Goal: Contribute content: Add original content to the website for others to see

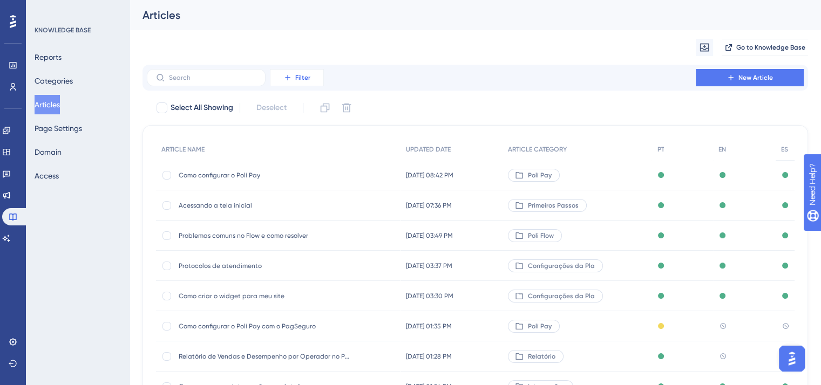
click at [307, 83] on button "Filter" at bounding box center [297, 77] width 54 height 17
click at [312, 150] on span "Language" at bounding box center [304, 151] width 36 height 13
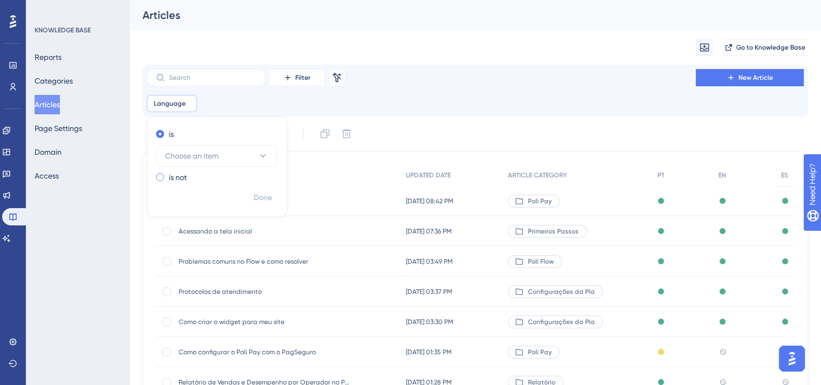
click at [223, 179] on div "is not" at bounding box center [215, 177] width 118 height 13
click at [223, 179] on button "Choose an item" at bounding box center [216, 173] width 121 height 22
click at [220, 227] on div "English English" at bounding box center [217, 228] width 90 height 22
click at [267, 199] on span "Done" at bounding box center [263, 198] width 18 height 13
click at [203, 100] on div "Language is not en en Remove" at bounding box center [184, 103] width 74 height 17
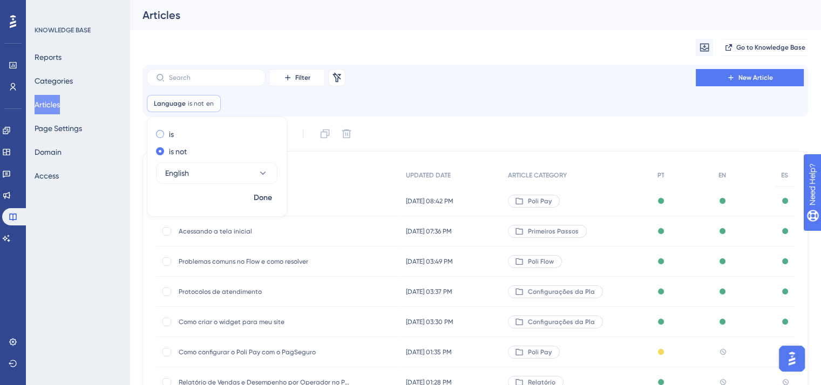
click at [169, 133] on label "is" at bounding box center [171, 134] width 5 height 13
click at [277, 199] on button "Done" at bounding box center [263, 197] width 30 height 19
click at [185, 105] on div "Language is en en Remove" at bounding box center [178, 103] width 62 height 17
click at [198, 102] on icon at bounding box center [201, 103] width 6 height 6
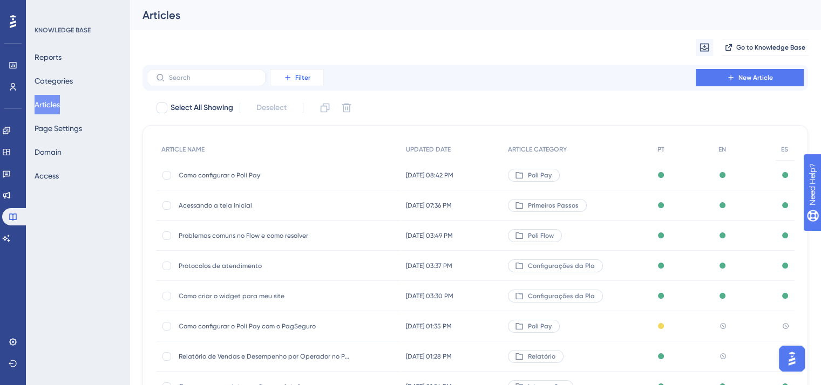
click at [303, 74] on span "Filter" at bounding box center [302, 77] width 15 height 9
click at [322, 148] on div "Language Language" at bounding box center [308, 152] width 44 height 22
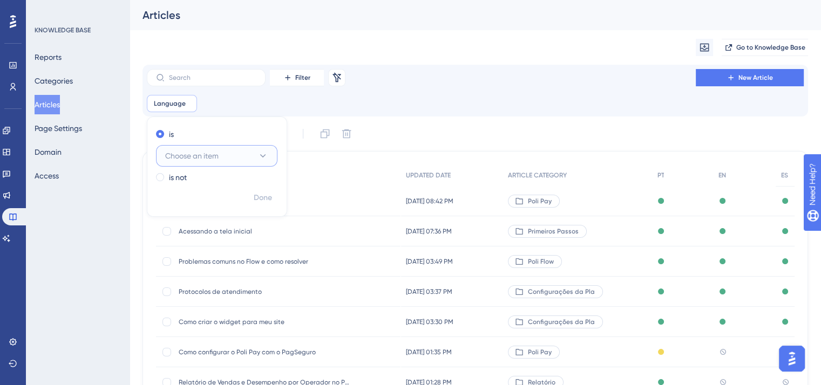
click at [231, 159] on button "Choose an item" at bounding box center [216, 156] width 121 height 22
click at [237, 212] on div "English English" at bounding box center [217, 211] width 90 height 22
click at [266, 192] on span "Done" at bounding box center [263, 198] width 18 height 13
click at [198, 103] on icon at bounding box center [201, 103] width 6 height 6
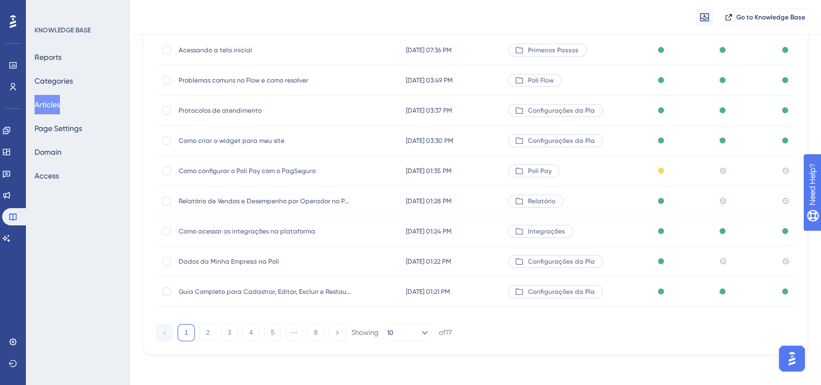
scroll to position [164, 0]
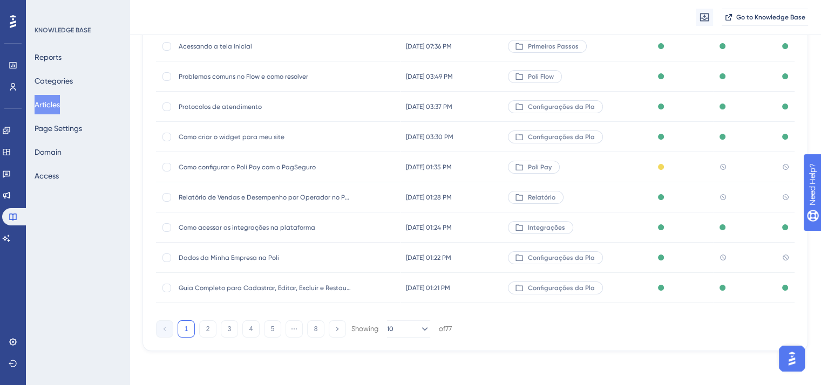
click at [201, 168] on span "Como configurar o Poli Pay com o PagSeguro" at bounding box center [265, 167] width 173 height 9
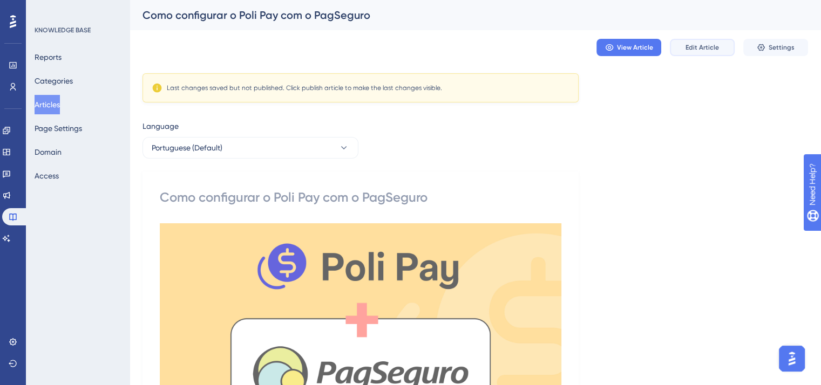
click at [714, 46] on span "Edit Article" at bounding box center [701, 47] width 33 height 9
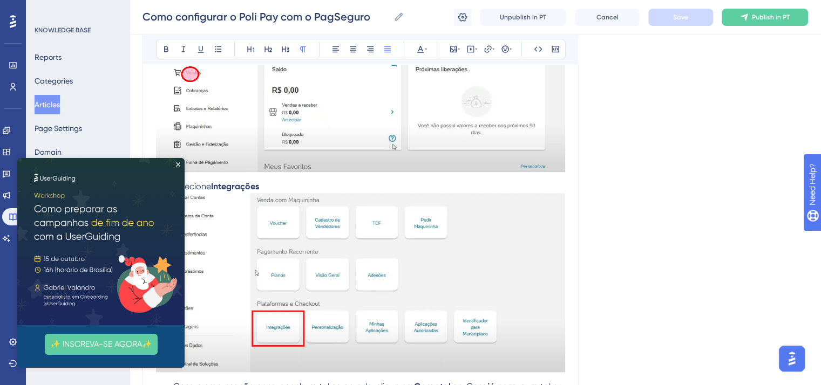
scroll to position [576, 0]
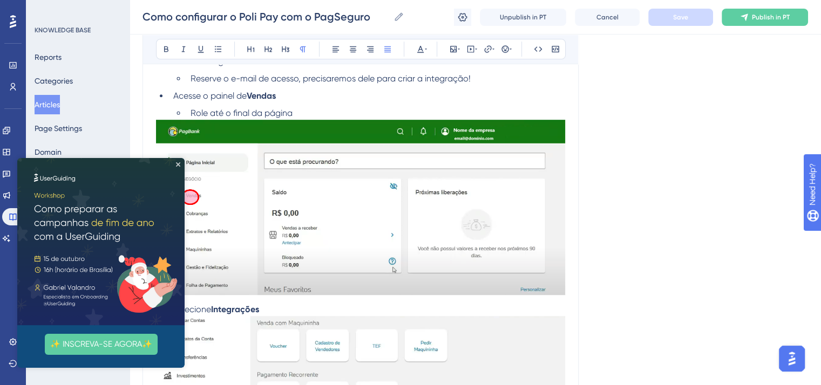
click at [179, 161] on img at bounding box center [100, 241] width 167 height 167
click at [176, 163] on icon "Close Preview" at bounding box center [178, 164] width 4 height 4
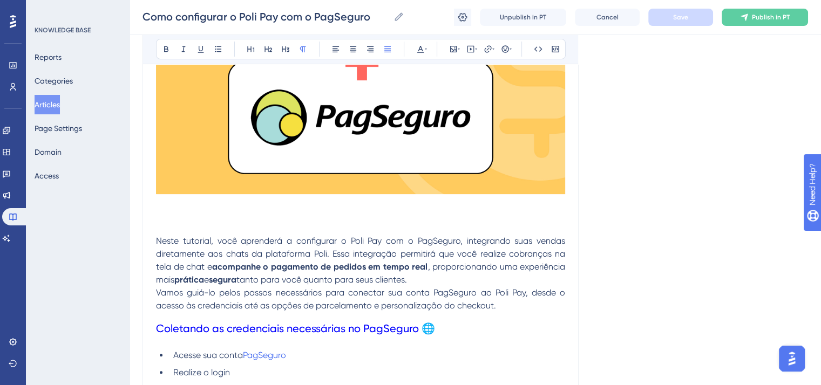
scroll to position [324, 0]
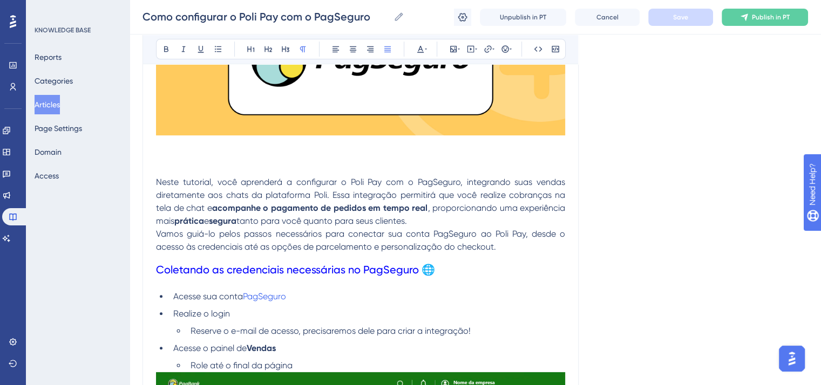
click at [191, 164] on h1 at bounding box center [360, 157] width 409 height 37
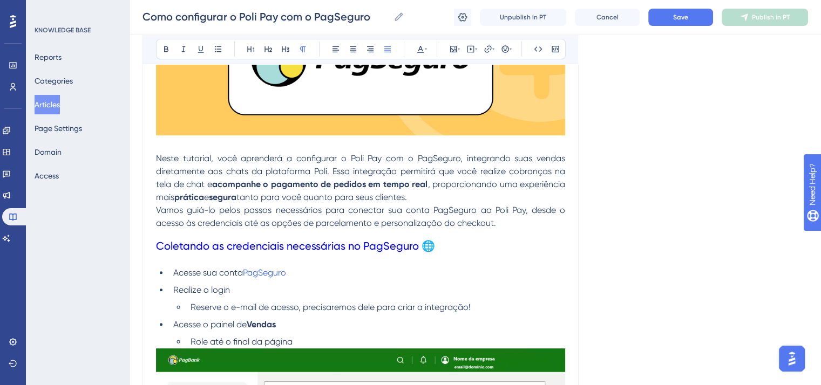
click at [265, 248] on span "Coletando as credenciais necessárias no PagSeguro 🌐" at bounding box center [295, 246] width 279 height 13
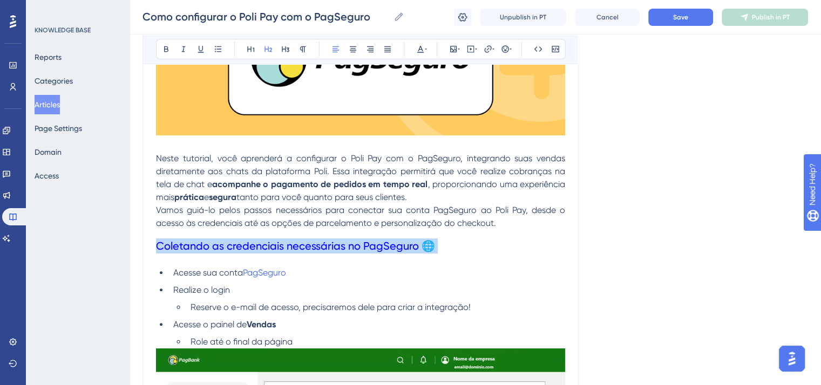
click at [265, 248] on span "Coletando as credenciais necessárias no PagSeguro 🌐" at bounding box center [295, 246] width 279 height 13
click at [166, 50] on icon at bounding box center [166, 49] width 9 height 9
click at [427, 50] on button at bounding box center [420, 49] width 15 height 15
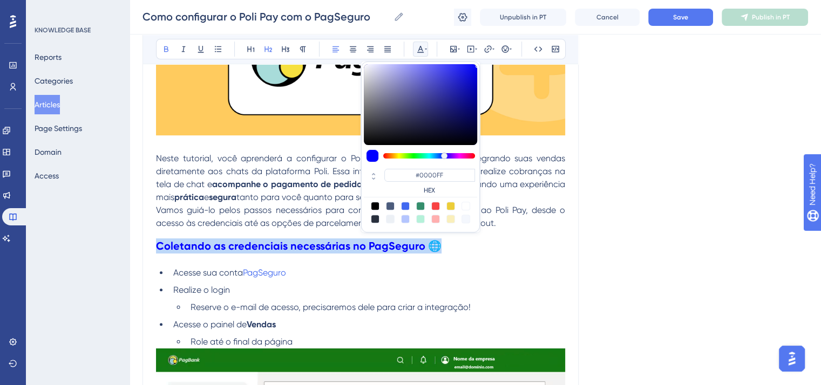
click at [371, 216] on div at bounding box center [375, 219] width 9 height 9
type input "#29303D"
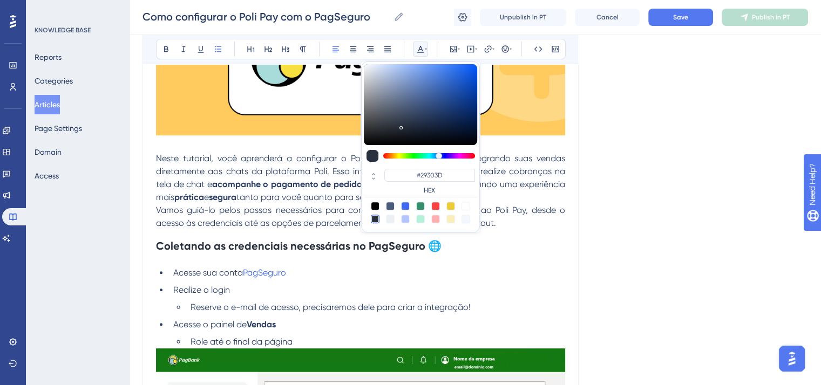
click at [351, 297] on li "Realize o login" at bounding box center [367, 290] width 396 height 13
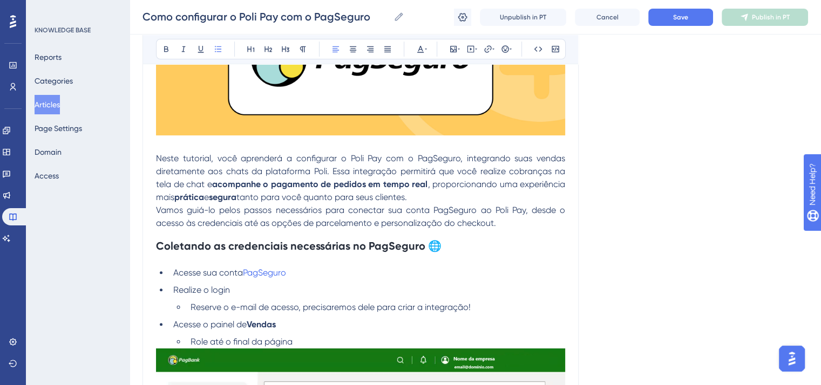
click at [336, 247] on strong "Coletando as credenciais necessárias no PagSeguro 🌐" at bounding box center [299, 246] width 286 height 13
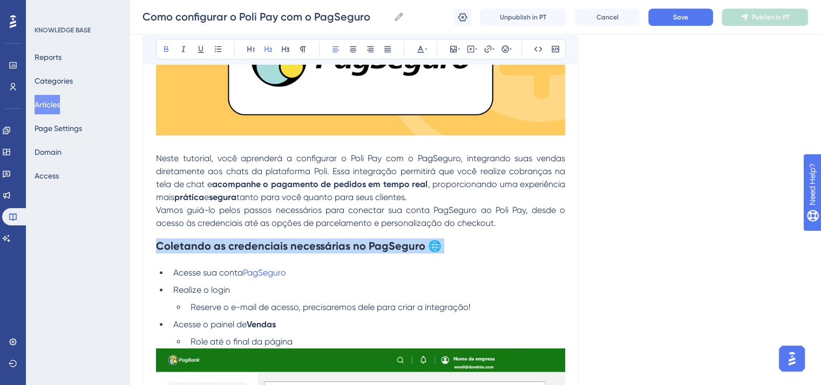
click at [336, 247] on strong "Coletando as credenciais necessárias no PagSeguro 🌐" at bounding box center [299, 246] width 286 height 13
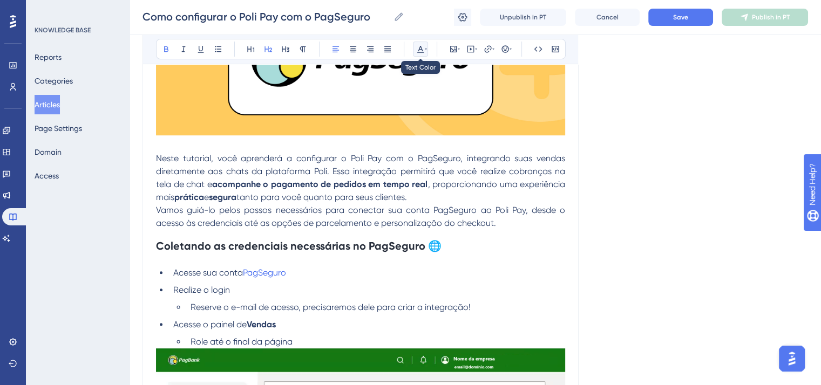
click at [423, 48] on icon at bounding box center [420, 49] width 9 height 9
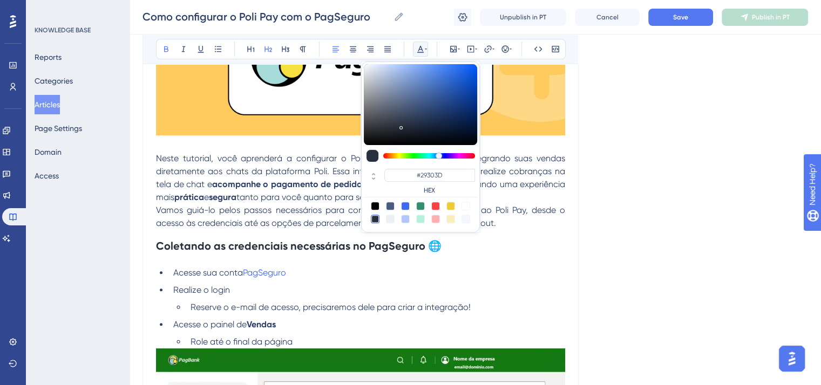
click at [374, 218] on div at bounding box center [375, 219] width 9 height 9
click at [335, 289] on li "Realize o login" at bounding box center [367, 290] width 396 height 13
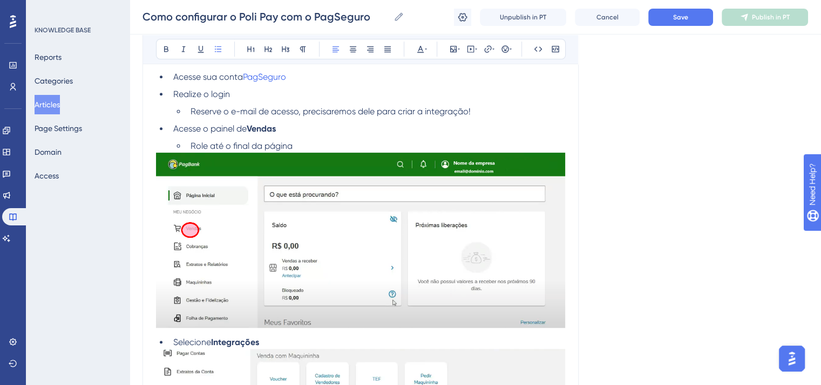
scroll to position [540, 0]
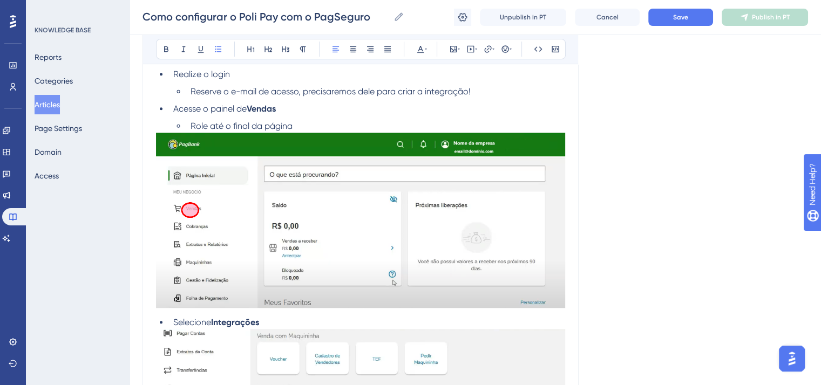
click at [348, 128] on li "Role até o final da página" at bounding box center [375, 126] width 379 height 13
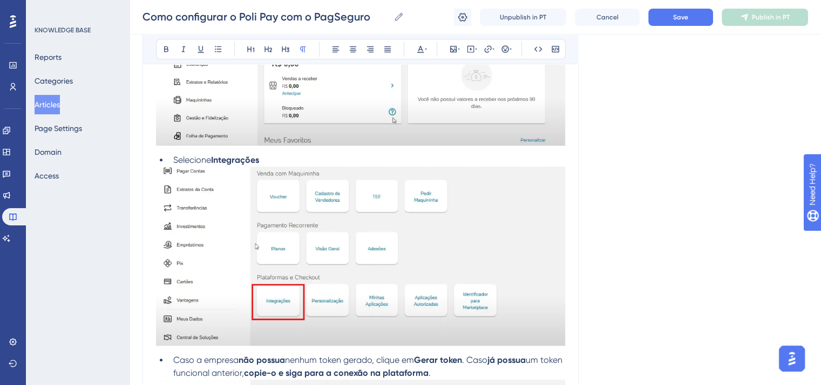
scroll to position [756, 0]
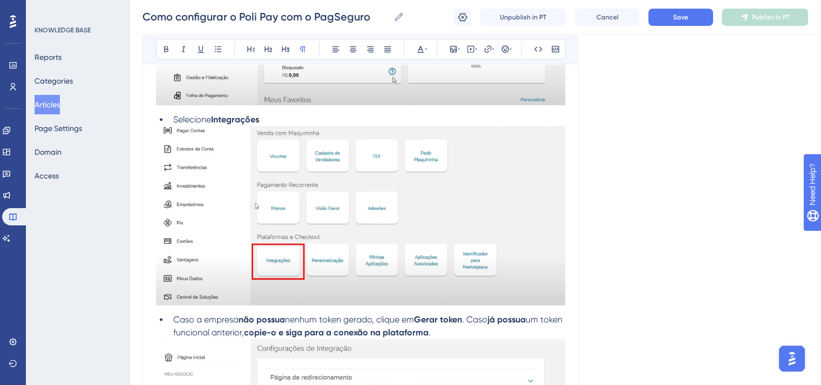
click at [281, 121] on li "Selecione Integrações" at bounding box center [367, 119] width 396 height 13
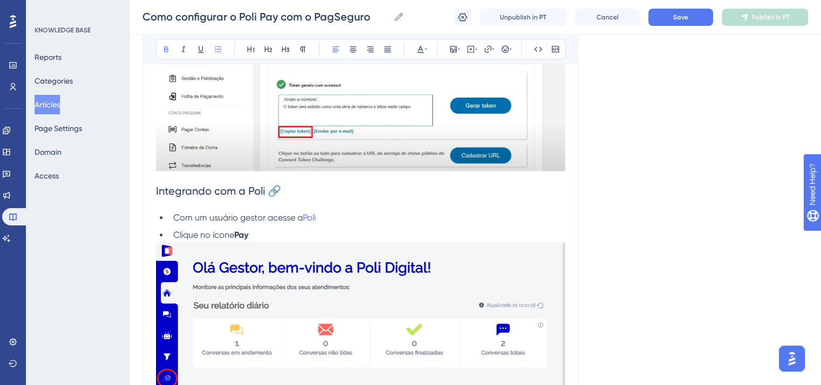
scroll to position [1349, 0]
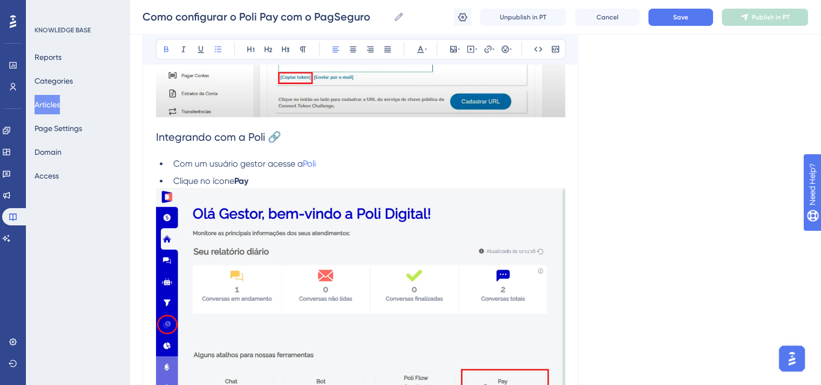
click at [193, 144] on span "Integrando com a Poli 🔗" at bounding box center [218, 137] width 125 height 13
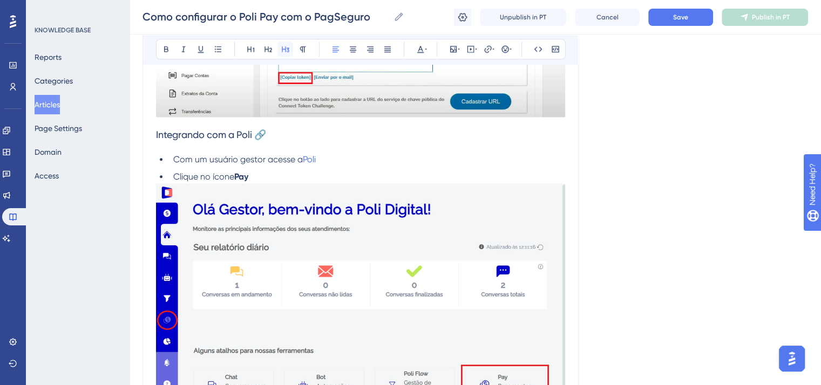
click at [286, 47] on icon at bounding box center [285, 49] width 9 height 9
click at [423, 44] on button at bounding box center [420, 49] width 15 height 15
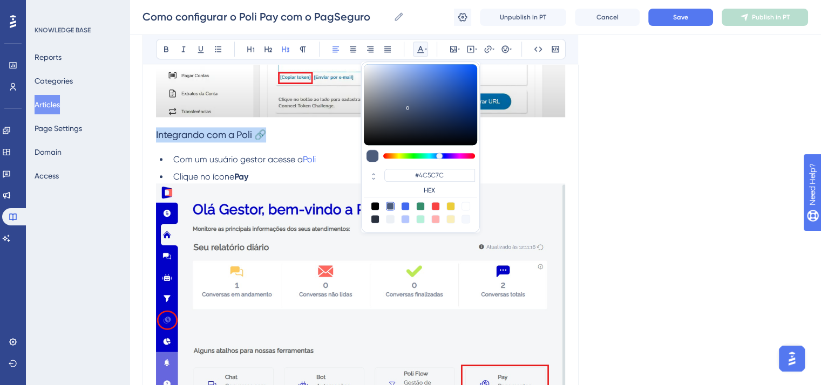
click at [375, 219] on div at bounding box center [375, 219] width 9 height 9
type input "#29303D"
click at [338, 145] on h3 "Integrando com a Poli 🔗" at bounding box center [360, 135] width 409 height 28
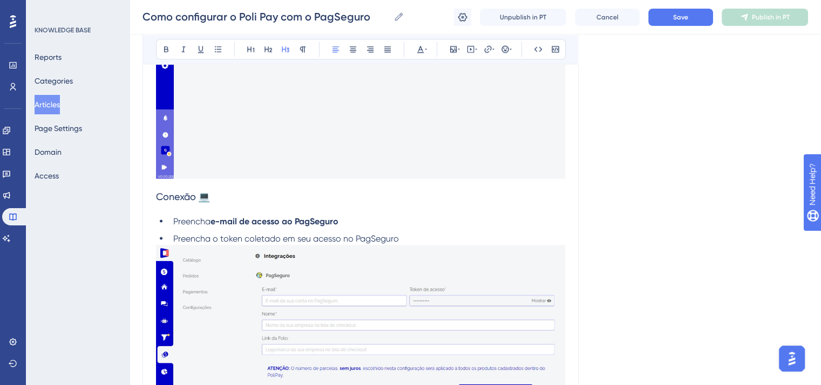
scroll to position [1943, 0]
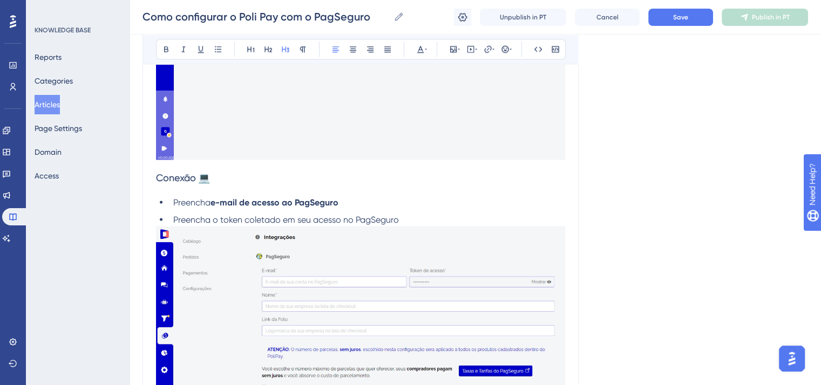
click at [184, 182] on span "Conexão 💻" at bounding box center [183, 177] width 54 height 11
click at [165, 49] on icon at bounding box center [166, 49] width 4 height 6
click at [423, 50] on icon at bounding box center [420, 49] width 9 height 9
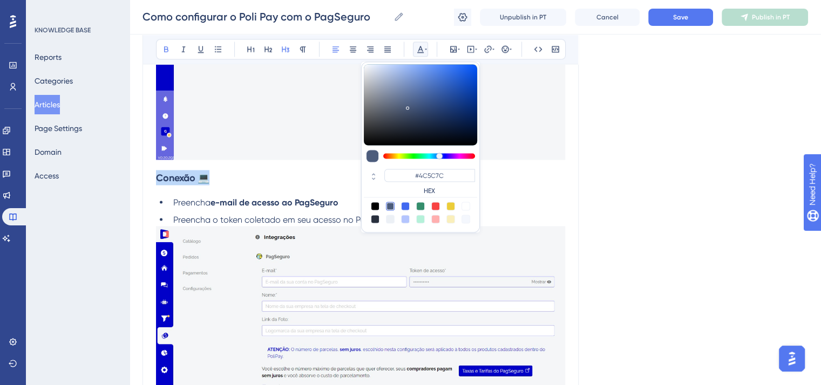
click at [376, 216] on div at bounding box center [375, 219] width 9 height 9
type input "#29303D"
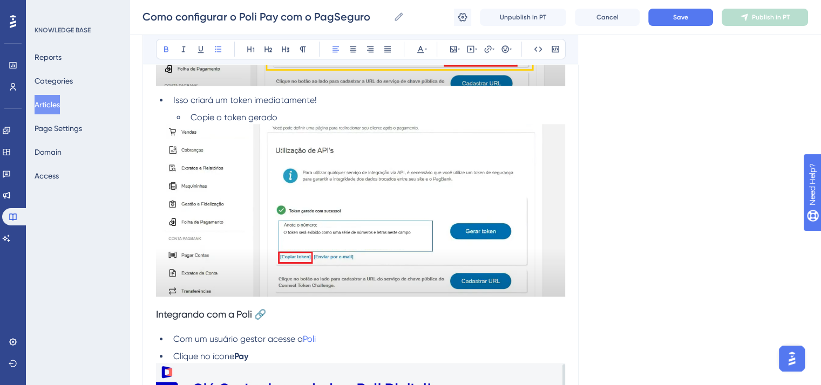
scroll to position [1295, 0]
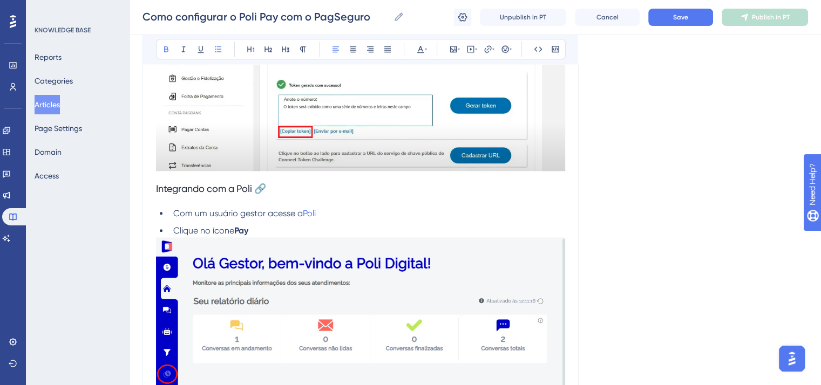
click at [214, 199] on h3 "Integrando com a Poli 🔗" at bounding box center [360, 189] width 409 height 28
click at [163, 44] on button at bounding box center [166, 49] width 15 height 15
click at [423, 46] on icon at bounding box center [420, 49] width 9 height 9
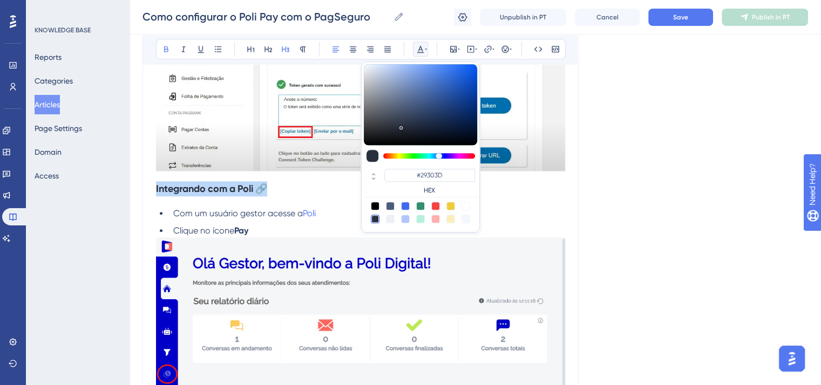
click at [300, 196] on h3 "Integrando com a Poli 🔗" at bounding box center [360, 189] width 409 height 28
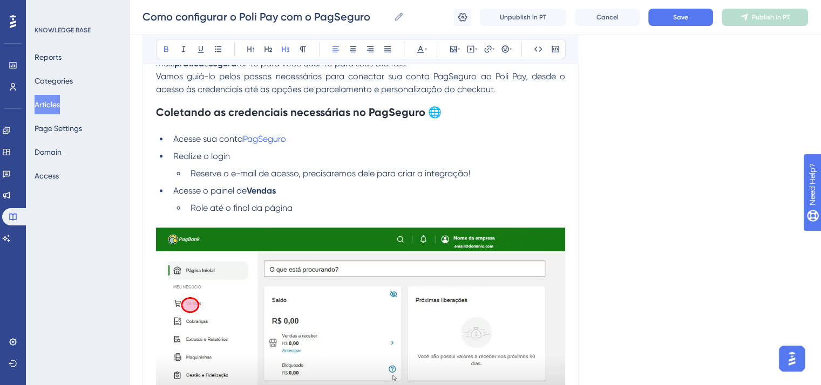
scroll to position [378, 0]
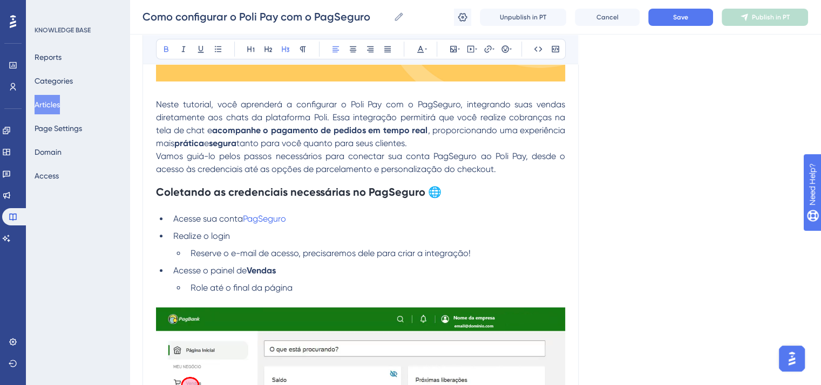
click at [300, 196] on strong "Coletando as credenciais necessárias no PagSeguro 🌐" at bounding box center [299, 192] width 286 height 13
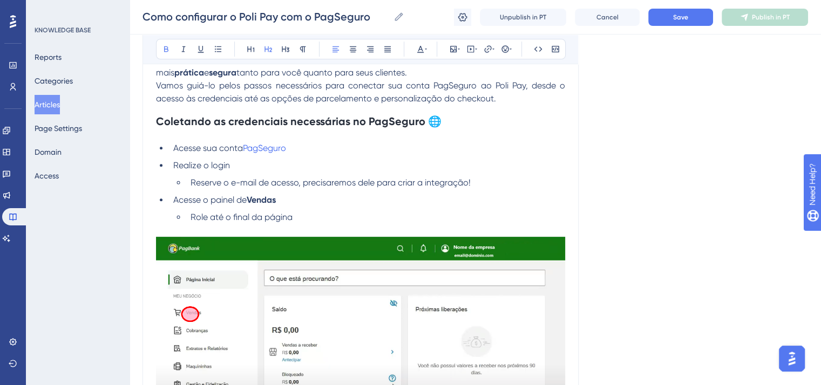
scroll to position [432, 0]
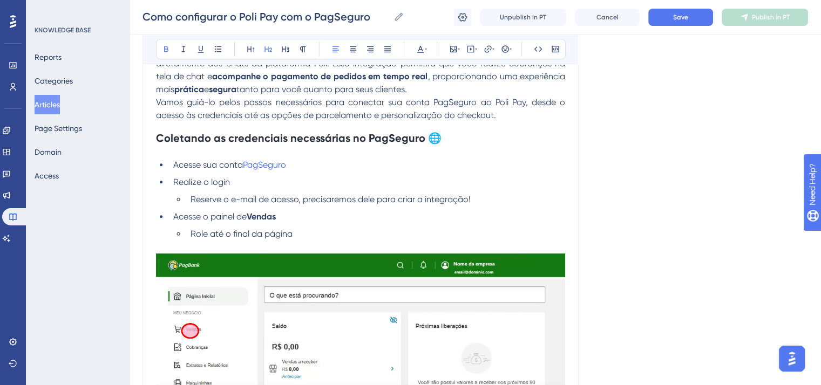
click at [309, 131] on h2 "Coletando as credenciais necessárias no PagSeguro 🌐" at bounding box center [360, 138] width 409 height 32
click at [316, 139] on strong "Coletando as credenciais necessárias no PagSeguro 🌐" at bounding box center [299, 138] width 286 height 13
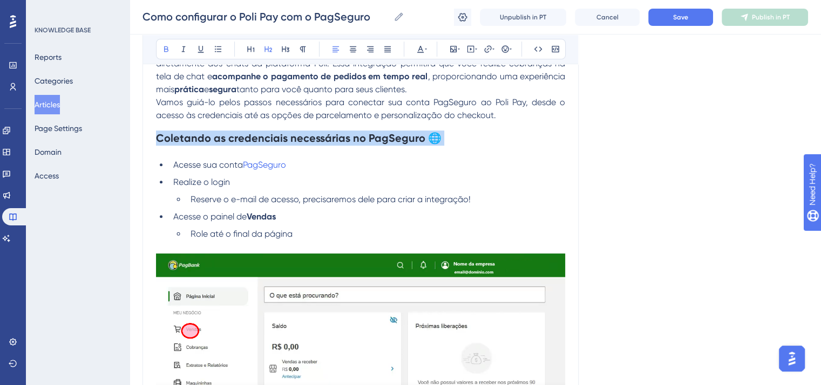
click at [316, 139] on strong "Coletando as credenciais necessárias no PagSeguro 🌐" at bounding box center [299, 138] width 286 height 13
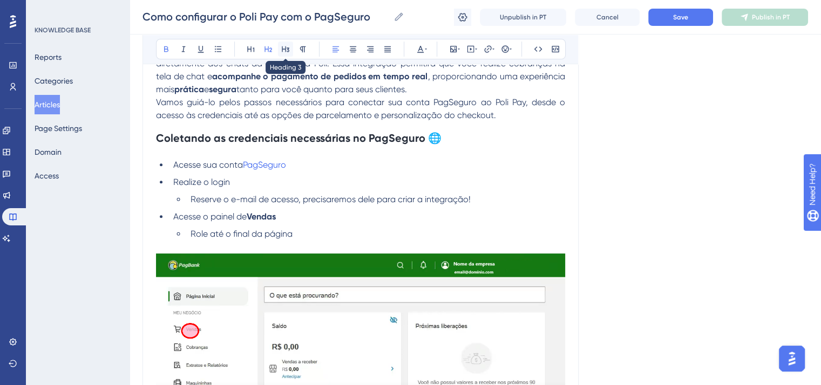
click at [287, 43] on button at bounding box center [285, 49] width 15 height 15
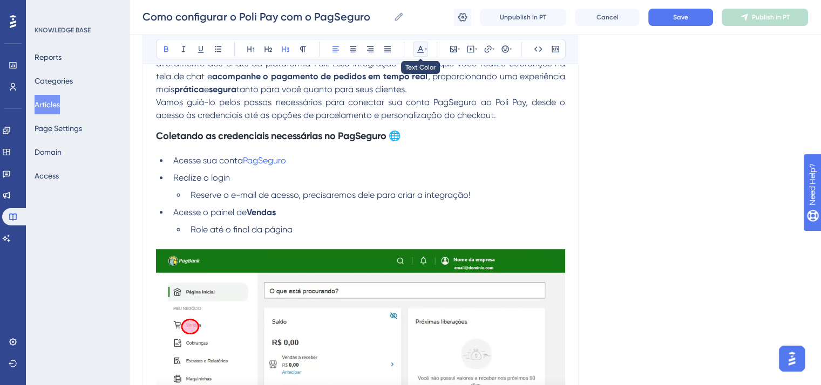
click at [422, 47] on icon at bounding box center [420, 49] width 9 height 9
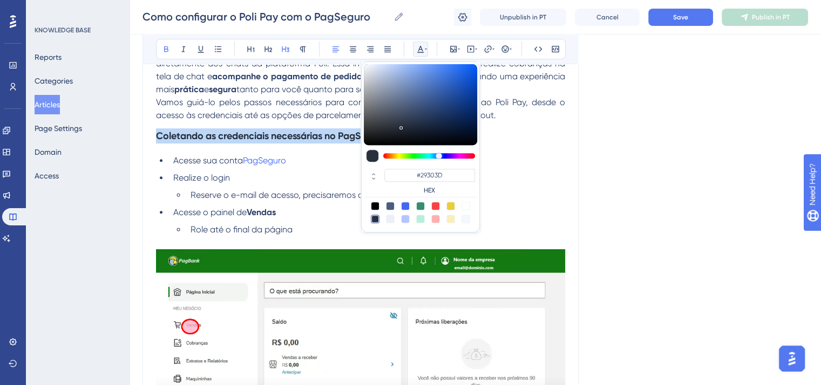
click at [372, 217] on div at bounding box center [375, 219] width 9 height 9
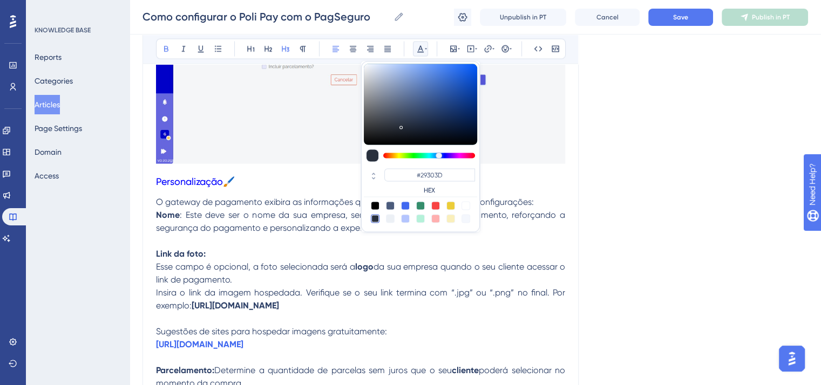
scroll to position [2375, 0]
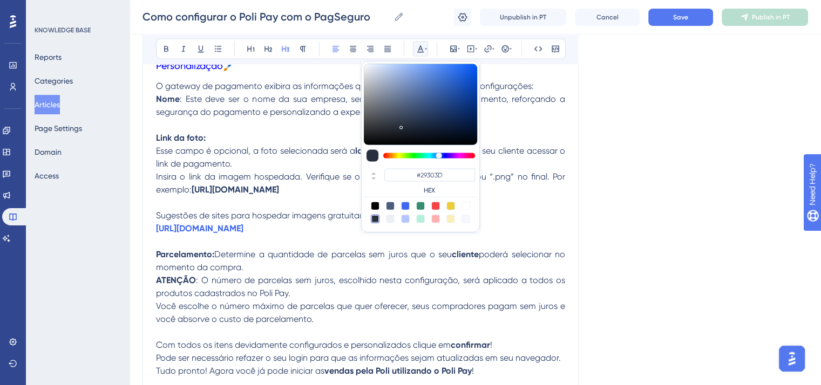
click at [187, 67] on span "Personalização" at bounding box center [189, 65] width 67 height 11
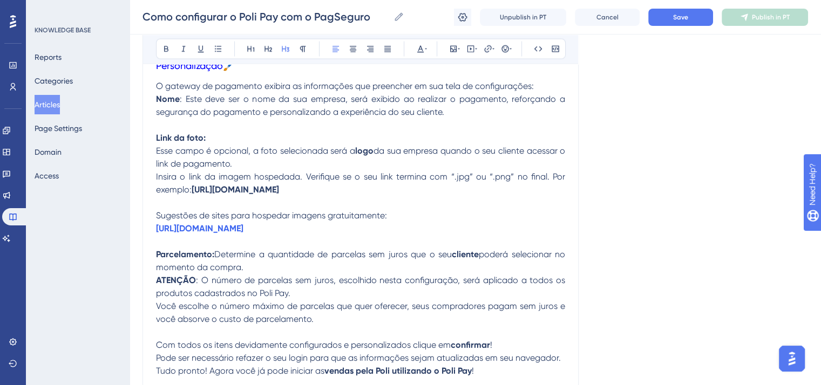
click at [187, 67] on span "Personalização" at bounding box center [189, 65] width 67 height 11
click at [162, 46] on icon at bounding box center [166, 49] width 9 height 9
click at [418, 46] on icon at bounding box center [420, 49] width 9 height 9
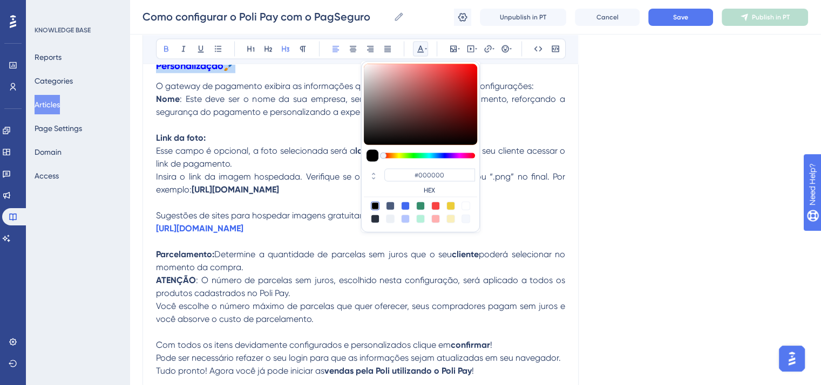
click at [374, 219] on div at bounding box center [375, 219] width 9 height 9
type input "#29303D"
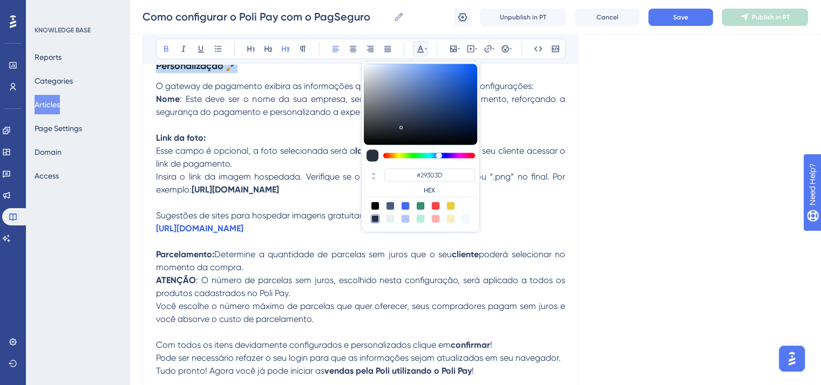
click at [232, 72] on strong "Personalização 🖌️" at bounding box center [197, 66] width 82 height 12
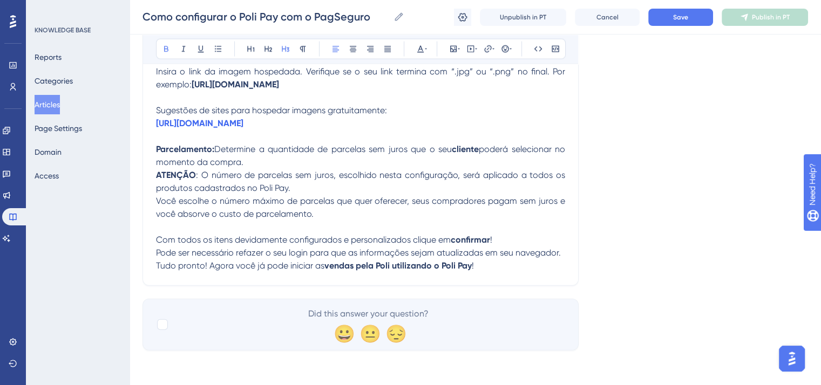
scroll to position [2489, 0]
click at [166, 330] on div at bounding box center [162, 325] width 11 height 11
checkbox input "true"
click at [259, 161] on p "Parcelamento: Determine a quantidade de parcelas sem juros que o seu cliente po…" at bounding box center [360, 156] width 409 height 26
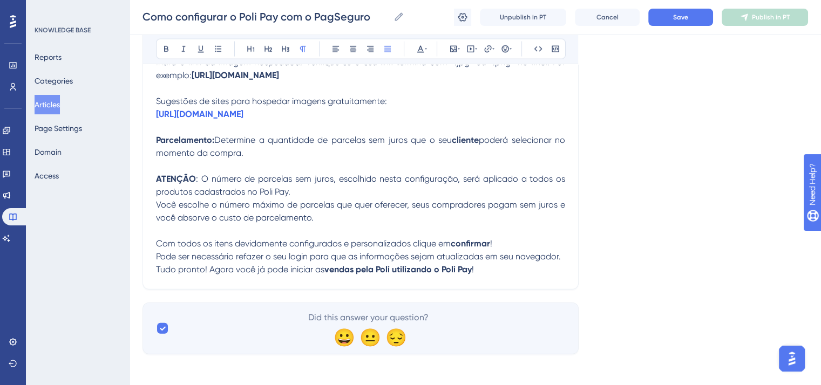
click at [313, 199] on p "ATENÇÃO : O número de parcelas sem juros, escolhido nesta configuração, será ap…" at bounding box center [360, 186] width 409 height 26
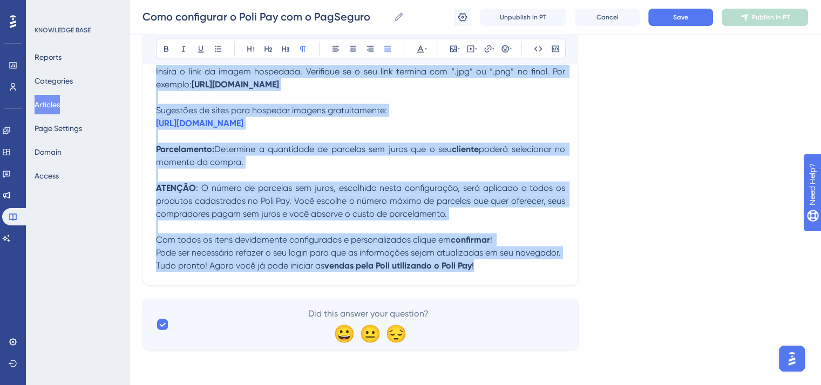
copy div "Neste tutorial, você aprenderá a configurar o Poli Pay com o PagSeguro, integra…"
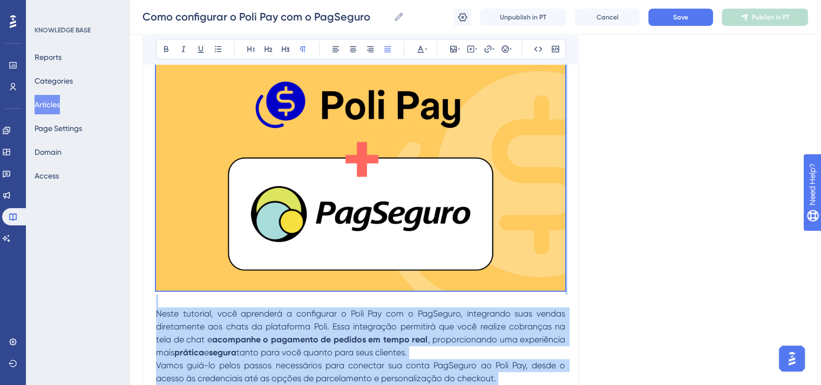
scroll to position [0, 0]
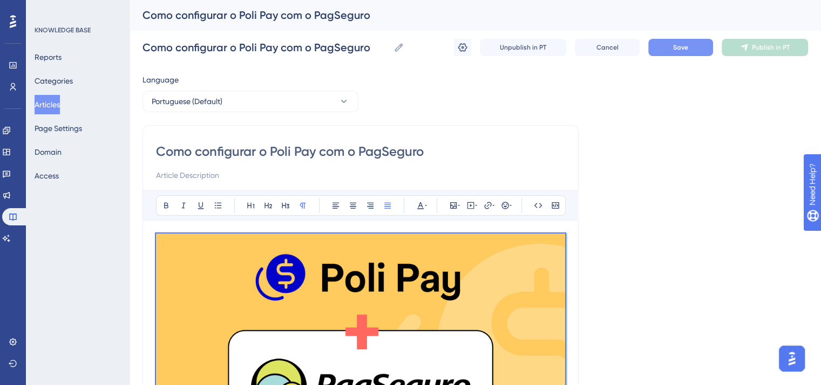
click at [685, 40] on button "Save" at bounding box center [680, 47] width 65 height 17
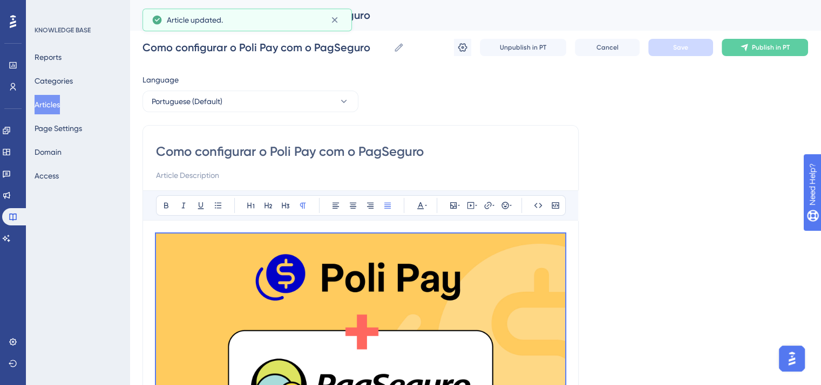
click at [321, 154] on input "Como configurar o Poli Pay com o PagSeguro" at bounding box center [360, 151] width 409 height 17
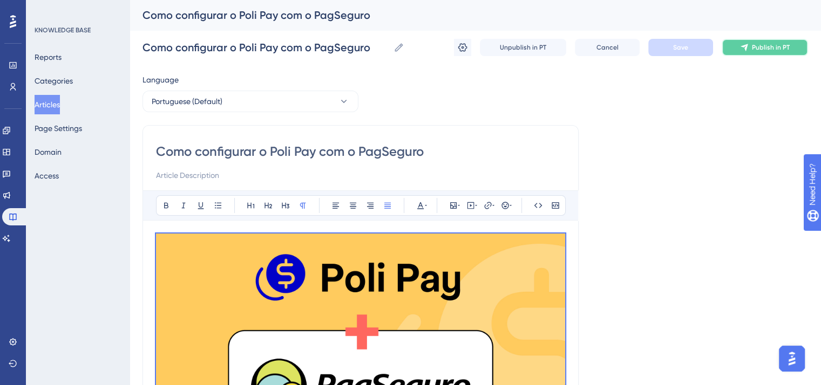
click at [760, 52] on button "Publish in PT" at bounding box center [765, 47] width 86 height 17
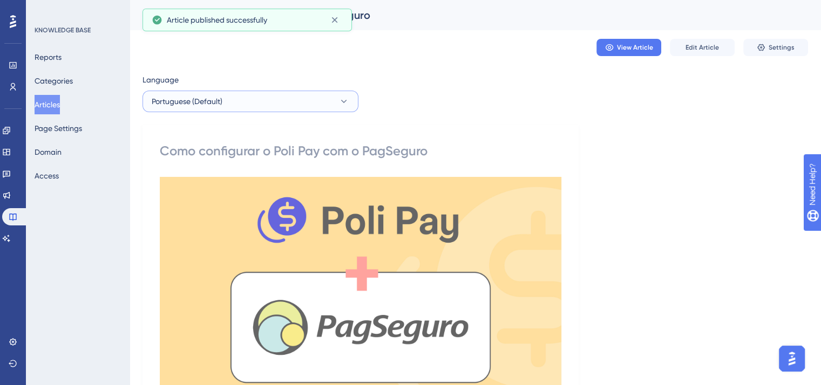
click at [234, 102] on button "Portuguese (Default)" at bounding box center [250, 102] width 216 height 22
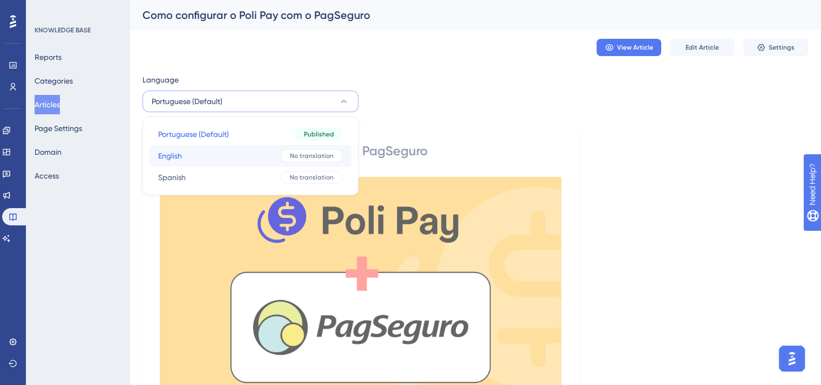
click at [265, 154] on button "English English No translation" at bounding box center [251, 156] width 202 height 22
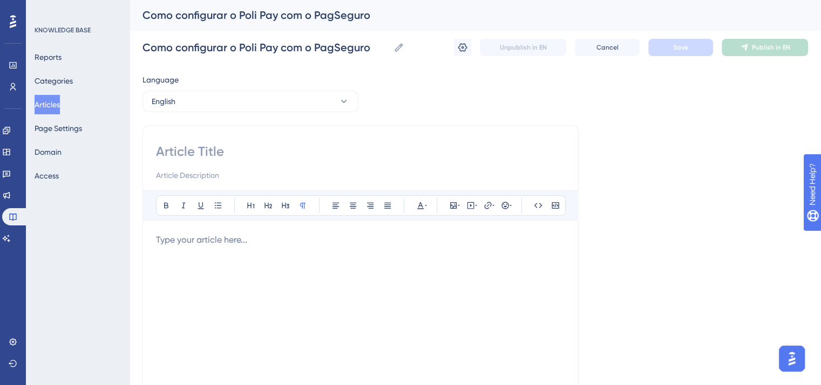
click at [256, 242] on p at bounding box center [360, 240] width 409 height 13
click at [198, 104] on button "English" at bounding box center [250, 102] width 216 height 22
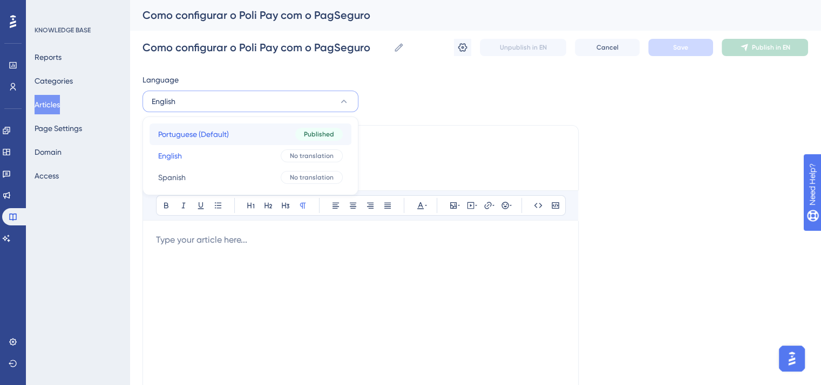
click at [221, 141] on button "Portuguese (Default) Portuguese (Default) Published" at bounding box center [251, 135] width 202 height 22
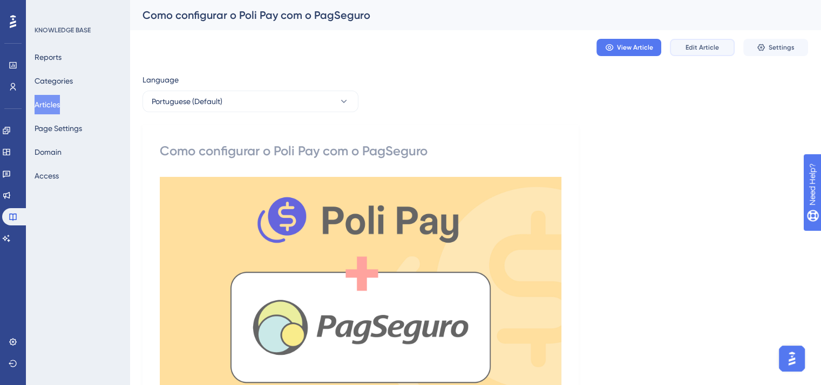
click at [700, 44] on span "Edit Article" at bounding box center [701, 47] width 33 height 9
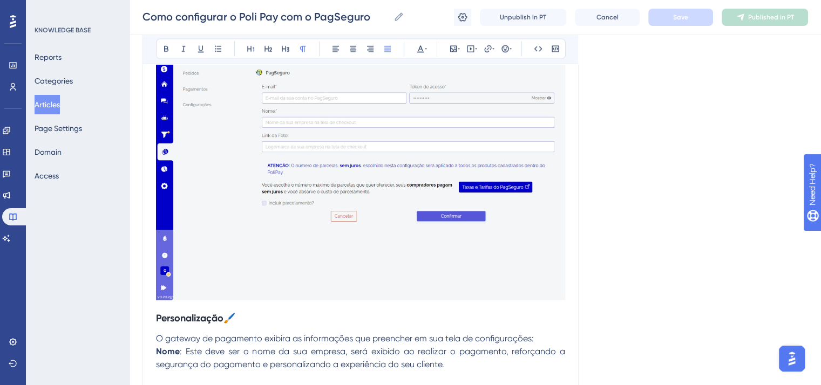
click at [248, 341] on span "O gateway de pagamento exibira as informações que preencher em sua tela de conf…" at bounding box center [345, 339] width 378 height 10
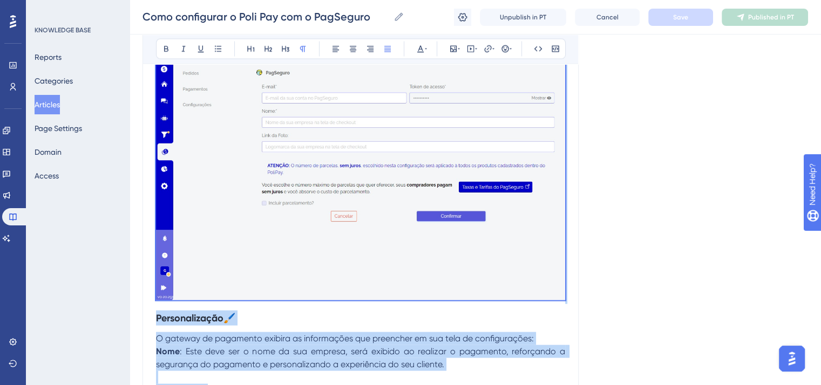
copy div "Neste tutorial, você aprenderá a configurar o Poli Pay com o PagSeguro, integra…"
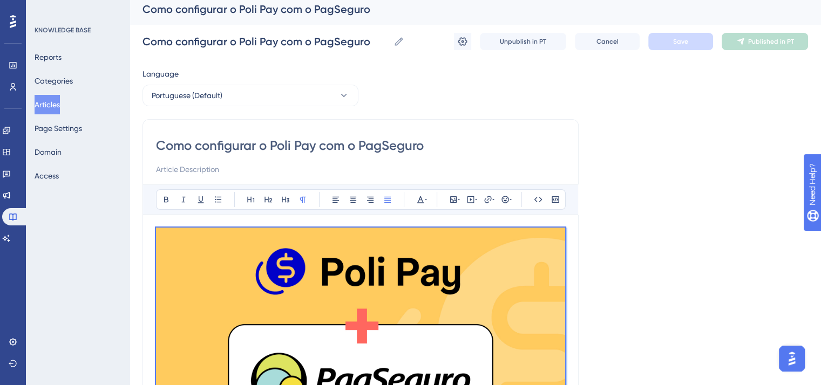
scroll to position [0, 0]
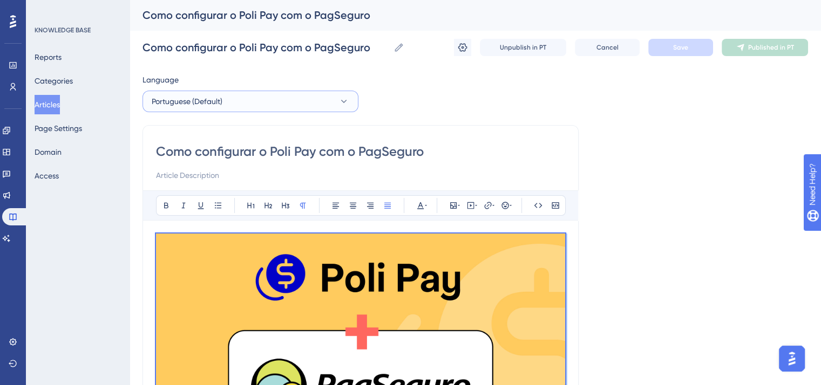
click at [253, 106] on button "Portuguese (Default)" at bounding box center [250, 102] width 216 height 22
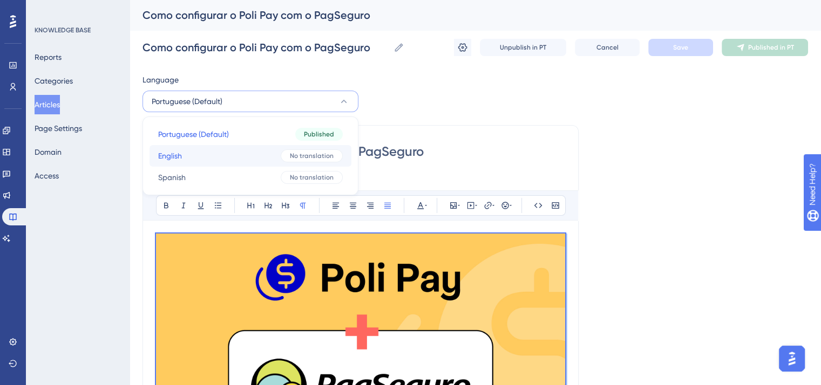
click at [255, 156] on button "English English No translation" at bounding box center [251, 156] width 202 height 22
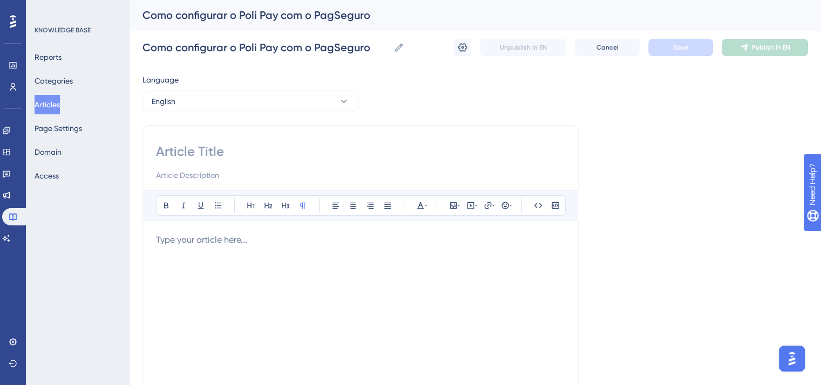
click at [255, 250] on div at bounding box center [360, 352] width 409 height 237
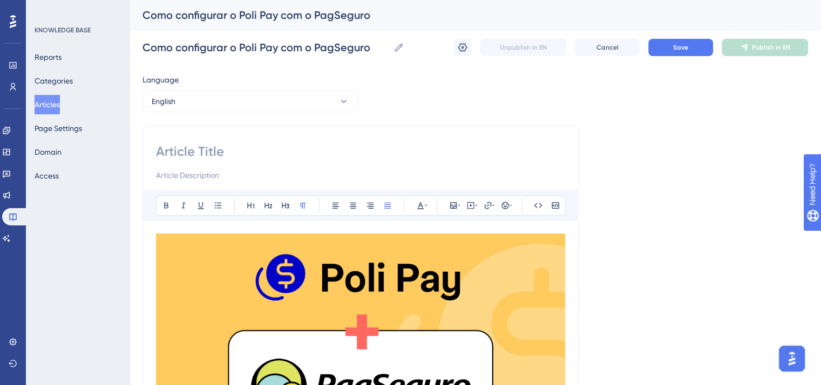
click at [233, 148] on input at bounding box center [360, 151] width 409 height 17
paste input "How to Configure Poli Pay with PagSeguro"
drag, startPoint x: 210, startPoint y: 150, endPoint x: 203, endPoint y: 150, distance: 7.0
click at [203, 150] on input "How to Configure Poli Pay with PagSeguro" at bounding box center [360, 151] width 409 height 17
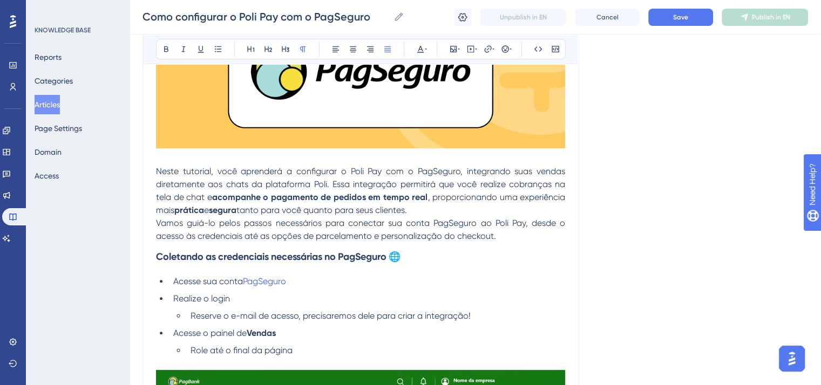
scroll to position [324, 0]
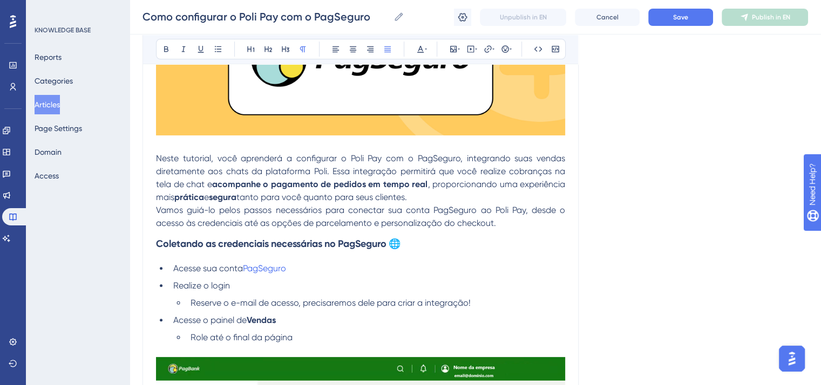
type input "How to configure Poli Pay with PagSeguro"
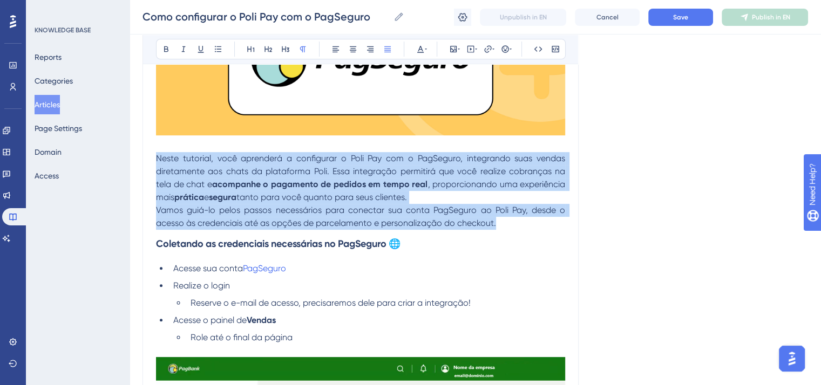
drag, startPoint x: 501, startPoint y: 226, endPoint x: 149, endPoint y: 158, distance: 358.3
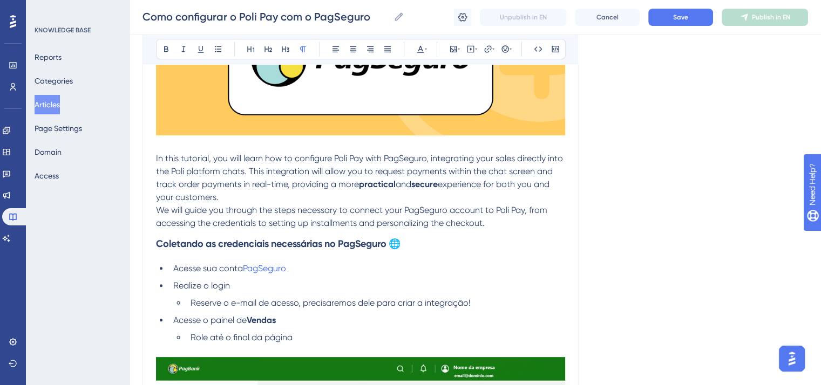
click at [263, 197] on p "In this tutorial, you will learn how to configure Poli Pay with PagSeguro, inte…" at bounding box center [360, 178] width 409 height 52
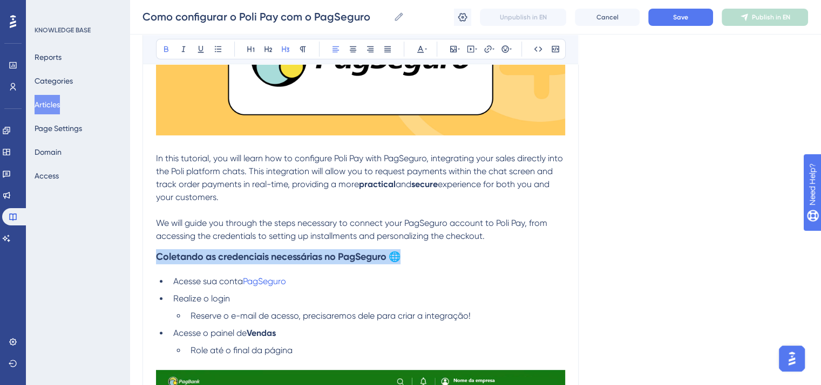
drag, startPoint x: 406, startPoint y: 256, endPoint x: 157, endPoint y: 255, distance: 248.8
click at [157, 255] on strong "Coletando as credenciais necessárias no PagSeguro 🌐" at bounding box center [278, 257] width 245 height 12
click at [226, 255] on strong "Collecting the Necessary Credentials on PagSeguro 🌐" at bounding box center [276, 257] width 240 height 12
click at [222, 255] on strong "Collecting the Necessary Credentials on PagSeguro 🌐" at bounding box center [276, 257] width 240 height 12
click at [270, 257] on strong "Collecting the necessary Credentials on PagSeguro 🌐" at bounding box center [275, 257] width 239 height 12
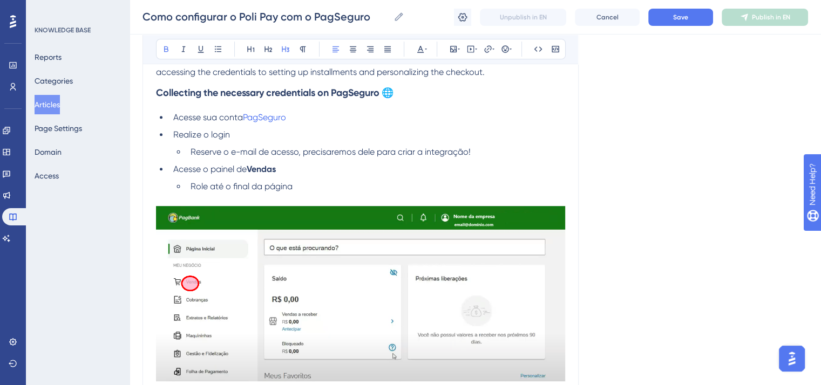
scroll to position [432, 0]
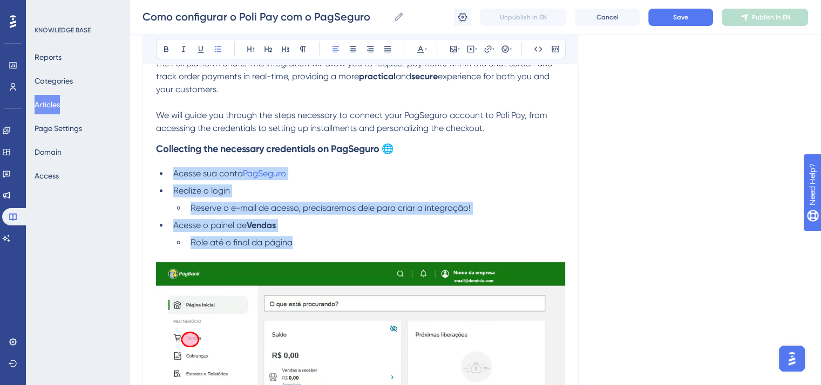
drag, startPoint x: 302, startPoint y: 245, endPoint x: 138, endPoint y: 179, distance: 176.3
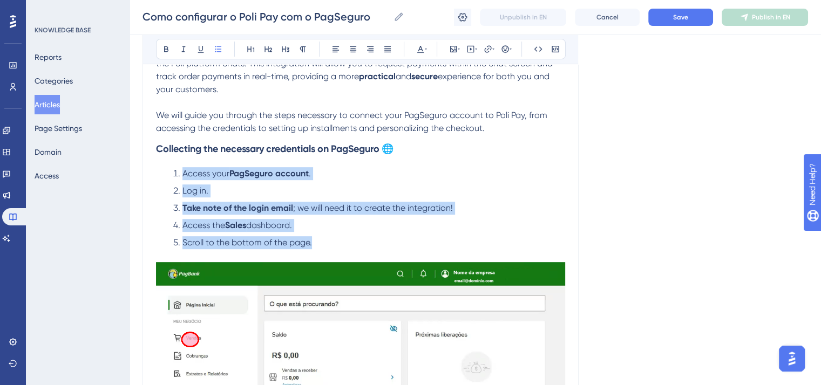
drag, startPoint x: 324, startPoint y: 241, endPoint x: 155, endPoint y: 173, distance: 182.3
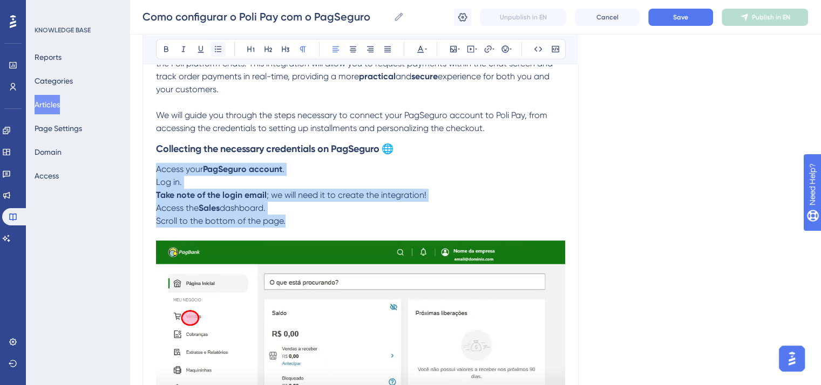
click at [221, 46] on icon at bounding box center [218, 49] width 6 height 6
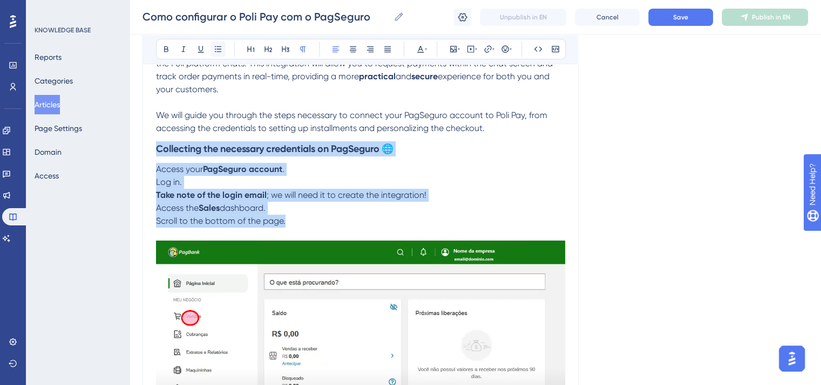
click at [221, 46] on icon at bounding box center [218, 49] width 6 height 6
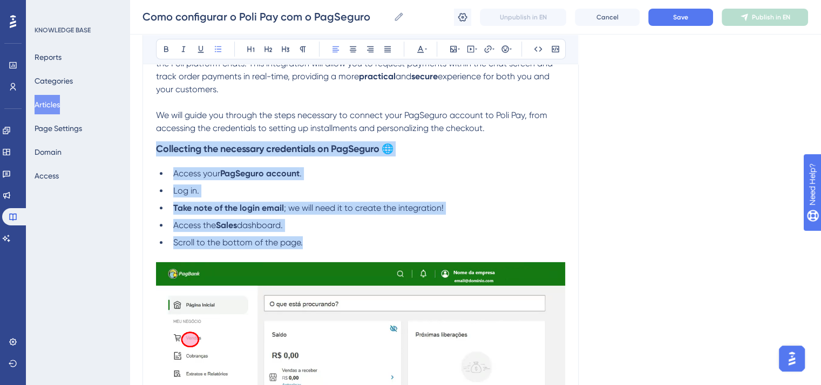
click at [269, 173] on strong "PagSeguro account" at bounding box center [259, 173] width 79 height 10
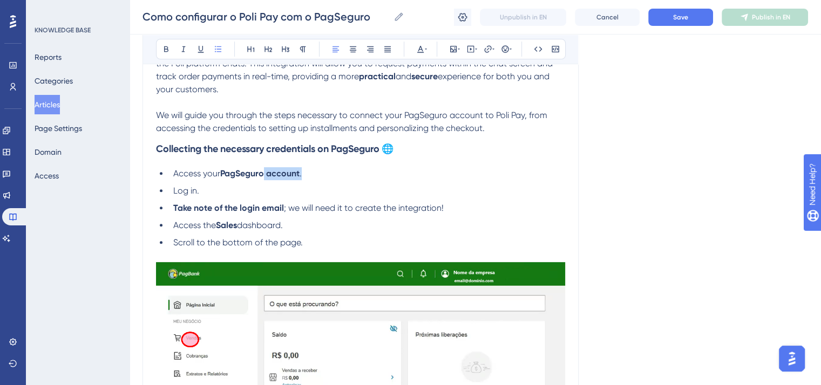
drag, startPoint x: 266, startPoint y: 175, endPoint x: 311, endPoint y: 176, distance: 45.9
click at [311, 176] on li "Access your PagSeguro account ." at bounding box center [367, 173] width 396 height 13
click at [167, 48] on icon at bounding box center [166, 49] width 4 height 6
click at [261, 188] on li "Log in." at bounding box center [367, 191] width 396 height 13
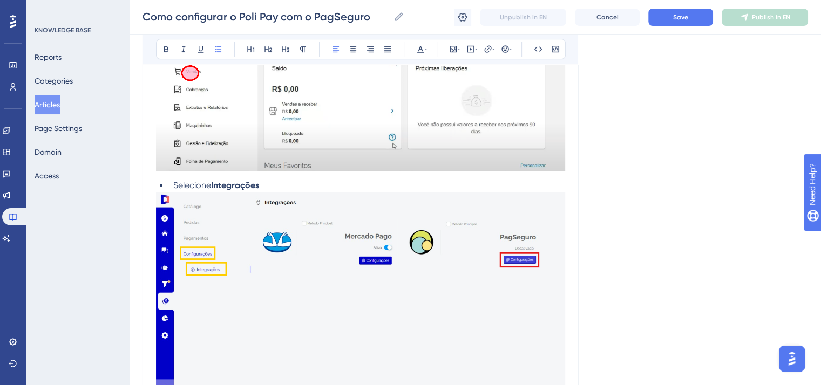
scroll to position [702, 0]
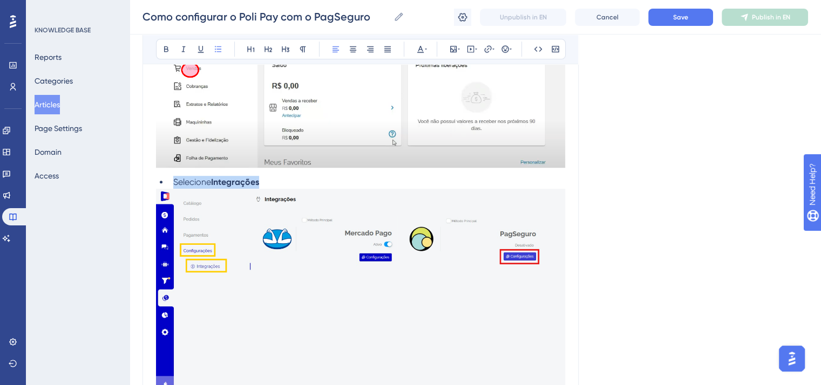
drag, startPoint x: 271, startPoint y: 182, endPoint x: 173, endPoint y: 184, distance: 98.2
click at [173, 184] on li "Selecione Integrações" at bounding box center [367, 182] width 396 height 13
click at [175, 182] on li "Select Integrations ." at bounding box center [367, 182] width 396 height 13
click at [218, 46] on icon at bounding box center [218, 49] width 6 height 6
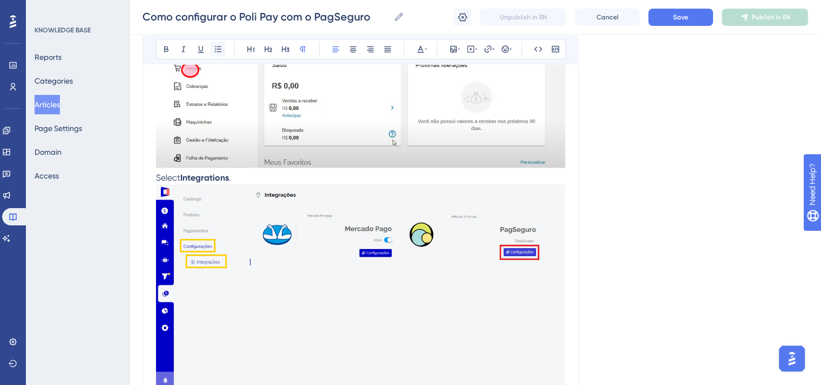
click at [218, 46] on icon at bounding box center [218, 49] width 6 height 6
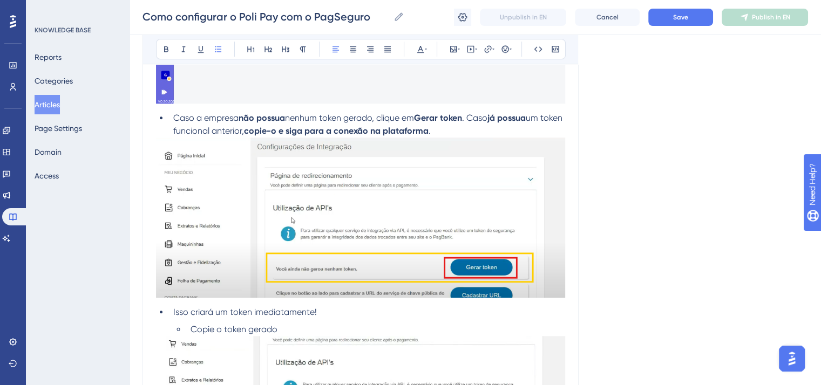
scroll to position [1026, 0]
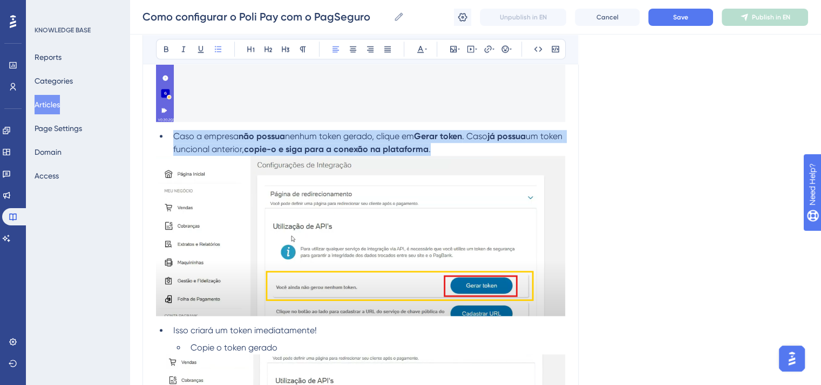
drag, startPoint x: 460, startPoint y: 154, endPoint x: 173, endPoint y: 138, distance: 288.1
click at [173, 138] on li "Caso a empresa não possua nenhum token gerado, clique em Gerar token . Caso já …" at bounding box center [367, 143] width 396 height 26
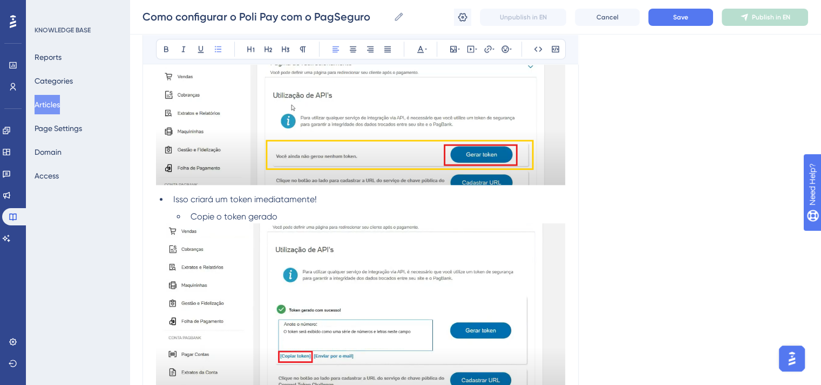
scroll to position [1187, 0]
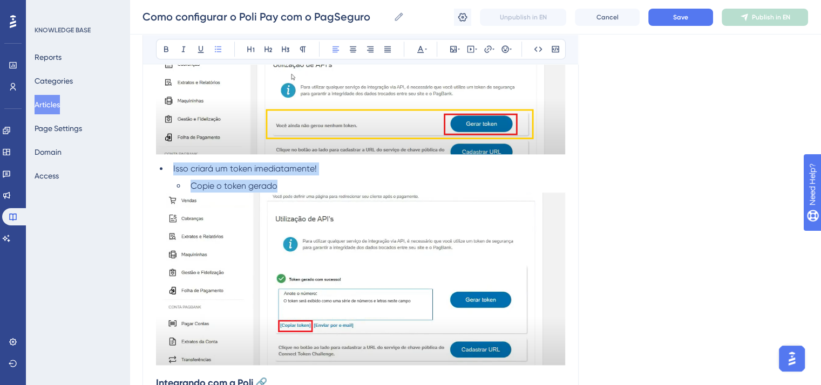
drag, startPoint x: 285, startPoint y: 187, endPoint x: 142, endPoint y: 172, distance: 143.3
click at [142, 172] on div "How to configure Poli Pay with PagSeguro Bold Italic Underline Bullet Point Hea…" at bounding box center [360, 301] width 436 height 2736
drag, startPoint x: 296, startPoint y: 190, endPoint x: 148, endPoint y: 178, distance: 148.9
click at [148, 178] on div "How to configure Poli Pay with PagSeguro Bold Italic Underline Bullet Point Hea…" at bounding box center [360, 301] width 436 height 2736
click at [222, 48] on icon at bounding box center [218, 49] width 9 height 9
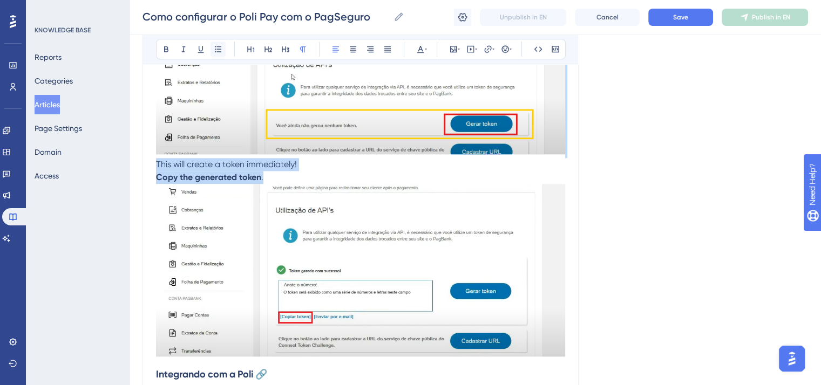
click at [219, 48] on icon at bounding box center [218, 49] width 9 height 9
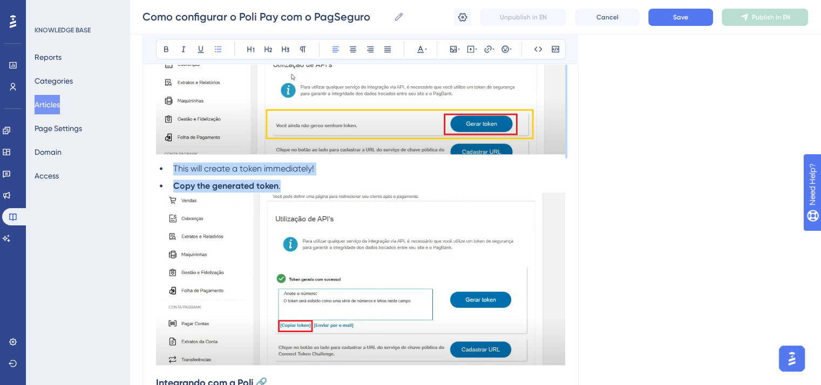
click at [173, 188] on li "Copy the generated token ." at bounding box center [367, 186] width 396 height 13
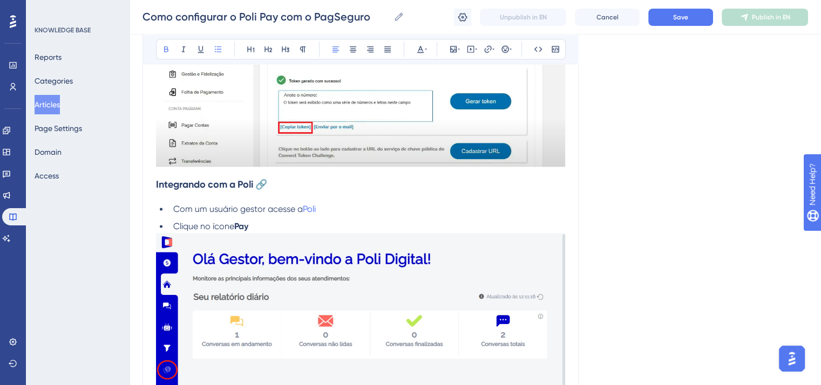
scroll to position [1403, 0]
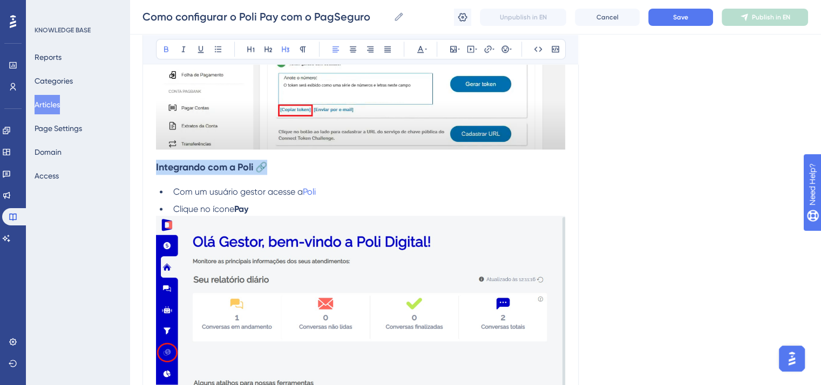
drag, startPoint x: 275, startPoint y: 167, endPoint x: 153, endPoint y: 172, distance: 121.6
click at [153, 172] on div "How to configure Poli Pay with PagSeguro Bold Italic Underline Bullet Point Hea…" at bounding box center [360, 86] width 436 height 2736
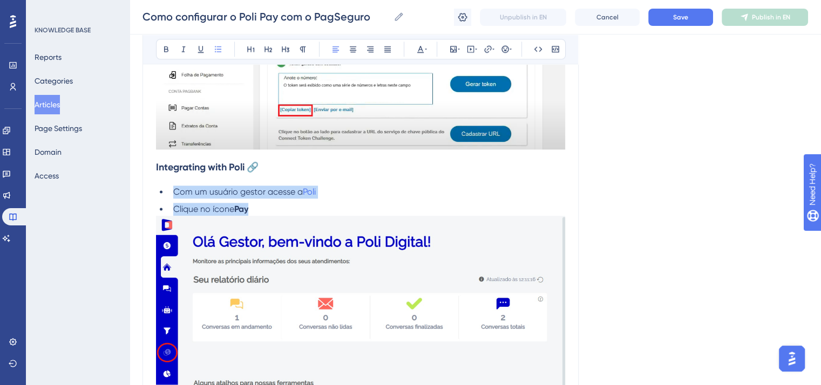
drag, startPoint x: 259, startPoint y: 211, endPoint x: 174, endPoint y: 194, distance: 86.5
click at [174, 194] on ul "Com um usuário gestor acesse a Poli Clique no ícone Pay" at bounding box center [360, 201] width 409 height 30
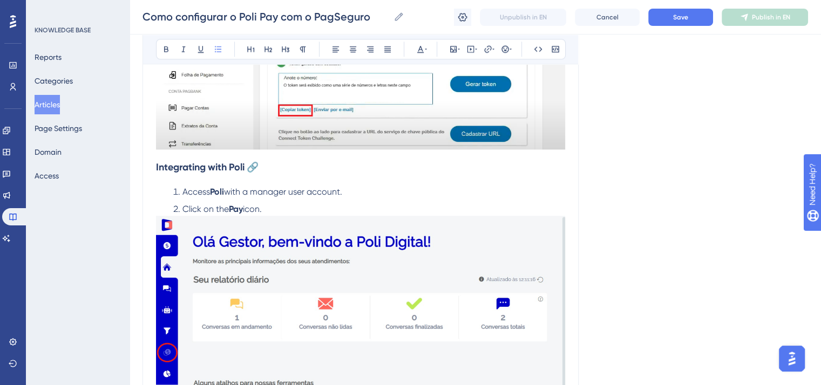
drag, startPoint x: 295, startPoint y: 217, endPoint x: 148, endPoint y: 192, distance: 148.9
click at [148, 192] on div "How to configure Poli Pay with PagSeguro Bold Italic Underline Bullet Point Hea…" at bounding box center [360, 86] width 436 height 2736
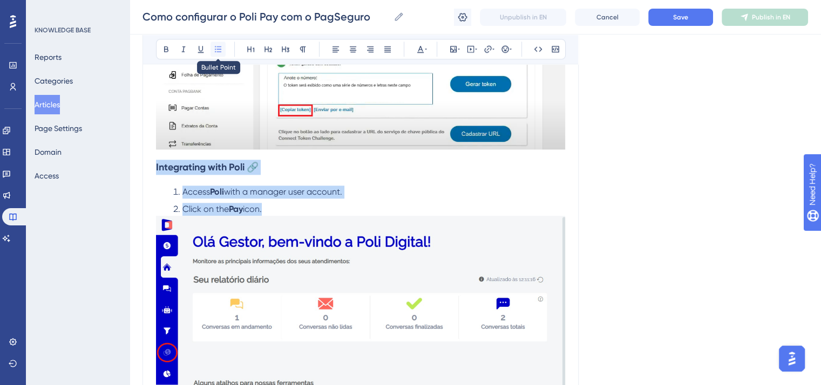
click at [218, 44] on button at bounding box center [217, 49] width 15 height 15
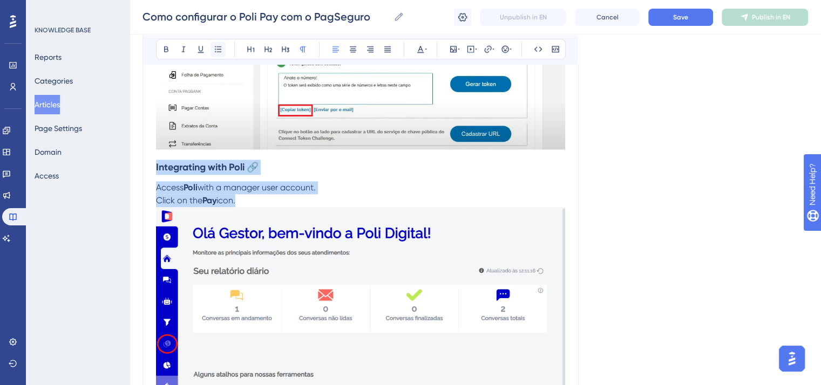
click at [219, 44] on button at bounding box center [217, 49] width 15 height 15
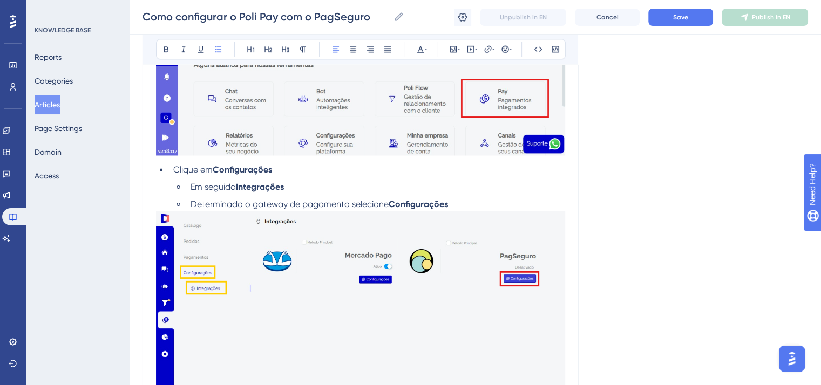
scroll to position [1727, 0]
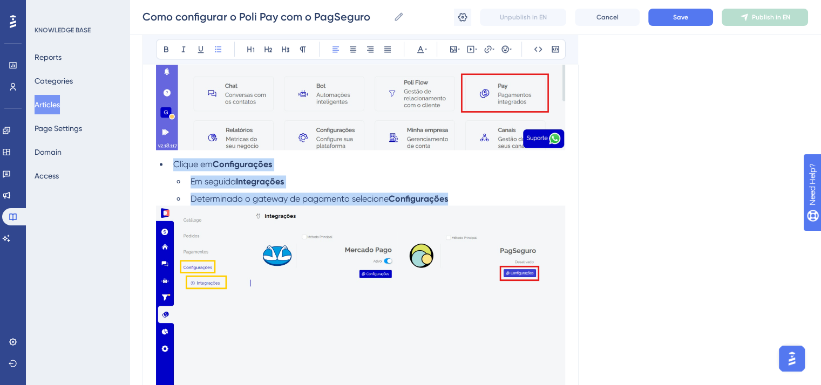
drag, startPoint x: 454, startPoint y: 207, endPoint x: 168, endPoint y: 173, distance: 288.1
click at [168, 173] on ul "Clique em Configurações Em seguida Integrações Determinado o gateway de pagamen…" at bounding box center [360, 181] width 409 height 47
drag, startPoint x: 427, startPoint y: 203, endPoint x: 151, endPoint y: 170, distance: 277.8
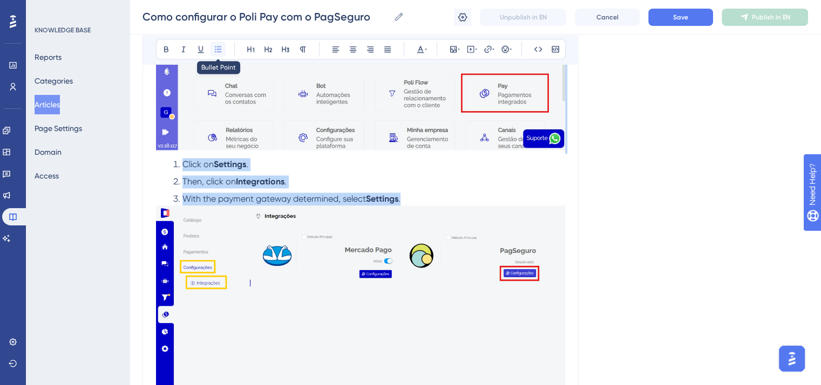
click at [220, 47] on icon at bounding box center [218, 49] width 9 height 9
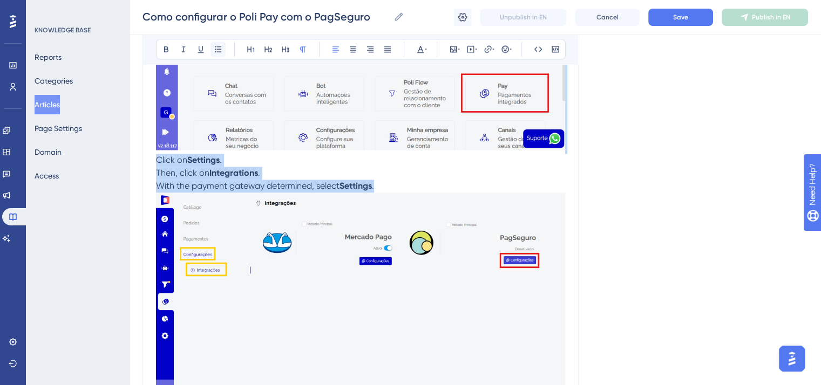
click at [220, 47] on icon at bounding box center [218, 49] width 9 height 9
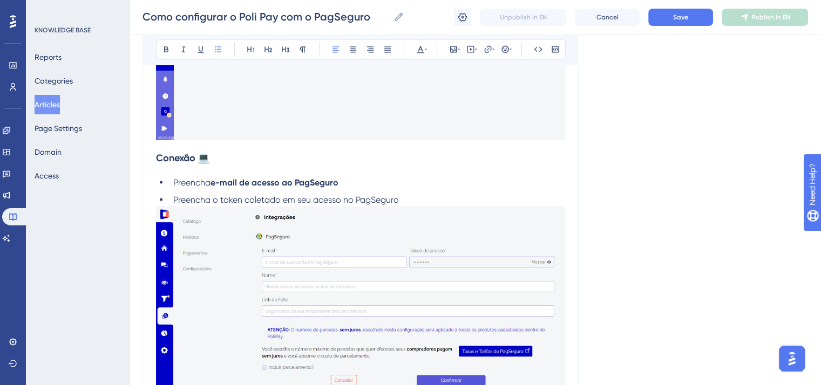
scroll to position [2051, 0]
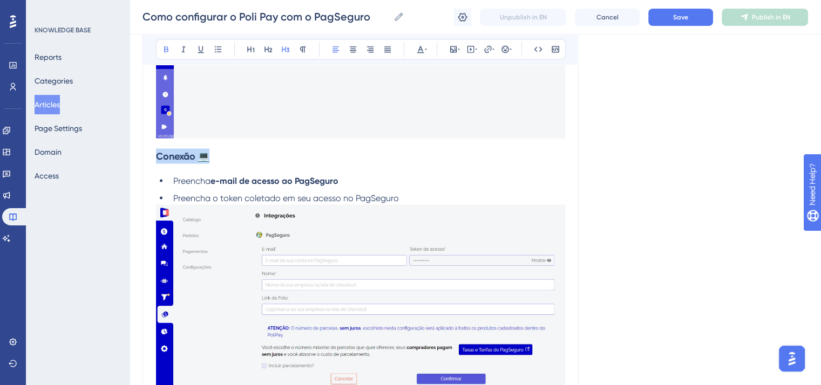
drag, startPoint x: 213, startPoint y: 161, endPoint x: 153, endPoint y: 161, distance: 59.4
click at [207, 162] on strong "Connection 💻" at bounding box center [189, 156] width 66 height 12
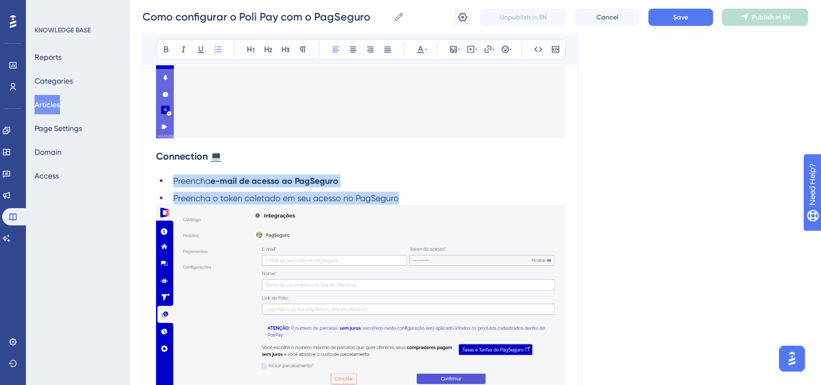
drag, startPoint x: 410, startPoint y: 205, endPoint x: 170, endPoint y: 178, distance: 241.7
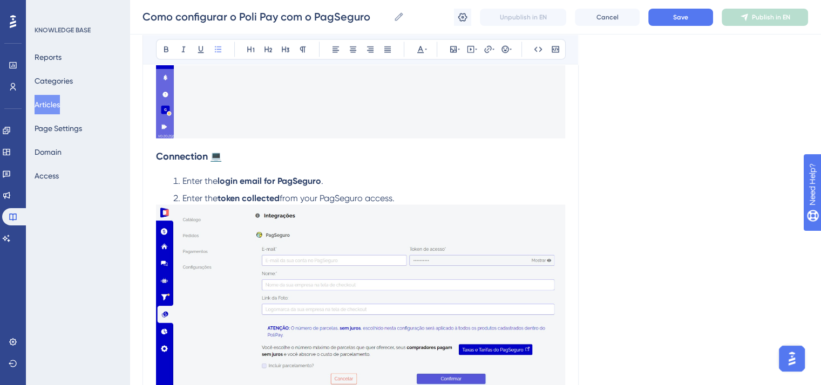
drag, startPoint x: 421, startPoint y: 201, endPoint x: 153, endPoint y: 183, distance: 268.3
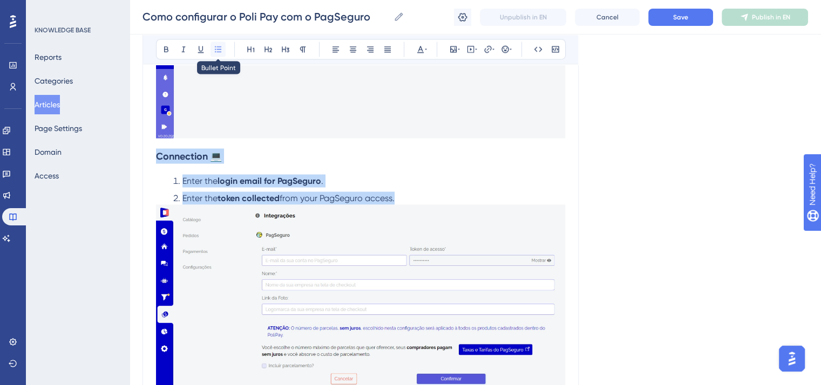
click at [219, 50] on icon at bounding box center [218, 49] width 9 height 9
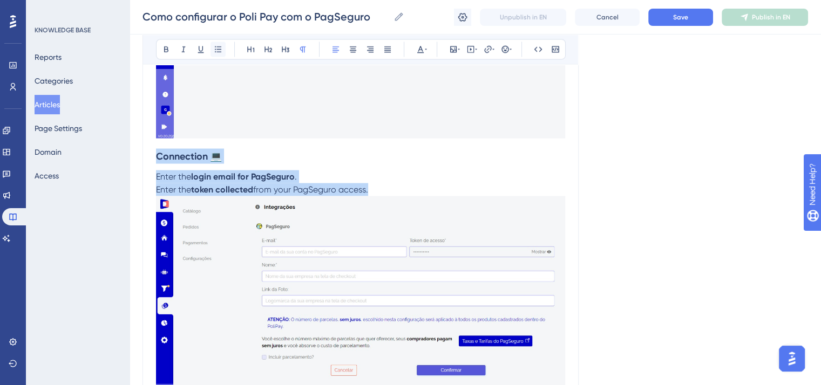
click at [219, 50] on icon at bounding box center [218, 49] width 9 height 9
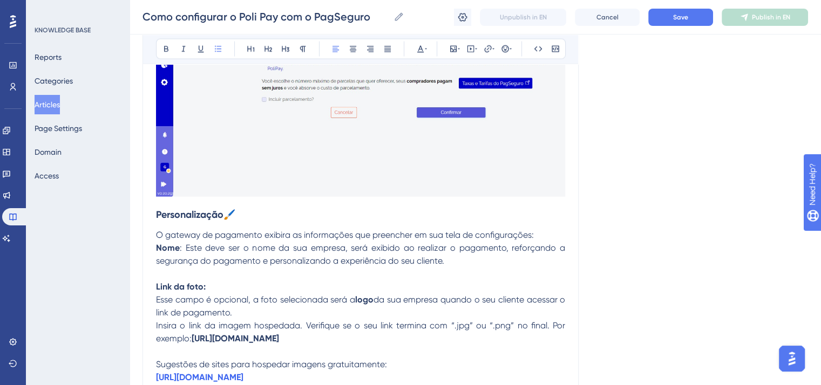
scroll to position [2321, 0]
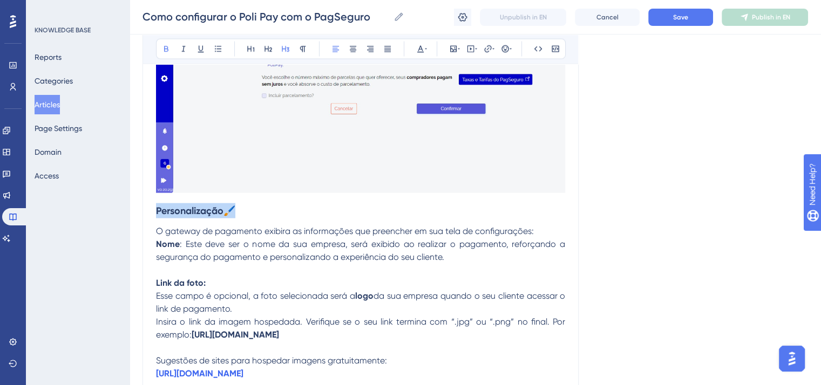
drag, startPoint x: 239, startPoint y: 221, endPoint x: 155, endPoint y: 218, distance: 83.7
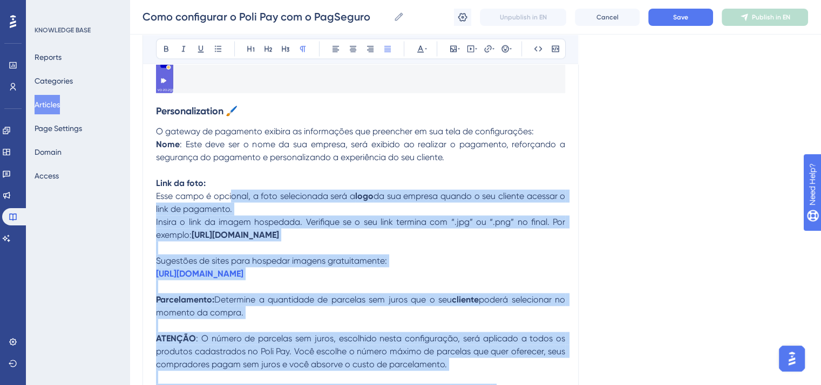
scroll to position [2420, 0]
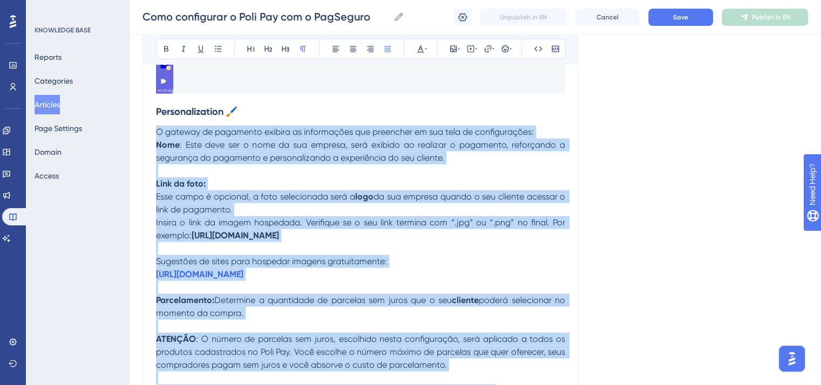
drag, startPoint x: 485, startPoint y: 268, endPoint x: 157, endPoint y: 142, distance: 350.9
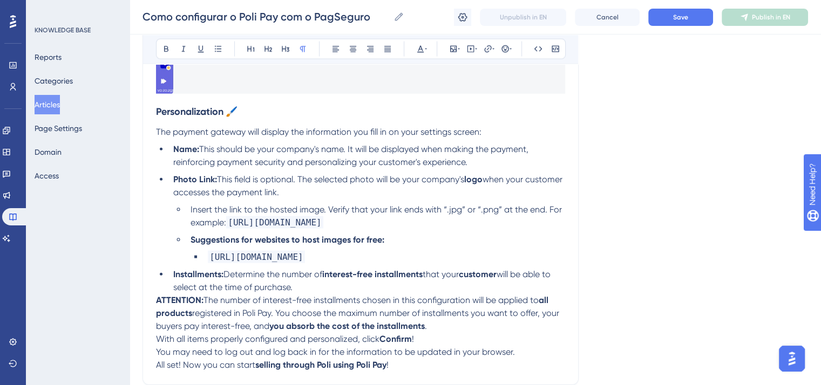
click at [311, 292] on li "Installments: Determine the number of interest-free installments that your cust…" at bounding box center [367, 281] width 396 height 26
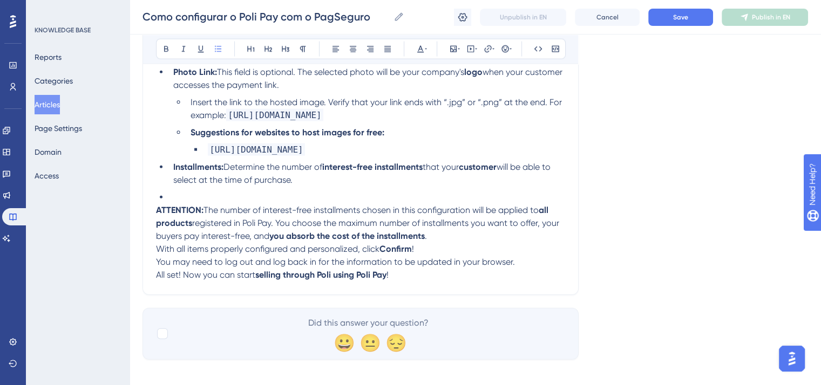
scroll to position [2528, 0]
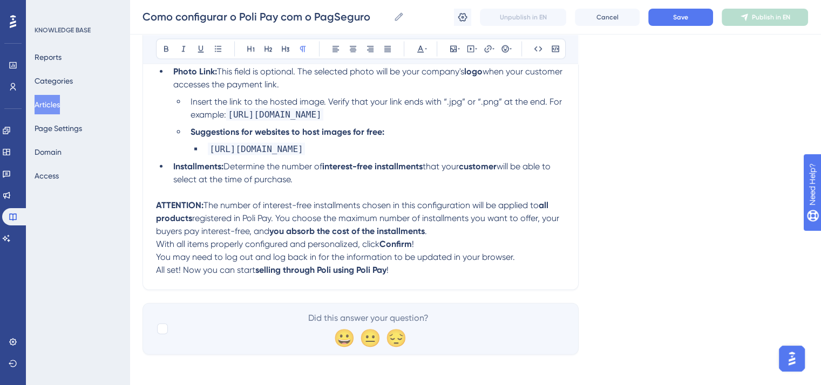
click at [457, 238] on p "ATTENTION: The number of interest-free installments chosen in this configuratio…" at bounding box center [360, 218] width 409 height 39
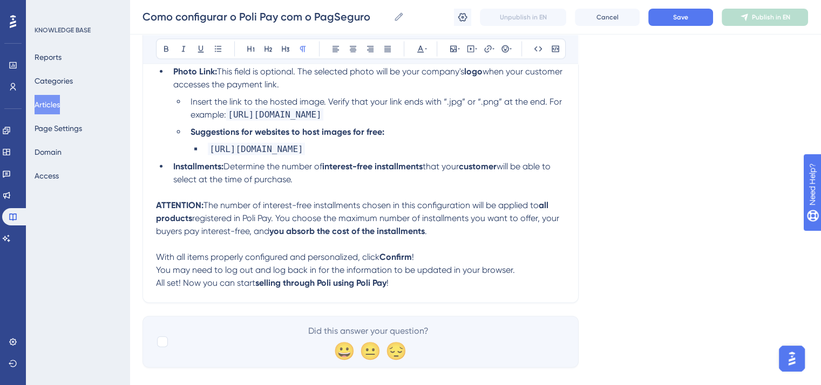
click at [445, 264] on p "With all items properly configured and personalized, click Confirm !" at bounding box center [360, 257] width 409 height 13
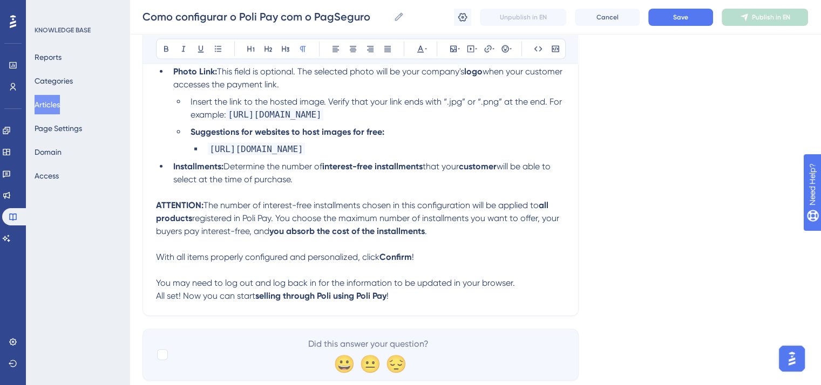
click at [519, 290] on p "You may need to log out and log back in for the information to be updated in yo…" at bounding box center [360, 283] width 409 height 13
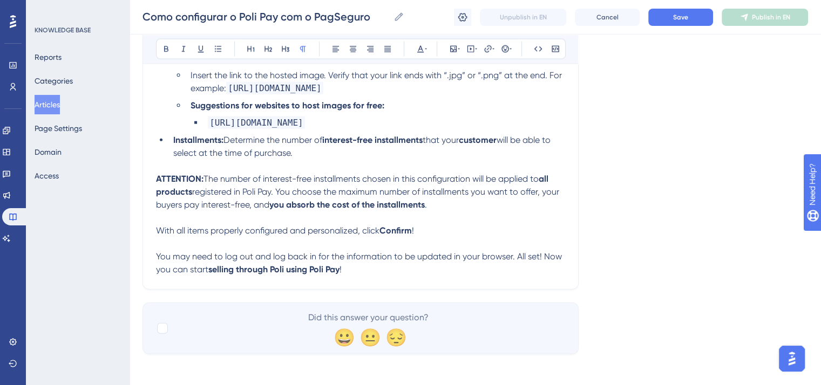
scroll to position [2569, 0]
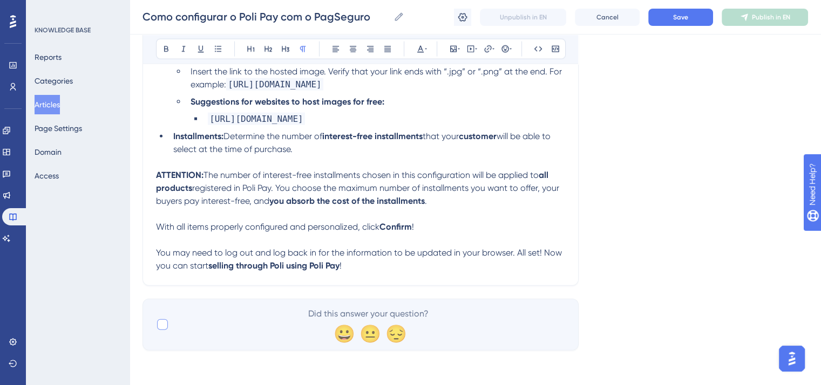
click at [167, 327] on div at bounding box center [162, 325] width 11 height 11
checkbox input "true"
click at [678, 21] on span "Save" at bounding box center [680, 17] width 15 height 9
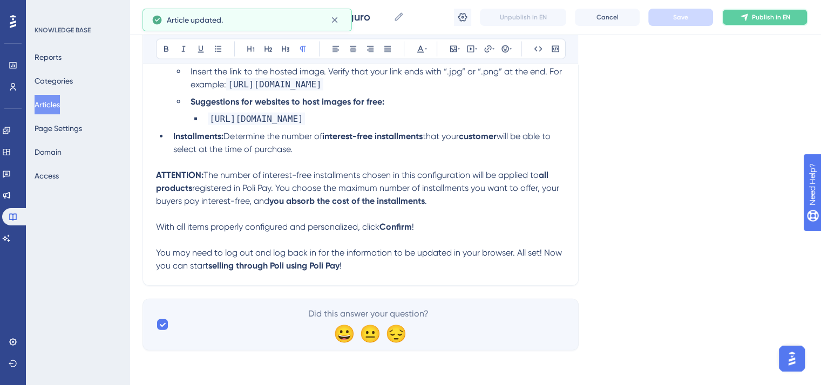
click at [758, 19] on span "Publish in EN" at bounding box center [771, 17] width 38 height 9
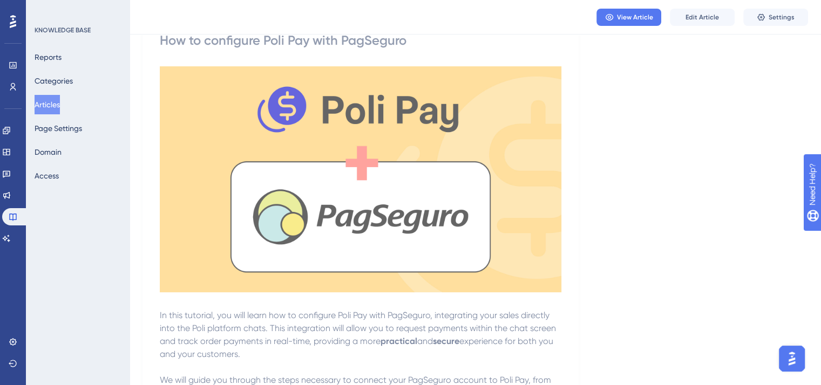
scroll to position [0, 0]
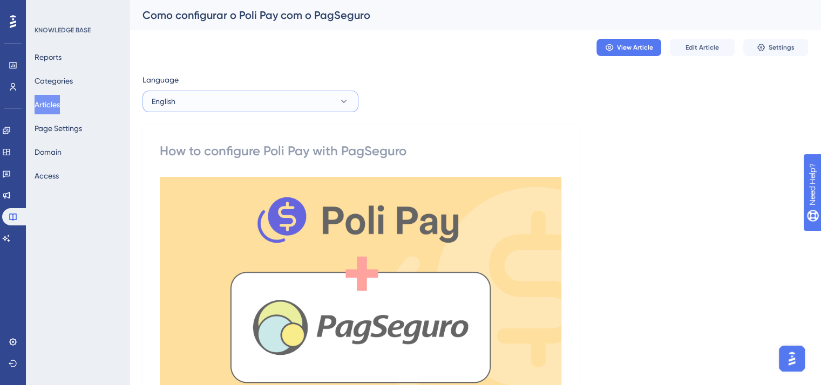
click at [238, 111] on button "English" at bounding box center [250, 102] width 216 height 22
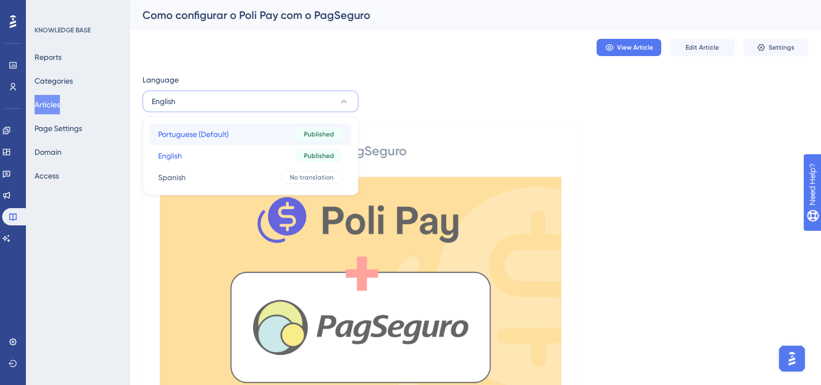
click at [244, 139] on button "Portuguese (Default) Portuguese (Default) Published" at bounding box center [251, 135] width 202 height 22
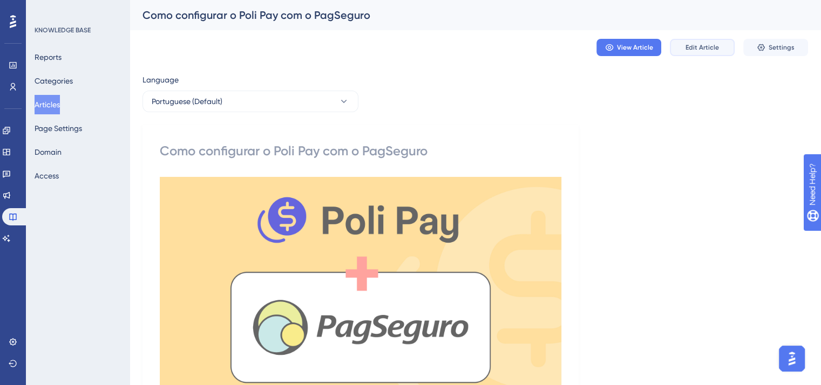
click at [725, 48] on button "Edit Article" at bounding box center [702, 47] width 65 height 17
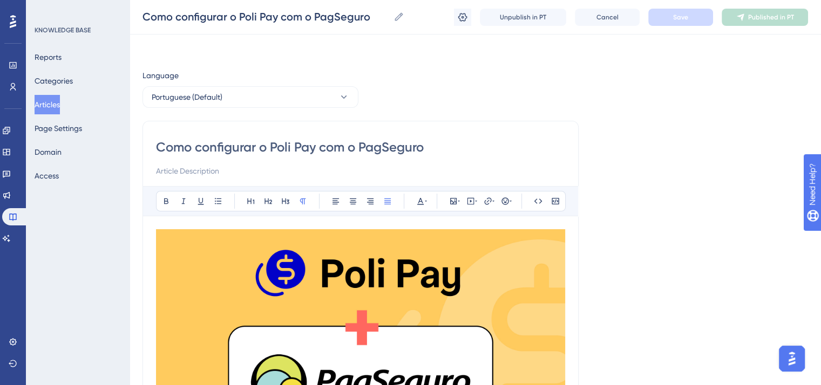
scroll to position [753, 0]
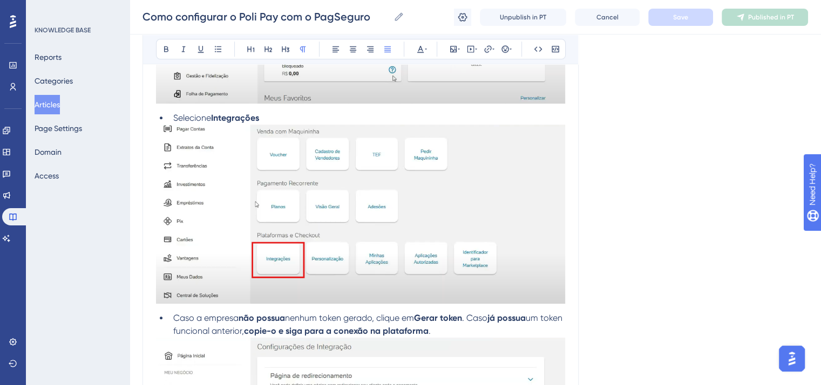
click at [266, 181] on img at bounding box center [360, 214] width 409 height 179
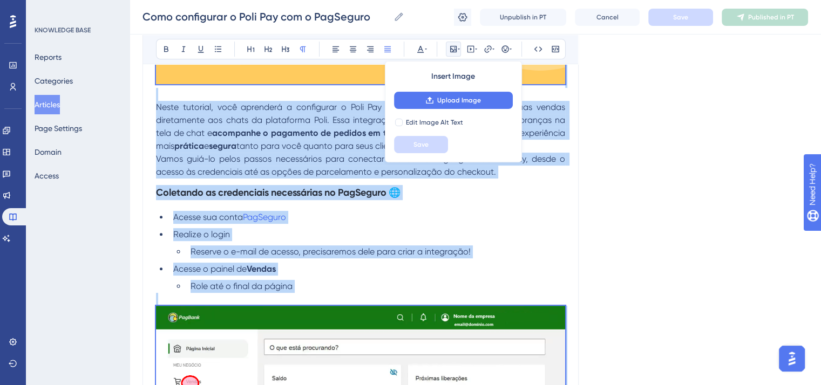
scroll to position [0, 0]
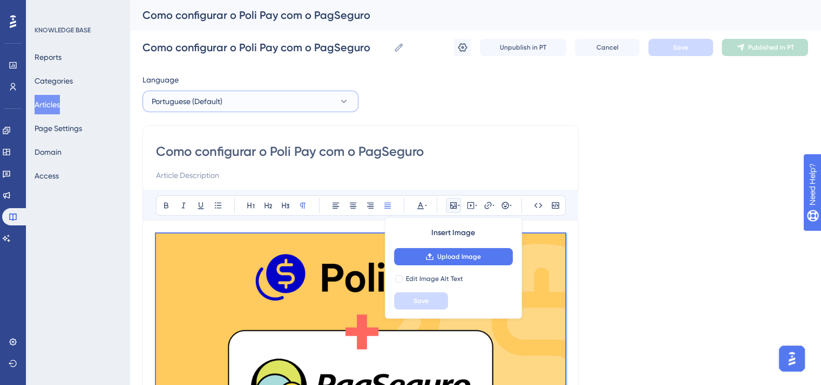
click at [206, 105] on span "Portuguese (Default)" at bounding box center [187, 101] width 71 height 13
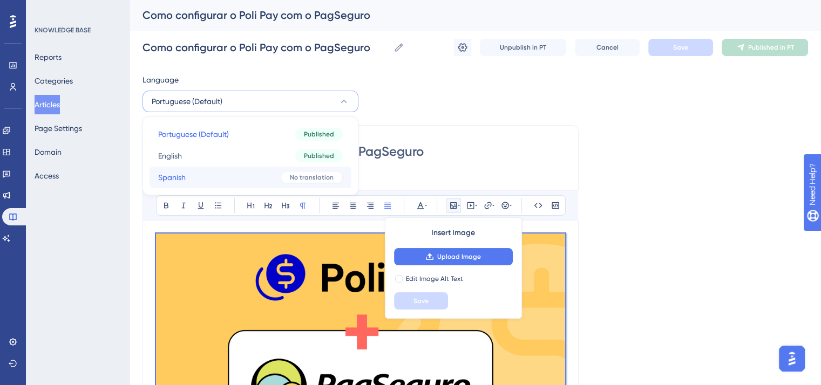
click at [235, 178] on button "Spanish Spanish No translation" at bounding box center [251, 178] width 202 height 22
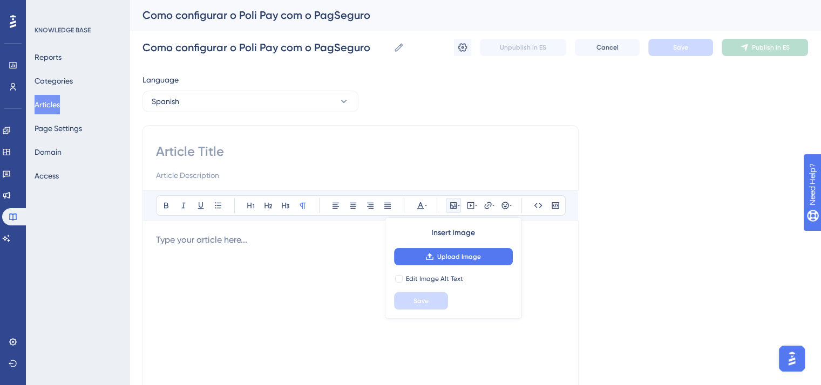
click at [248, 253] on div at bounding box center [360, 352] width 409 height 237
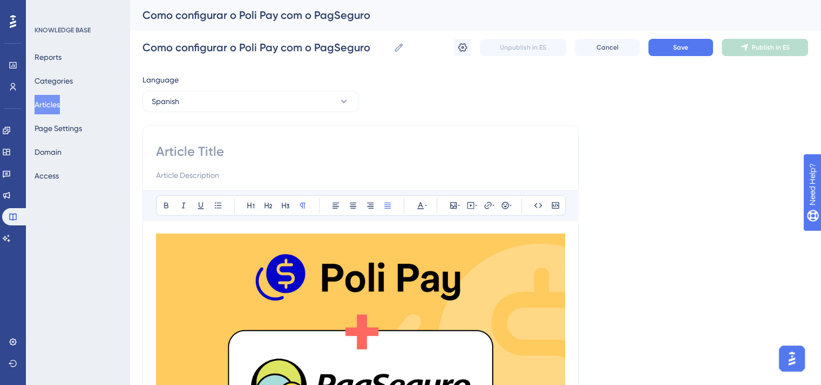
click at [217, 151] on input at bounding box center [360, 151] width 409 height 17
paste input "Cómo Configurar Poli Pay con PagSeguro"
drag, startPoint x: 205, startPoint y: 147, endPoint x: 197, endPoint y: 148, distance: 8.3
click at [197, 148] on input "Cómo Configurar Poli Pay con PagSeguro" at bounding box center [360, 151] width 409 height 17
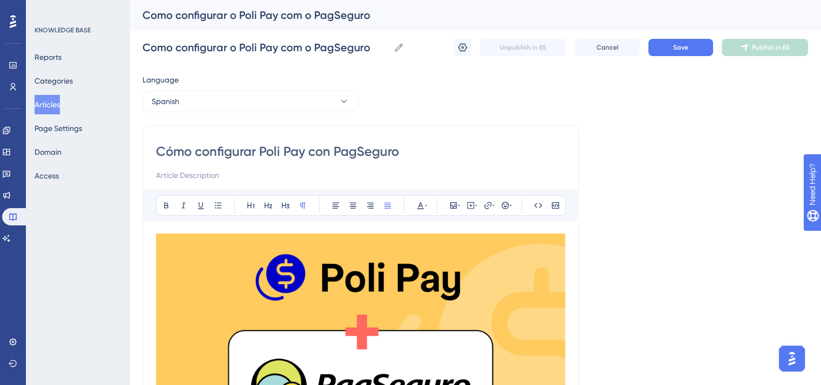
type input "Cómo configurar Poli Pay con PagSeguro"
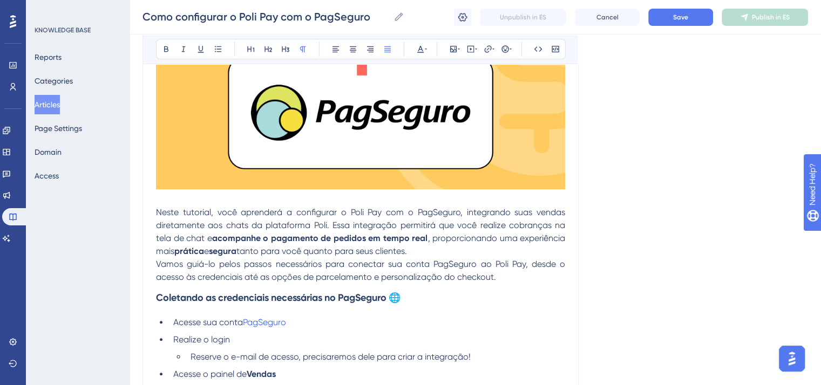
scroll to position [324, 0]
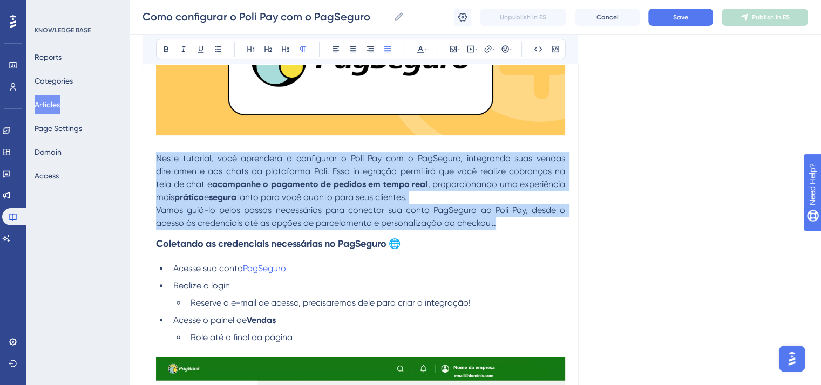
drag, startPoint x: 516, startPoint y: 225, endPoint x: 153, endPoint y: 165, distance: 368.2
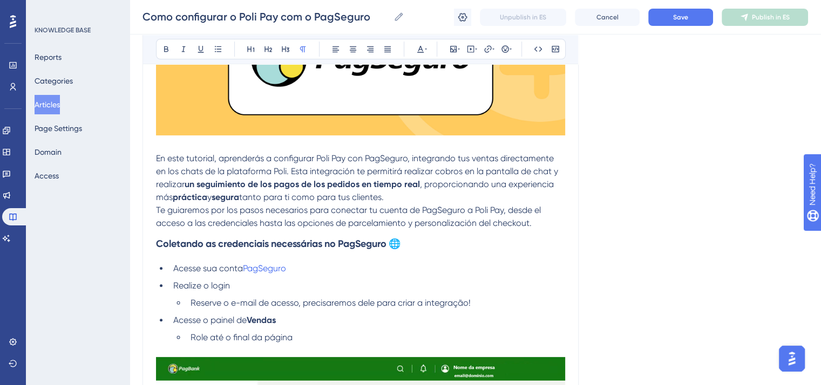
click at [452, 193] on p "En este tutorial, aprenderás a configurar Poli Pay con PagSeguro, integrando tu…" at bounding box center [360, 178] width 409 height 52
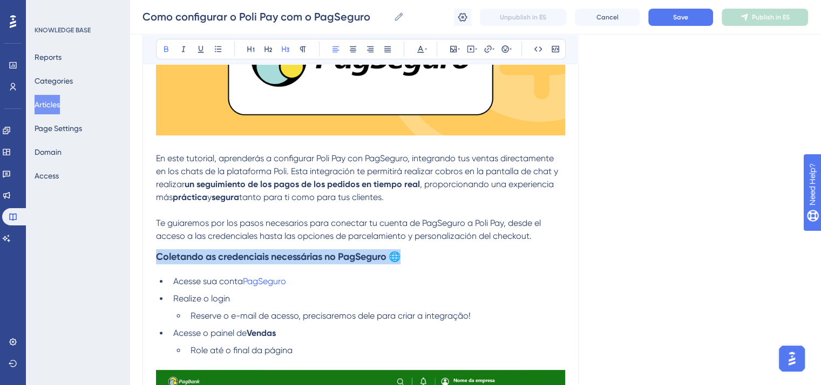
drag, startPoint x: 409, startPoint y: 259, endPoint x: 154, endPoint y: 253, distance: 254.8
click at [240, 255] on strong "Recolectando las Credenciales Necesarias en PagSeguro 🌐" at bounding box center [289, 257] width 266 height 12
click at [301, 255] on strong "Recolectando las credenciales Necesarias en PagSeguro 🌐" at bounding box center [288, 257] width 264 height 12
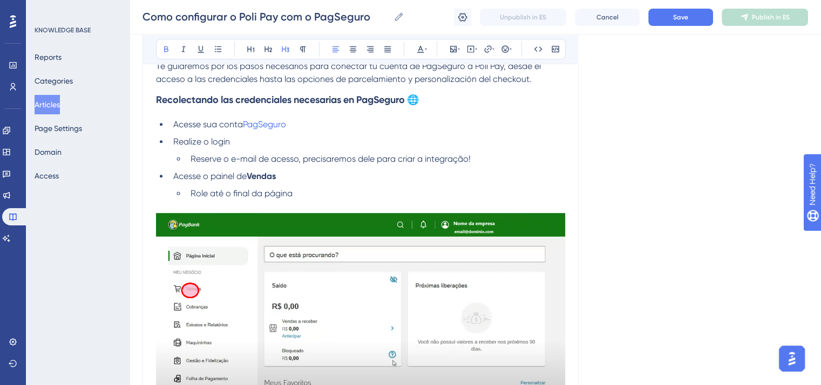
scroll to position [486, 0]
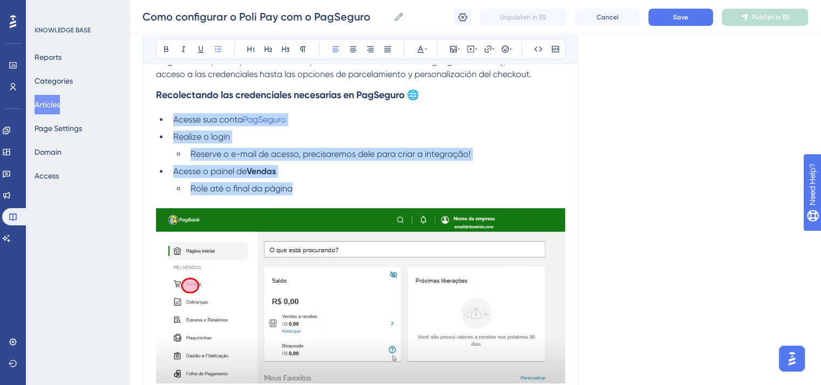
drag, startPoint x: 308, startPoint y: 193, endPoint x: 158, endPoint y: 121, distance: 166.1
click at [158, 121] on ul "Acesse sua conta PagSeguro Realize o login Reserve o e-mail de acesso, precisar…" at bounding box center [360, 154] width 409 height 82
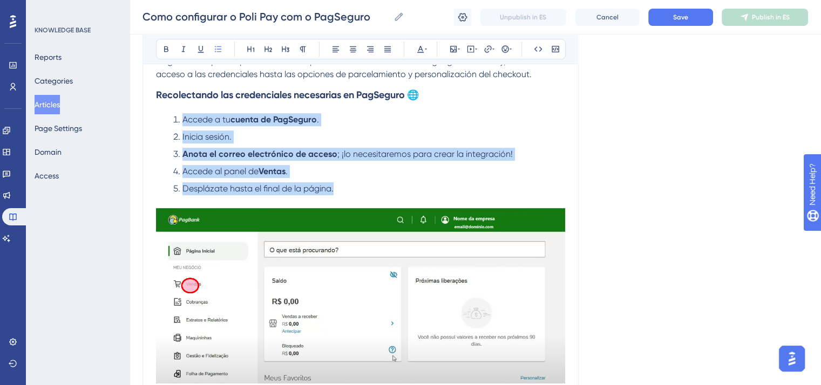
drag, startPoint x: 343, startPoint y: 192, endPoint x: 169, endPoint y: 121, distance: 187.9
click at [169, 121] on ol "Accede a tu cuenta de PagSeguro . Inicia sesión. Anota el correo electrónico de…" at bounding box center [360, 154] width 409 height 82
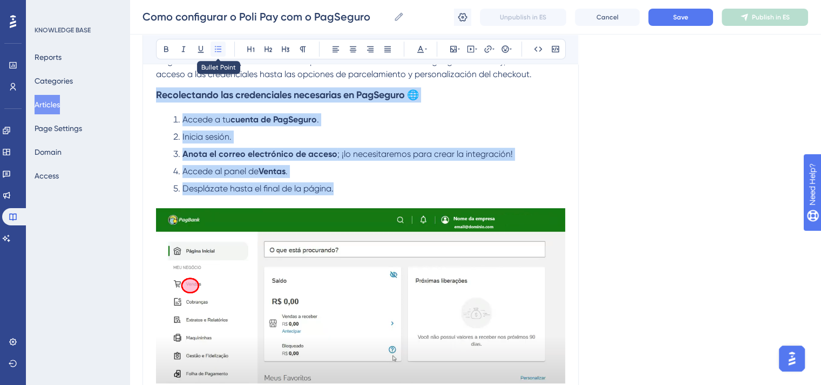
click at [214, 46] on icon at bounding box center [218, 49] width 9 height 9
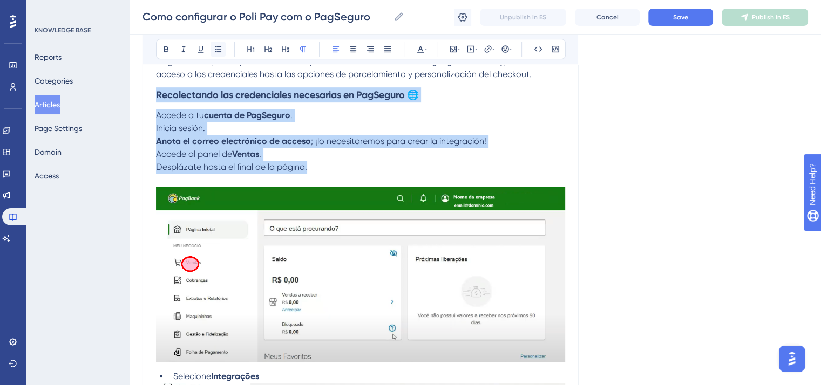
click at [214, 46] on icon at bounding box center [218, 49] width 9 height 9
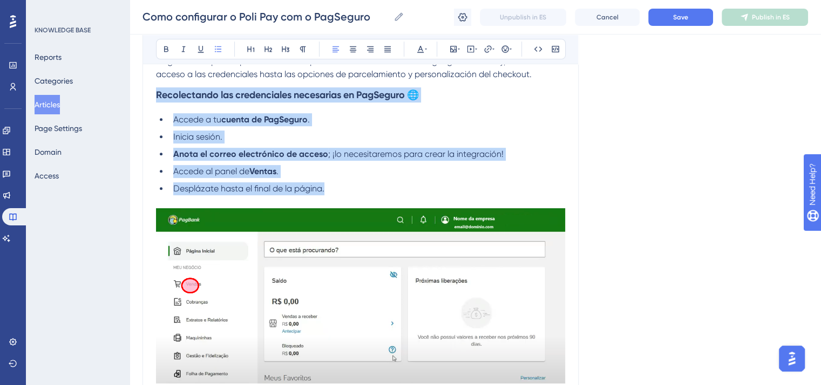
click at [173, 158] on li "Anota el correo electrónico de acceso ; ¡lo necesitaremos para crear la integra…" at bounding box center [367, 154] width 396 height 13
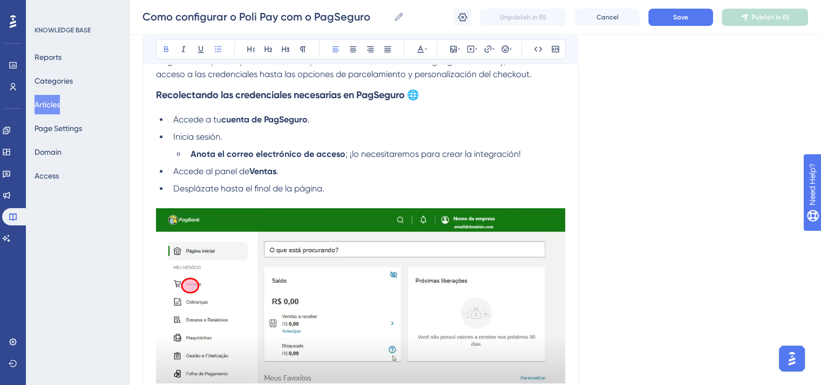
click at [172, 188] on li "Desplázate hasta el final de la página." at bounding box center [367, 188] width 396 height 13
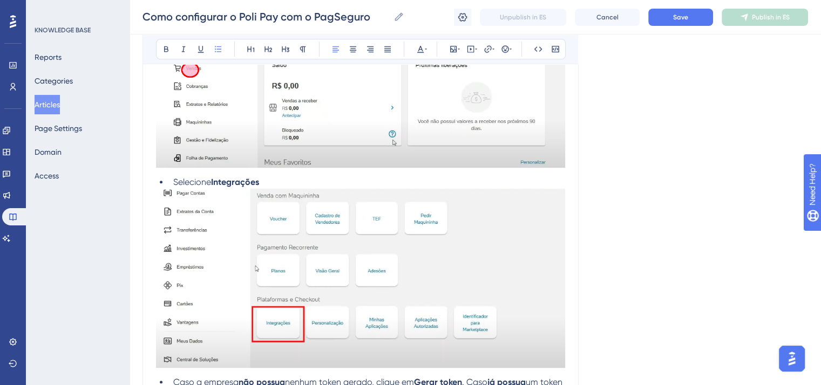
scroll to position [756, 0]
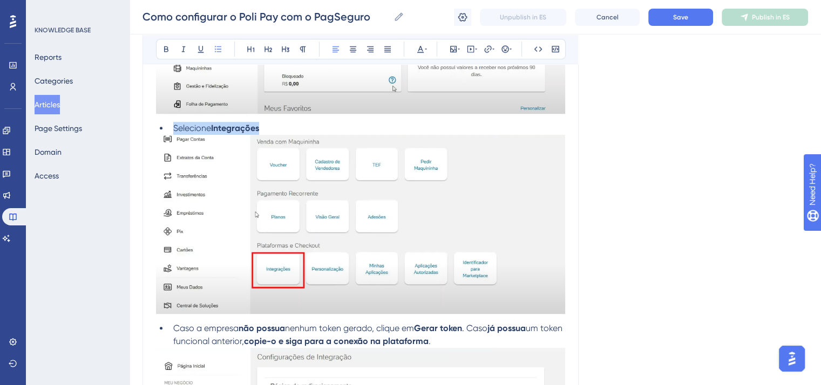
drag, startPoint x: 272, startPoint y: 132, endPoint x: 173, endPoint y: 124, distance: 99.6
click at [173, 124] on li "Selecione Integrações" at bounding box center [367, 128] width 396 height 13
drag, startPoint x: 294, startPoint y: 130, endPoint x: 160, endPoint y: 130, distance: 133.3
click at [160, 130] on ol "Selecciona Integraciones ." at bounding box center [360, 128] width 409 height 13
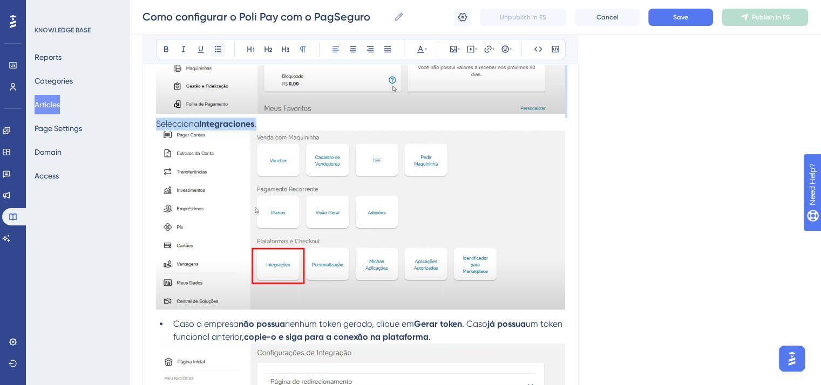
click at [216, 47] on icon at bounding box center [218, 49] width 9 height 9
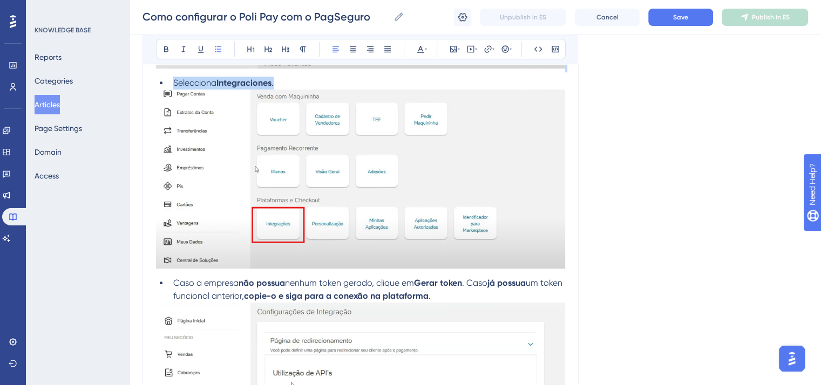
scroll to position [918, 0]
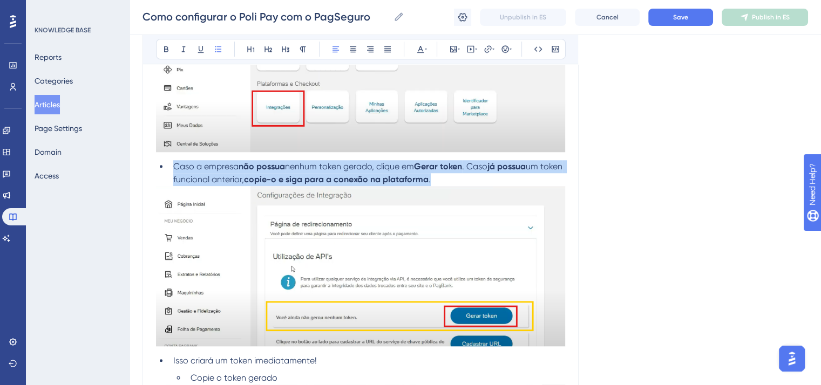
drag, startPoint x: 459, startPoint y: 182, endPoint x: 175, endPoint y: 172, distance: 284.1
click at [175, 172] on li "Caso a empresa não possua nenhum token gerado, clique em Gerar token . Caso já …" at bounding box center [367, 173] width 396 height 26
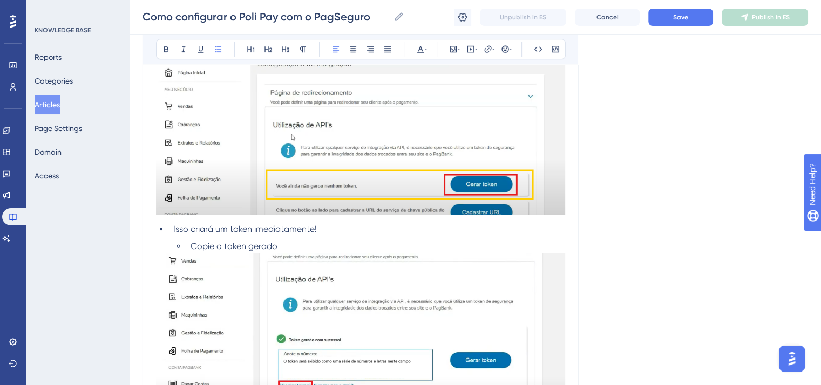
scroll to position [1079, 0]
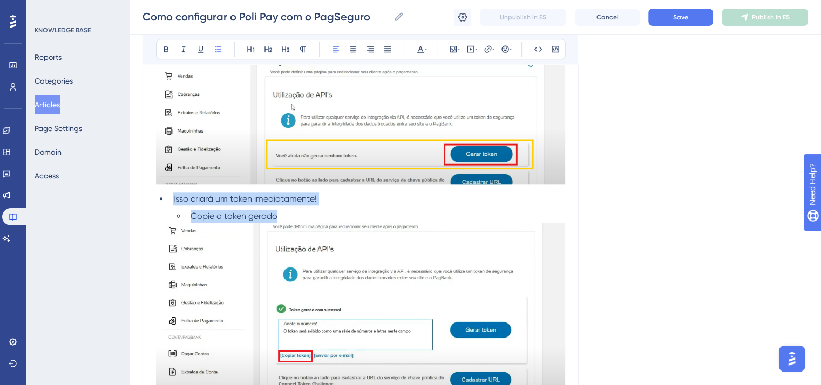
drag, startPoint x: 304, startPoint y: 218, endPoint x: 171, endPoint y: 203, distance: 134.7
click at [171, 203] on ul "Isso criará um token imediatamente! Copie o token gerado" at bounding box center [360, 208] width 409 height 30
drag, startPoint x: 306, startPoint y: 220, endPoint x: 144, endPoint y: 206, distance: 163.1
click at [144, 206] on div "Cómo configurar Poli Pay con PagSeguro Bold Italic Underline Bullet Point Headi…" at bounding box center [360, 370] width 436 height 2658
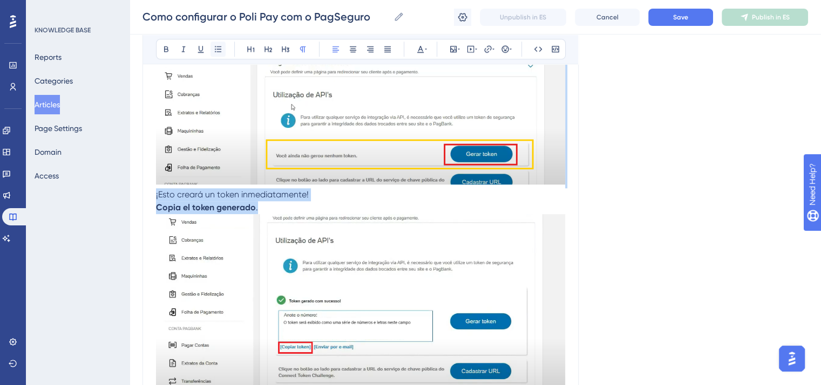
click at [214, 46] on icon at bounding box center [218, 49] width 9 height 9
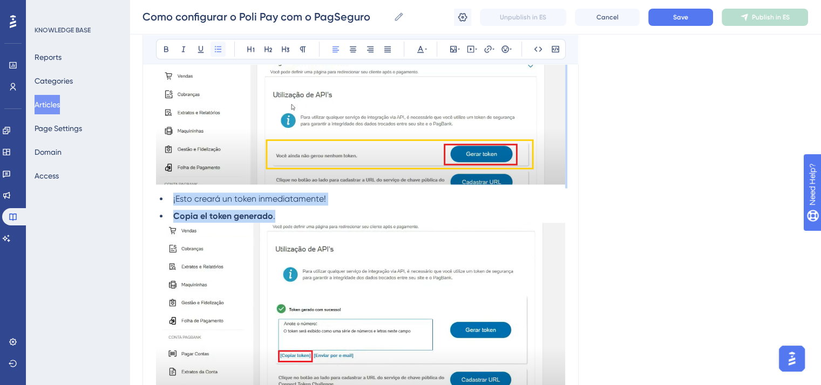
click at [214, 46] on icon at bounding box center [218, 49] width 9 height 9
click at [173, 203] on li "¡Esto creará un token inmediatamente!" at bounding box center [367, 199] width 396 height 13
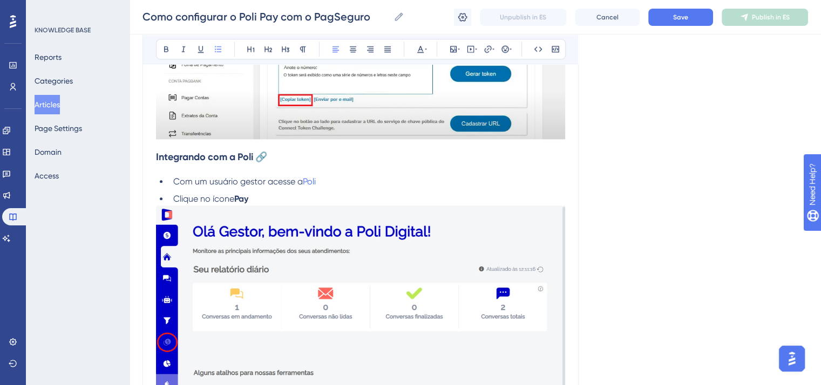
scroll to position [1349, 0]
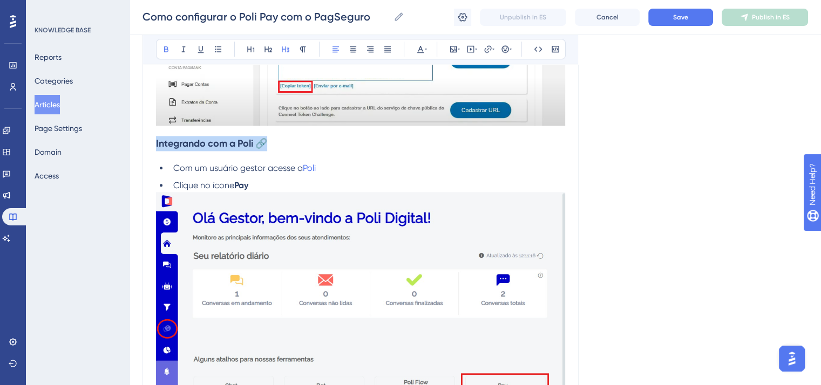
drag, startPoint x: 282, startPoint y: 147, endPoint x: 154, endPoint y: 147, distance: 127.4
click at [154, 147] on div "Cómo configurar Poli Pay con PagSeguro Bold Italic Underline Bullet Point Headi…" at bounding box center [360, 101] width 436 height 2658
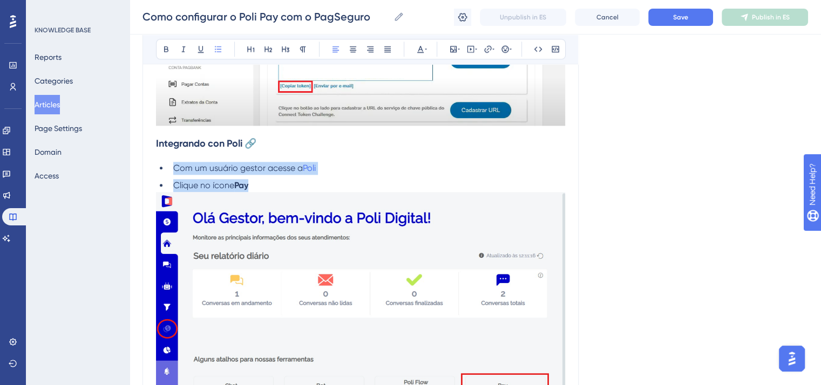
drag, startPoint x: 261, startPoint y: 191, endPoint x: 174, endPoint y: 173, distance: 89.2
click at [174, 173] on ul "Com um usuário gestor acesse a Poli Clique no ícone Pay" at bounding box center [360, 177] width 409 height 30
drag, startPoint x: 287, startPoint y: 188, endPoint x: 162, endPoint y: 172, distance: 125.7
click at [162, 172] on ol "Accede a Poli con un usuario de perfil gestor. Haz clic en el ícono Pay ." at bounding box center [360, 177] width 409 height 30
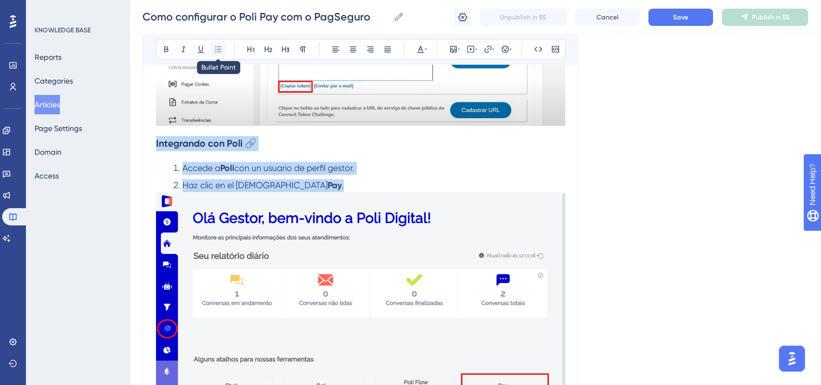
click at [214, 48] on icon at bounding box center [218, 49] width 9 height 9
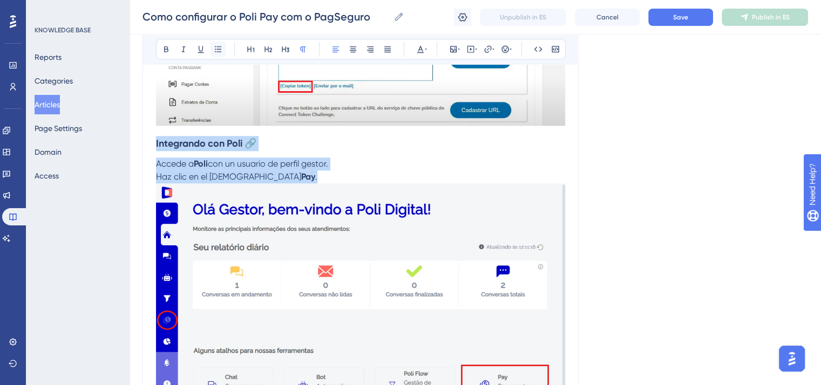
click at [214, 48] on icon at bounding box center [218, 49] width 9 height 9
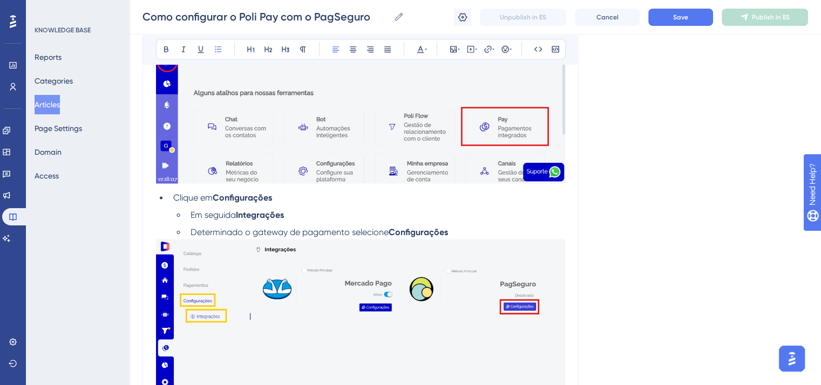
scroll to position [1619, 0]
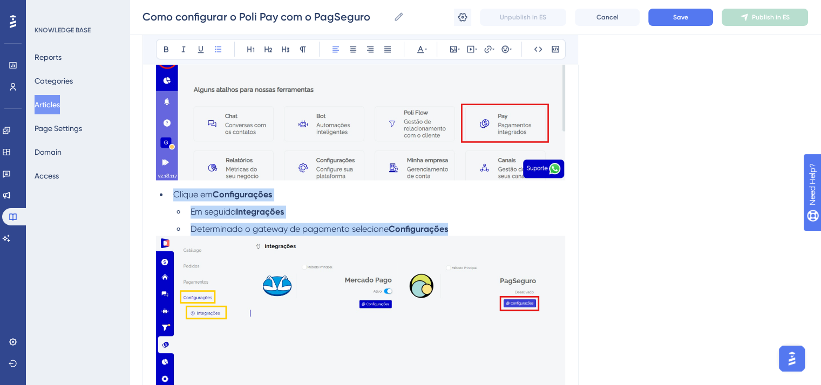
drag, startPoint x: 462, startPoint y: 234, endPoint x: 175, endPoint y: 199, distance: 289.2
click at [175, 199] on ul "Clique em Configurações Em seguida Integrações Determinado o gateway de pagamen…" at bounding box center [360, 211] width 409 height 47
drag, startPoint x: 468, startPoint y: 233, endPoint x: 174, endPoint y: 203, distance: 296.2
click at [174, 203] on ol "Haz clic en Configuración . Luego, haz clic en Integraciones . Una vez determin…" at bounding box center [360, 211] width 409 height 47
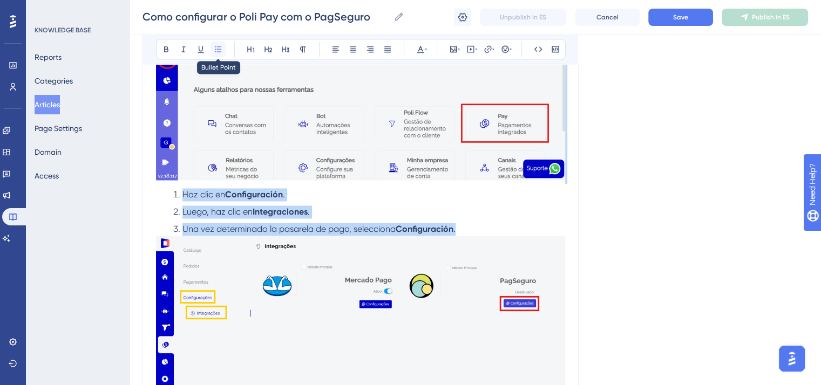
click at [220, 53] on button at bounding box center [217, 49] width 15 height 15
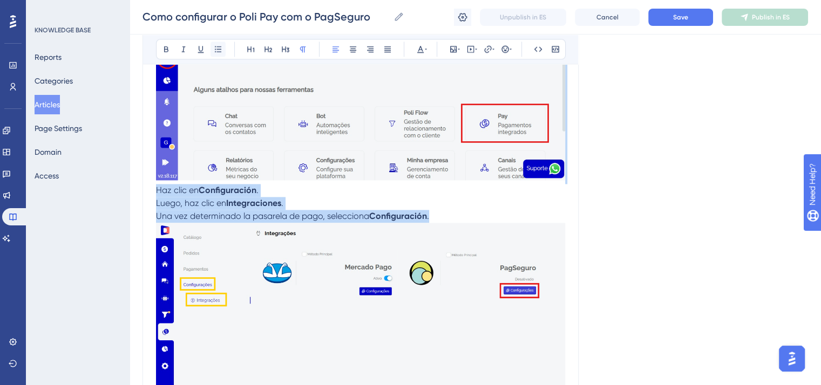
click at [220, 53] on button at bounding box center [217, 49] width 15 height 15
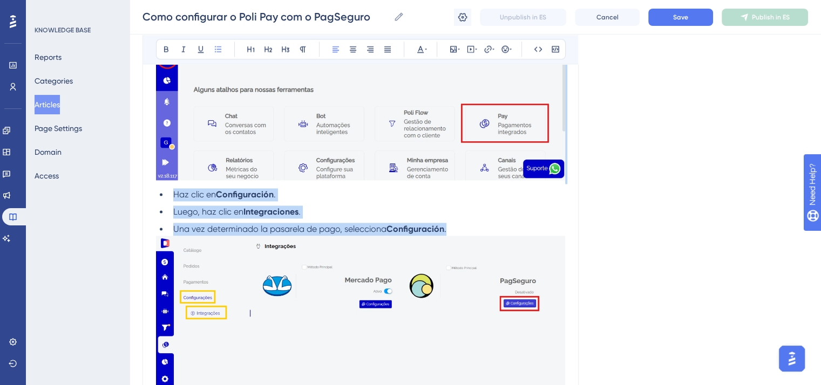
click at [173, 214] on span "Luego, haz clic en" at bounding box center [208, 212] width 70 height 10
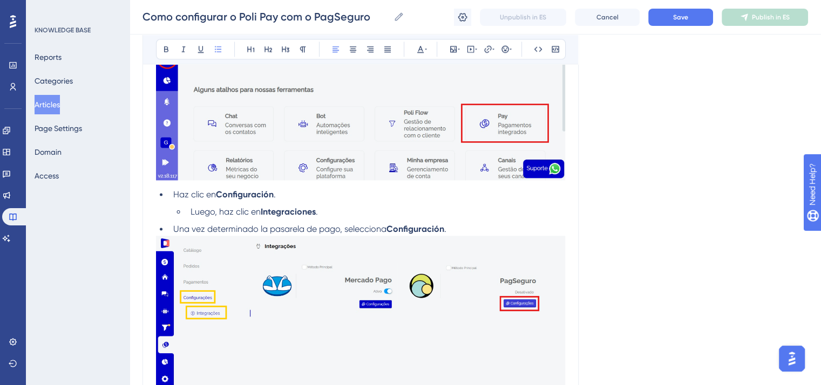
click at [174, 234] on span "Una vez determinado la pasarela de pago, selecciona" at bounding box center [279, 229] width 213 height 10
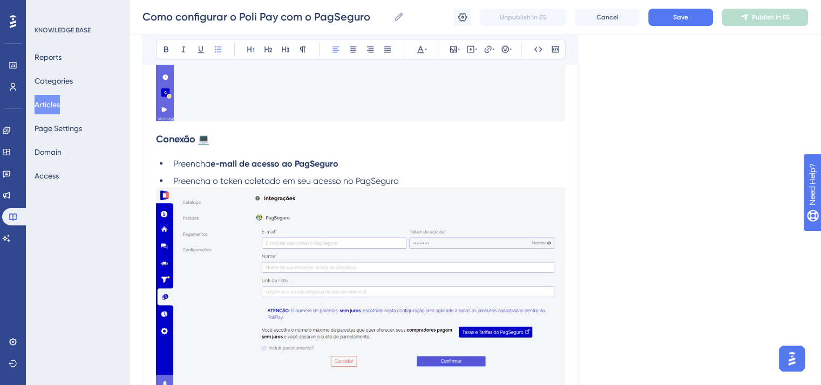
scroll to position [1997, 0]
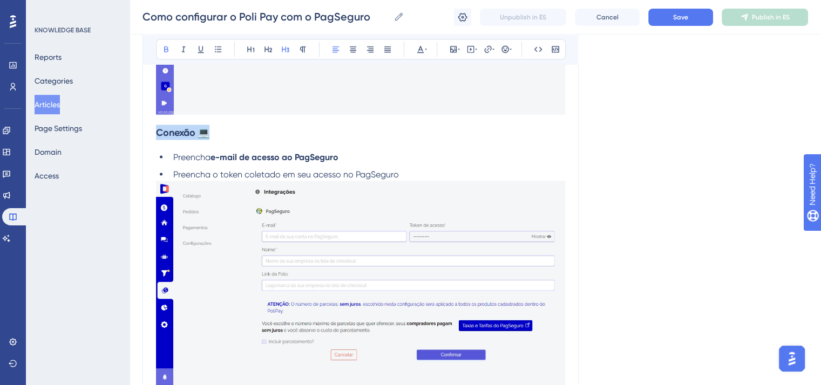
drag, startPoint x: 218, startPoint y: 141, endPoint x: 151, endPoint y: 142, distance: 66.4
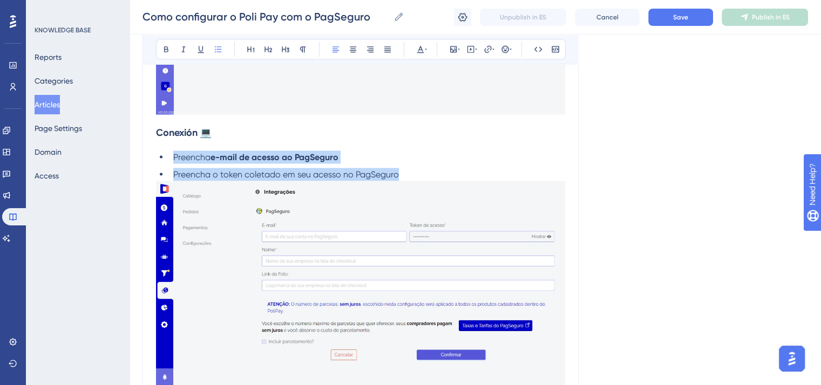
drag, startPoint x: 404, startPoint y: 181, endPoint x: 174, endPoint y: 162, distance: 230.7
click at [174, 162] on ul "Preencha e-mail de acesso ao PagSeguro Preencha o token coletado em seu acesso …" at bounding box center [360, 166] width 409 height 30
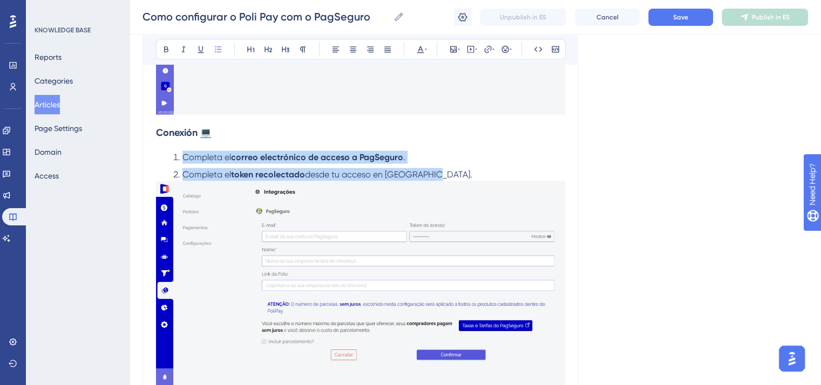
drag, startPoint x: 449, startPoint y: 182, endPoint x: 131, endPoint y: 158, distance: 319.3
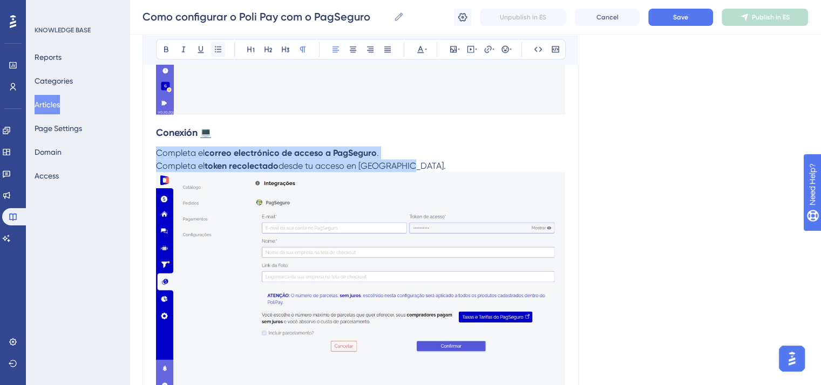
click at [215, 49] on icon at bounding box center [218, 49] width 6 height 6
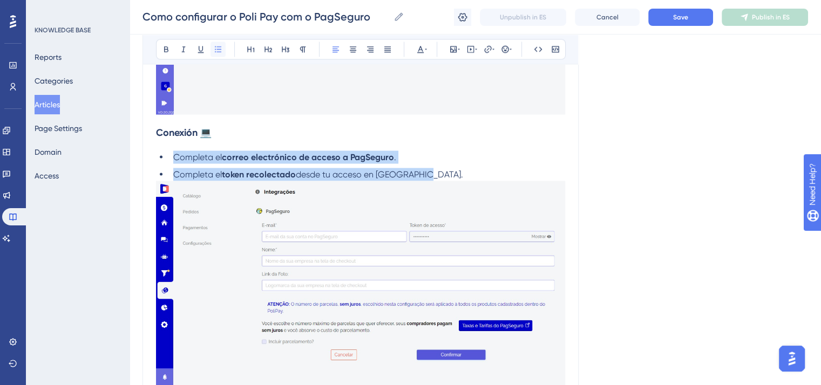
click at [215, 49] on icon at bounding box center [218, 49] width 6 height 6
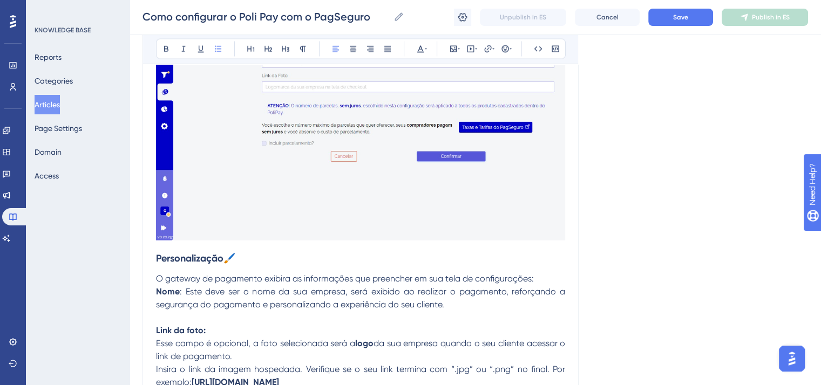
scroll to position [2213, 0]
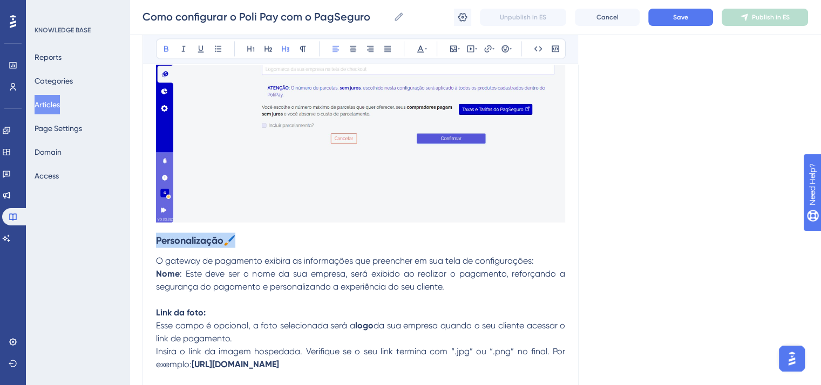
drag, startPoint x: 242, startPoint y: 249, endPoint x: 150, endPoint y: 249, distance: 91.8
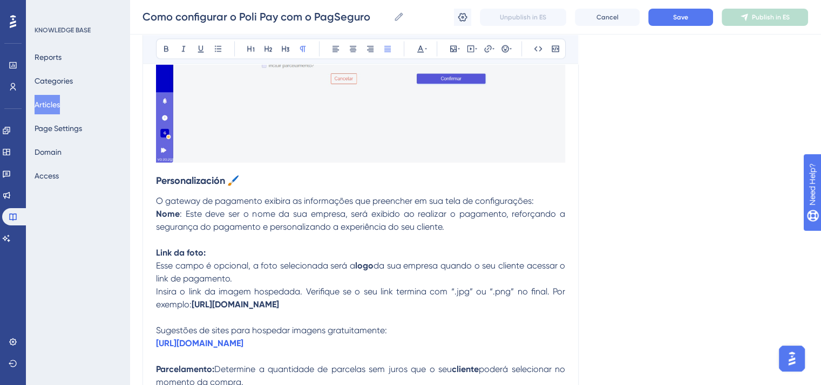
scroll to position [2267, 0]
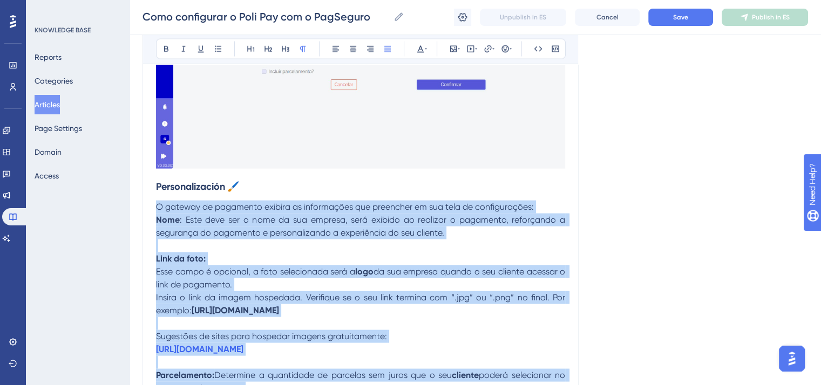
drag, startPoint x: 486, startPoint y: 345, endPoint x: 147, endPoint y: 219, distance: 361.2
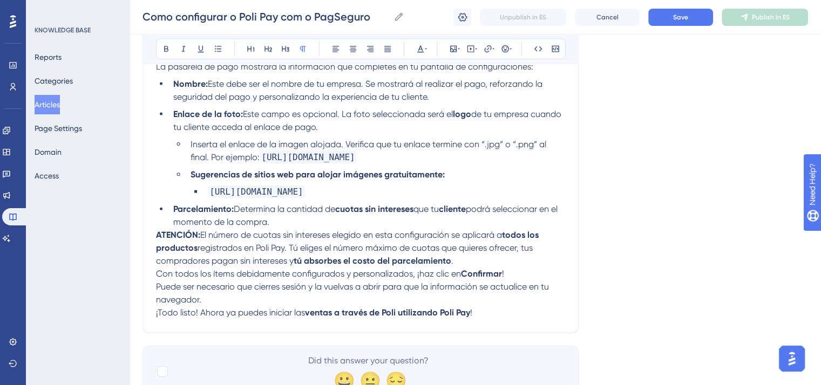
scroll to position [2464, 0]
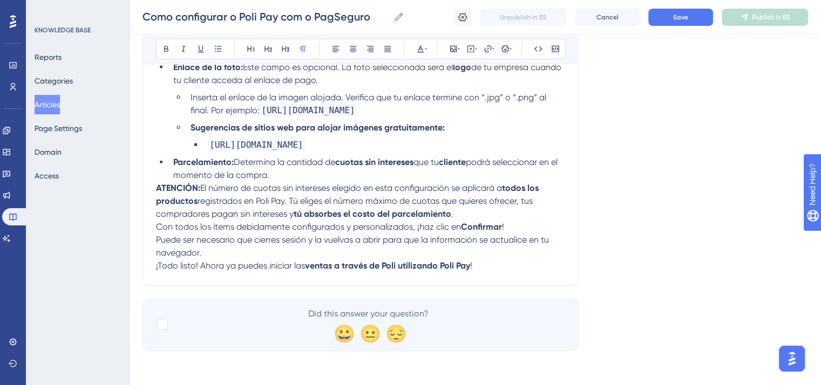
click at [317, 182] on li "Parcelamiento: Determina la cantidad de cuotas sin intereses que tu cliente pod…" at bounding box center [367, 169] width 396 height 26
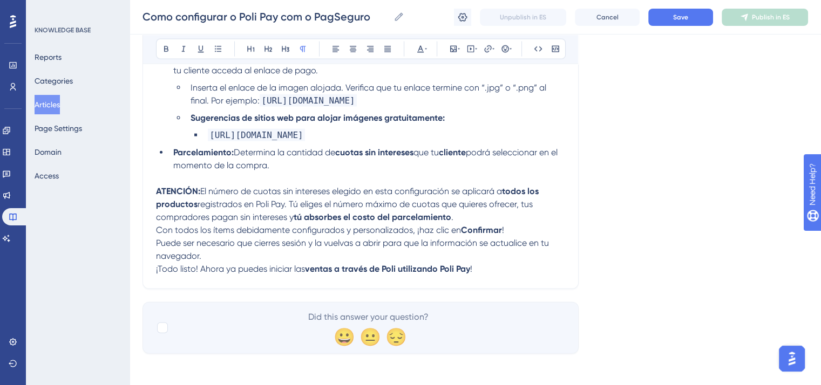
click at [487, 224] on p "ATENCIÓN: El número de cuotas sin intereses elegido en esta configuración se ap…" at bounding box center [360, 204] width 409 height 39
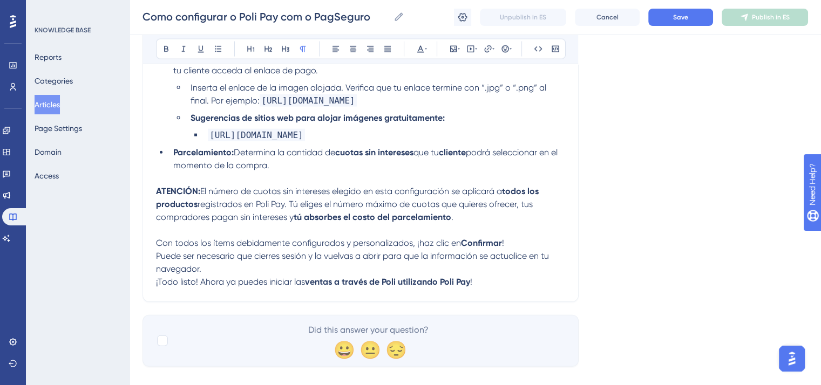
click at [437, 276] on p "Puede ser necesario que cierres sesión y la vuelvas a abrir para que la informa…" at bounding box center [360, 263] width 409 height 26
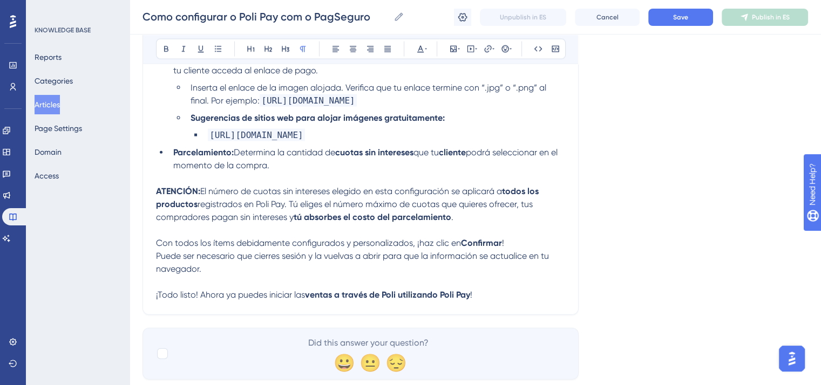
click at [514, 250] on p "Con todos los ítems debidamente configurados y personalizados, ¡haz clic en Con…" at bounding box center [360, 243] width 409 height 13
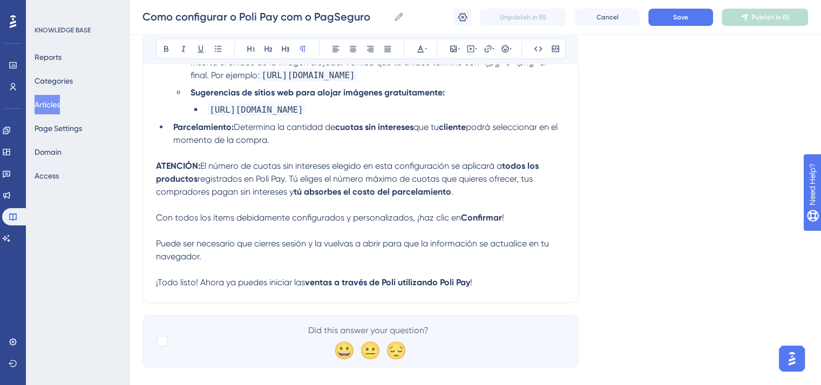
scroll to position [2530, 0]
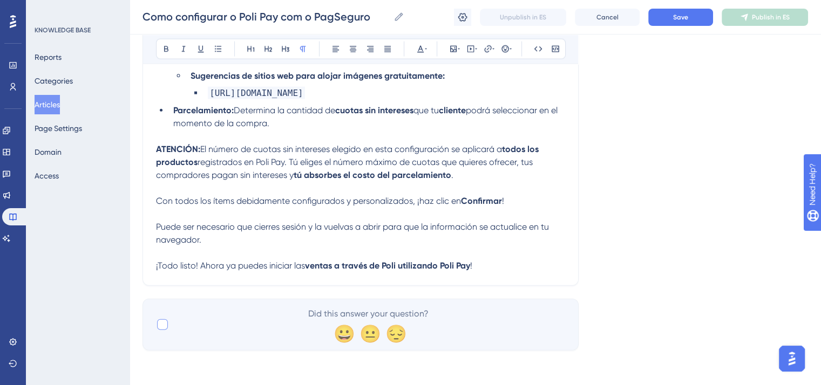
click at [159, 323] on div at bounding box center [162, 325] width 11 height 11
checkbox input "true"
click at [661, 25] on button "Save" at bounding box center [680, 17] width 65 height 17
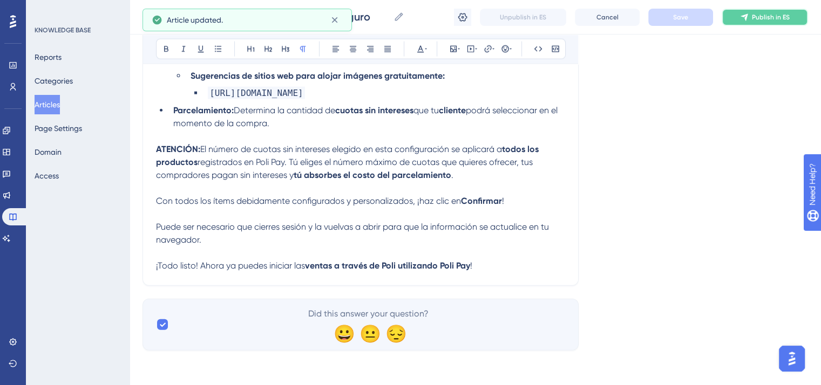
click at [771, 11] on button "Publish in ES" at bounding box center [765, 17] width 86 height 17
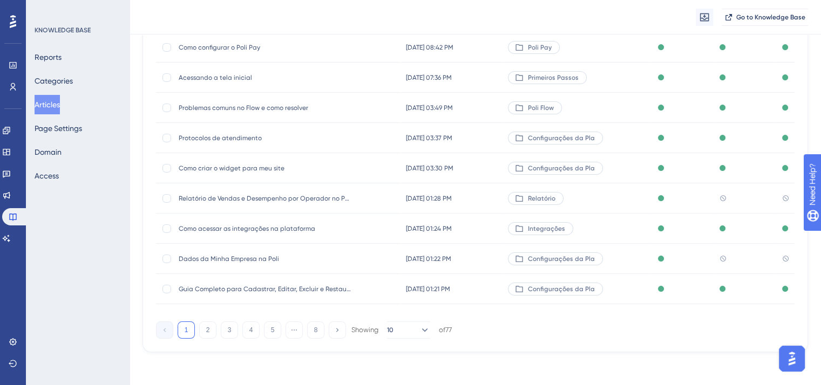
scroll to position [164, 0]
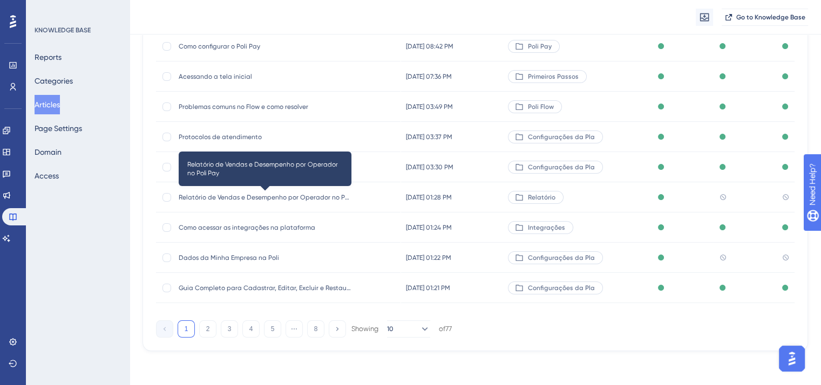
click at [246, 199] on span "Relatório de Vendas e Desempenho por Operador no Poli Pay" at bounding box center [265, 197] width 173 height 9
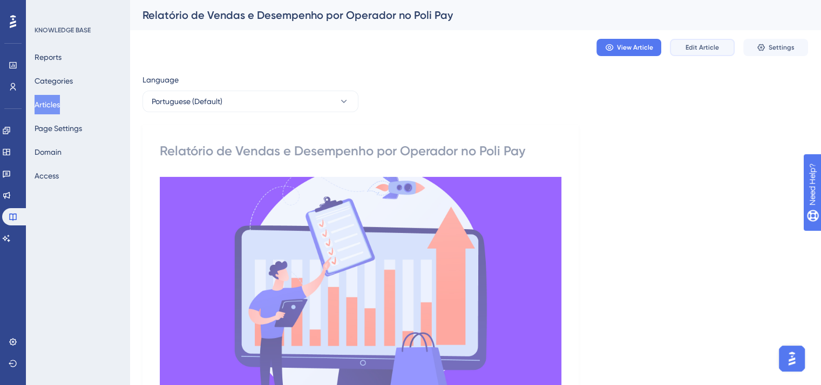
click at [718, 40] on button "Edit Article" at bounding box center [702, 47] width 65 height 17
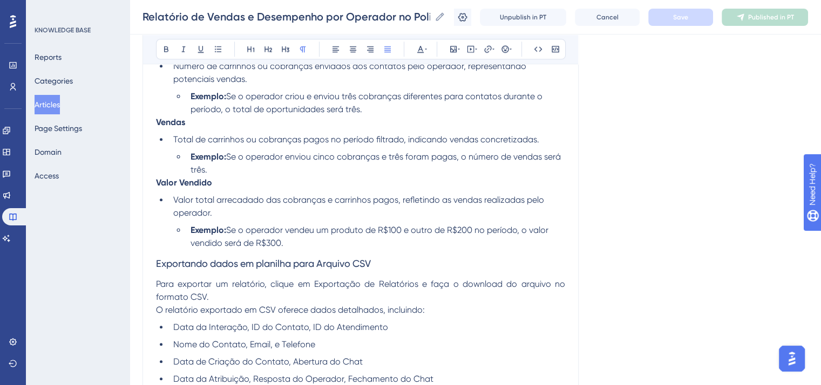
click at [311, 203] on span "Valor total arrecadado das cobranças e carrinhos pagos, refletindo as vendas re…" at bounding box center [359, 206] width 373 height 23
copy div "O Relatório de Desempenho e Vendas do Poli Pay permite acompanhar o desempenho …"
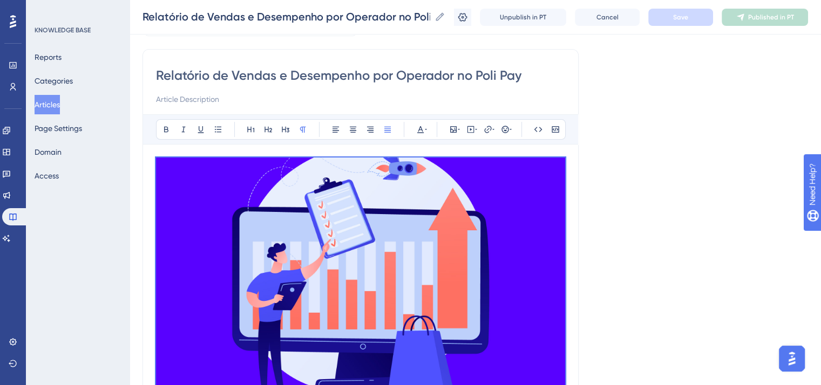
scroll to position [162, 0]
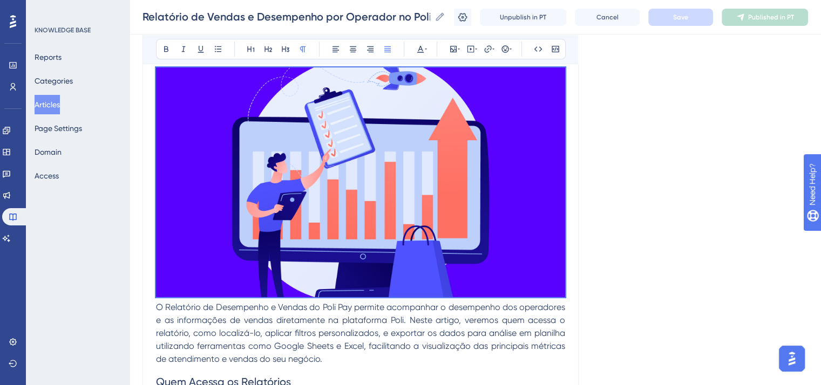
copy div "O Relatório de Desempenho e Vendas do Poli Pay permite acompanhar o desempenho …"
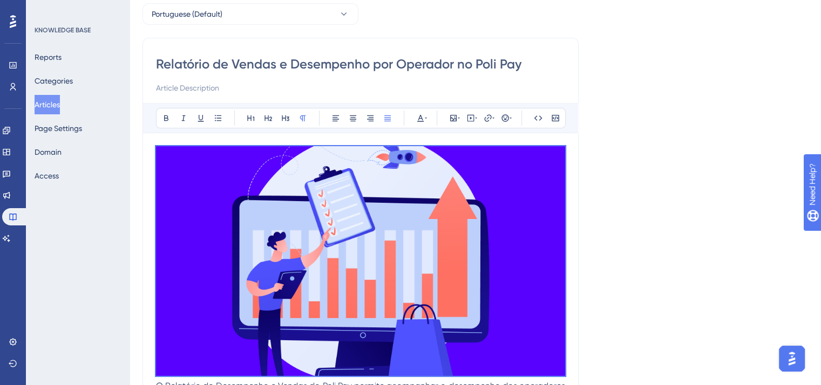
scroll to position [0, 0]
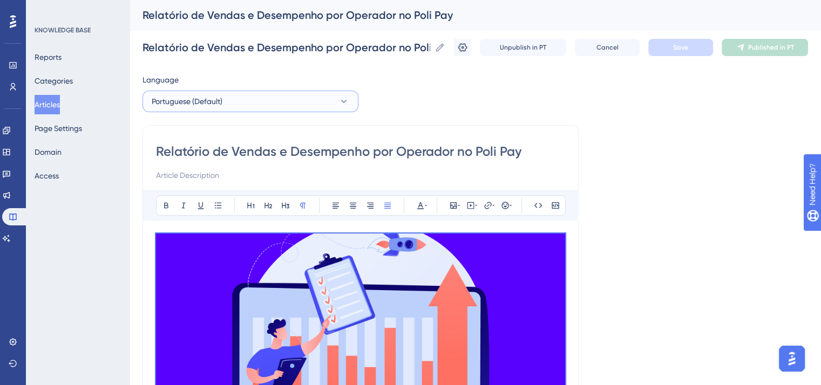
click at [309, 108] on button "Portuguese (Default)" at bounding box center [250, 102] width 216 height 22
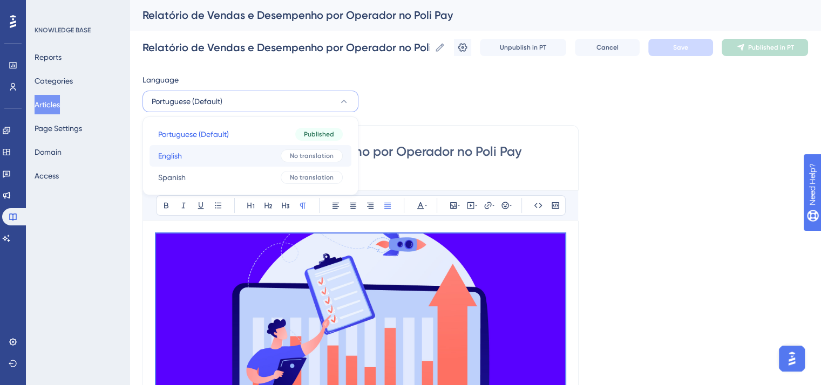
click at [304, 157] on span "No translation" at bounding box center [312, 156] width 44 height 9
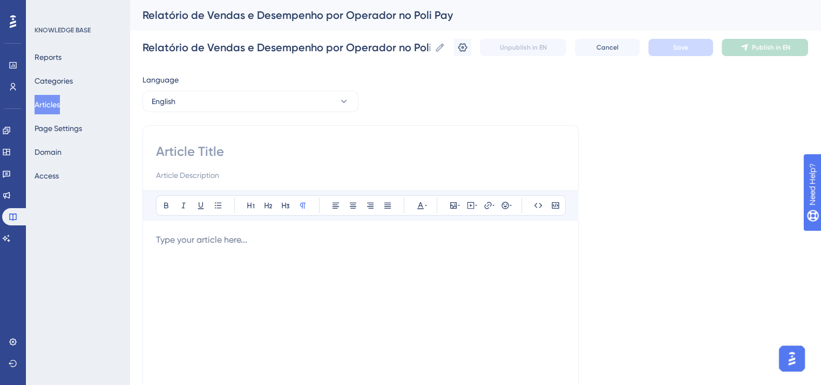
click at [296, 257] on div at bounding box center [360, 352] width 409 height 237
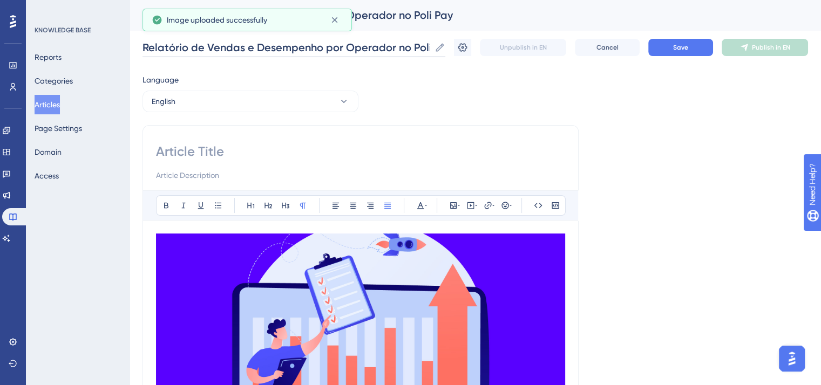
click at [294, 47] on input "Relatório de Vendas e Desempenho por Operador no Poli Pay" at bounding box center [286, 47] width 288 height 15
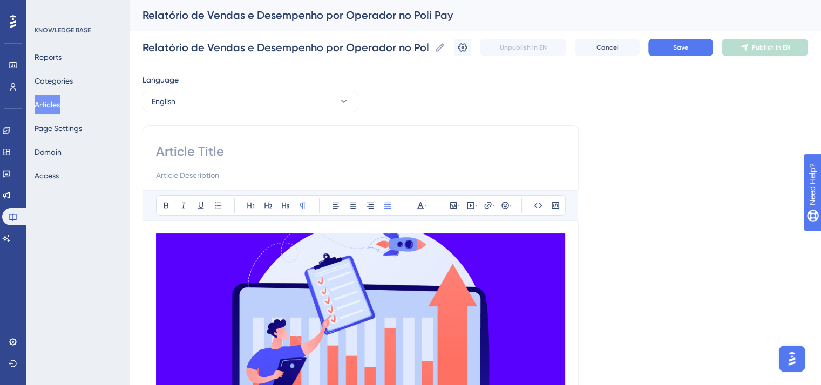
click at [209, 151] on input at bounding box center [360, 151] width 409 height 17
paste input "Sales and Performance Report by Operator in Poli Pay"
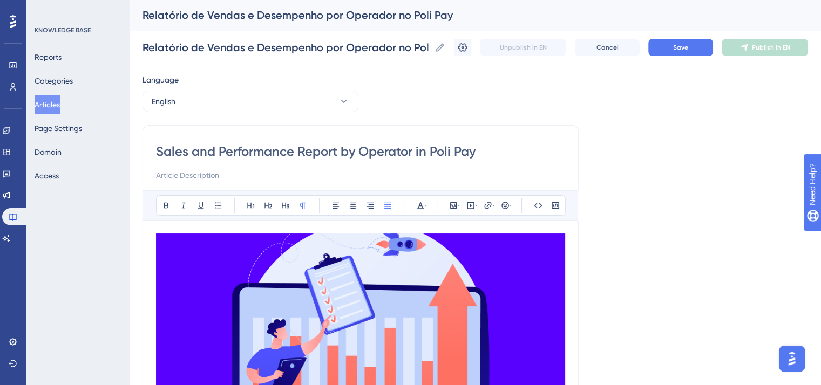
click at [223, 151] on input "Sales and Performance Report by Operator in Poli Pay" at bounding box center [360, 151] width 409 height 17
drag, startPoint x: 305, startPoint y: 146, endPoint x: 300, endPoint y: 147, distance: 5.4
click at [300, 147] on input "Sales and performance Report by Operator in Poli Pay" at bounding box center [360, 151] width 409 height 17
drag, startPoint x: 365, startPoint y: 151, endPoint x: 356, endPoint y: 147, distance: 9.4
click at [356, 147] on input "Sales and performance report by Operator in Poli Pay" at bounding box center [360, 151] width 409 height 17
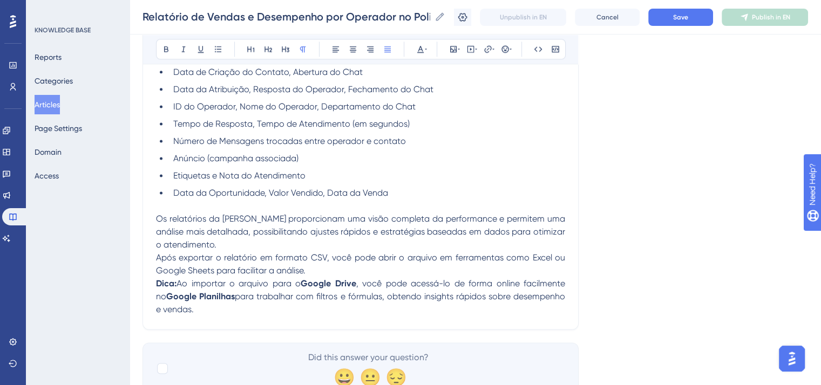
scroll to position [1488, 0]
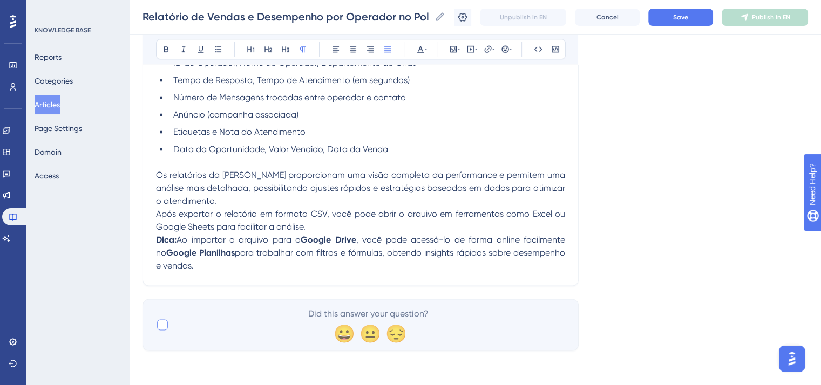
type input "Sales and performance report by operator in Poli Pay"
click at [160, 325] on div at bounding box center [162, 325] width 11 height 11
checkbox input "true"
click at [244, 273] on p "Após exportar o relatório em formato CSV, você pode abrir o arquivo em ferramen…" at bounding box center [360, 240] width 409 height 65
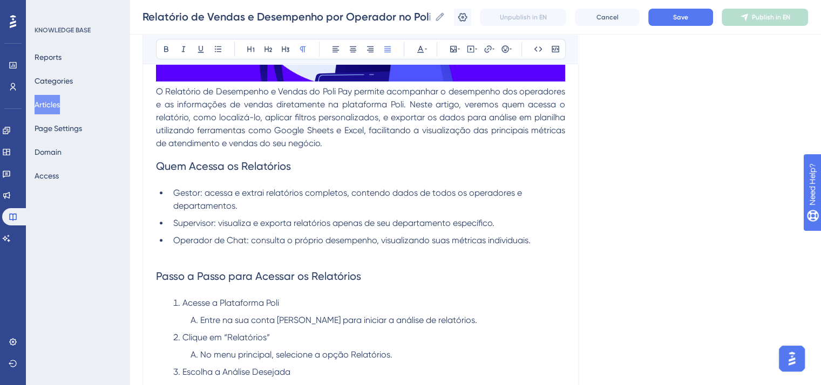
scroll to position [192, 0]
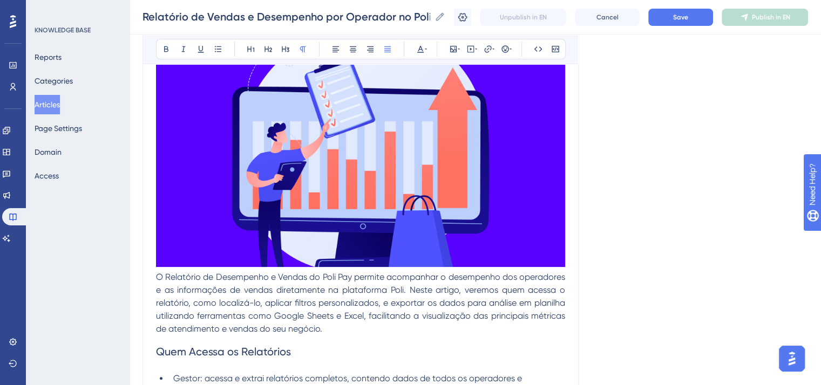
drag, startPoint x: 243, startPoint y: 273, endPoint x: 157, endPoint y: 276, distance: 87.0
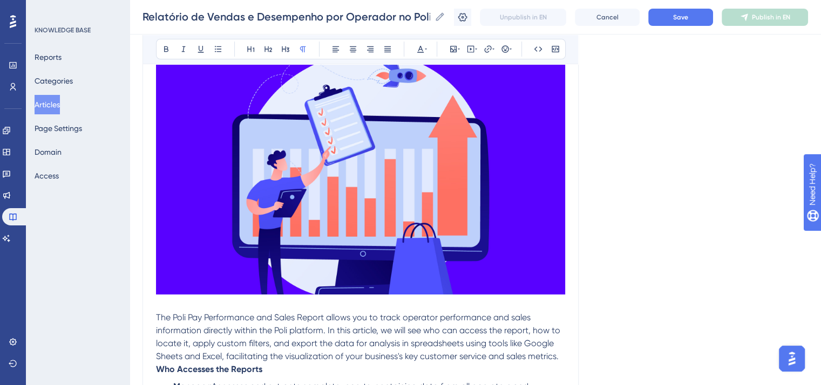
scroll to position [351, 0]
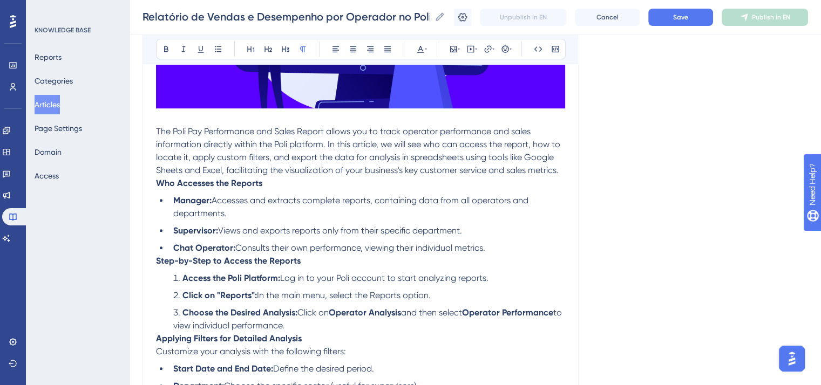
click at [156, 180] on strong "Who Accesses the Reports" at bounding box center [209, 183] width 106 height 10
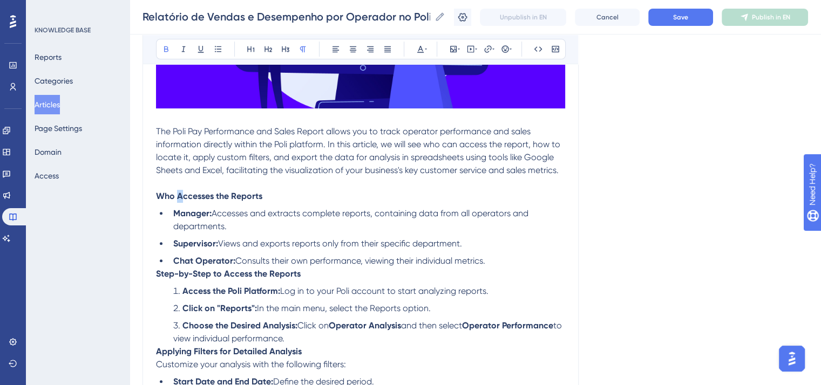
click at [178, 196] on strong "Who Accesses the Reports" at bounding box center [209, 196] width 106 height 10
click at [235, 193] on strong "Who accesses the Reports" at bounding box center [209, 196] width 106 height 10
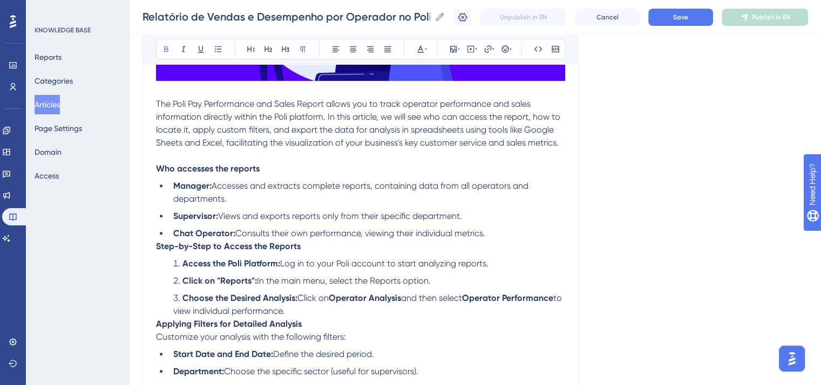
scroll to position [405, 0]
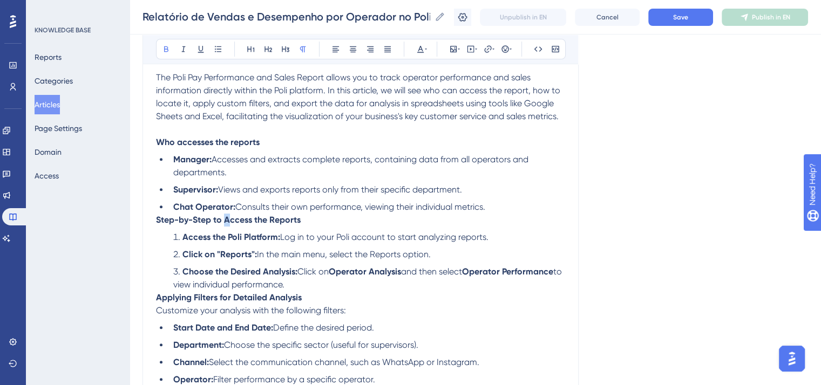
click at [228, 221] on strong "Step-by-Step to Access the Reports" at bounding box center [228, 220] width 145 height 10
click at [270, 220] on strong "Step-by-Step to access the Reports" at bounding box center [228, 220] width 144 height 10
click at [158, 222] on strong "Step-by-Step to access the reports" at bounding box center [227, 220] width 142 height 10
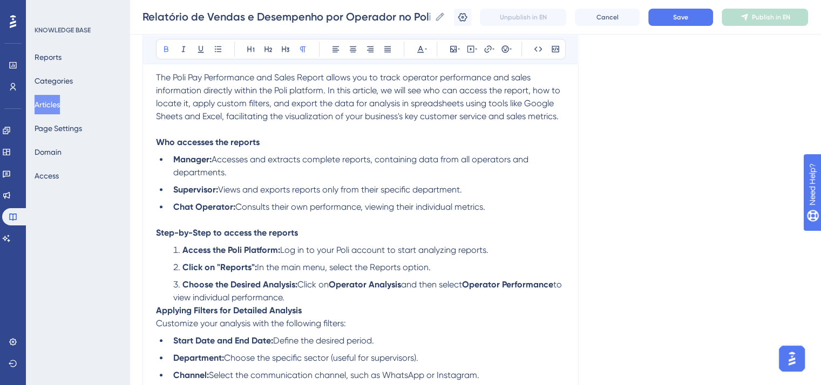
scroll to position [459, 0]
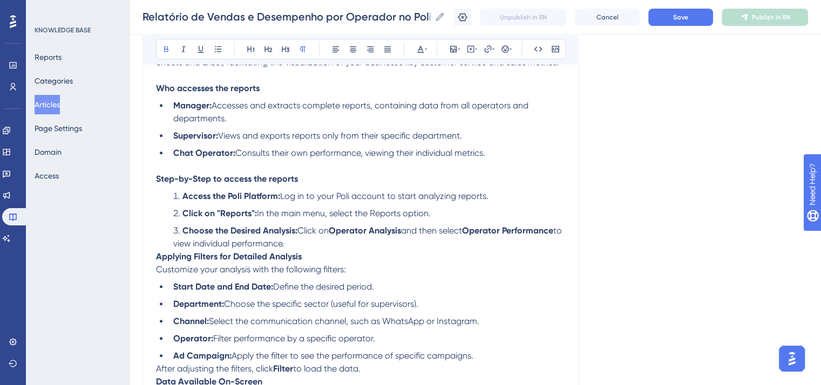
click at [155, 260] on div "Sales and performance report by operator in Poli Pay Bold Italic Underline Bull…" at bounding box center [360, 366] width 436 height 1409
click at [155, 259] on div "Sales and performance report by operator in Poli Pay Bold Italic Underline Bull…" at bounding box center [360, 366] width 436 height 1409
click at [158, 260] on strong "Applying Filters for Detailed Analysis" at bounding box center [229, 257] width 146 height 10
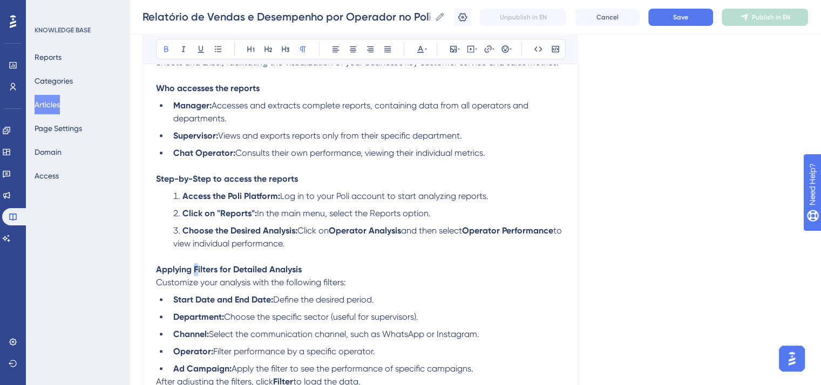
click at [194, 270] on strong "Applying Filters for Detailed Analysis" at bounding box center [229, 269] width 146 height 10
click at [235, 273] on strong "Applying filters for Detailed Analysis" at bounding box center [228, 269] width 144 height 10
click at [270, 273] on strong "Applying filters for detailed Analysis" at bounding box center [228, 269] width 144 height 10
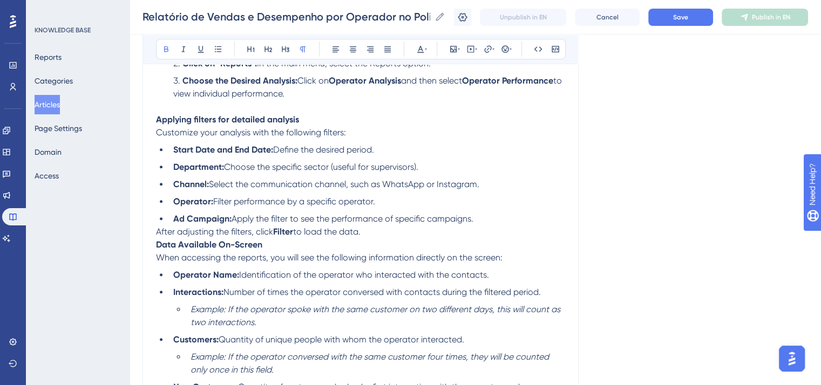
scroll to position [621, 0]
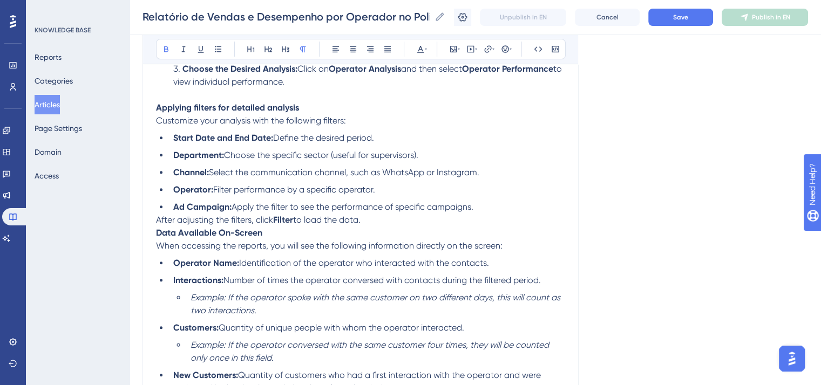
click at [156, 225] on span "After adjusting the filters, click" at bounding box center [214, 220] width 117 height 10
click at [156, 121] on span "Customize your analysis with the following filters:" at bounding box center [251, 121] width 190 height 10
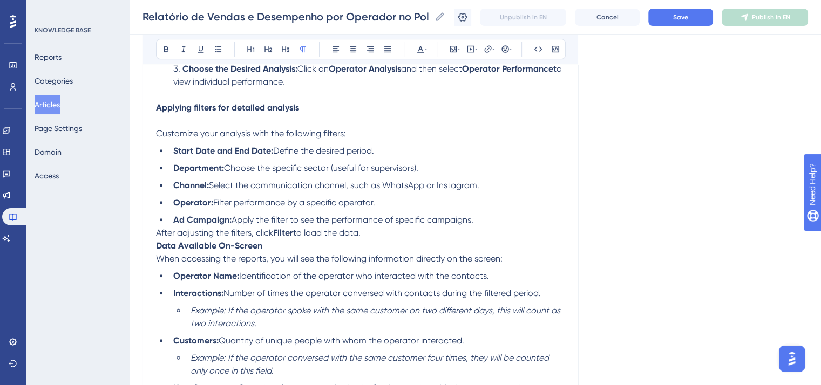
click at [156, 238] on span "After adjusting the filters, click" at bounding box center [214, 233] width 117 height 10
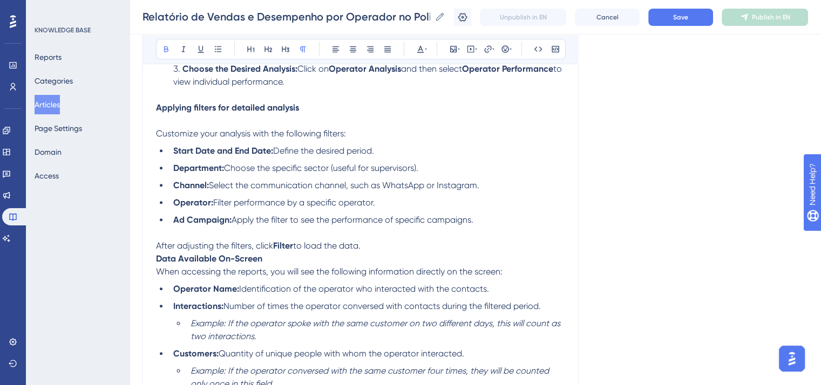
click at [158, 264] on strong "Data Available On-Screen" at bounding box center [209, 259] width 106 height 10
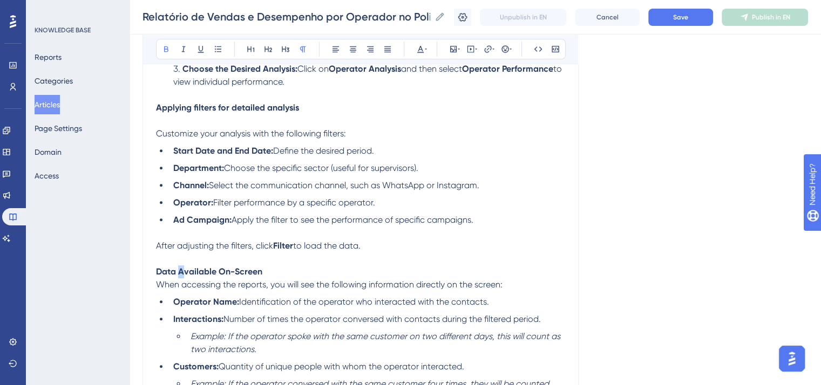
click at [184, 274] on strong "Data Available On-Screen" at bounding box center [209, 272] width 106 height 10
click at [220, 277] on strong "Data available On-Screen" at bounding box center [209, 272] width 106 height 10
click at [234, 277] on strong "Data available on-Screen" at bounding box center [208, 272] width 104 height 10
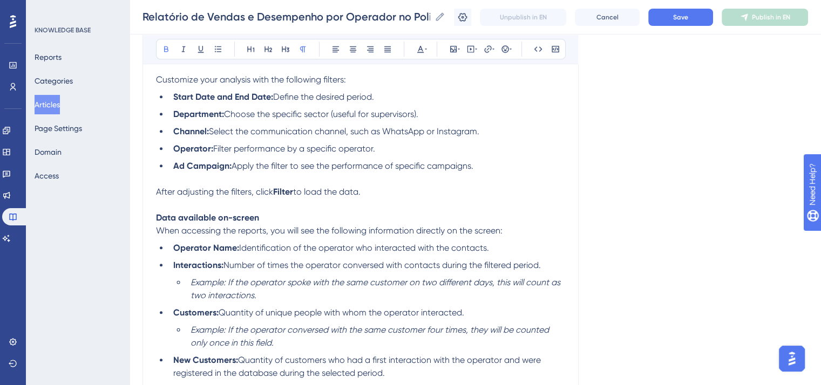
scroll to position [729, 0]
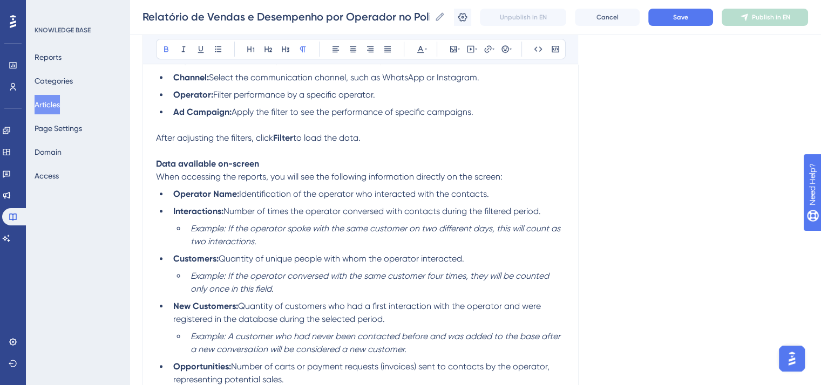
click at [273, 171] on p "Data available on-screen" at bounding box center [360, 164] width 409 height 13
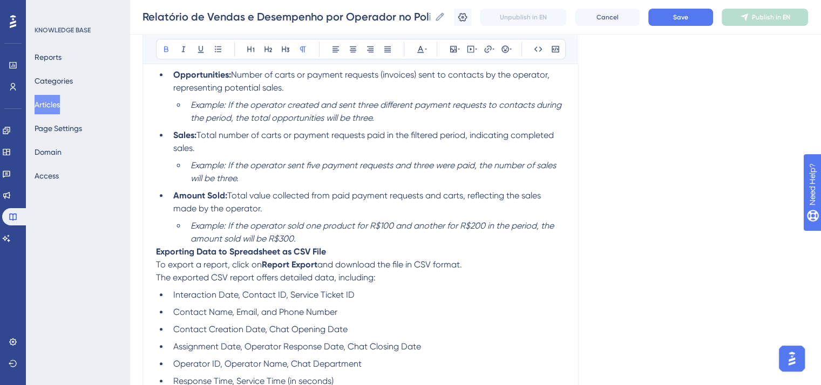
scroll to position [1052, 0]
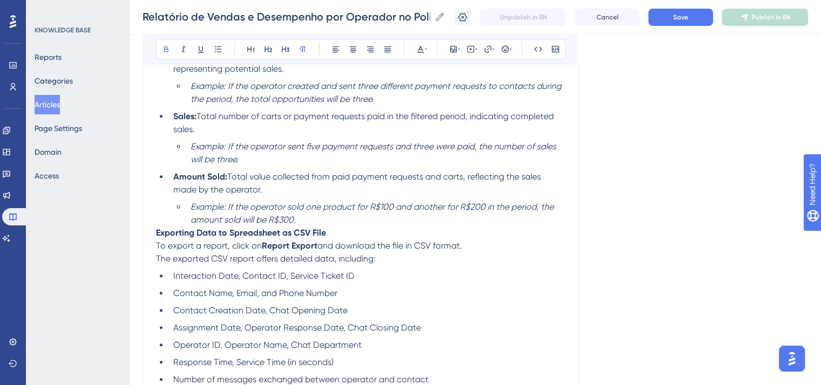
click at [310, 226] on li "Example: If the operator sold one product for R$100 and another for R$200 in th…" at bounding box center [375, 214] width 379 height 26
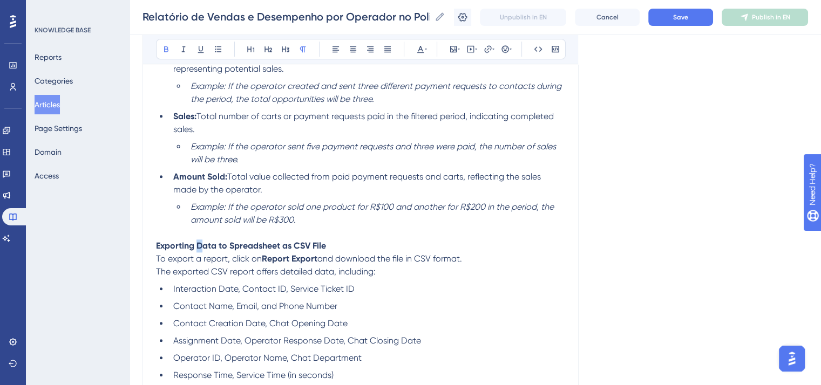
click at [199, 251] on strong "Exporting Data to Spreadsheet as CSV File" at bounding box center [241, 246] width 170 height 10
click at [230, 251] on strong "Exporting data to Spreadsheet as CSV File" at bounding box center [240, 246] width 169 height 10
click at [315, 251] on strong "Exporting data to spreadsheet as CSV File" at bounding box center [240, 246] width 168 height 10
click at [158, 264] on span "To export a report, click on" at bounding box center [209, 259] width 106 height 10
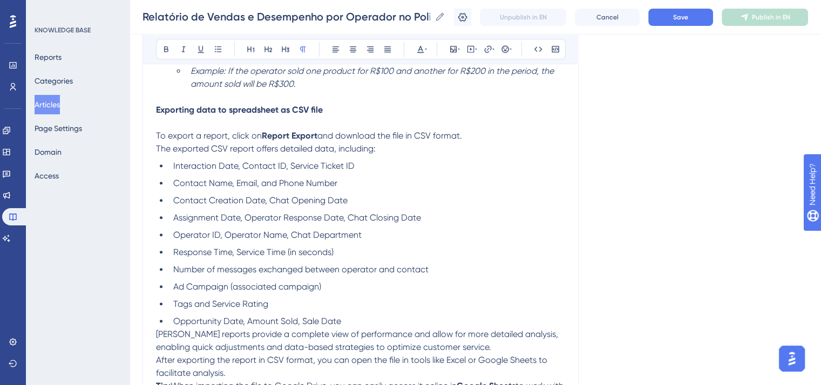
scroll to position [1214, 0]
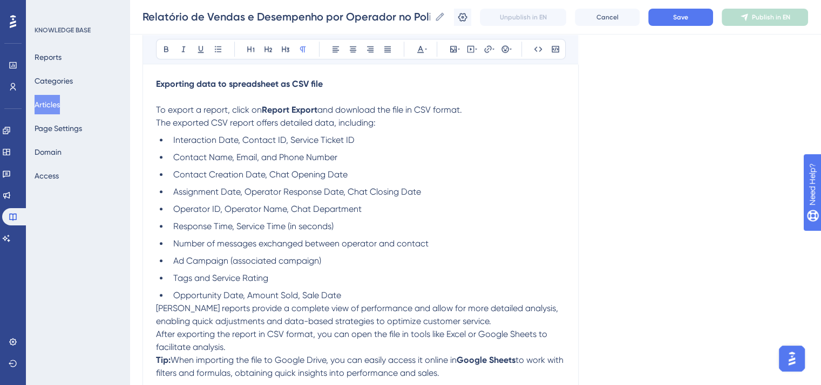
click at [156, 128] on span "The exported CSV report offers detailed data, including:" at bounding box center [266, 123] width 220 height 10
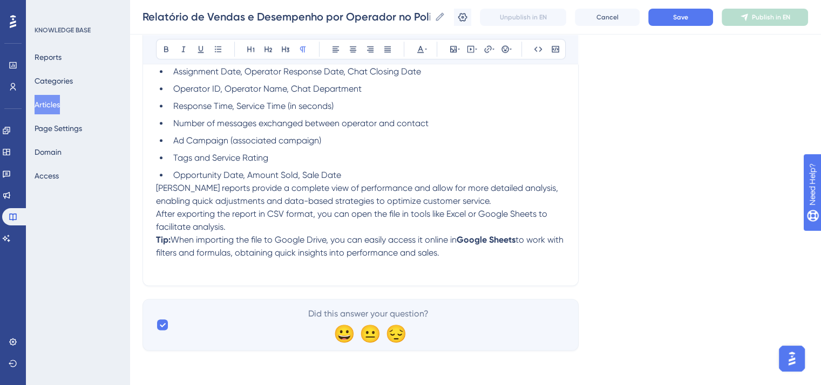
scroll to position [1359, 0]
click at [157, 187] on span "Poli's reports provide a complete view of performance and allow for more detail…" at bounding box center [358, 194] width 404 height 23
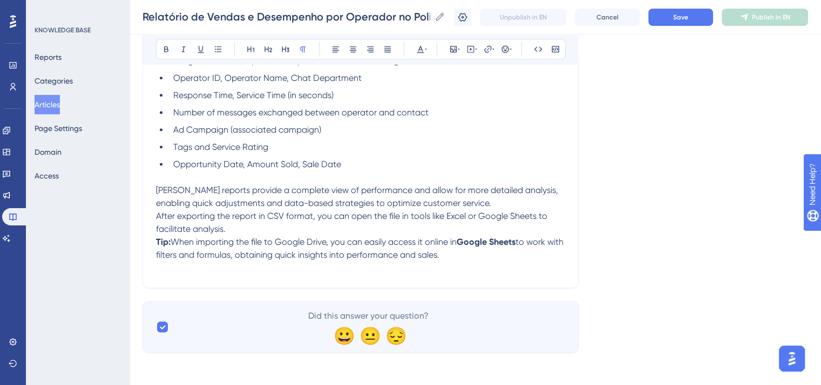
click at [156, 247] on strong "Tip:" at bounding box center [163, 242] width 15 height 10
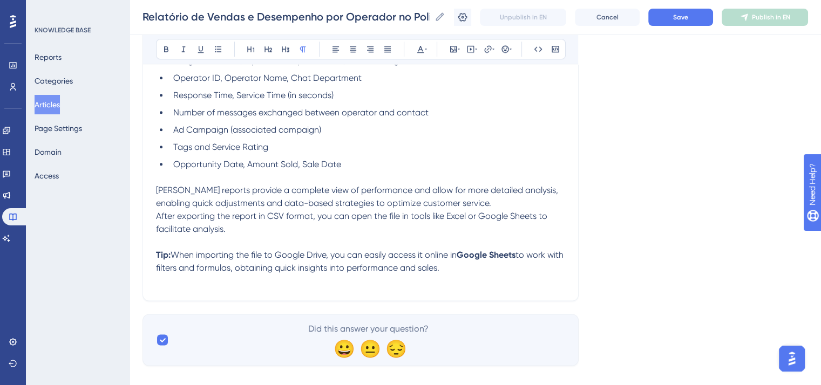
click at [490, 210] on p "Poli's reports provide a complete view of performance and allow for more detail…" at bounding box center [360, 197] width 409 height 26
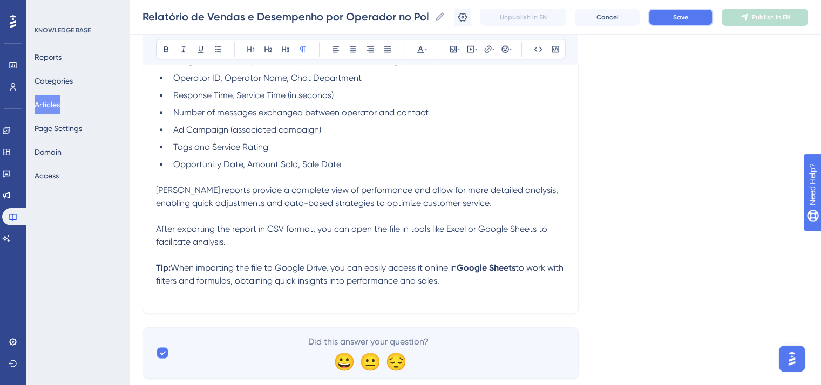
click at [675, 16] on button "Save" at bounding box center [680, 17] width 65 height 17
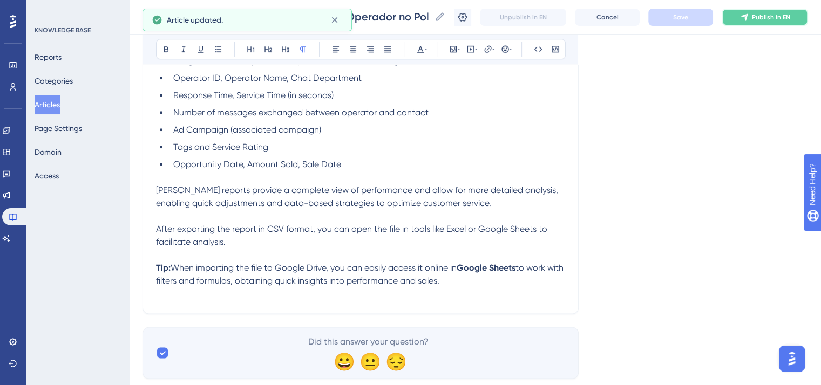
click at [748, 15] on icon at bounding box center [744, 16] width 7 height 7
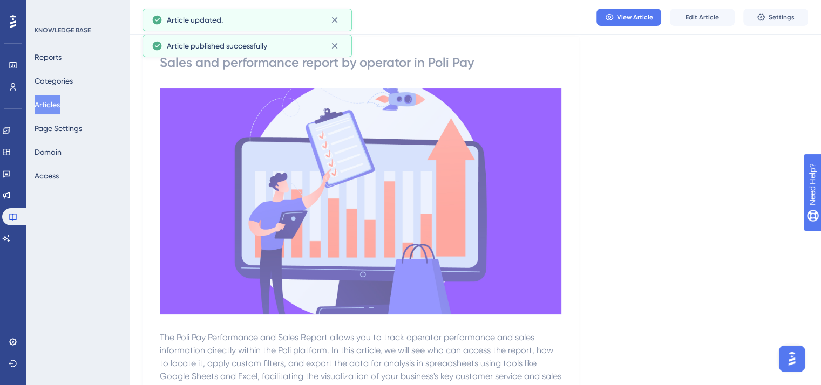
scroll to position [0, 0]
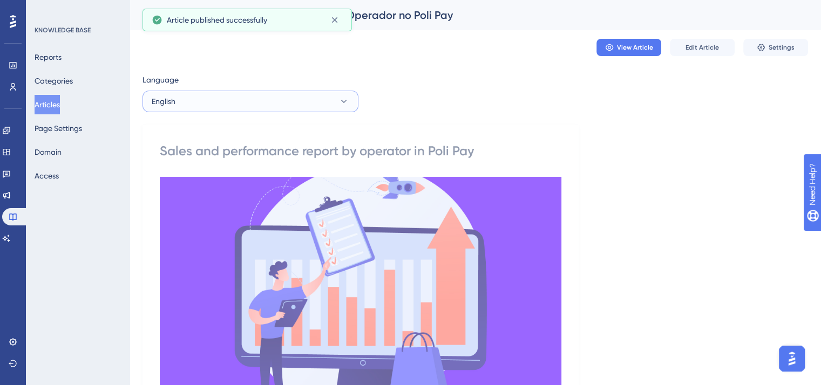
click at [298, 107] on button "English" at bounding box center [250, 102] width 216 height 22
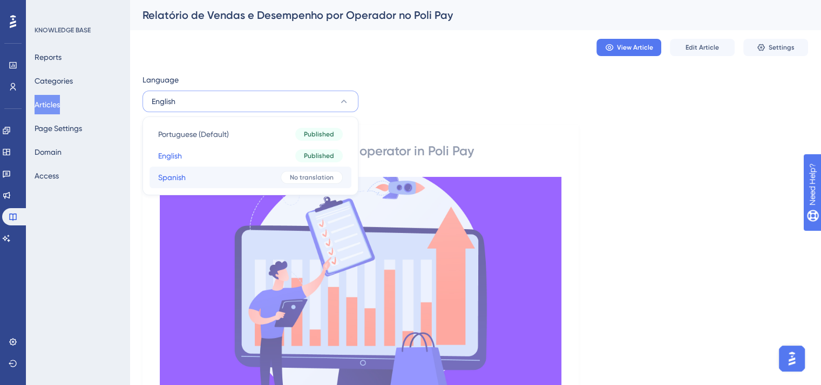
click at [287, 169] on button "Spanish Spanish No translation" at bounding box center [251, 178] width 202 height 22
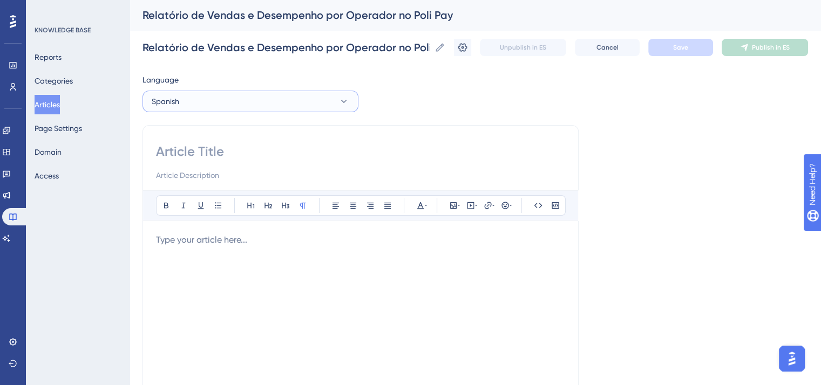
click at [305, 106] on button "Spanish" at bounding box center [250, 102] width 216 height 22
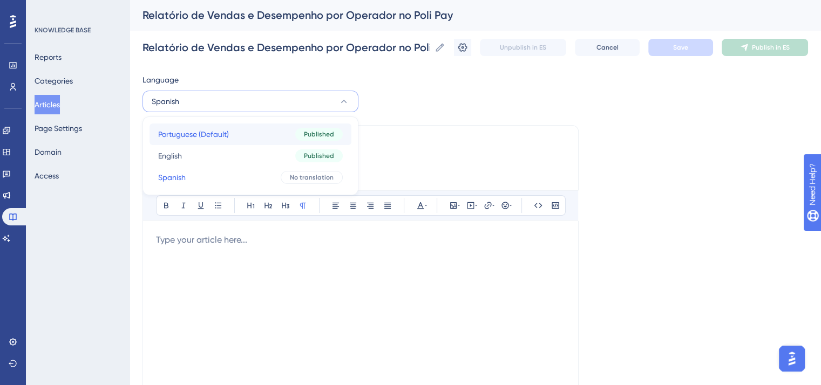
click at [308, 128] on div "Published" at bounding box center [318, 134] width 47 height 13
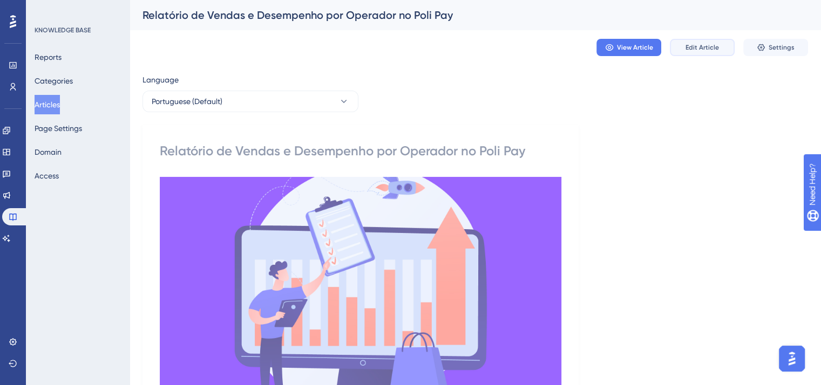
click at [694, 52] on button "Edit Article" at bounding box center [702, 47] width 65 height 17
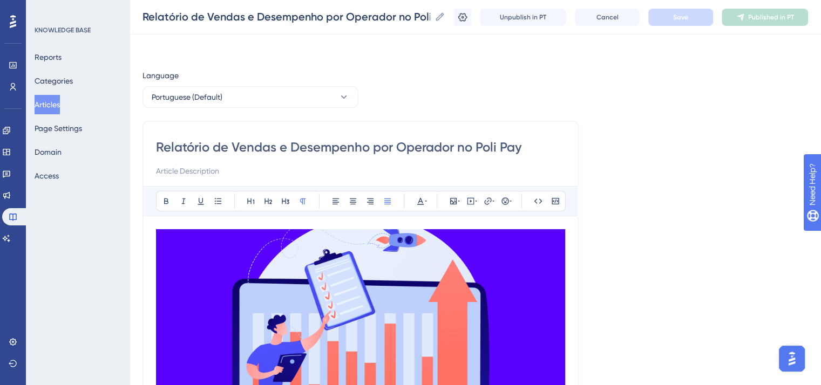
scroll to position [1369, 0]
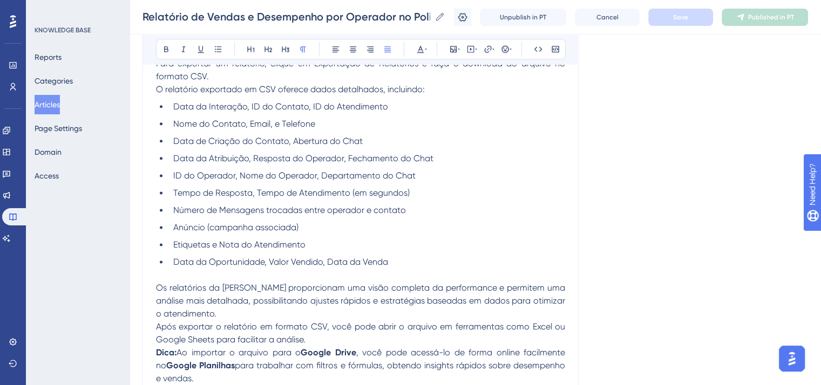
click at [279, 164] on span "Data da Atribuição, Resposta do Operador, Fechamento do Chat" at bounding box center [303, 158] width 260 height 10
copy div "O Relatório de Desempenho e Vendas do Poli Pay permite acompanhar o desempenho …"
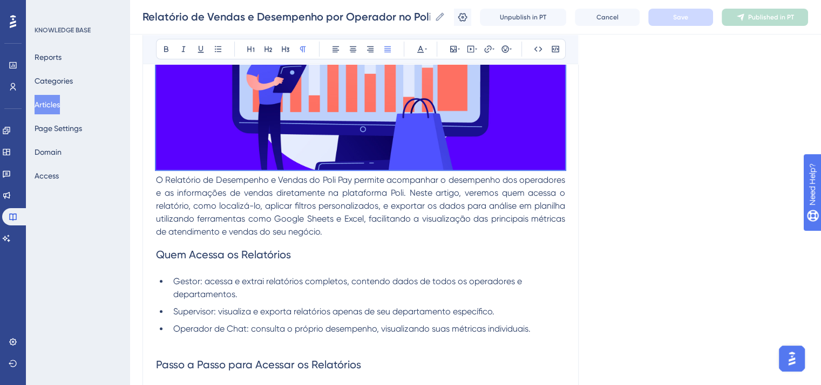
scroll to position [0, 0]
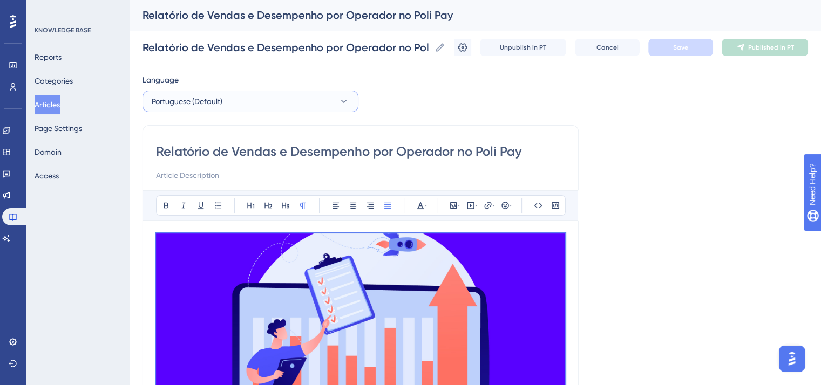
click at [237, 96] on button "Portuguese (Default)" at bounding box center [250, 102] width 216 height 22
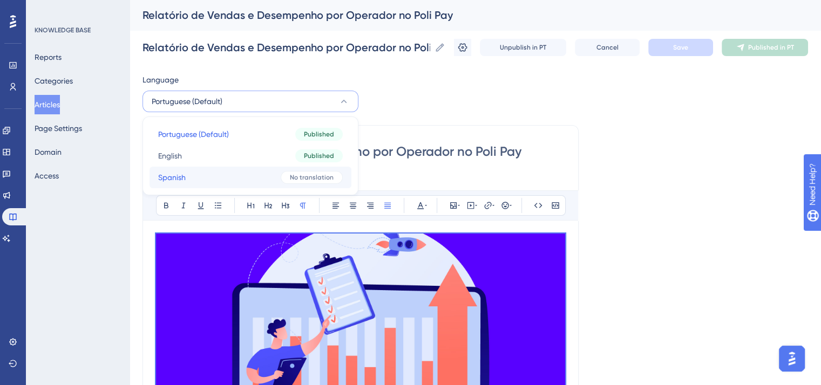
click at [260, 186] on button "Spanish Spanish No translation" at bounding box center [251, 178] width 202 height 22
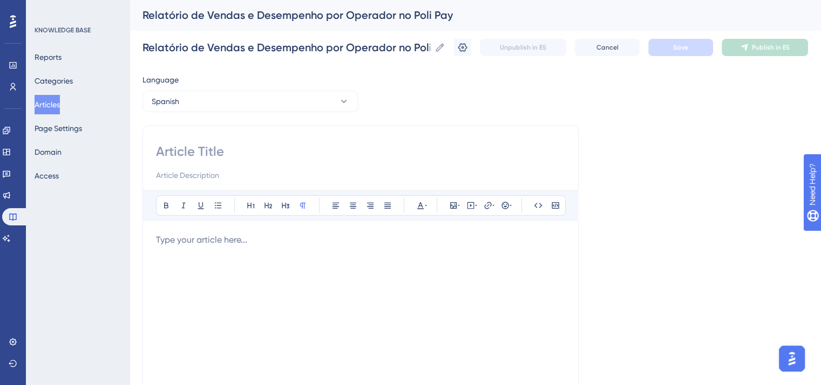
click at [304, 263] on div at bounding box center [360, 352] width 409 height 237
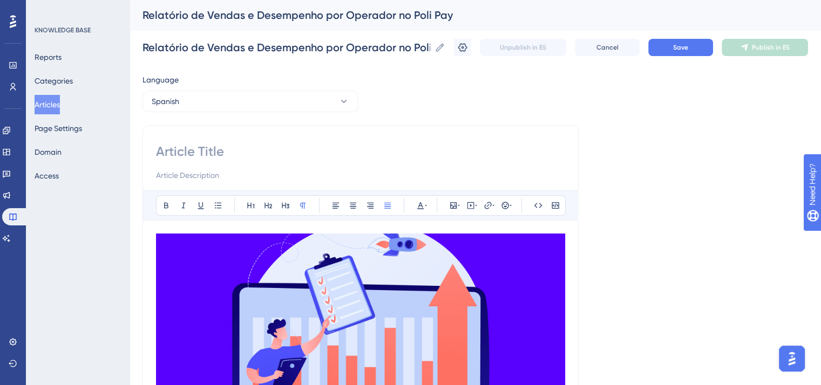
click at [204, 150] on input at bounding box center [360, 151] width 409 height 17
paste input "Informe de Ventas y Rendimiento por Operador en Poli Pay"
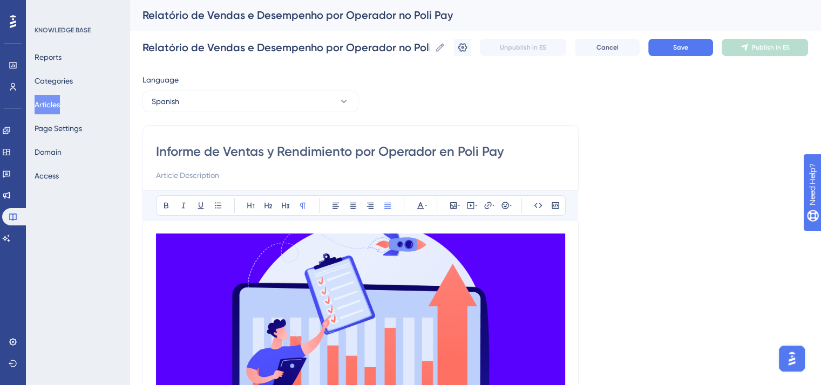
click at [224, 151] on input "Informe de Ventas y Rendimiento por Operador en Poli Pay" at bounding box center [360, 151] width 409 height 17
click at [280, 150] on input "Informe de ventas y Rendimiento por Operador en Poli Pay" at bounding box center [360, 151] width 409 height 17
click at [378, 152] on input "Informe de ventas y rendimiento por Operador en Poli Pay" at bounding box center [360, 151] width 409 height 17
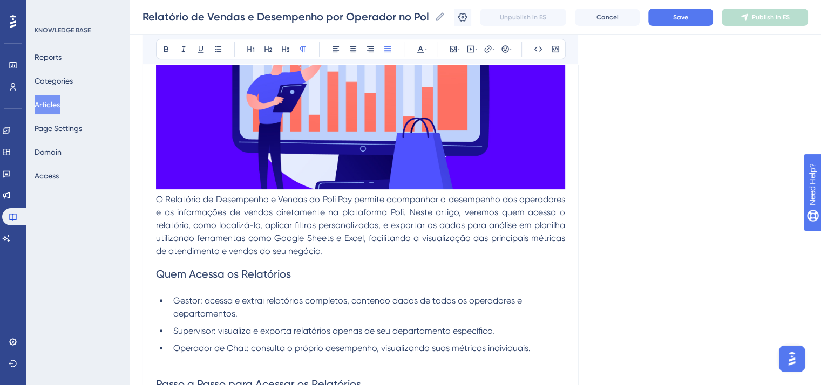
scroll to position [378, 0]
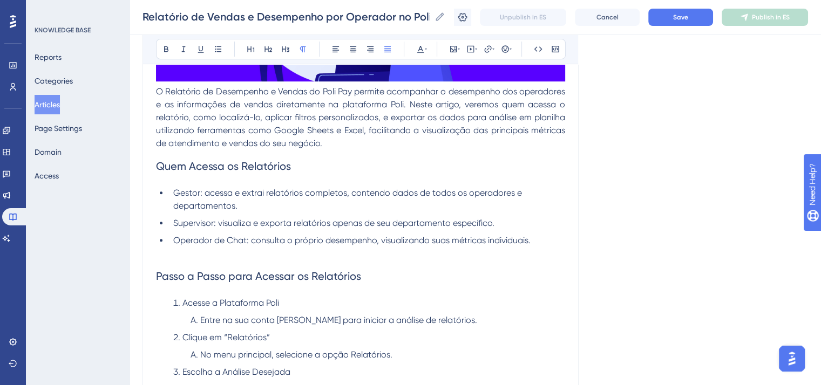
type input "Informe de ventas y rendimiento por operador en Poli Pay"
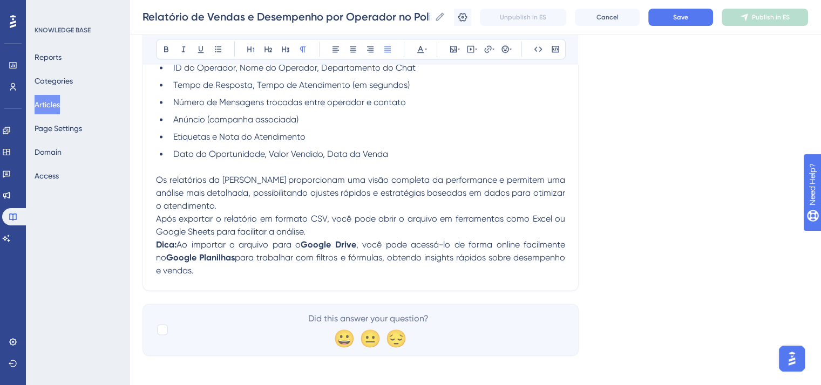
scroll to position [1488, 0]
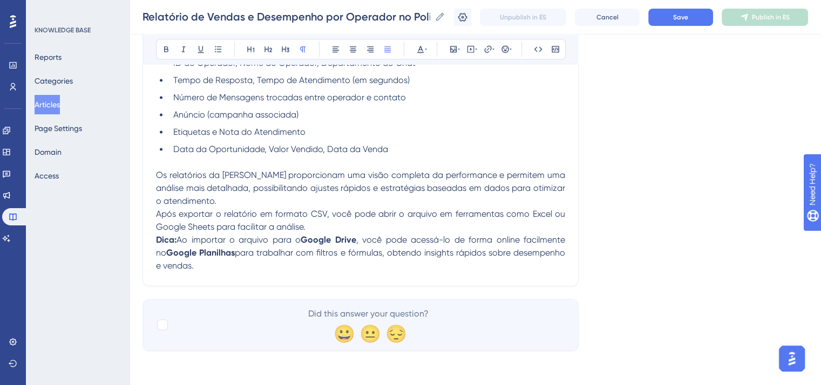
drag, startPoint x: 158, startPoint y: 93, endPoint x: 207, endPoint y: 327, distance: 238.3
click at [161, 327] on div at bounding box center [162, 325] width 11 height 11
checkbox input "true"
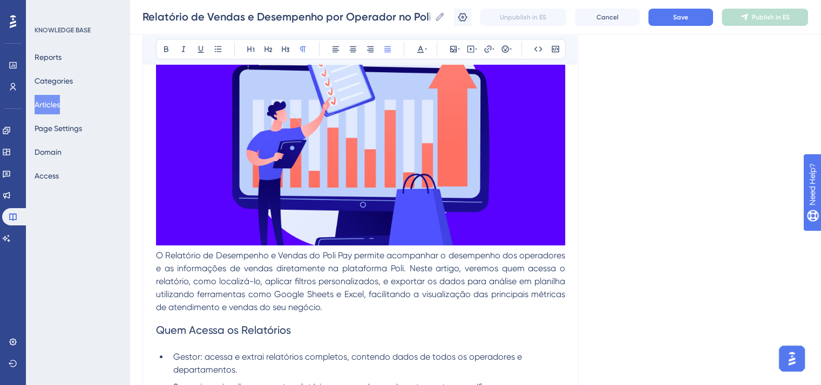
scroll to position [192, 0]
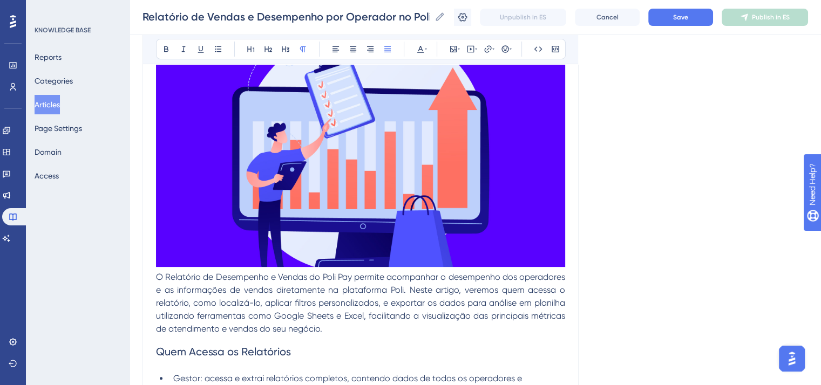
drag, startPoint x: 203, startPoint y: 268, endPoint x: 156, endPoint y: 277, distance: 48.4
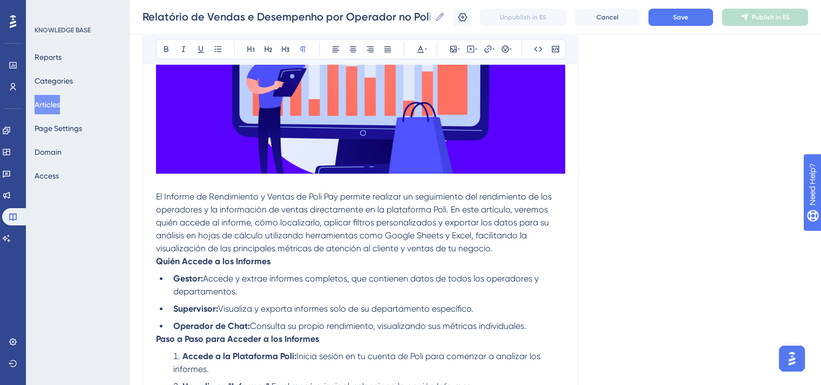
scroll to position [295, 0]
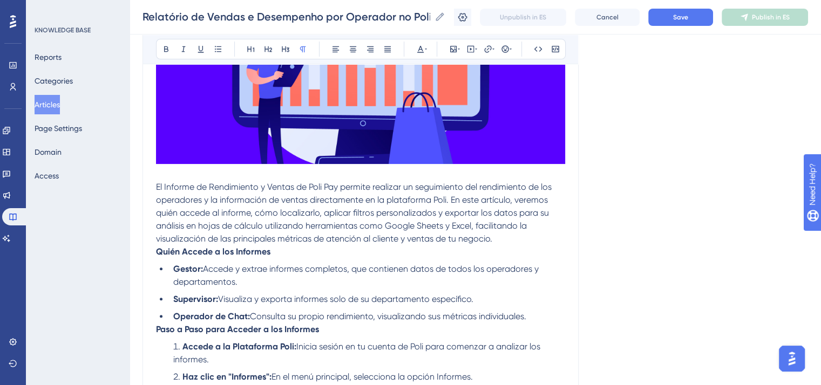
click at [527, 237] on p "El Informe de Rendimiento y Ventas de Poli Pay permite realizar un seguimiento …" at bounding box center [360, 213] width 409 height 65
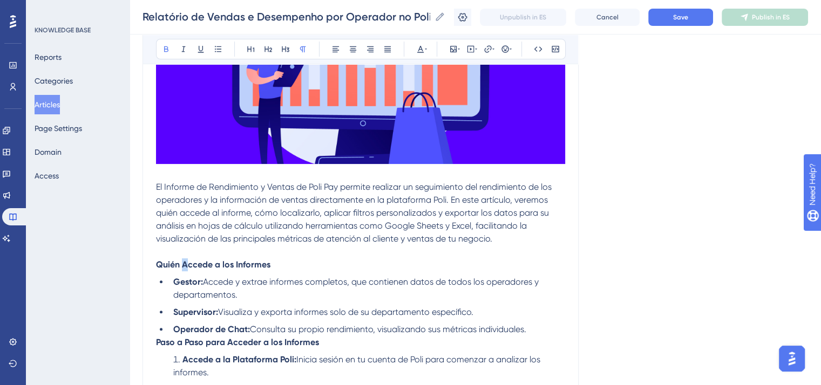
click at [187, 264] on strong "Quién Accede a los Informes" at bounding box center [213, 265] width 114 height 10
click at [235, 264] on strong "Quién accede a los Informes" at bounding box center [213, 265] width 114 height 10
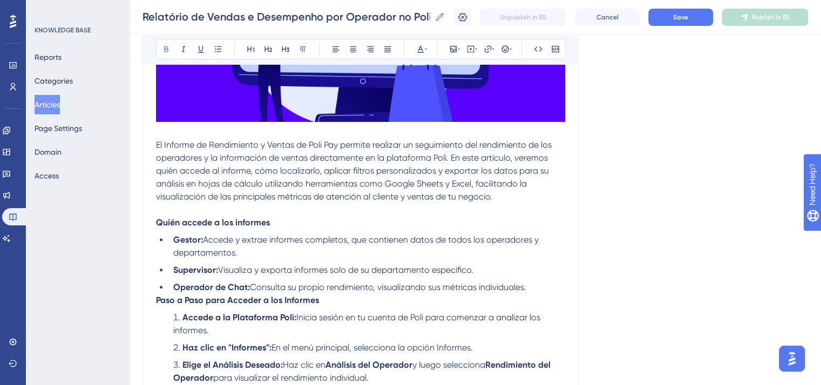
scroll to position [403, 0]
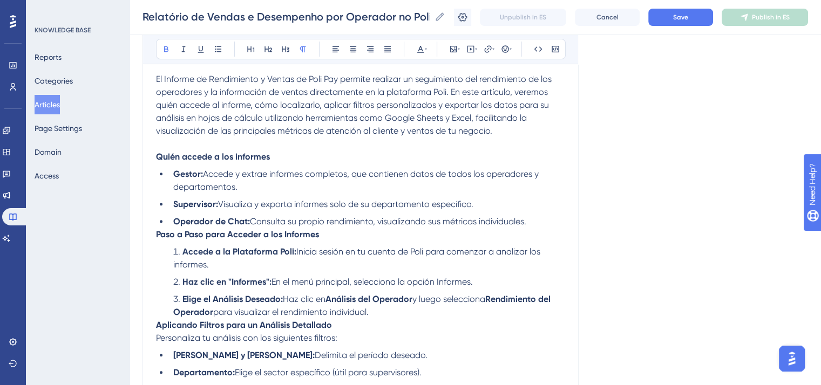
click at [156, 235] on strong "Paso a Paso para Acceder a los Informes" at bounding box center [237, 234] width 163 height 10
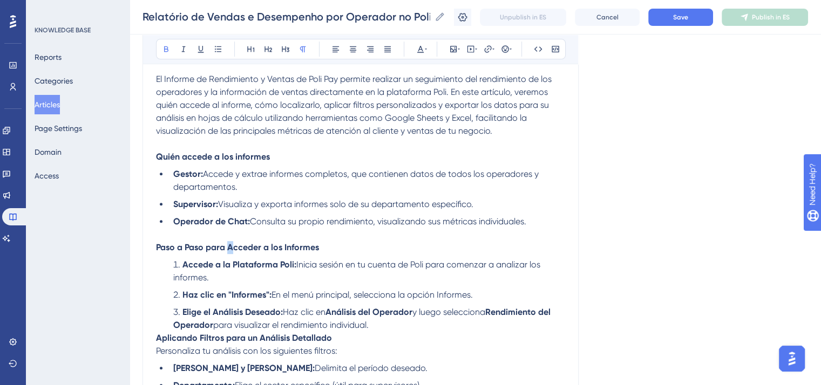
click at [231, 248] on strong "Paso a Paso para Acceder a los Informes" at bounding box center [237, 247] width 163 height 10
click at [283, 249] on strong "Paso a Paso para acceder a los Informes" at bounding box center [237, 247] width 162 height 10
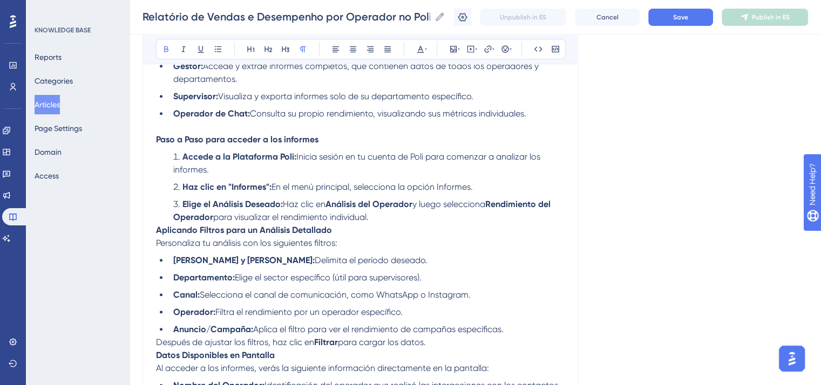
click at [155, 233] on div "Informe de ventas y rendimiento por operador en Poli Pay Bold Italic Underline …" at bounding box center [360, 340] width 436 height 1461
click at [156, 233] on strong "Aplicando Filtros para un Análisis Detallado" at bounding box center [244, 230] width 176 height 10
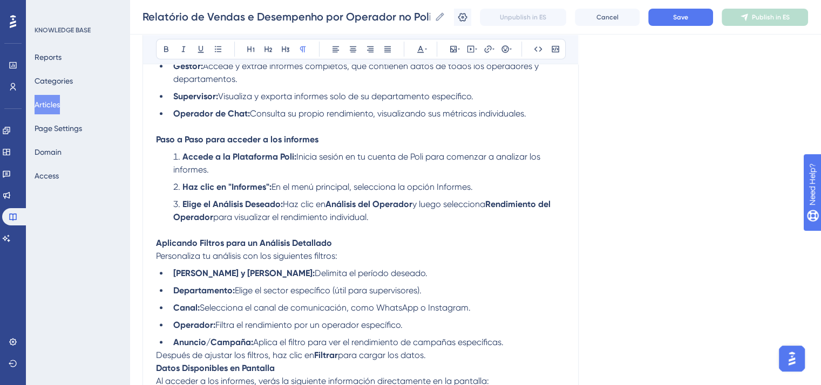
click at [159, 257] on span "Personaliza tu análisis con los siguientes filtros:" at bounding box center [246, 256] width 181 height 10
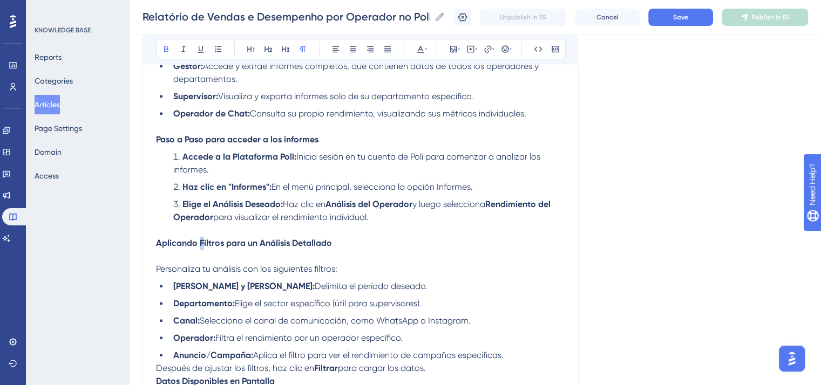
click at [201, 245] on strong "Aplicando Filtros para un Análisis Detallado" at bounding box center [244, 243] width 176 height 10
click at [259, 246] on strong "Aplicando filtros para un Análisis Detallado" at bounding box center [243, 243] width 174 height 10
click at [291, 247] on strong "Aplicando filtros para un análisis Detallado" at bounding box center [243, 243] width 174 height 10
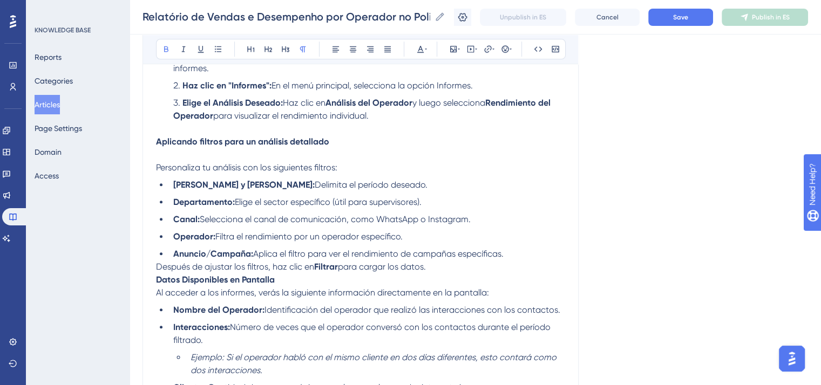
scroll to position [619, 0]
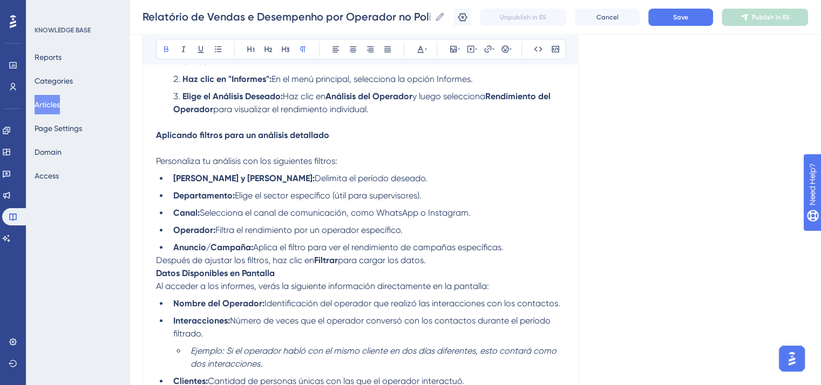
click at [158, 266] on span "Después de ajustar los filtros, haz clic en" at bounding box center [235, 260] width 158 height 10
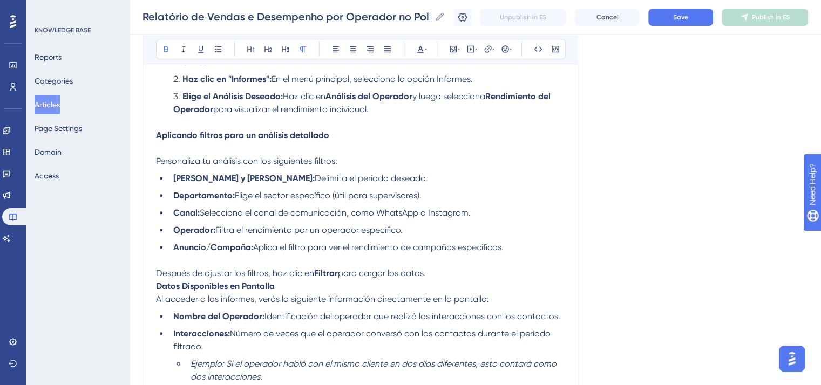
click at [157, 291] on strong "Datos Disponibles en Pantalla" at bounding box center [215, 286] width 119 height 10
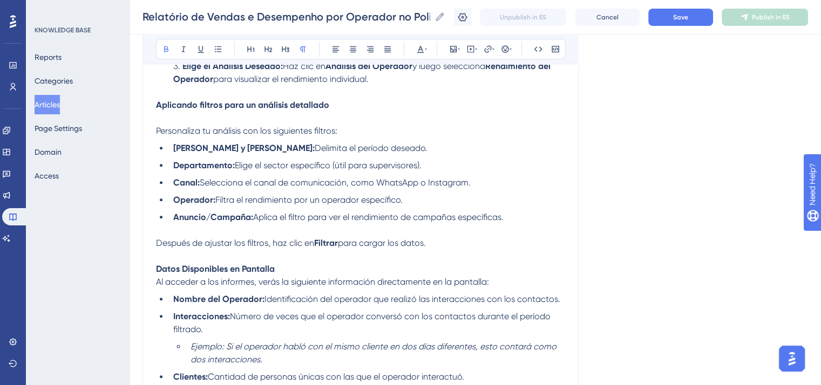
scroll to position [727, 0]
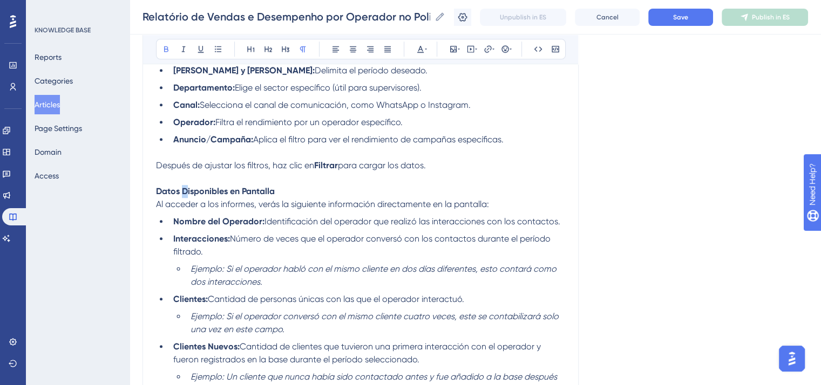
click at [183, 196] on strong "Datos Disponibles en Pantalla" at bounding box center [215, 191] width 119 height 10
click at [242, 196] on strong "Datos disponibles en Pantalla" at bounding box center [242, 191] width 173 height 10
click at [282, 198] on p "Datos disponibles en pantalla" at bounding box center [360, 191] width 409 height 13
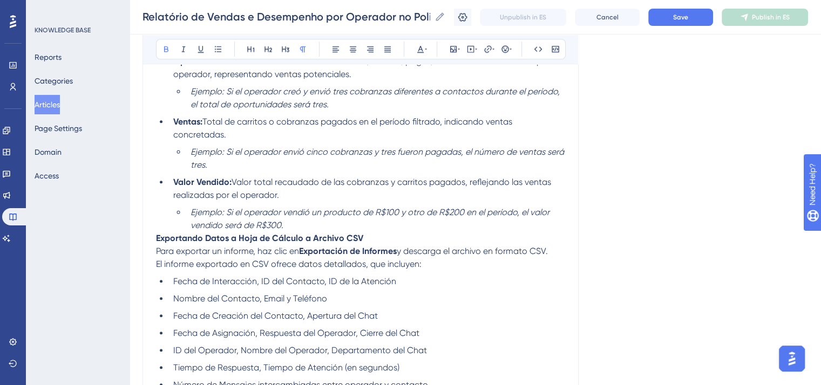
scroll to position [1105, 0]
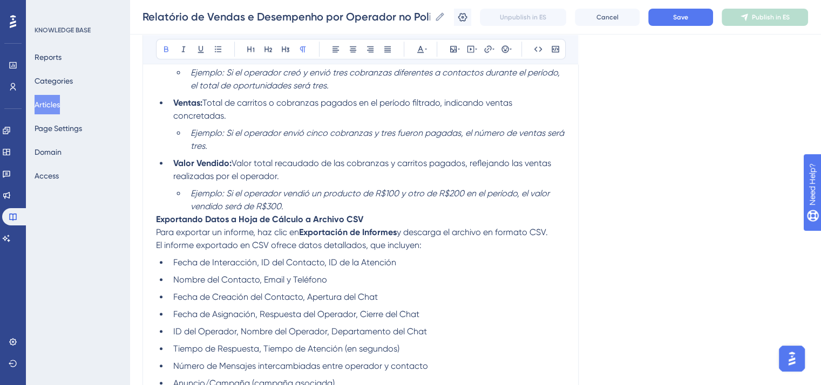
click at [157, 225] on strong "Exportando Datos a Hoja de Cálculo a Archivo CSV" at bounding box center [259, 219] width 207 height 10
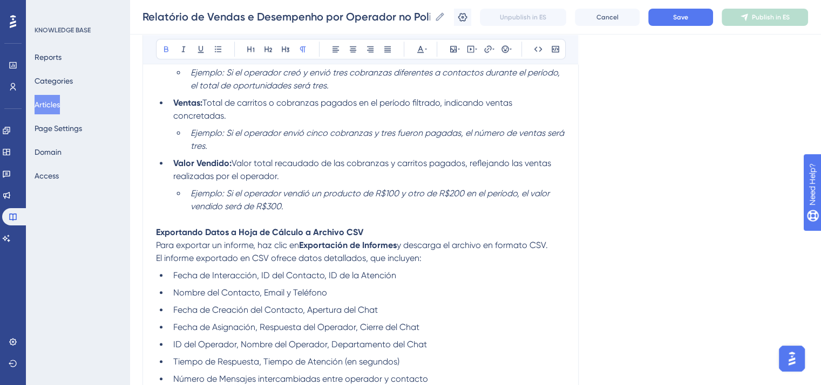
click at [158, 250] on span "Para exportar un informe, haz clic en" at bounding box center [227, 245] width 143 height 10
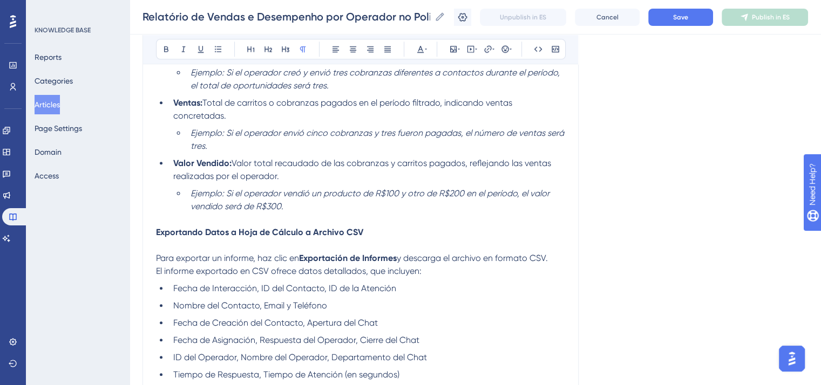
click at [158, 276] on span "El informe exportado en CSV ofrece datos detallados, que incluyen:" at bounding box center [289, 271] width 266 height 10
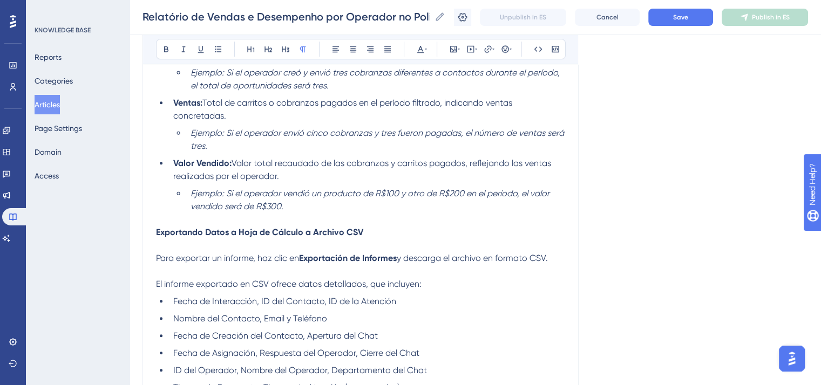
click at [158, 252] on p at bounding box center [360, 245] width 409 height 13
click at [204, 237] on strong "Exportando Datos a Hoja de Cálculo a Archivo CSV" at bounding box center [259, 232] width 207 height 10
click at [239, 237] on strong "Exportando datos a Hoja de Cálculo a Archivo CSV" at bounding box center [259, 232] width 207 height 10
click at [271, 237] on strong "Exportando datos a hoja de Cálculo a Archivo CSV" at bounding box center [259, 232] width 206 height 10
click at [310, 237] on strong "Exportando datos a hoja de cálculo a Archivo CSV" at bounding box center [258, 232] width 204 height 10
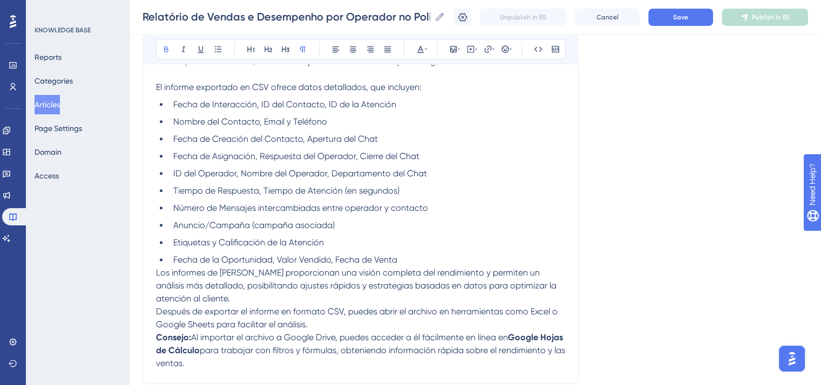
scroll to position [1321, 0]
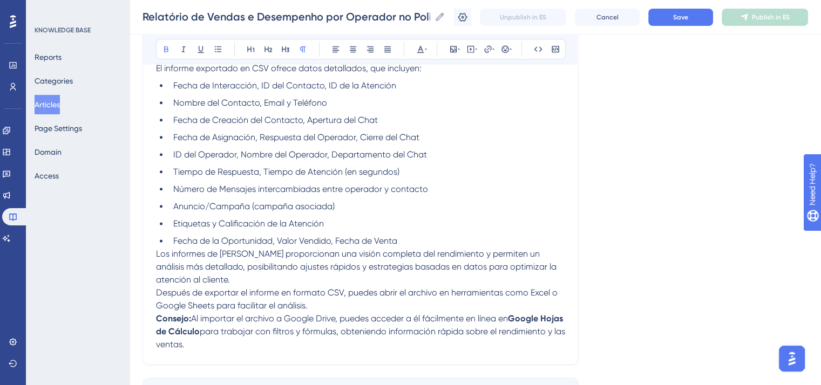
click at [435, 248] on li "Fecha de la Oportunidad, Valor Vendido, Fecha de Venta" at bounding box center [367, 241] width 396 height 13
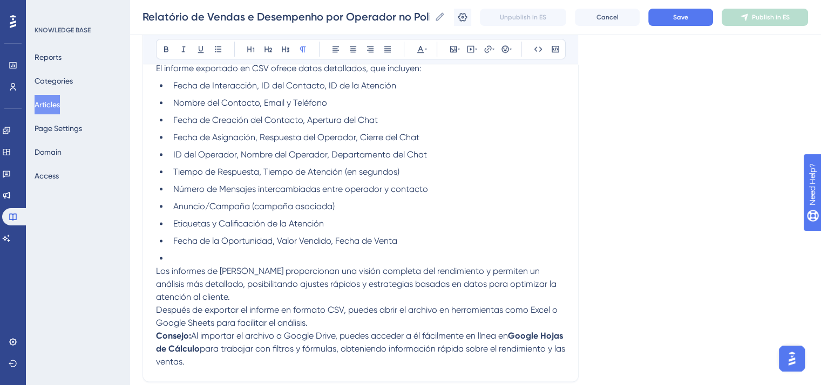
click at [200, 304] on p "Los informes de Poli proporcionan una visión completa del rendimiento y permite…" at bounding box center [360, 284] width 409 height 39
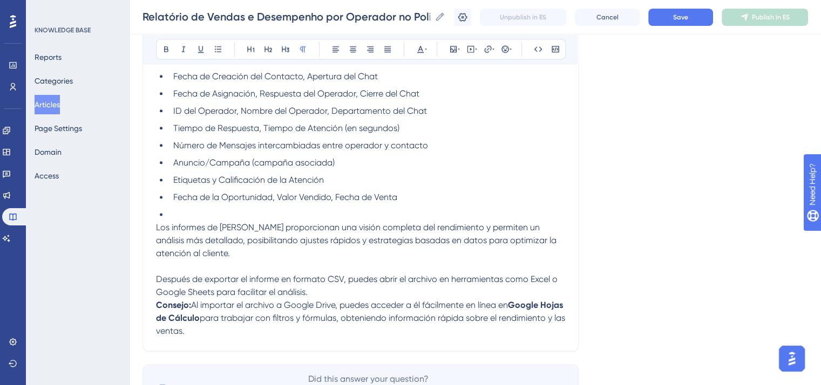
scroll to position [1429, 0]
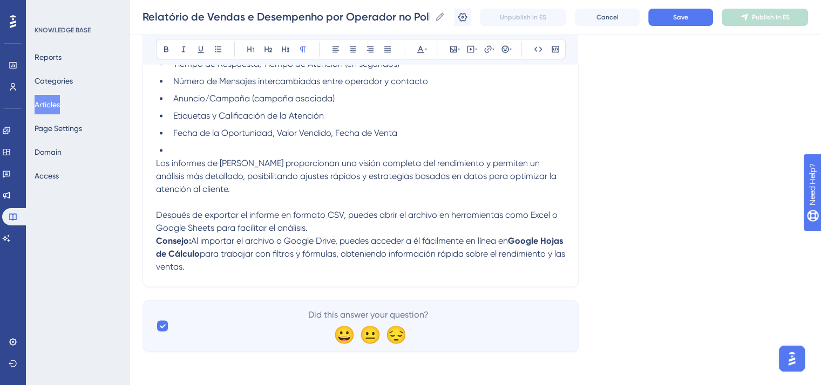
click at [342, 235] on p "Después de exportar el informe en formato CSV, puedes abrir el archivo en herra…" at bounding box center [360, 222] width 409 height 26
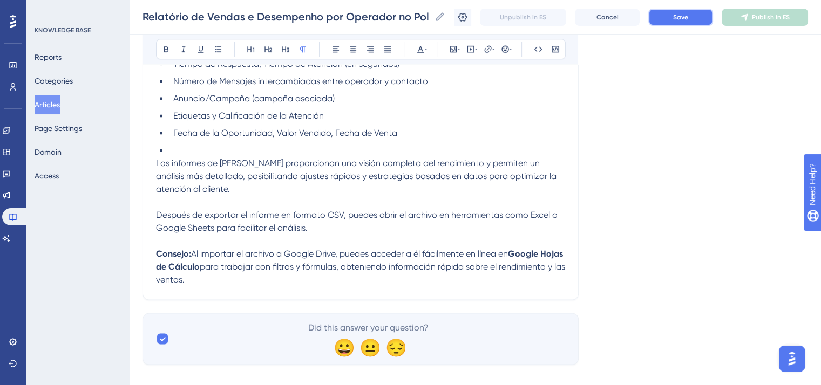
click at [688, 17] on span "Save" at bounding box center [680, 17] width 15 height 9
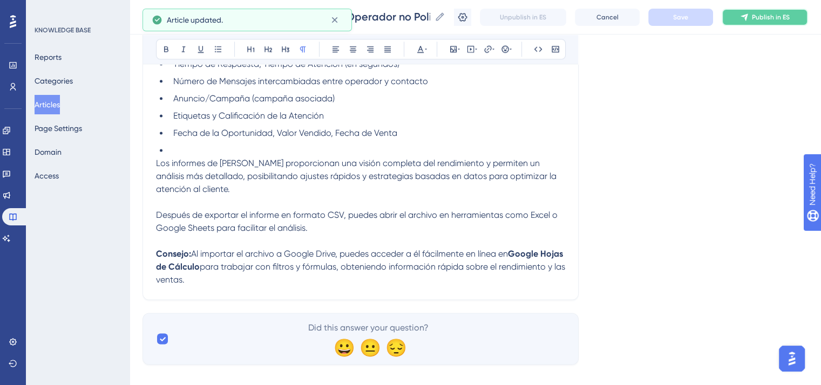
click at [764, 22] on button "Publish in ES" at bounding box center [765, 17] width 86 height 17
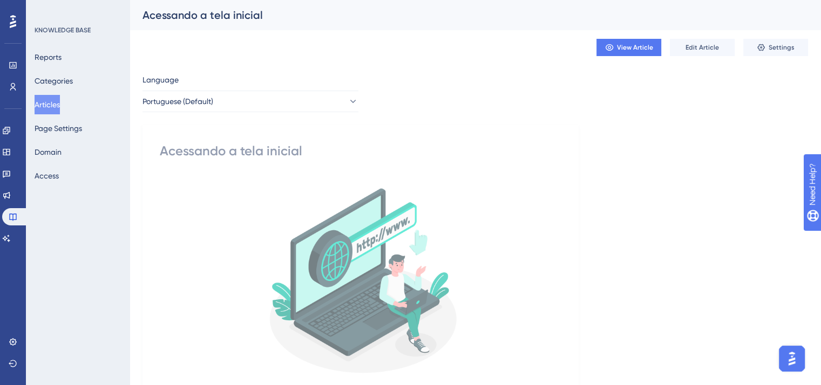
click at [47, 105] on button "Articles" at bounding box center [47, 104] width 25 height 19
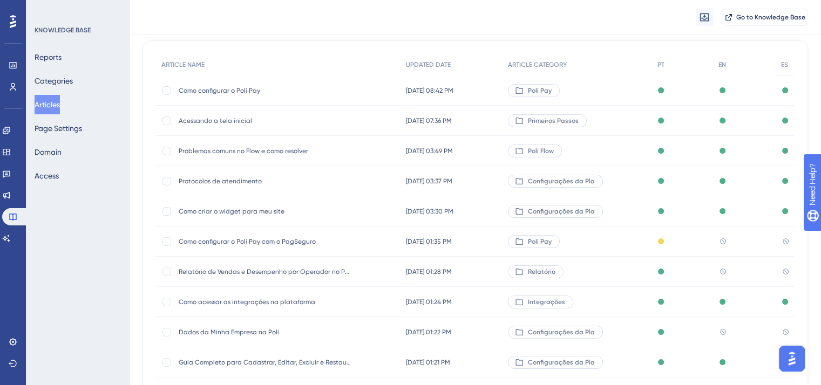
scroll to position [108, 0]
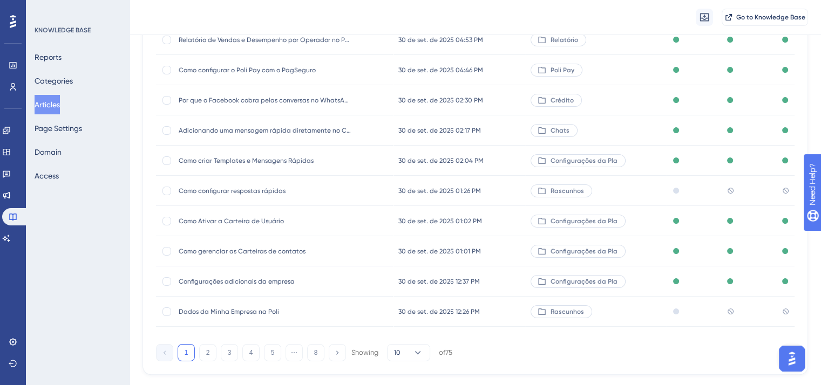
scroll to position [159, 0]
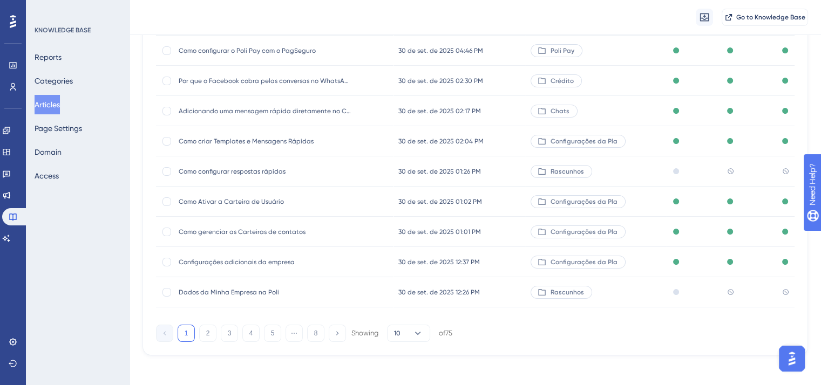
click at [235, 175] on div "Como configurar respostas rápidas Como configurar respostas rápidas" at bounding box center [265, 172] width 173 height 30
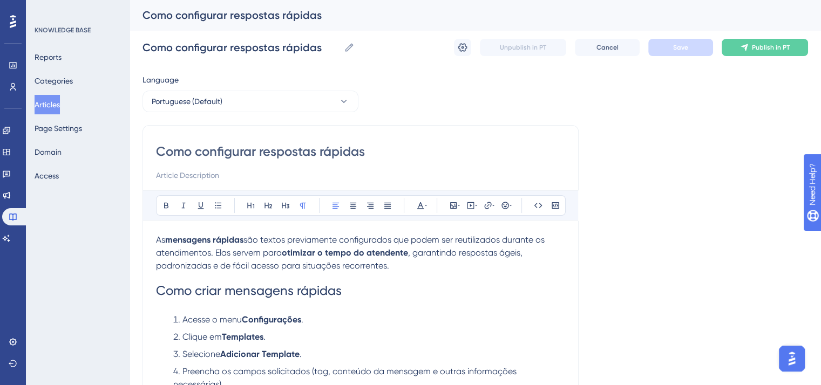
click at [298, 254] on strong "otimizar o tempo do atendente" at bounding box center [345, 253] width 126 height 10
copy div "Lo ipsumdolo sitamet con adipis elitseddoei temporincidi utl etdol mag aliquaen…"
click at [234, 151] on input "Como configurar respostas rápidas" at bounding box center [360, 151] width 409 height 17
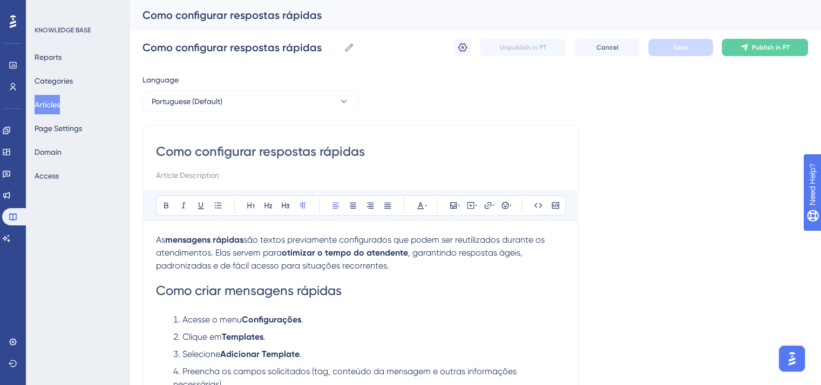
click at [268, 250] on span "são textos previamente configurados que podem ser reutilizados durante os atend…" at bounding box center [351, 246] width 391 height 23
copy div "Lo ipsumdolo sitamet con adipis elitseddoei temporincidi utl etdol mag aliquaen…"
click at [747, 50] on icon at bounding box center [744, 47] width 9 height 9
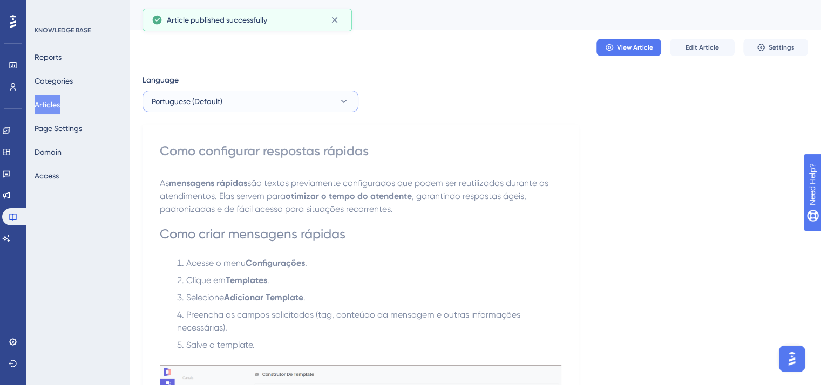
click at [257, 100] on button "Portuguese (Default)" at bounding box center [250, 102] width 216 height 22
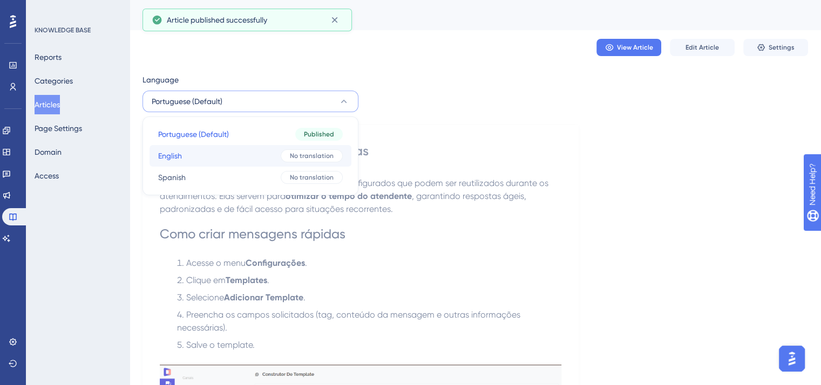
click at [265, 154] on button "English English No translation" at bounding box center [251, 156] width 202 height 22
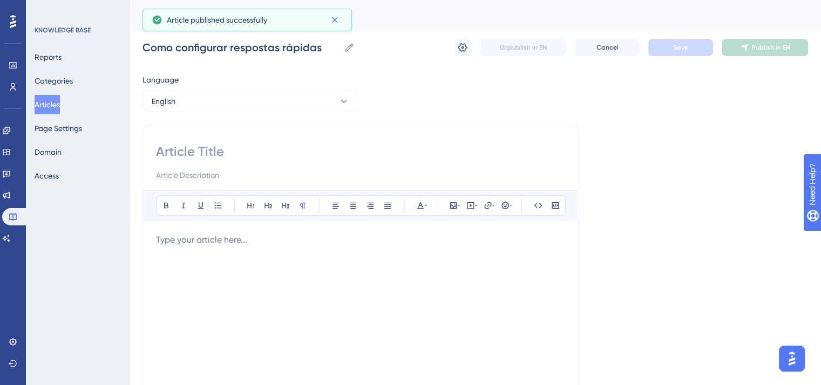
click at [266, 245] on p at bounding box center [360, 240] width 409 height 13
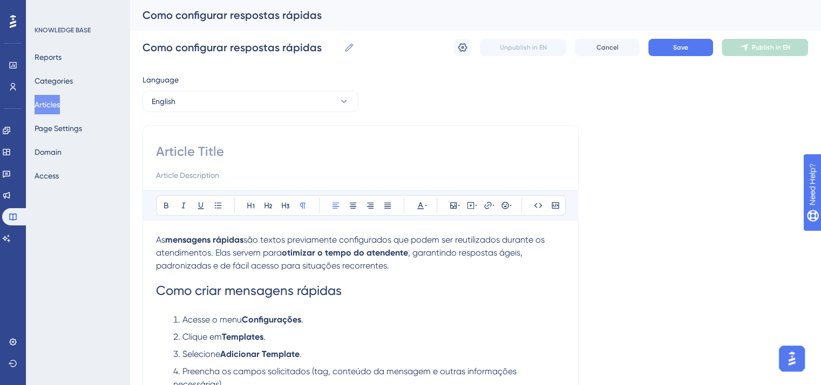
click at [212, 150] on input at bounding box center [360, 151] width 409 height 17
paste input "How to Configure Quick Replies"
drag, startPoint x: 202, startPoint y: 153, endPoint x: 207, endPoint y: 151, distance: 5.6
click at [207, 151] on input "How to Configure Quick Replies" at bounding box center [360, 151] width 409 height 17
drag, startPoint x: 270, startPoint y: 149, endPoint x: 263, endPoint y: 152, distance: 7.5
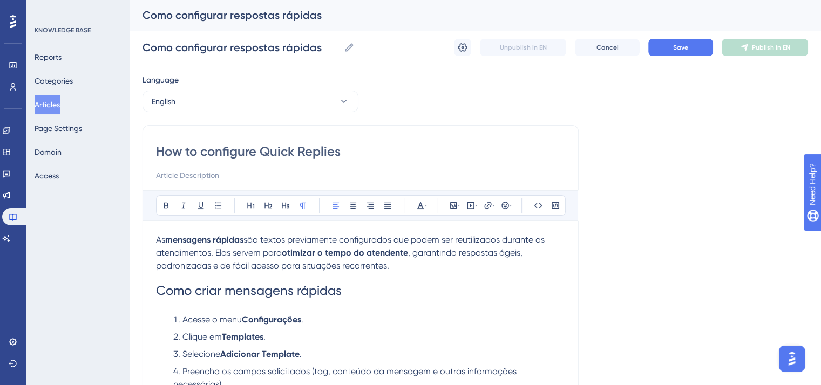
click at [263, 152] on input "How to configure Quick Replies" at bounding box center [360, 151] width 409 height 17
drag, startPoint x: 305, startPoint y: 154, endPoint x: 298, endPoint y: 153, distance: 7.1
click at [298, 153] on input "How to configure quick Replies" at bounding box center [360, 151] width 409 height 17
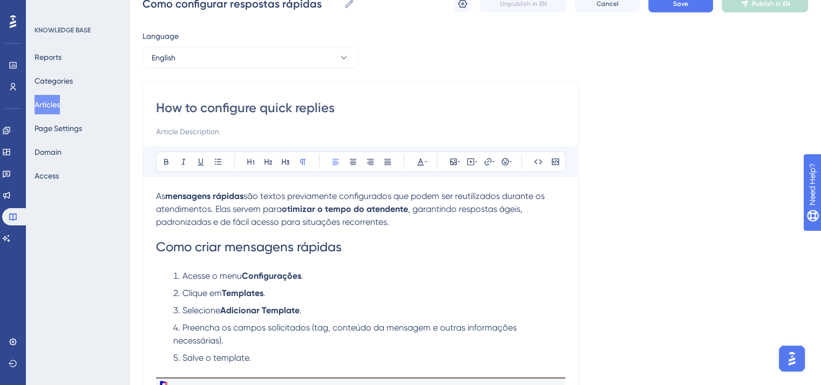
scroll to position [108, 0]
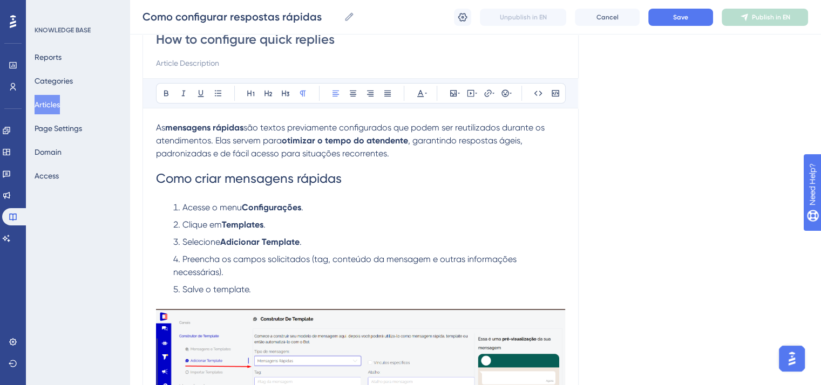
type input "How to configure quick replies"
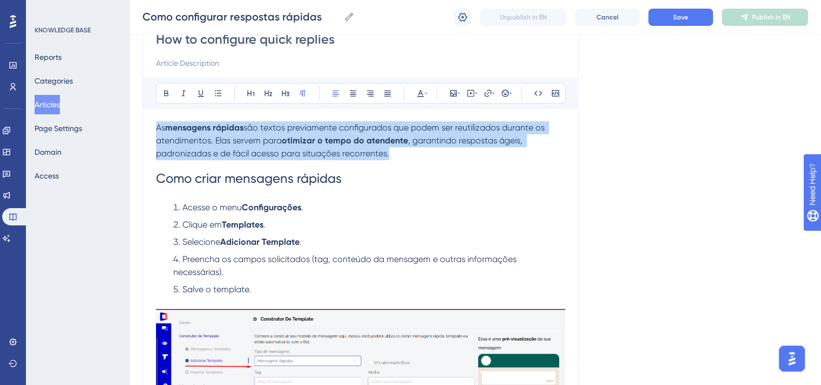
drag, startPoint x: 397, startPoint y: 158, endPoint x: 150, endPoint y: 126, distance: 249.8
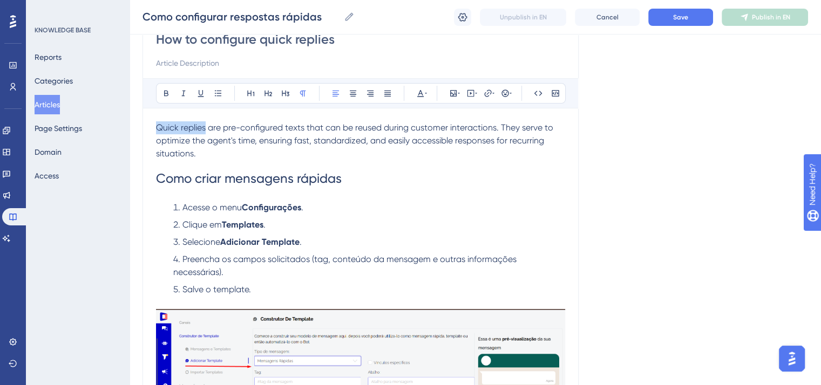
drag, startPoint x: 193, startPoint y: 128, endPoint x: 151, endPoint y: 124, distance: 41.8
click at [164, 89] on icon at bounding box center [166, 93] width 9 height 9
drag, startPoint x: 155, startPoint y: 138, endPoint x: 254, endPoint y: 139, distance: 98.8
click at [254, 139] on span "are pre-configured texts that can be reused during customer interactions. They …" at bounding box center [355, 141] width 399 height 36
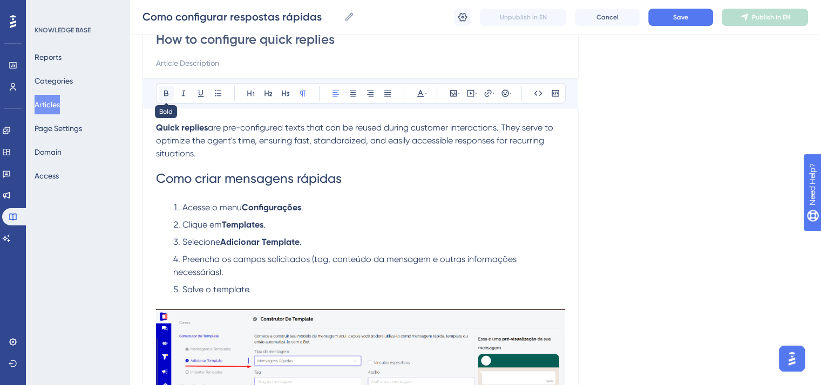
click at [168, 92] on icon at bounding box center [166, 93] width 9 height 9
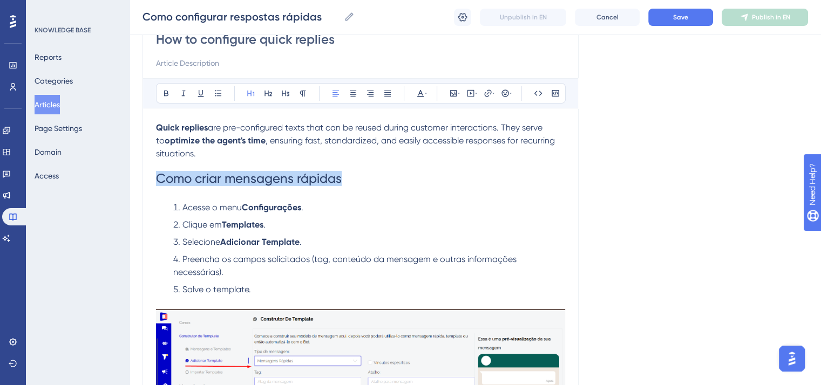
drag, startPoint x: 350, startPoint y: 181, endPoint x: 154, endPoint y: 181, distance: 195.9
drag, startPoint x: 326, startPoint y: 178, endPoint x: 132, endPoint y: 176, distance: 194.3
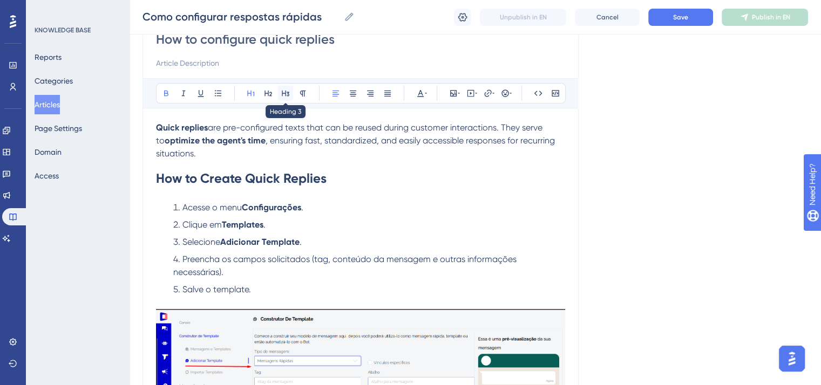
click at [287, 96] on icon at bounding box center [285, 93] width 9 height 9
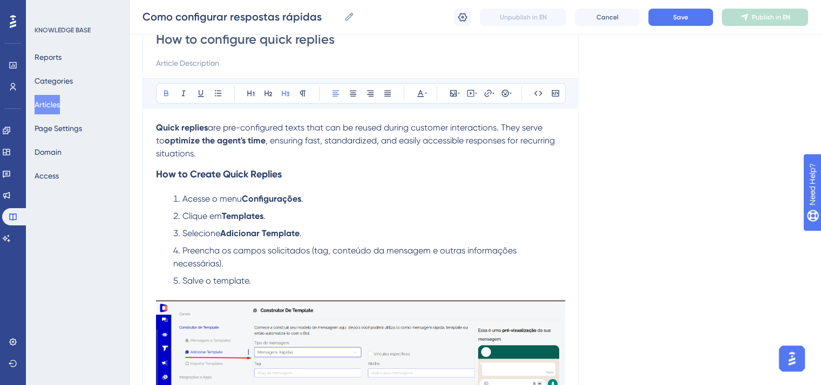
click at [203, 175] on strong "How to Create Quick Replies" at bounding box center [219, 174] width 126 height 12
drag, startPoint x: 199, startPoint y: 176, endPoint x: 192, endPoint y: 176, distance: 6.5
click at [192, 176] on strong "How to Create Quick Replies" at bounding box center [219, 174] width 126 height 12
click at [191, 173] on strong "How to Create Quick Replies" at bounding box center [219, 174] width 126 height 12
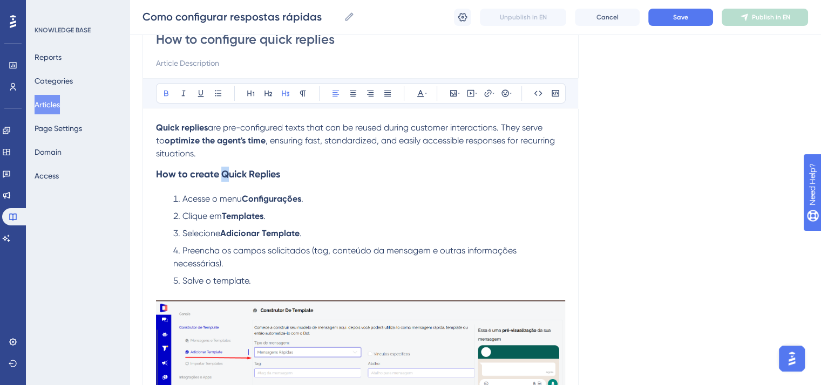
drag, startPoint x: 229, startPoint y: 175, endPoint x: 222, endPoint y: 175, distance: 6.5
click at [222, 175] on strong "How to create Quick Replies" at bounding box center [218, 174] width 124 height 12
drag, startPoint x: 255, startPoint y: 178, endPoint x: 247, endPoint y: 178, distance: 7.6
click at [247, 178] on strong "How to create quick Replies" at bounding box center [217, 174] width 123 height 12
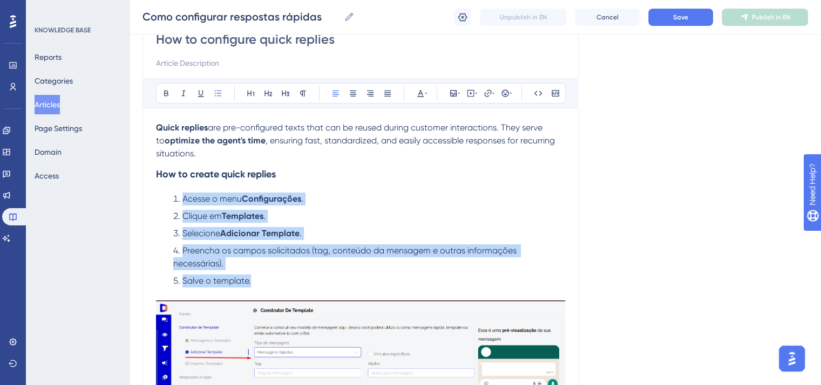
drag, startPoint x: 264, startPoint y: 286, endPoint x: 173, endPoint y: 199, distance: 125.6
click at [173, 199] on ol "Acesse o menu Configurações . Clique em Templates . Selecione Adicionar Templat…" at bounding box center [360, 240] width 409 height 95
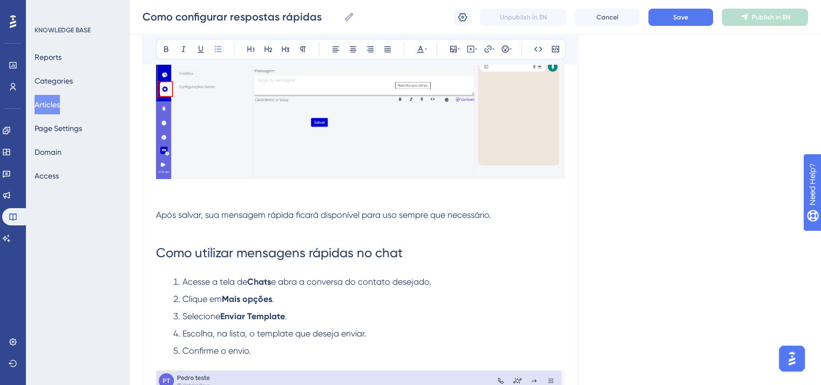
scroll to position [432, 0]
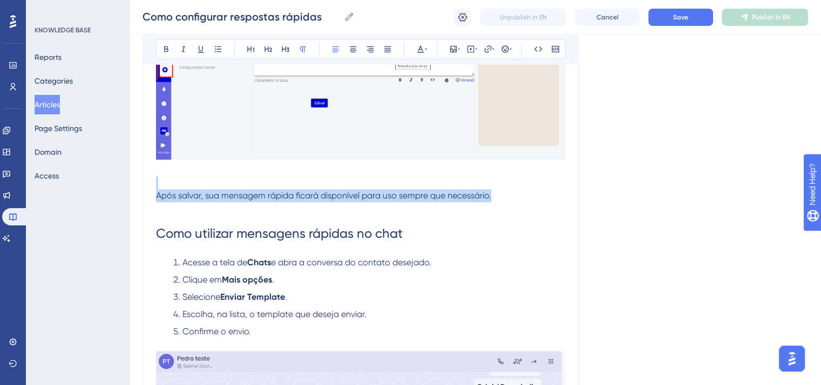
drag, startPoint x: 499, startPoint y: 197, endPoint x: 150, endPoint y: 191, distance: 349.3
click at [150, 191] on div "How to configure quick replies Bold Italic Underline Bullet Point Heading 1 Hea…" at bounding box center [360, 207] width 436 height 1036
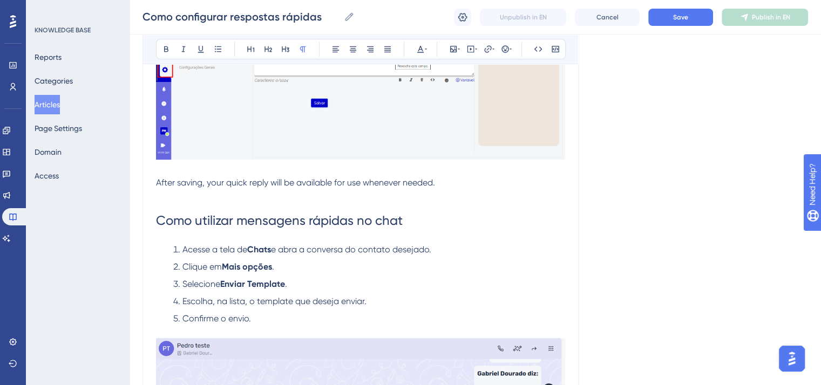
click at [164, 167] on p at bounding box center [360, 170] width 409 height 13
click at [158, 200] on p at bounding box center [360, 195] width 409 height 13
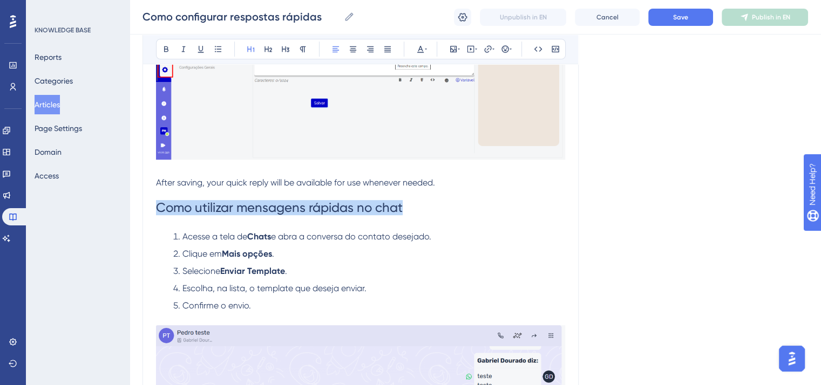
drag, startPoint x: 415, startPoint y: 210, endPoint x: 155, endPoint y: 208, distance: 259.1
click at [155, 208] on div "How to configure quick replies Bold Italic Underline Bullet Point Heading 1 Hea…" at bounding box center [360, 194] width 436 height 1010
drag, startPoint x: 375, startPoint y: 208, endPoint x: 149, endPoint y: 214, distance: 225.7
click at [149, 214] on div "How to configure quick replies Bold Italic Underline Bullet Point Heading 1 Hea…" at bounding box center [360, 194] width 436 height 1010
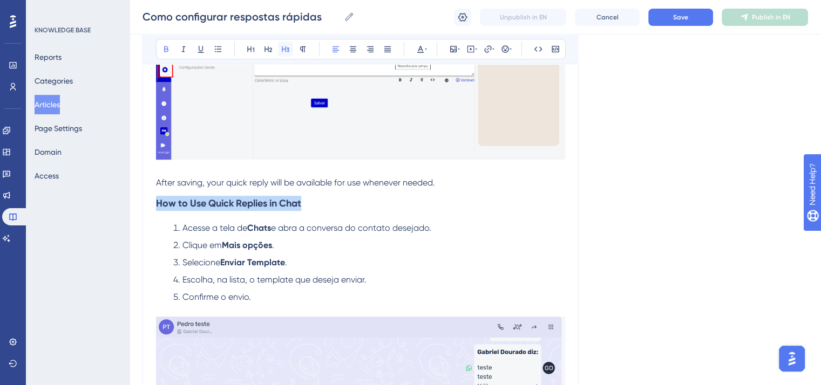
click at [286, 47] on icon at bounding box center [285, 49] width 9 height 9
click at [192, 203] on strong "How to Use Quick Replies in Chat" at bounding box center [228, 204] width 145 height 12
drag, startPoint x: 215, startPoint y: 206, endPoint x: 207, endPoint y: 205, distance: 7.6
click at [207, 205] on strong "How to use Quick Replies in Chat" at bounding box center [228, 204] width 144 height 12
drag, startPoint x: 240, startPoint y: 203, endPoint x: 234, endPoint y: 204, distance: 6.0
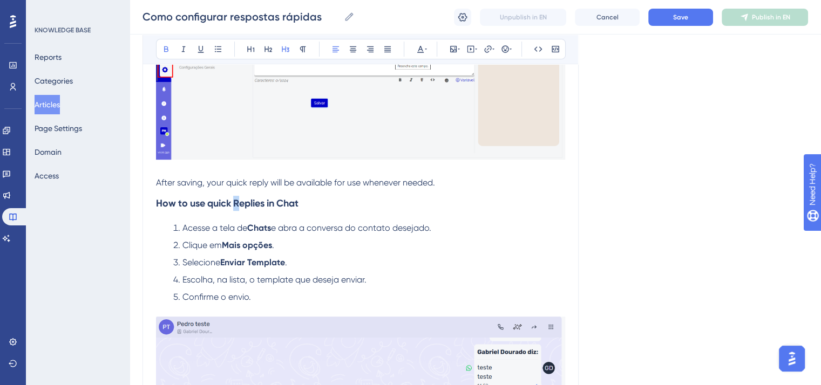
click at [234, 204] on strong "How to use quick Replies in Chat" at bounding box center [227, 204] width 142 height 12
drag, startPoint x: 282, startPoint y: 204, endPoint x: 276, endPoint y: 203, distance: 5.4
click at [276, 203] on strong "How to use quick replies in Chat" at bounding box center [226, 204] width 140 height 12
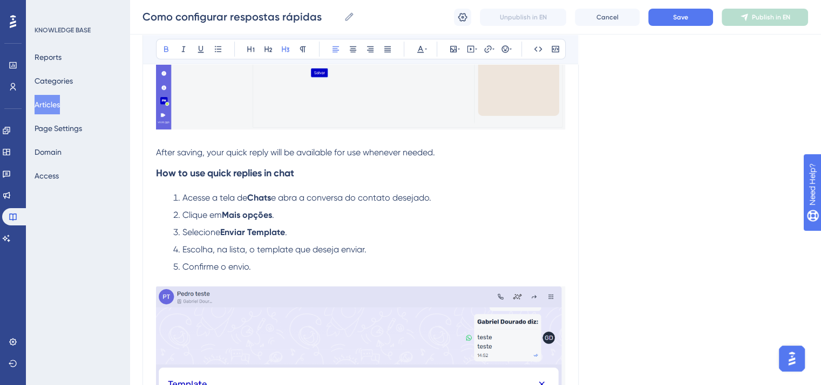
scroll to position [486, 0]
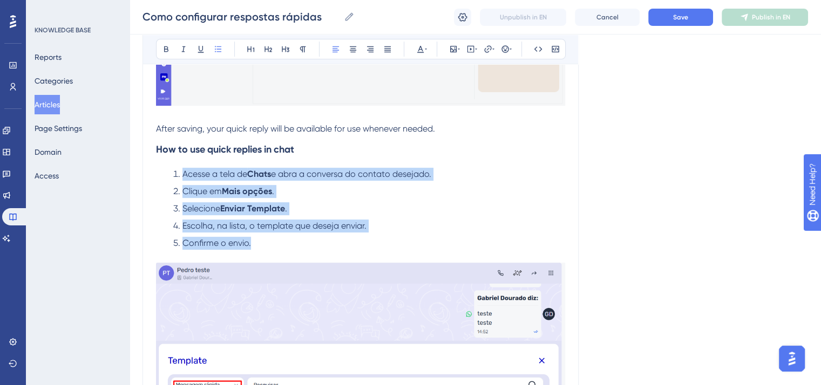
drag, startPoint x: 270, startPoint y: 252, endPoint x: 151, endPoint y: 175, distance: 141.3
click at [151, 175] on div "How to configure quick replies Bold Italic Underline Bullet Point Heading 1 Hea…" at bounding box center [360, 136] width 436 height 1002
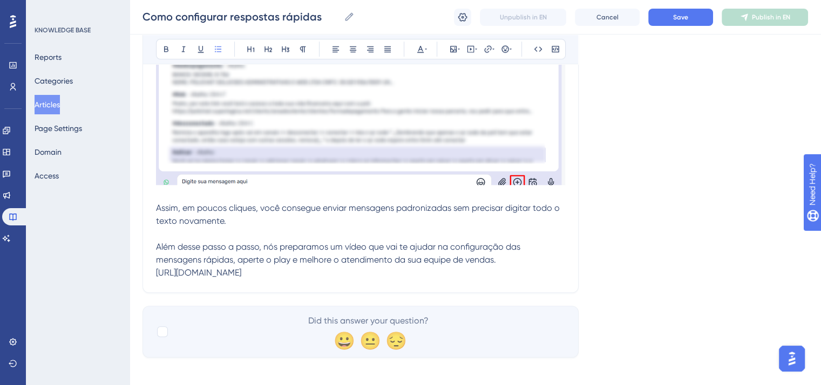
scroll to position [840, 0]
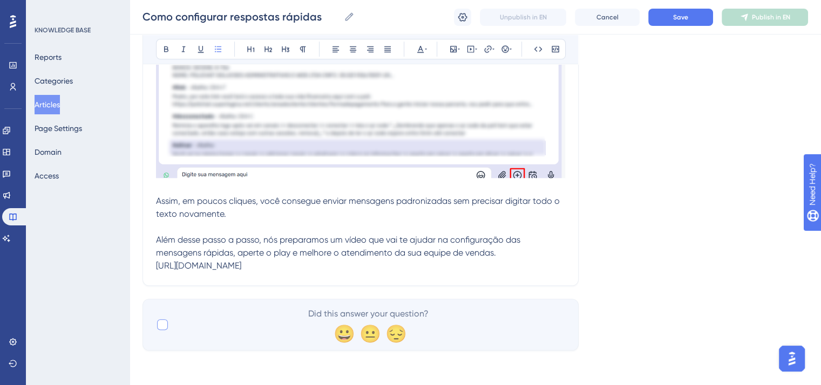
click at [162, 326] on div at bounding box center [162, 325] width 11 height 11
checkbox input "true"
drag, startPoint x: 361, startPoint y: 266, endPoint x: 154, endPoint y: 201, distance: 216.1
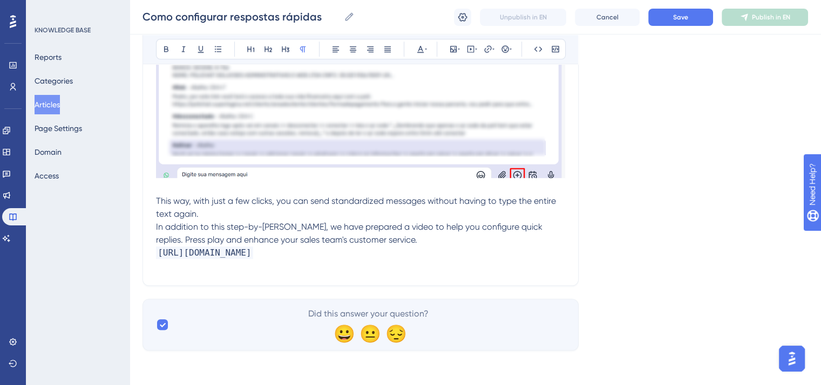
click at [220, 216] on p "This way, with just a few clicks, you can send standardized messages without ha…" at bounding box center [360, 208] width 409 height 26
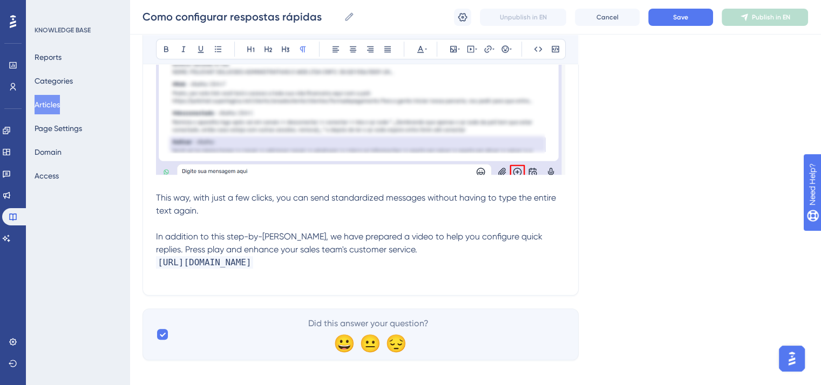
click at [410, 253] on p "In addition to this step-by-[PERSON_NAME], we have prepared a video to help you…" at bounding box center [360, 249] width 409 height 39
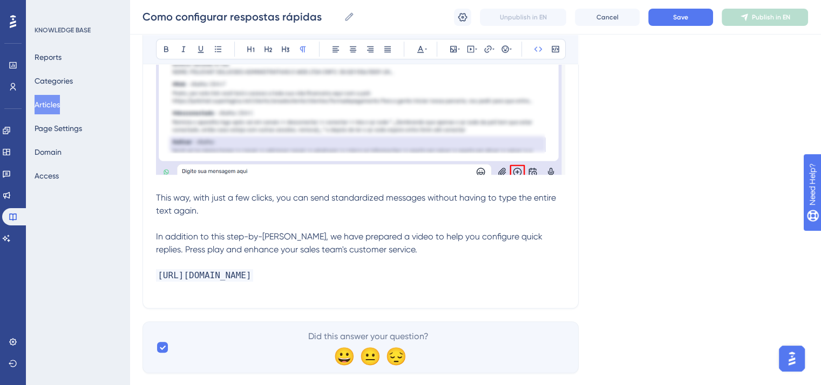
click at [253, 280] on span "[URL][DOMAIN_NAME]" at bounding box center [204, 275] width 97 height 12
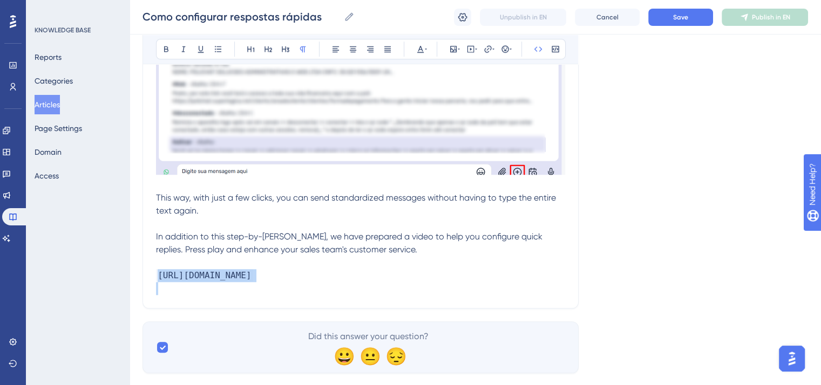
click at [253, 280] on span "[URL][DOMAIN_NAME]" at bounding box center [204, 275] width 97 height 12
click at [406, 286] on p at bounding box center [360, 288] width 409 height 13
drag, startPoint x: 393, startPoint y: 283, endPoint x: 158, endPoint y: 277, distance: 235.4
click at [158, 277] on p "[URL][DOMAIN_NAME]" at bounding box center [360, 269] width 409 height 26
copy span "[URL][DOMAIN_NAME]"
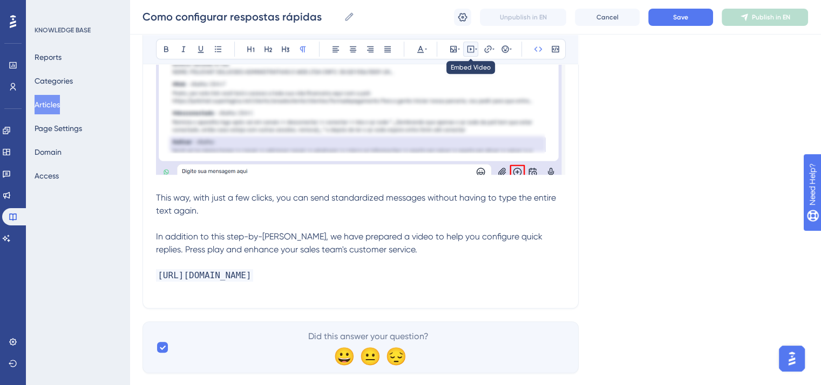
click at [471, 50] on icon at bounding box center [470, 49] width 9 height 9
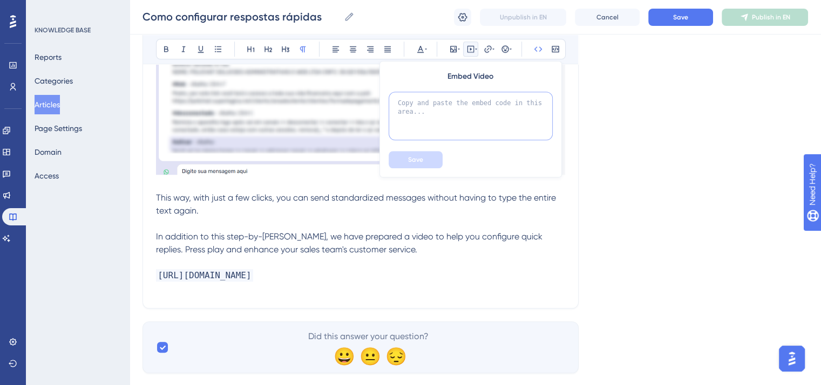
click at [460, 98] on textarea at bounding box center [471, 116] width 164 height 49
paste textarea "<iframe width="560" height="315" src="[URL][DOMAIN_NAME]" title="YouTube video …"
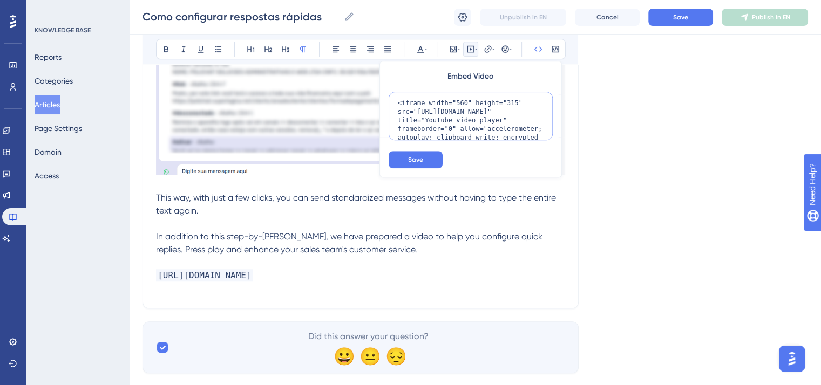
scroll to position [45, 0]
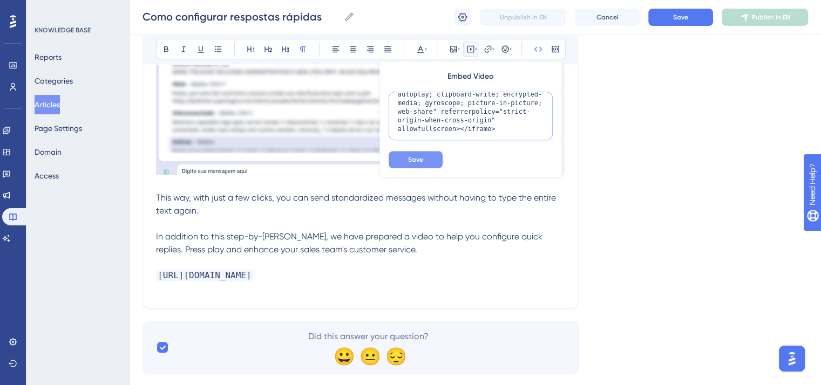
type textarea "<iframe width="560" height="315" src="[URL][DOMAIN_NAME]" title="YouTube video …"
click at [419, 162] on span "Save" at bounding box center [415, 159] width 15 height 9
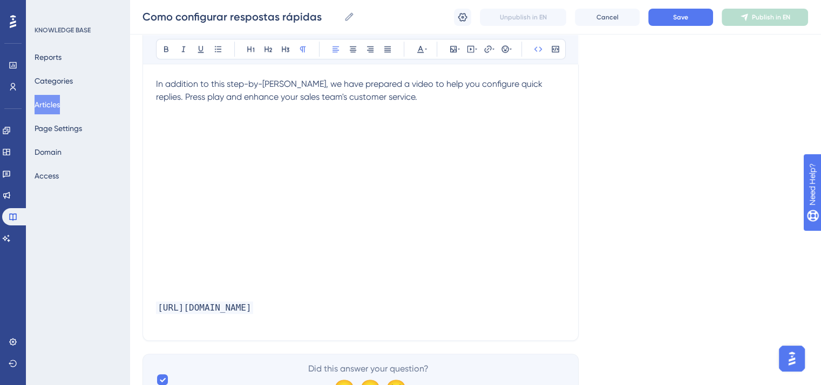
scroll to position [1002, 0]
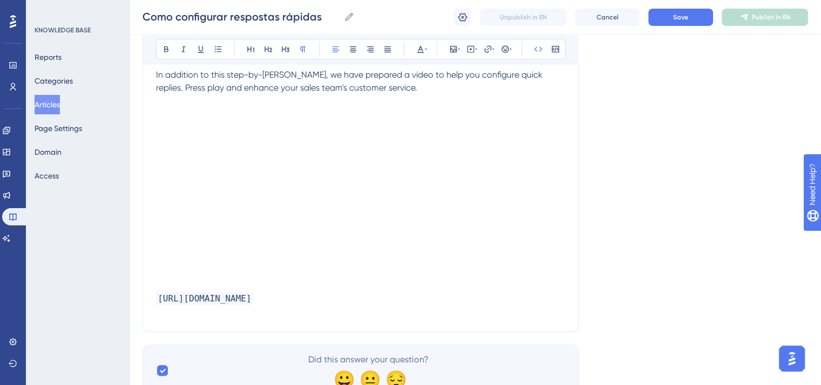
drag, startPoint x: 371, startPoint y: 303, endPoint x: 152, endPoint y: 302, distance: 219.1
click at [349, 47] on icon at bounding box center [353, 49] width 9 height 9
click at [399, 309] on p at bounding box center [360, 311] width 409 height 13
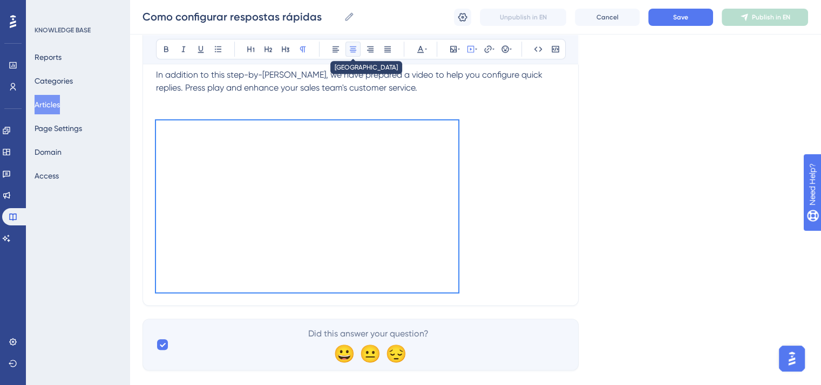
click at [355, 52] on icon at bounding box center [353, 49] width 9 height 9
click at [698, 15] on button "Save" at bounding box center [680, 17] width 65 height 17
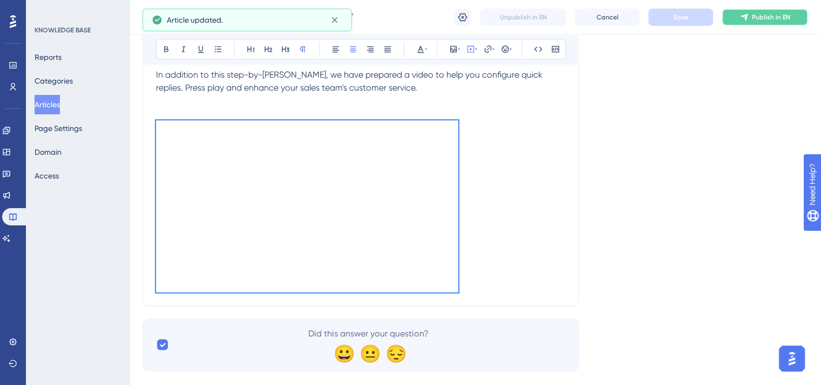
click at [788, 11] on button "Publish in EN" at bounding box center [765, 17] width 86 height 17
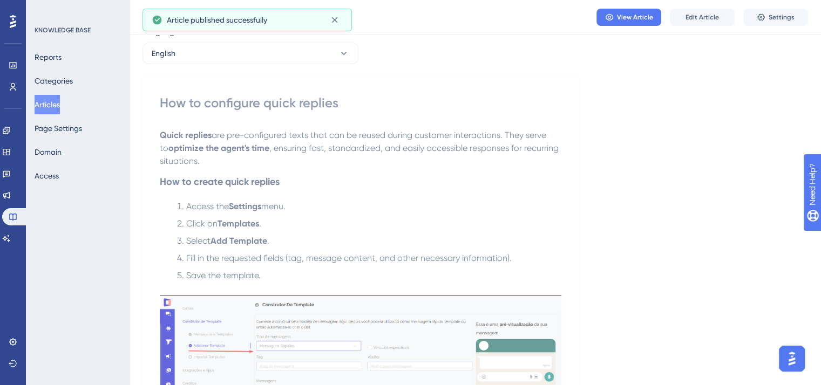
scroll to position [0, 0]
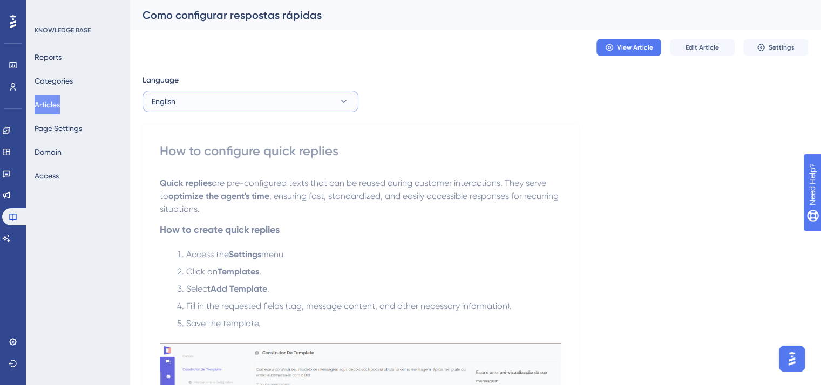
click at [283, 99] on button "English" at bounding box center [250, 102] width 216 height 22
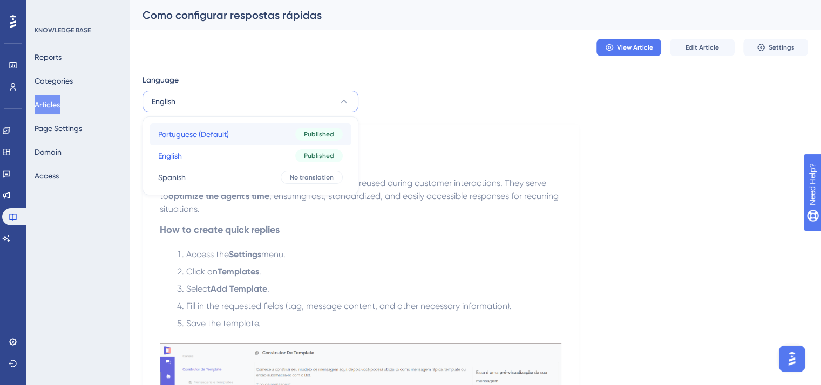
click at [290, 132] on button "Portuguese (Default) Portuguese (Default) Published" at bounding box center [251, 135] width 202 height 22
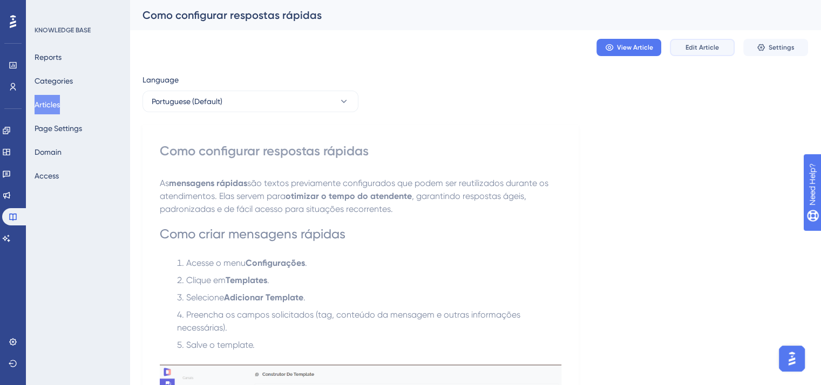
click at [690, 46] on span "Edit Article" at bounding box center [701, 47] width 33 height 9
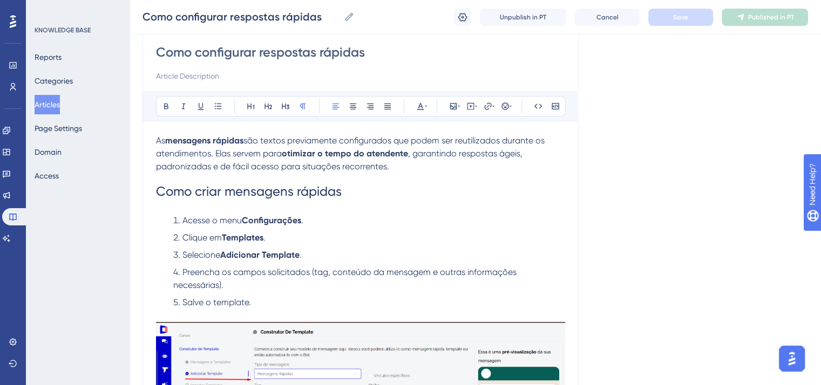
scroll to position [108, 0]
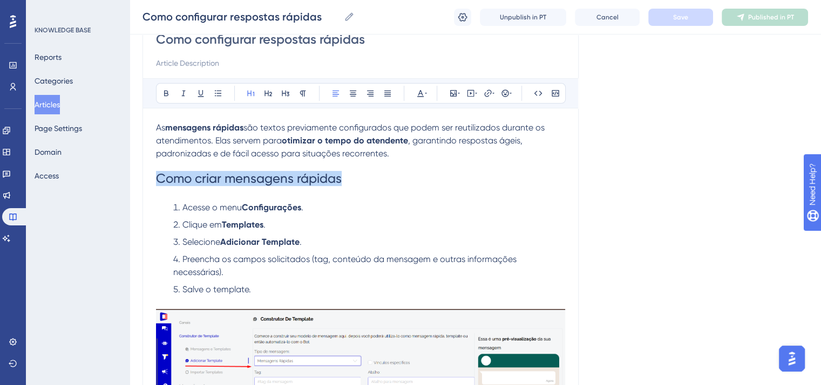
drag, startPoint x: 351, startPoint y: 178, endPoint x: 153, endPoint y: 178, distance: 198.1
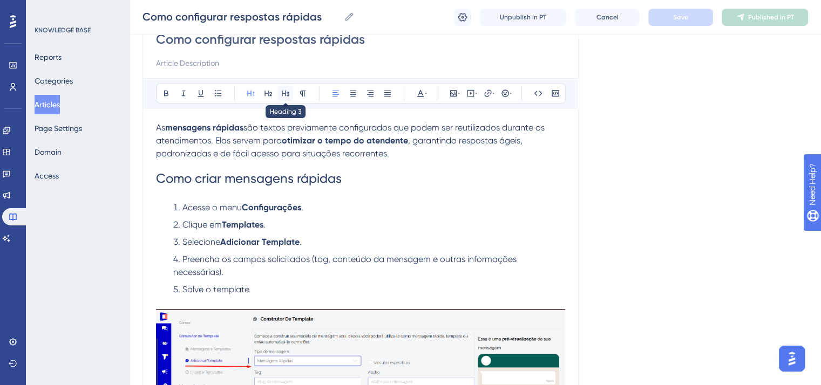
click at [285, 97] on icon at bounding box center [285, 93] width 9 height 9
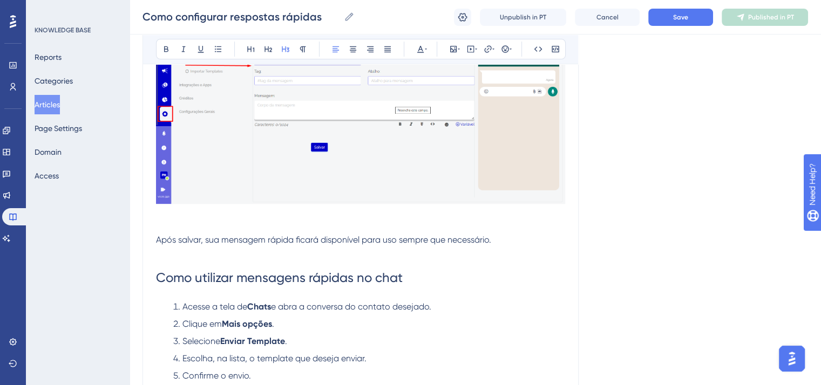
scroll to position [432, 0]
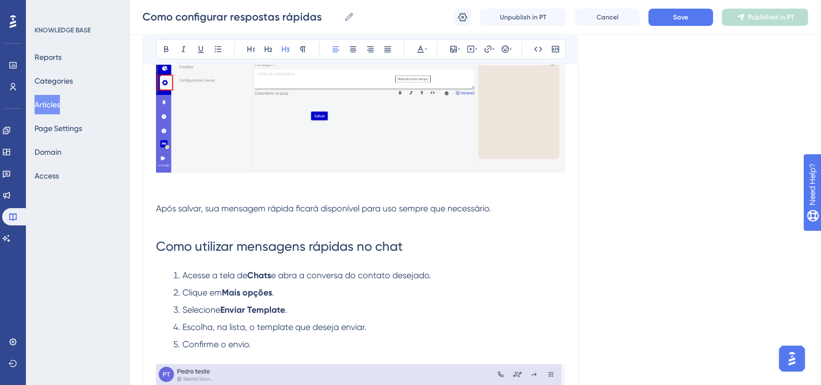
click at [215, 188] on p at bounding box center [360, 182] width 409 height 13
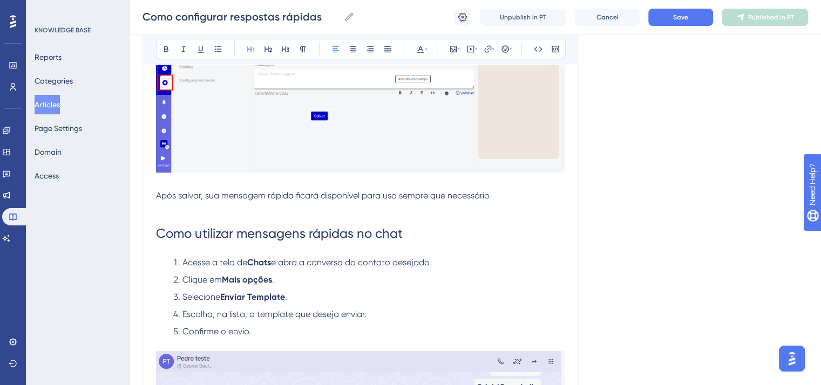
click at [173, 219] on h1 "Como utilizar mensagens rápidas no chat" at bounding box center [360, 233] width 409 height 37
click at [166, 211] on p at bounding box center [360, 208] width 409 height 13
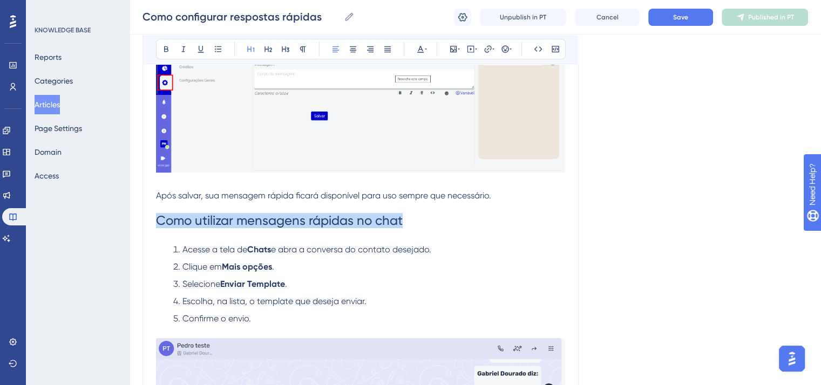
drag, startPoint x: 158, startPoint y: 221, endPoint x: 430, endPoint y: 227, distance: 272.1
click at [430, 227] on h1 "Como utilizar mensagens rápidas no chat" at bounding box center [360, 220] width 409 height 37
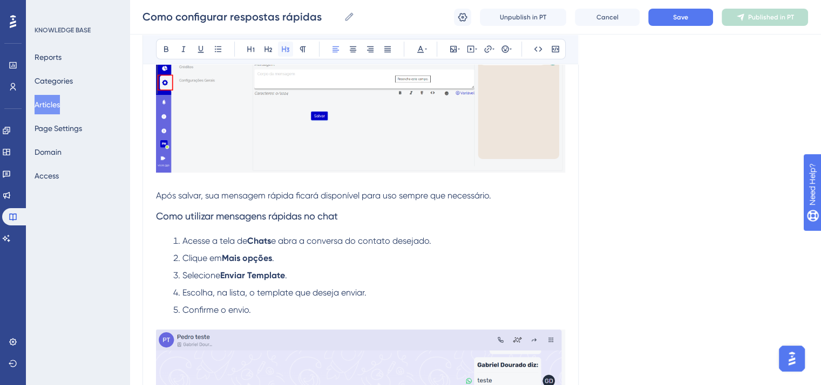
click at [286, 45] on icon at bounding box center [285, 49] width 9 height 9
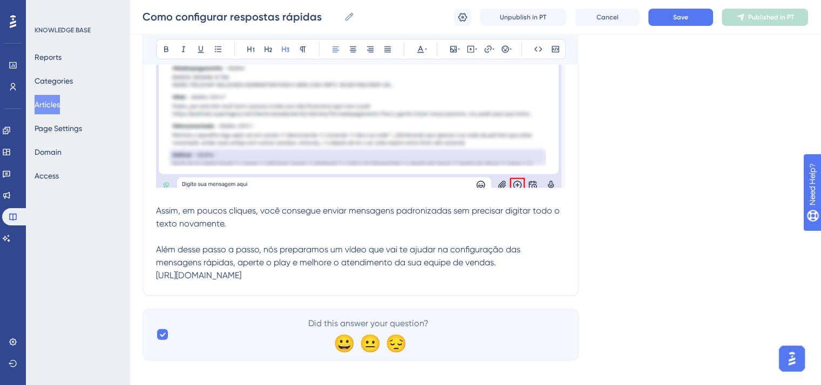
scroll to position [853, 0]
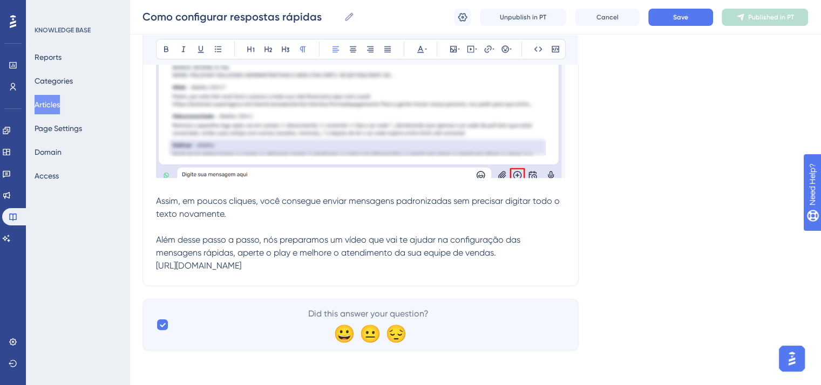
drag, startPoint x: 367, startPoint y: 266, endPoint x: 144, endPoint y: 268, distance: 222.9
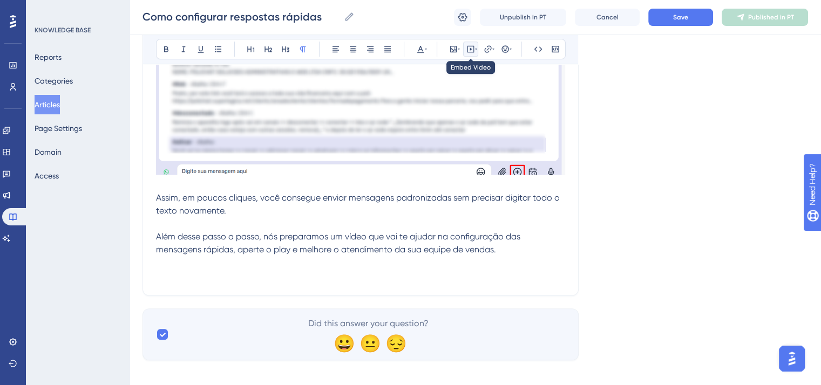
click at [476, 46] on icon at bounding box center [476, 49] width 2 height 9
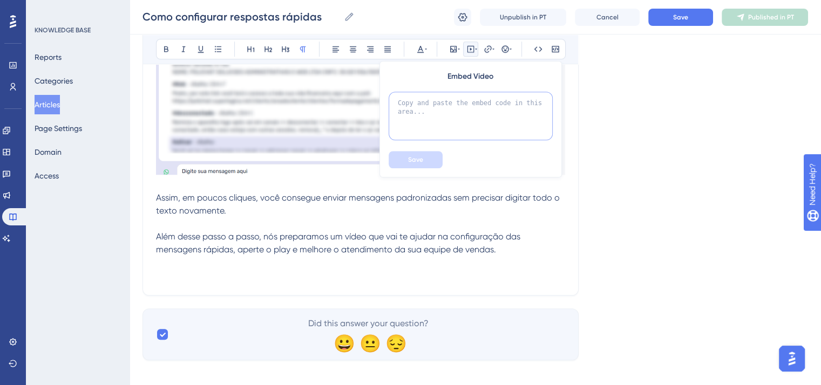
click at [446, 104] on textarea at bounding box center [471, 116] width 164 height 49
paste textarea "<iframe width="560" height="315" src="[URL][DOMAIN_NAME]" title="YouTube video …"
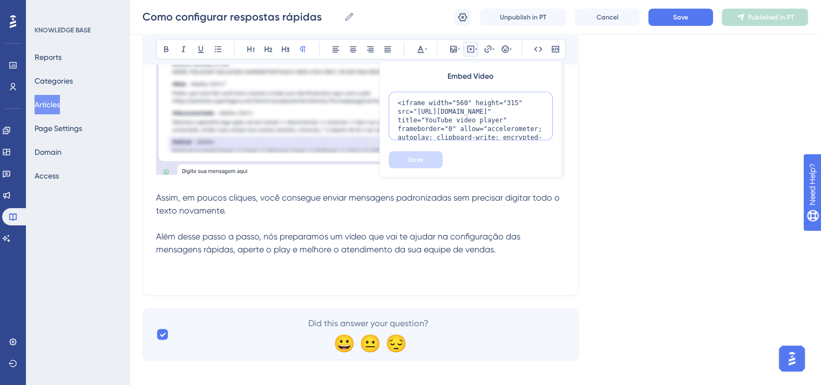
scroll to position [45, 0]
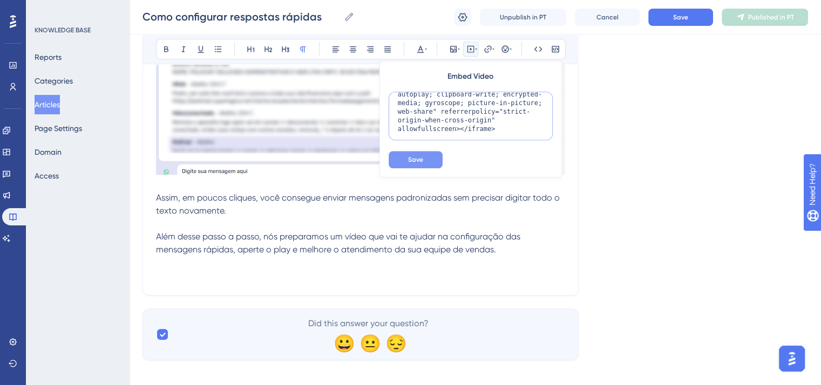
type textarea "<iframe width="560" height="315" src="[URL][DOMAIN_NAME]" title="YouTube video …"
click at [430, 162] on button "Save" at bounding box center [416, 159] width 54 height 17
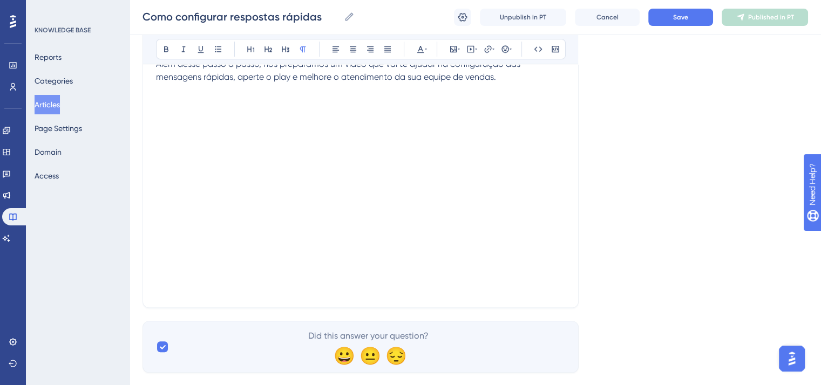
scroll to position [1051, 0]
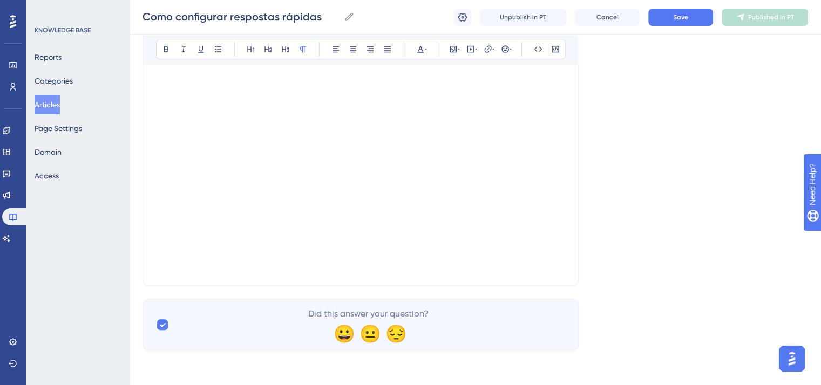
click at [476, 227] on div at bounding box center [360, 173] width 409 height 172
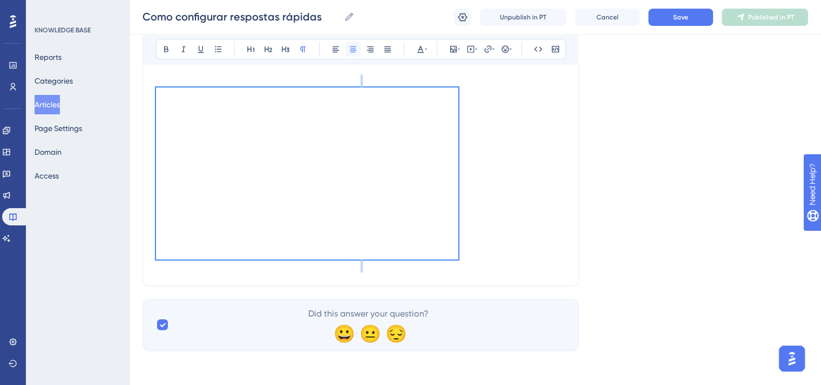
click at [351, 52] on icon at bounding box center [353, 49] width 6 height 6
click at [673, 18] on span "Save" at bounding box center [680, 17] width 15 height 9
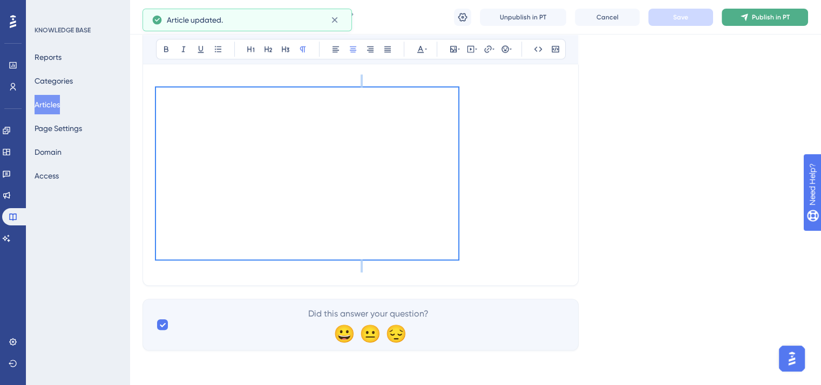
click at [762, 17] on span "Publish in PT" at bounding box center [771, 17] width 38 height 9
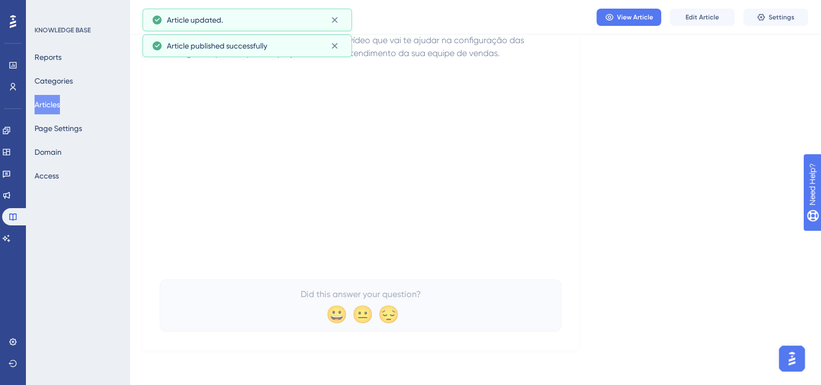
scroll to position [1000, 0]
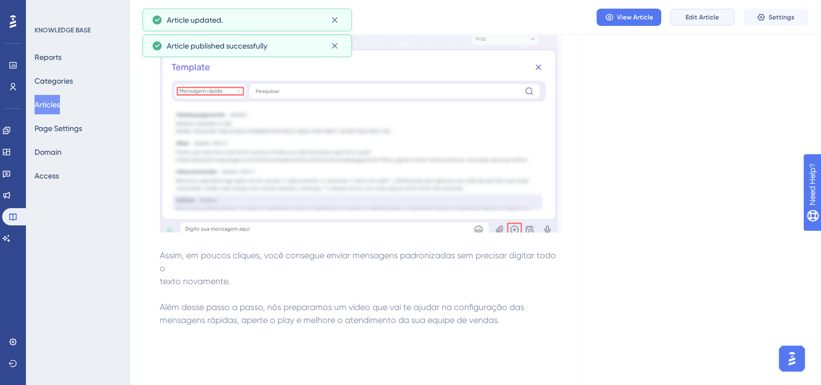
click at [722, 10] on button "Edit Article" at bounding box center [702, 17] width 65 height 17
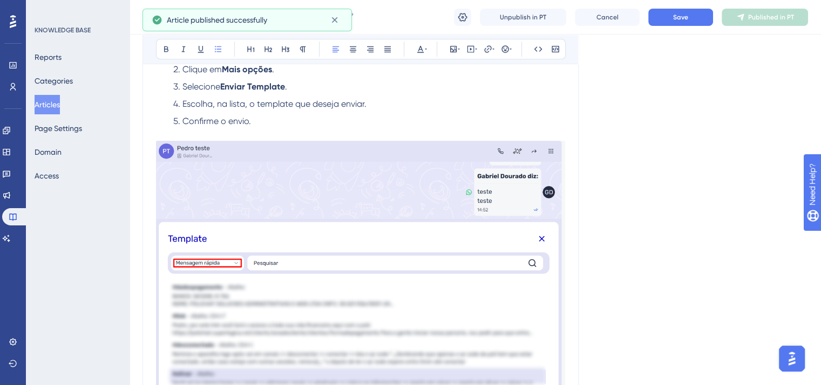
click at [378, 107] on li "Escolha, na lista, o template que deseja enviar." at bounding box center [367, 104] width 396 height 13
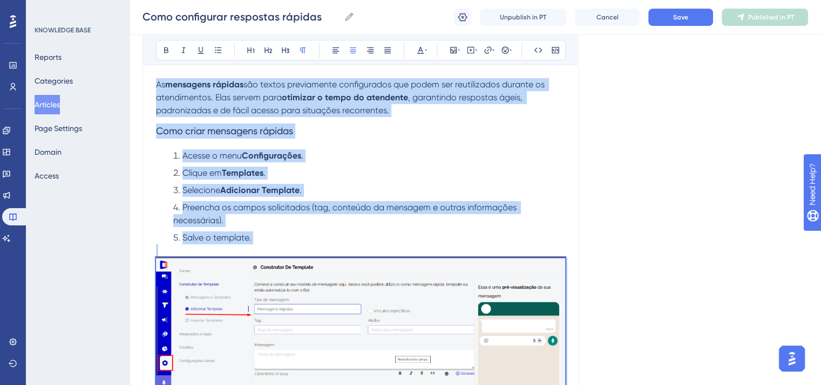
scroll to position [0, 0]
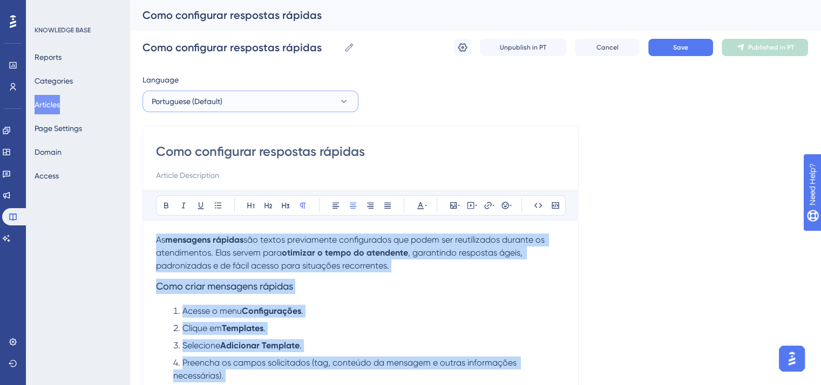
click at [274, 107] on button "Portuguese (Default)" at bounding box center [250, 102] width 216 height 22
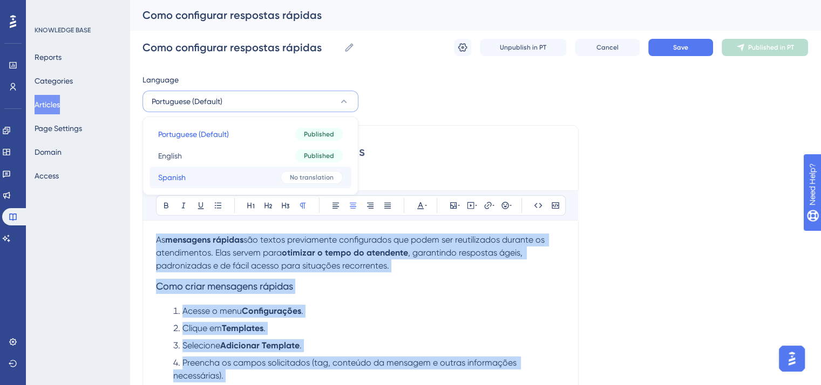
click at [268, 173] on button "Spanish Spanish No translation" at bounding box center [251, 178] width 202 height 22
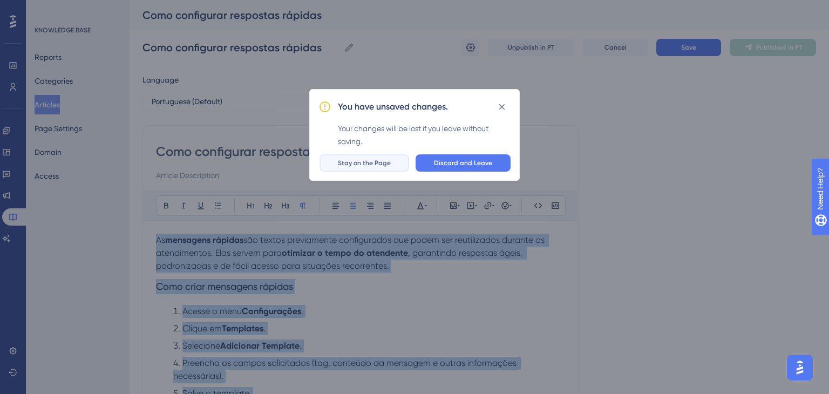
click at [365, 161] on span "Stay on the Page" at bounding box center [364, 163] width 53 height 9
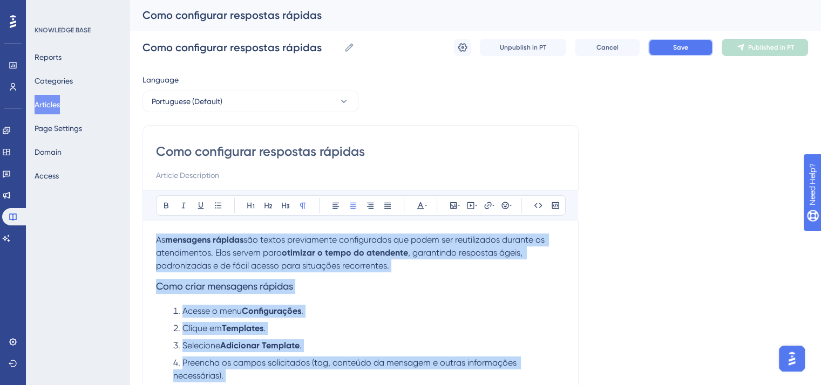
click at [677, 42] on button "Save" at bounding box center [680, 47] width 65 height 17
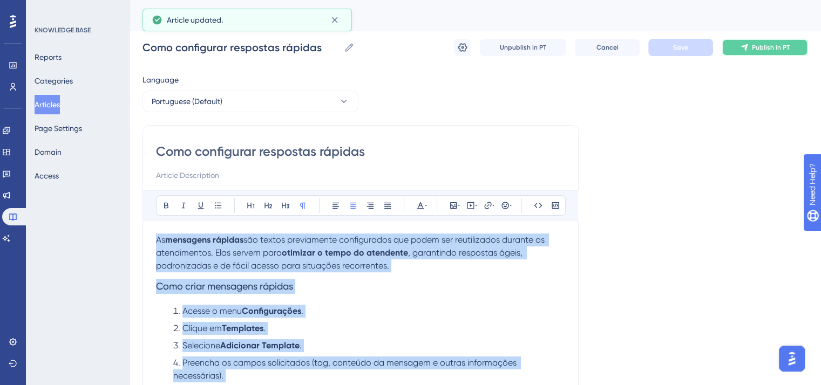
click at [759, 51] on span "Publish in PT" at bounding box center [771, 47] width 38 height 9
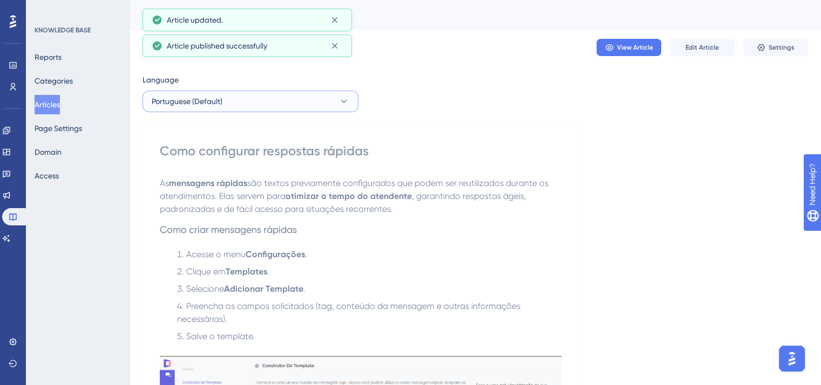
click at [246, 104] on button "Portuguese (Default)" at bounding box center [250, 102] width 216 height 22
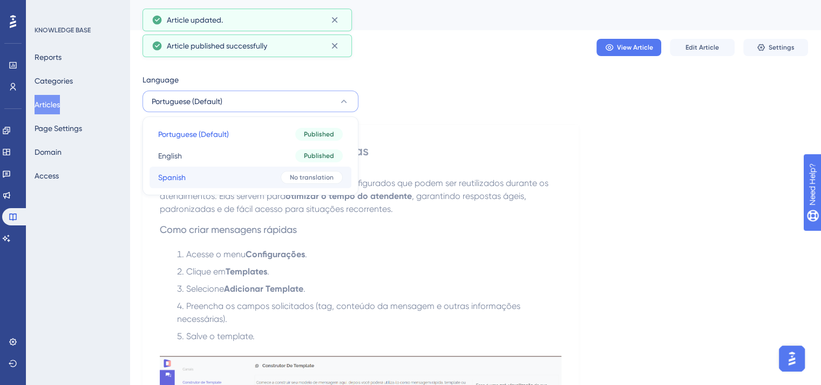
click at [249, 178] on button "Spanish Spanish No translation" at bounding box center [251, 178] width 202 height 22
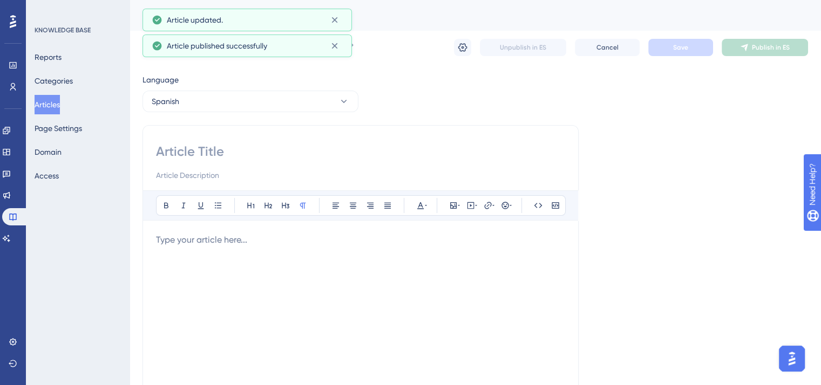
click at [258, 261] on div at bounding box center [360, 352] width 409 height 237
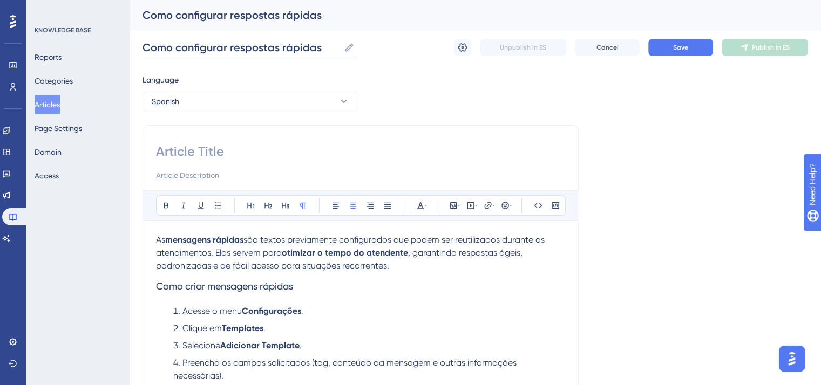
click at [207, 54] on input "Como configurar respostas rápidas" at bounding box center [240, 47] width 197 height 15
click at [211, 145] on input at bounding box center [360, 151] width 409 height 17
paste input "Cómo Configurar Respuestas Rápidas"
drag, startPoint x: 205, startPoint y: 147, endPoint x: 196, endPoint y: 151, distance: 9.4
click at [196, 151] on input "Cómo Configurar Respuestas Rápidas" at bounding box center [360, 151] width 409 height 17
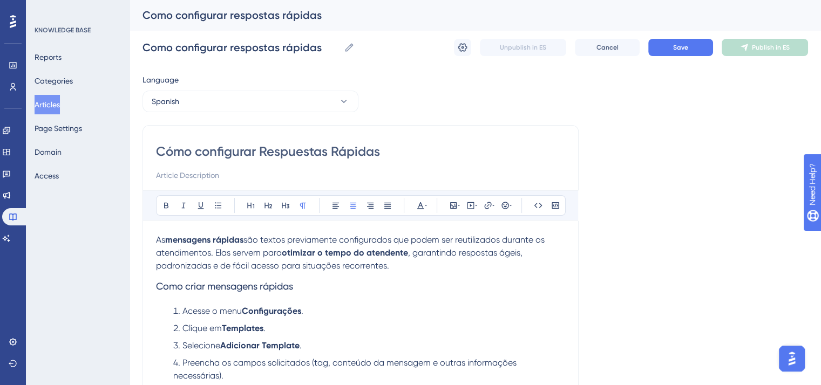
drag, startPoint x: 268, startPoint y: 153, endPoint x: 261, endPoint y: 153, distance: 6.5
click at [261, 153] on input "Cómo configurar Respuestas Rápidas" at bounding box center [360, 151] width 409 height 17
click at [330, 152] on input "Cómo configurar respuestas Rápidas" at bounding box center [360, 151] width 409 height 17
type input "Cómo configurar respuestas rápidas"
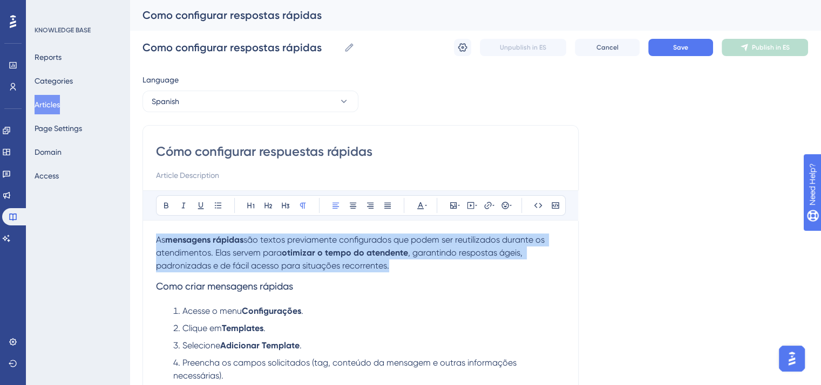
drag, startPoint x: 402, startPoint y: 266, endPoint x: 127, endPoint y: 245, distance: 275.0
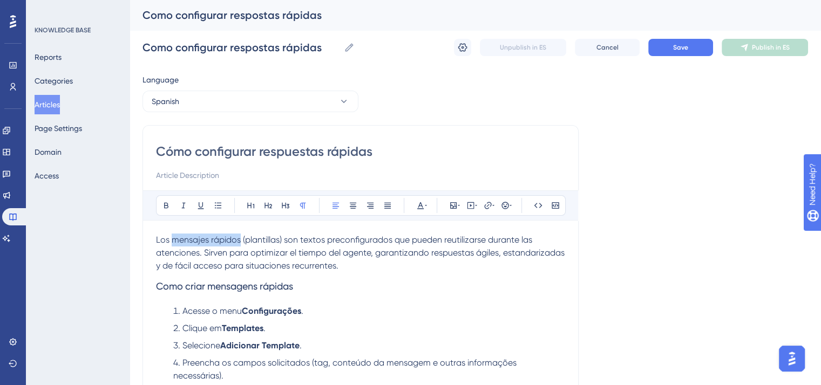
drag, startPoint x: 171, startPoint y: 239, endPoint x: 240, endPoint y: 239, distance: 69.6
click at [240, 239] on span "Los mensajes rápidos (plantillas) son textos preconfigurados que pueden reutili…" at bounding box center [361, 253] width 411 height 36
click at [168, 202] on icon at bounding box center [166, 205] width 9 height 9
drag, startPoint x: 250, startPoint y: 253, endPoint x: 372, endPoint y: 255, distance: 122.0
click at [372, 255] on span "(plantillas) son textos preconfigurados que pueden reutilizarse durante las ate…" at bounding box center [361, 253] width 411 height 36
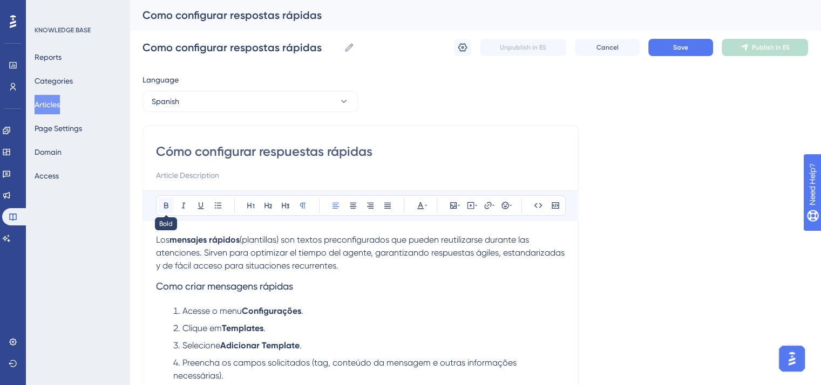
click at [167, 206] on icon at bounding box center [166, 205] width 9 height 9
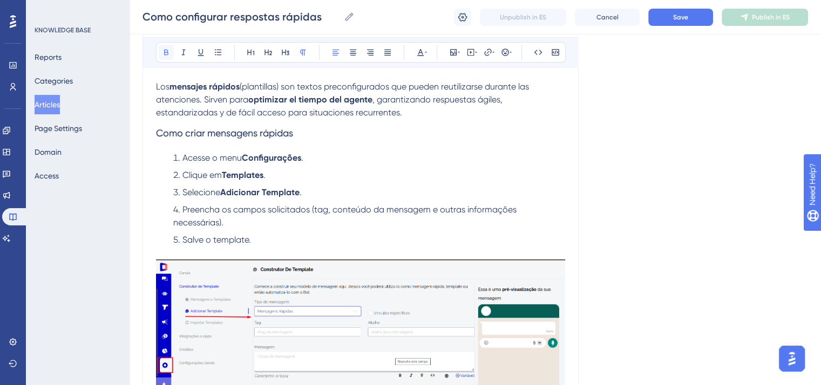
scroll to position [162, 0]
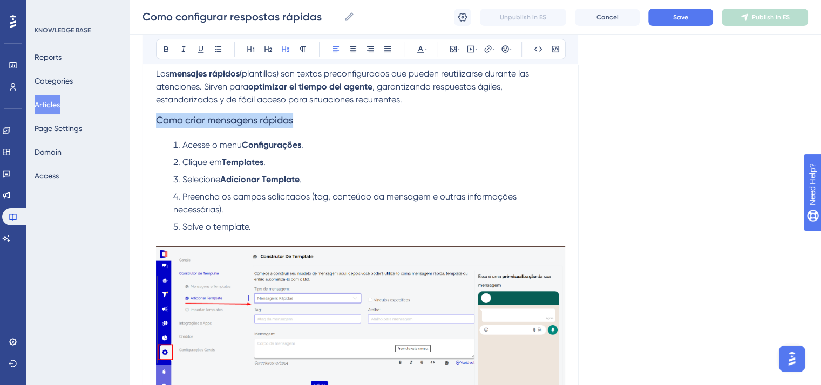
drag, startPoint x: 299, startPoint y: 120, endPoint x: 149, endPoint y: 121, distance: 150.0
click at [187, 119] on strong "Cómo Crear Mensajes Rápidos" at bounding box center [224, 120] width 136 height 12
click at [210, 121] on strong "Cómo crear Mensajes Rápidos" at bounding box center [223, 120] width 134 height 12
click at [261, 121] on strong "Cómo crear mensajes Rápidos" at bounding box center [223, 120] width 134 height 12
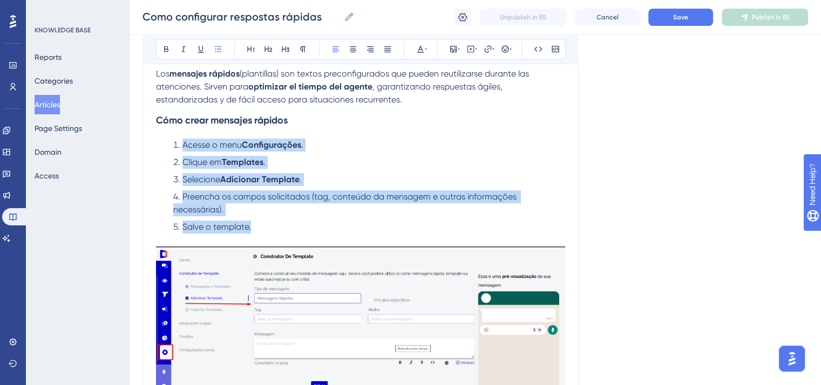
drag, startPoint x: 257, startPoint y: 231, endPoint x: 158, endPoint y: 147, distance: 129.9
click at [158, 147] on ol "Acesse o menu Configurações . Clique em Templates . Selecione Adicionar Templat…" at bounding box center [360, 186] width 409 height 95
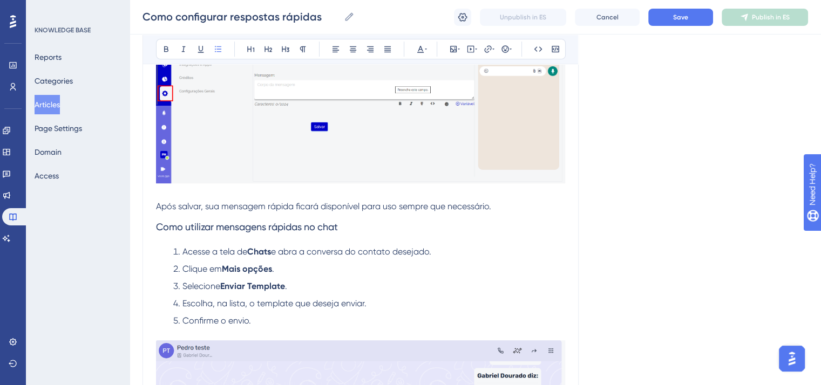
scroll to position [432, 0]
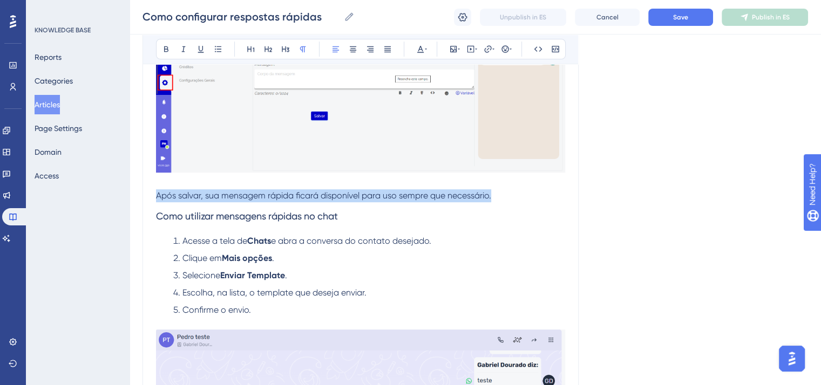
drag, startPoint x: 502, startPoint y: 185, endPoint x: 154, endPoint y: 186, distance: 348.1
click at [154, 186] on div "Cómo configurar respuestas rápidas Bold Italic Underline Bullet Point Heading 1…" at bounding box center [360, 209] width 436 height 1041
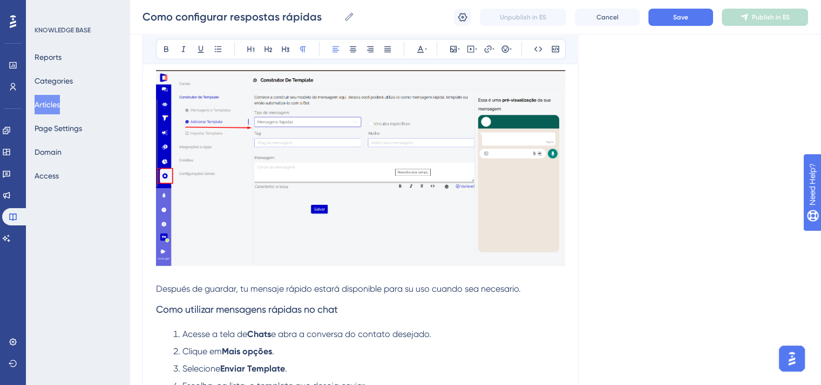
scroll to position [378, 0]
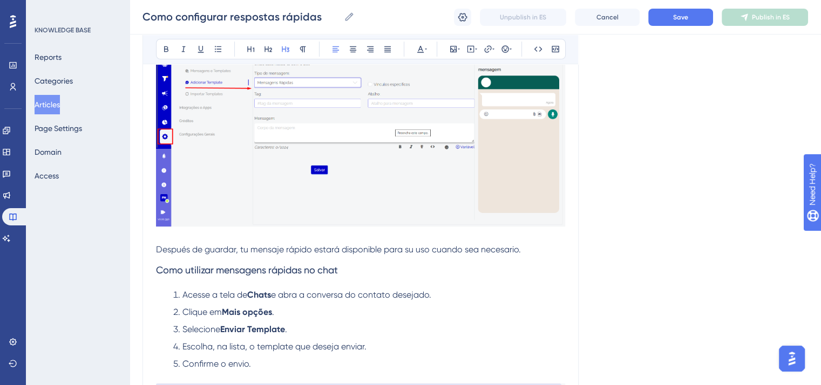
click at [299, 264] on span "Como utilizar mensagens rápidas no chat" at bounding box center [247, 269] width 182 height 11
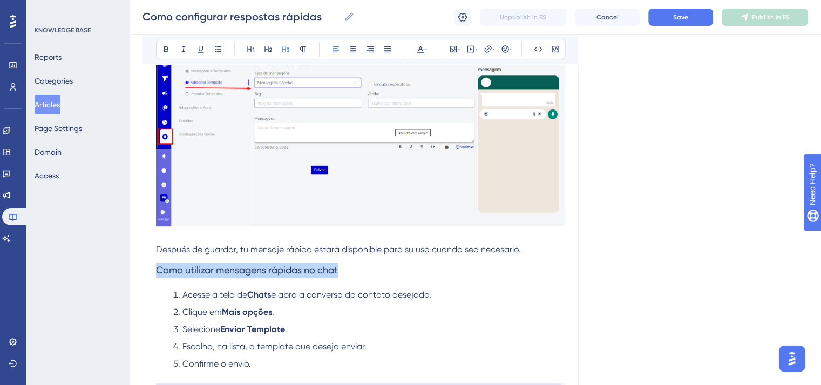
drag, startPoint x: 348, startPoint y: 260, endPoint x: 158, endPoint y: 262, distance: 190.0
click at [158, 262] on h3 "Como utilizar mensagens rápidas no chat" at bounding box center [360, 270] width 409 height 28
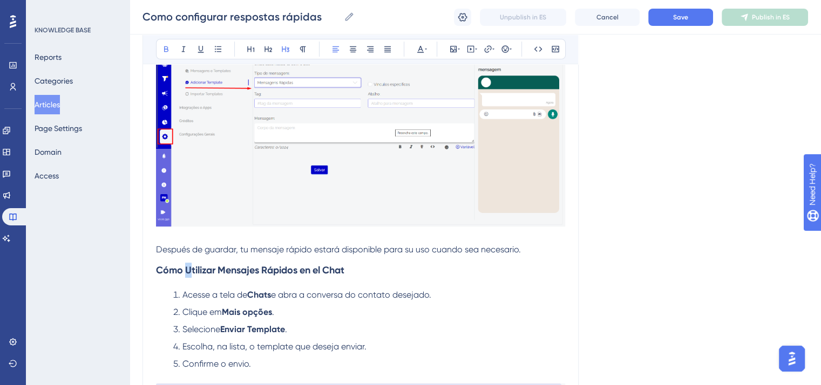
drag, startPoint x: 191, startPoint y: 259, endPoint x: 184, endPoint y: 259, distance: 7.0
click at [184, 264] on strong "Cómo Utilizar Mensajes Rápidos en el Chat" at bounding box center [250, 270] width 188 height 12
click at [218, 264] on strong "Cómo utilizar Mensajes Rápidos en el Chat" at bounding box center [249, 270] width 187 height 12
click at [268, 264] on strong "Cómo utilizar mensajes Rápidos en el Chat" at bounding box center [249, 270] width 187 height 12
click at [325, 264] on strong "Cómo utilizar mensajes rápidos en el Chat" at bounding box center [248, 270] width 185 height 12
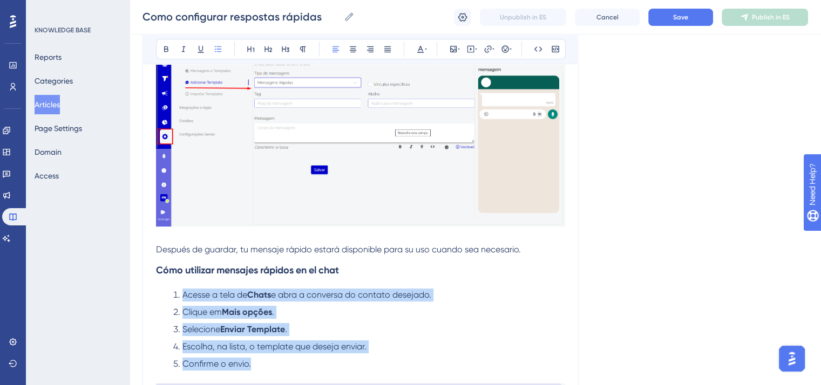
drag, startPoint x: 261, startPoint y: 354, endPoint x: 168, endPoint y: 285, distance: 115.4
click at [168, 289] on ol "Acesse a tela de Chats e abra a conversa do contato desejado. Clique em Mais op…" at bounding box center [360, 330] width 409 height 82
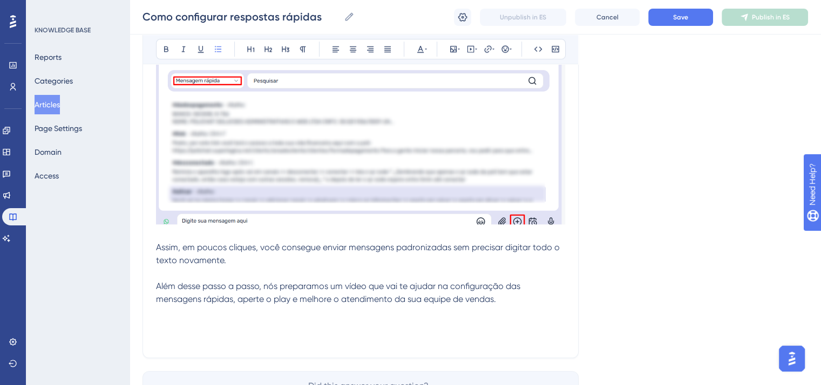
scroll to position [810, 0]
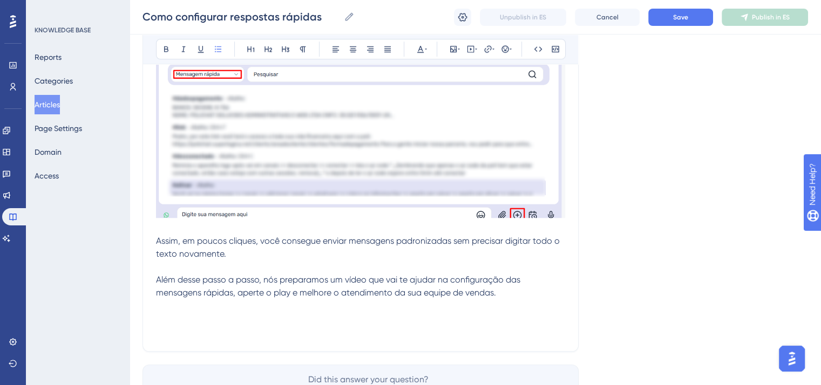
click at [160, 384] on div at bounding box center [162, 390] width 13 height 13
checkbox input "true"
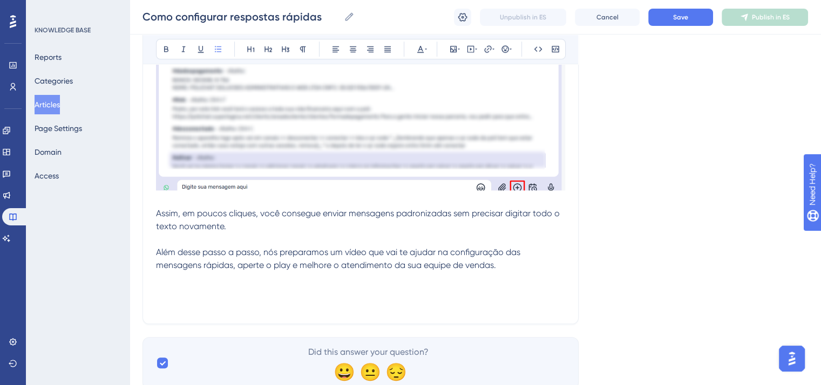
scroll to position [866, 0]
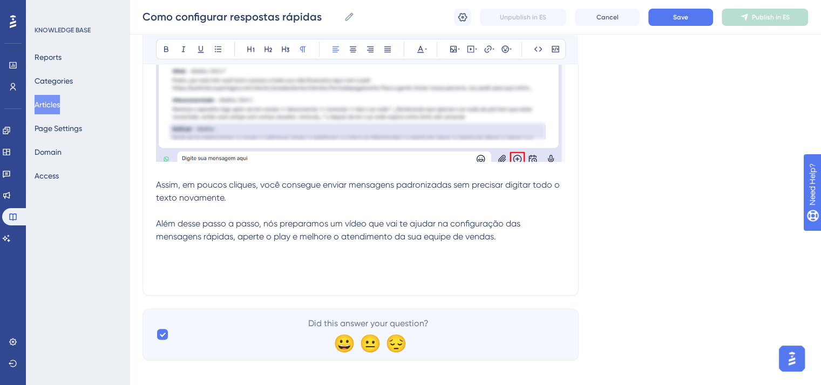
click at [510, 231] on p "Além desse passo a passo, nós preparamos um vídeo que vai te ajudar na configur…" at bounding box center [360, 231] width 409 height 52
click at [158, 180] on span "Assim, em poucos cliques, você consegue enviar mensagens padronizadas sem preci…" at bounding box center [358, 185] width 404 height 10
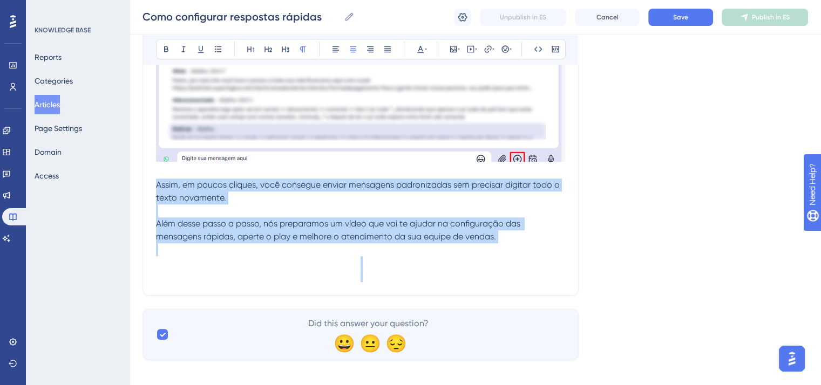
drag, startPoint x: 157, startPoint y: 173, endPoint x: 266, endPoint y: 372, distance: 227.1
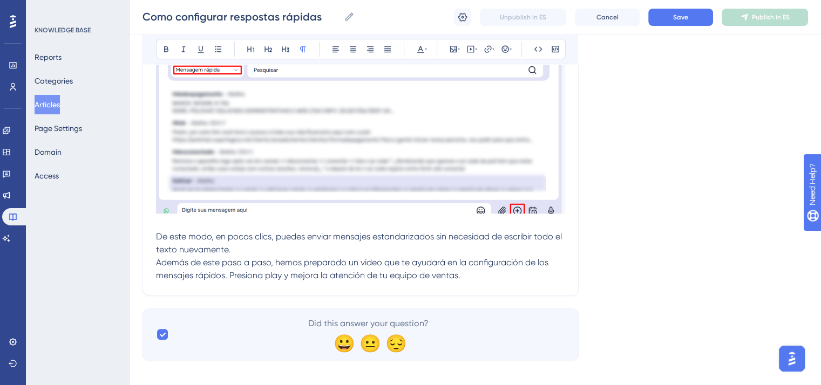
click at [280, 237] on p "De este modo, en pocos clics, puedes enviar mensajes estandarizados sin necesid…" at bounding box center [360, 243] width 409 height 26
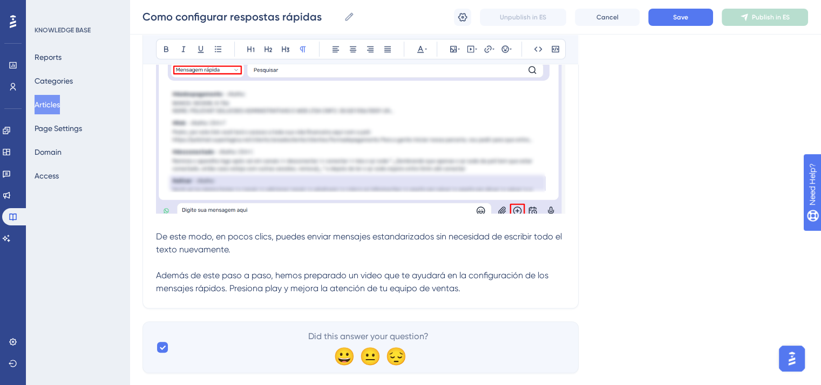
click at [483, 281] on p "Además de este paso a paso, hemos preparado un video que te ayudará en la confi…" at bounding box center [360, 282] width 409 height 26
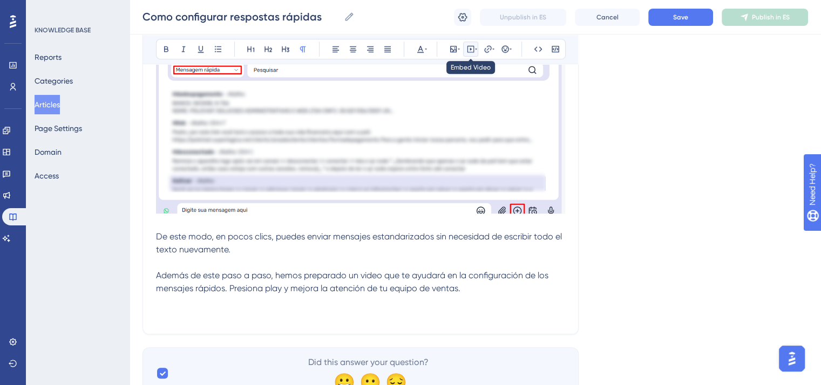
click at [473, 50] on icon at bounding box center [470, 49] width 9 height 9
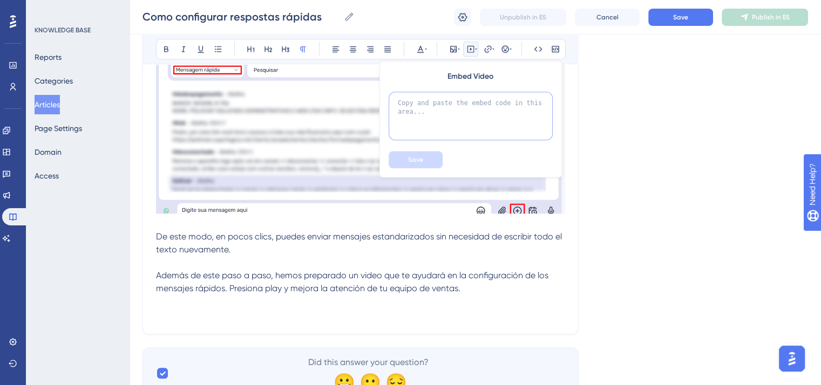
click at [451, 116] on textarea at bounding box center [471, 116] width 164 height 49
paste textarea "<iframe width="560" height="315" src="[URL][DOMAIN_NAME]" title="YouTube video …"
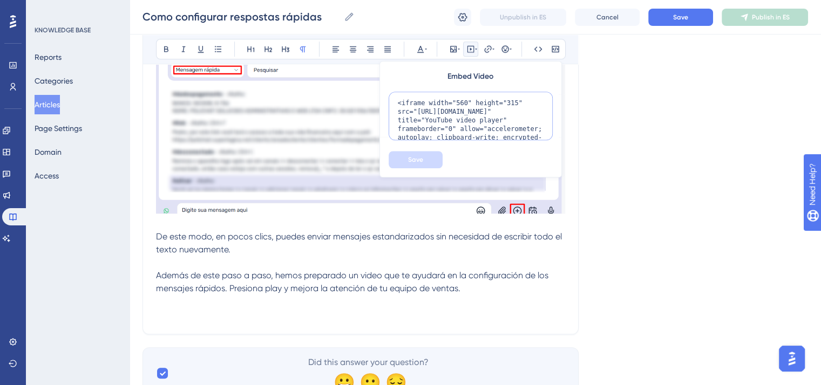
scroll to position [45, 0]
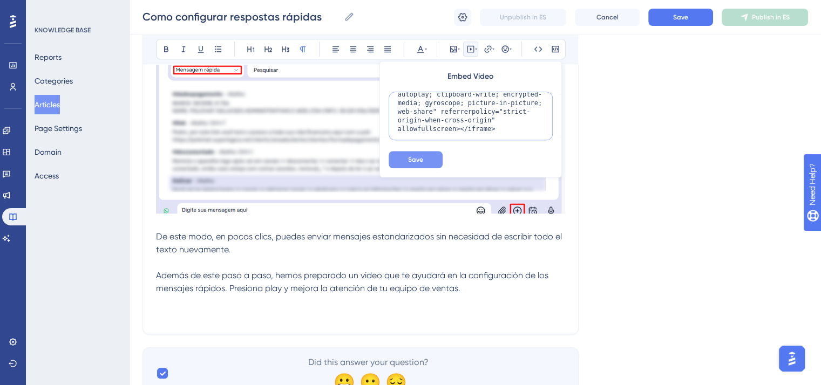
type textarea "<iframe width="560" height="315" src="[URL][DOMAIN_NAME]" title="YouTube video …"
click at [412, 157] on span "Save" at bounding box center [415, 159] width 15 height 9
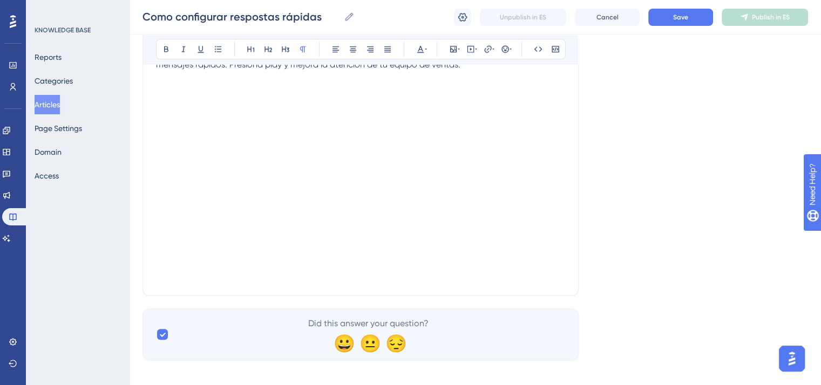
scroll to position [1025, 0]
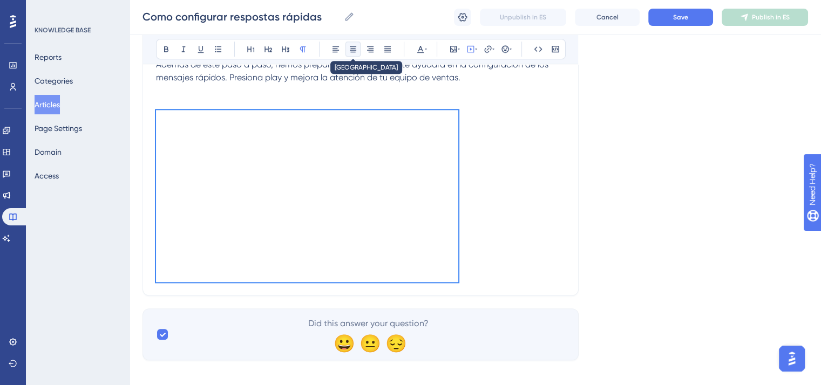
click at [352, 50] on icon at bounding box center [353, 49] width 6 height 6
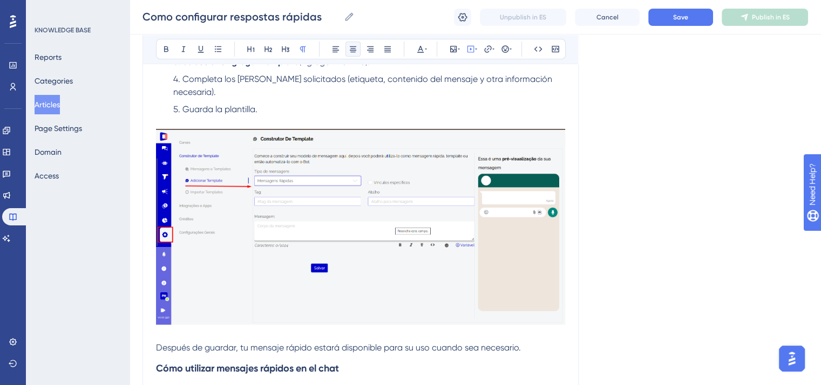
scroll to position [0, 0]
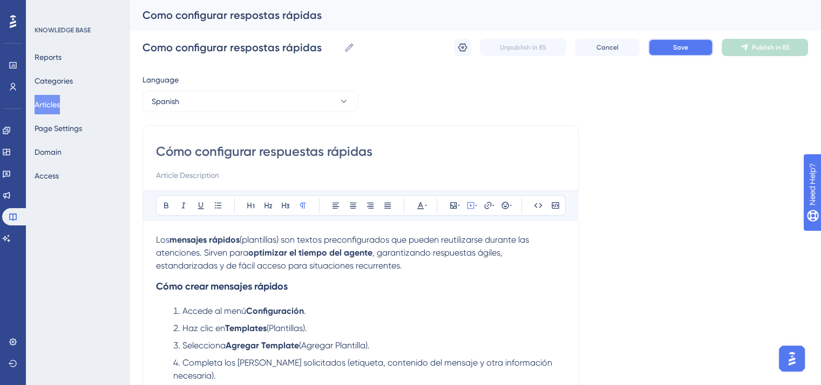
click at [682, 46] on span "Save" at bounding box center [680, 47] width 15 height 9
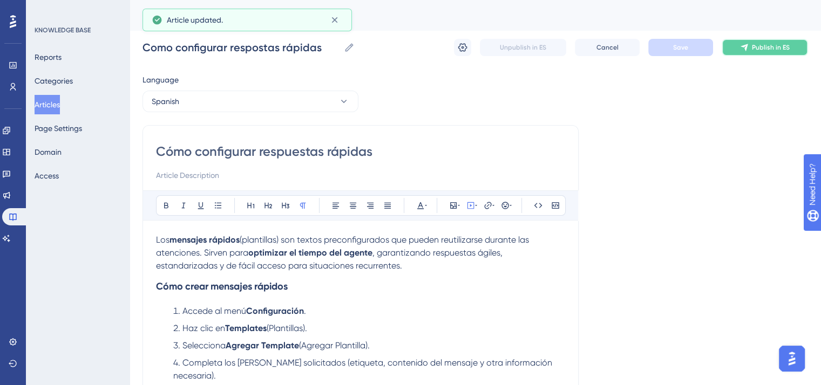
click at [782, 51] on span "Publish in ES" at bounding box center [771, 47] width 38 height 9
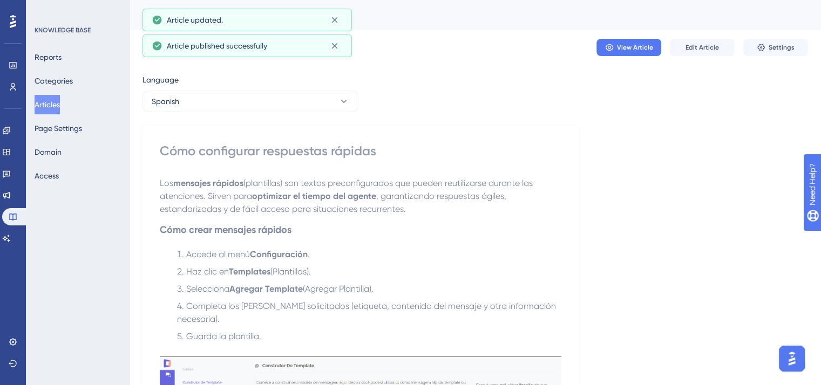
click at [50, 108] on button "Articles" at bounding box center [47, 104] width 25 height 19
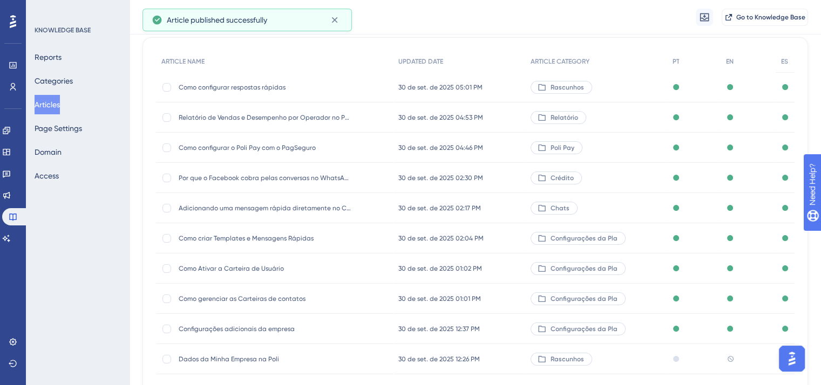
scroll to position [164, 0]
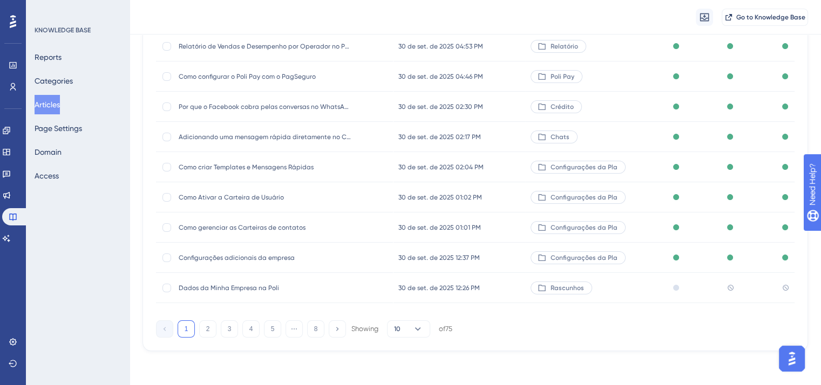
click at [225, 288] on span "Dados da Minha Empresa na Poli" at bounding box center [265, 288] width 173 height 9
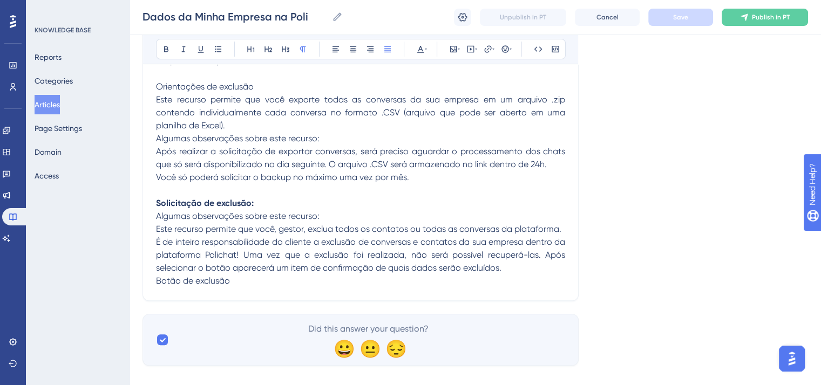
scroll to position [638, 0]
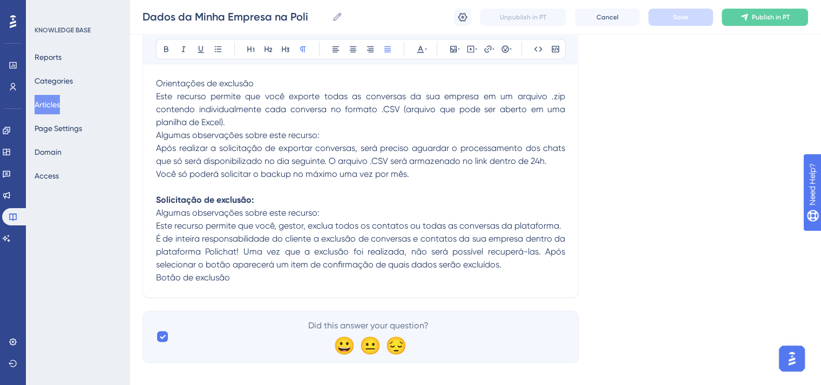
click at [359, 234] on span "É de inteira responsabilidade do cliente a exclusão de conversas e contatos da …" at bounding box center [361, 252] width 411 height 36
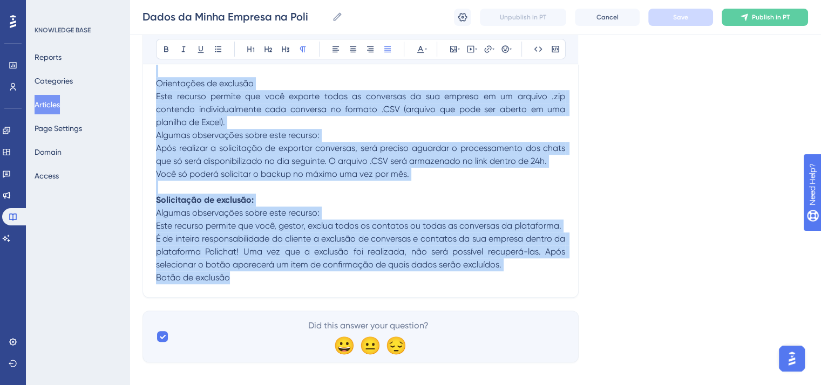
copy div "Loremi do sitam consectetu a elitsed doeiusmodtempor inci utlabo et dol magnaal…"
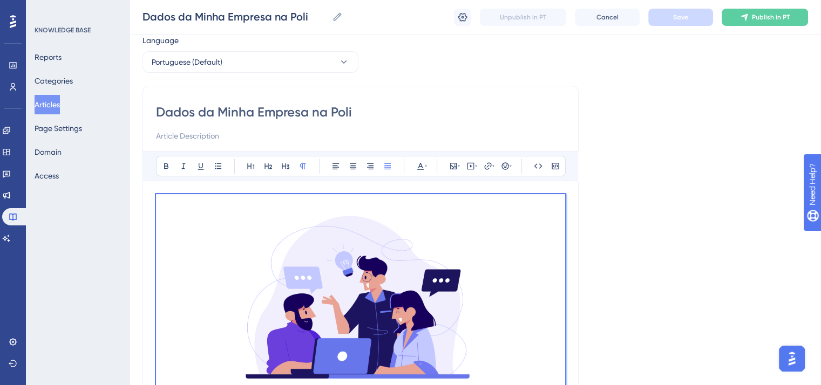
scroll to position [0, 0]
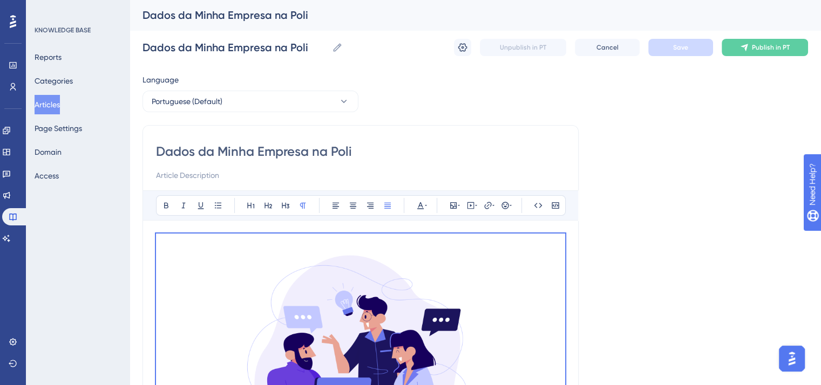
click at [283, 154] on input "Dados da Minha Empresa na Poli" at bounding box center [360, 151] width 409 height 17
click at [223, 149] on input "Dados da Minha Empresa na Poli" at bounding box center [360, 151] width 409 height 17
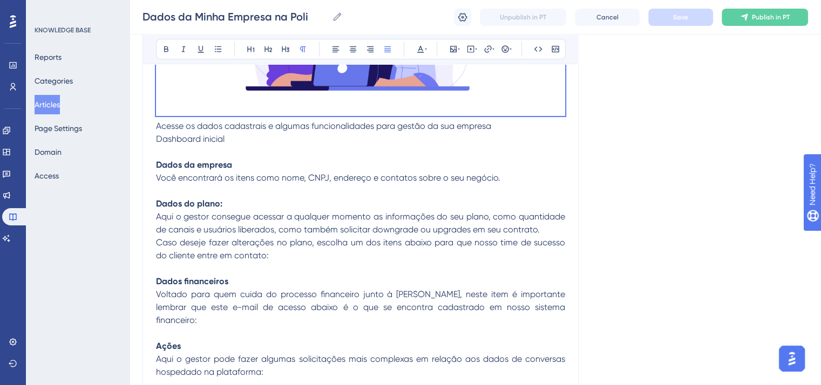
scroll to position [324, 0]
click at [157, 124] on span "Acesse os dados cadastrais e algumas funcionalidades para gestão da sua empresa" at bounding box center [323, 125] width 335 height 10
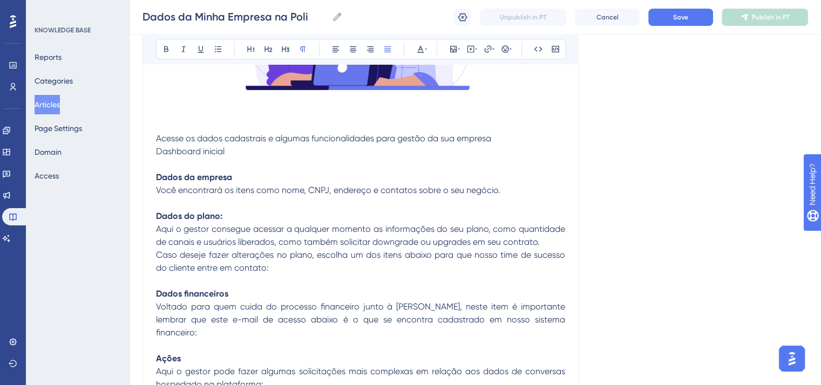
click at [505, 139] on p "Acesse os dados cadastrais e algumas funcionalidades para gestão da sua empresa" at bounding box center [360, 138] width 409 height 13
click at [229, 215] on p "Dados do plano:" at bounding box center [360, 216] width 409 height 13
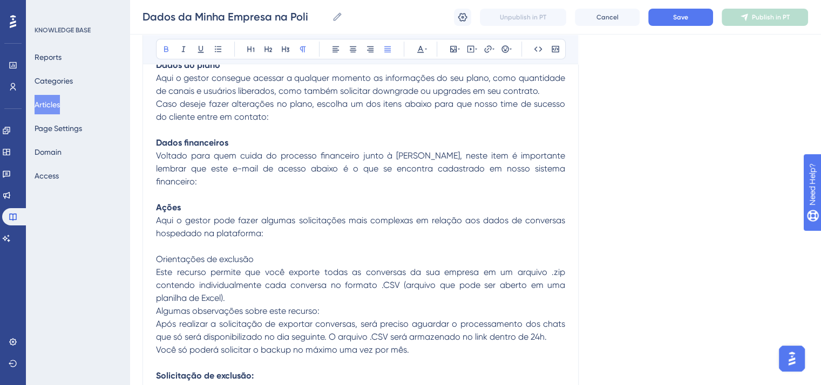
scroll to position [540, 0]
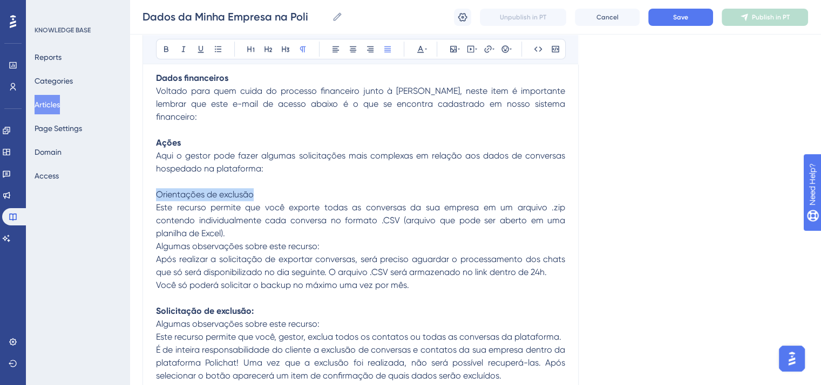
drag, startPoint x: 271, startPoint y: 181, endPoint x: 157, endPoint y: 181, distance: 115.0
click at [157, 188] on p "Orientações de exclusão" at bounding box center [360, 194] width 409 height 13
click at [179, 47] on icon at bounding box center [183, 49] width 9 height 9
click at [160, 46] on button at bounding box center [166, 49] width 15 height 15
click at [248, 220] on p "Este recurso permite que você exporte todas as conversas da sua empresa em um a…" at bounding box center [360, 220] width 409 height 39
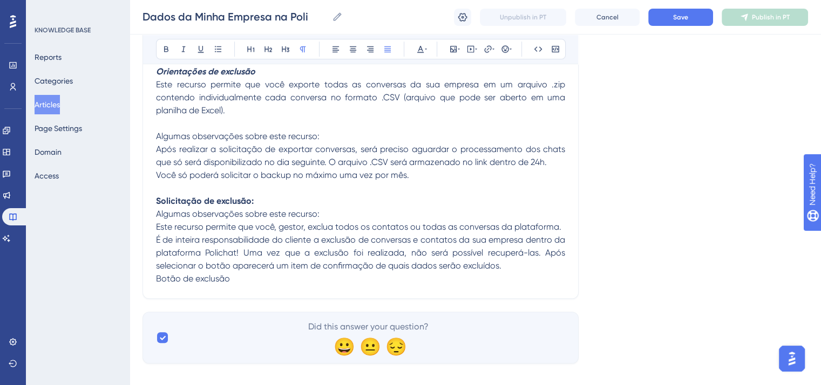
scroll to position [664, 0]
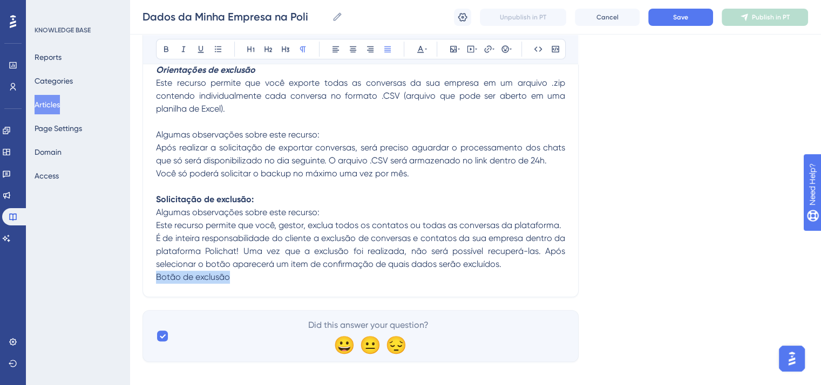
drag, startPoint x: 239, startPoint y: 267, endPoint x: 134, endPoint y: 267, distance: 104.7
click at [520, 253] on p "É de inteira responsabilidade do cliente a exclusão de conversas e contatos da …" at bounding box center [360, 251] width 409 height 39
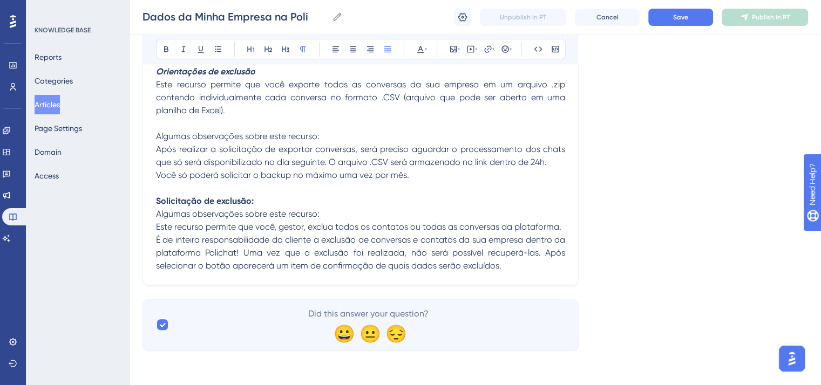
scroll to position [651, 0]
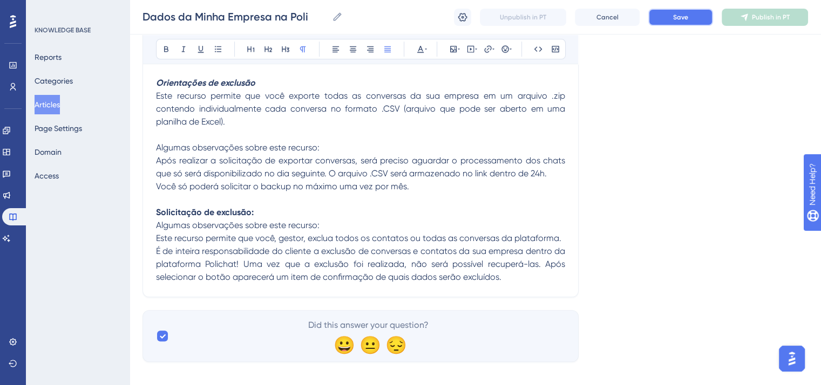
click at [692, 13] on button "Save" at bounding box center [680, 17] width 65 height 17
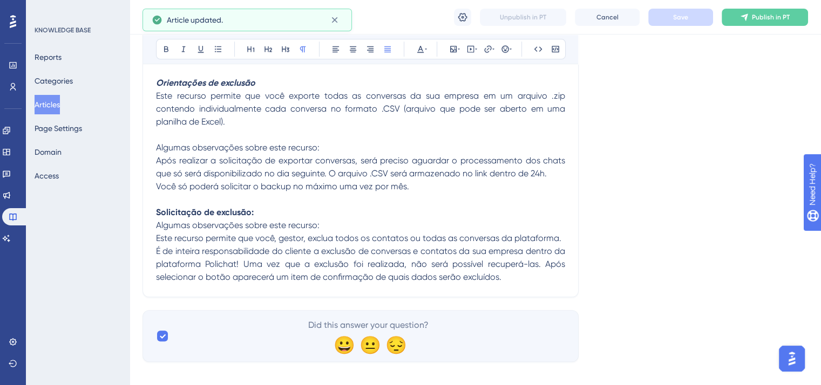
click at [330, 219] on p "Algumas observações sobre este recurso:" at bounding box center [360, 225] width 409 height 13
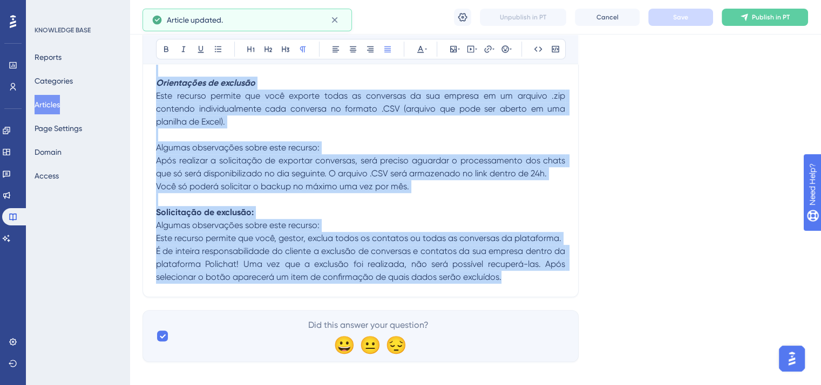
copy div "Loremi do sitam consectetu a elitsed doeiusmodtempor inci utlabo et dol magnaal…"
click at [770, 23] on button "Publish in PT" at bounding box center [765, 17] width 86 height 17
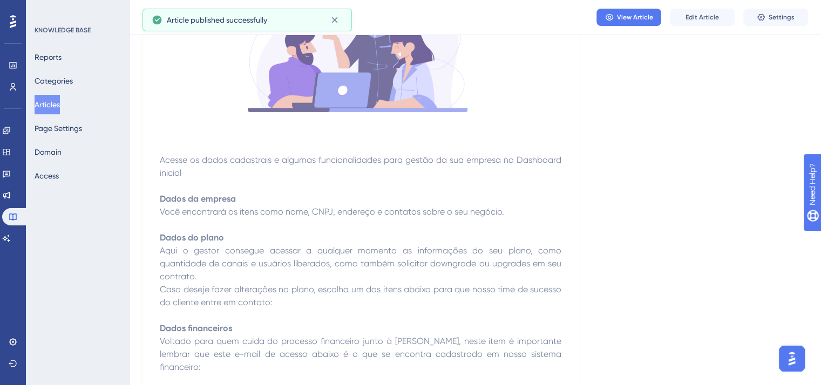
scroll to position [0, 0]
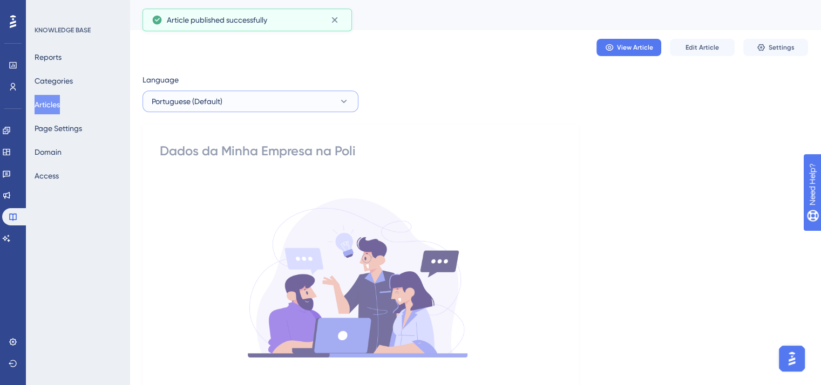
click at [291, 100] on button "Portuguese (Default)" at bounding box center [250, 102] width 216 height 22
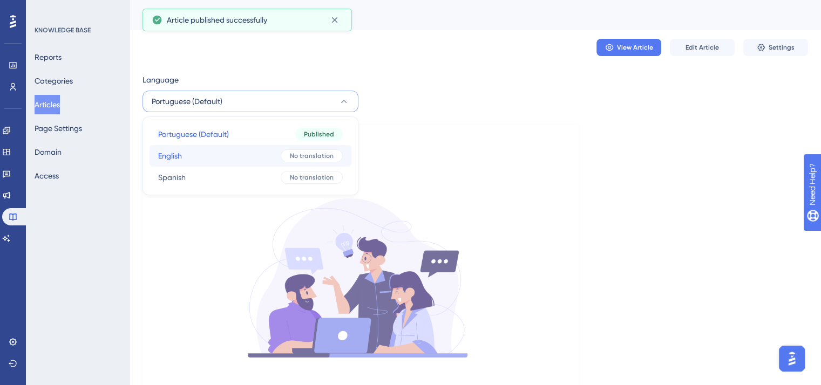
click at [277, 159] on button "English English No translation" at bounding box center [251, 156] width 202 height 22
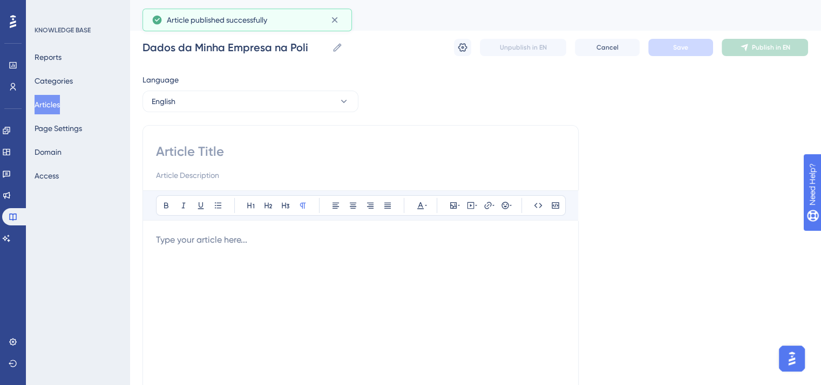
click at [280, 234] on p at bounding box center [360, 240] width 409 height 13
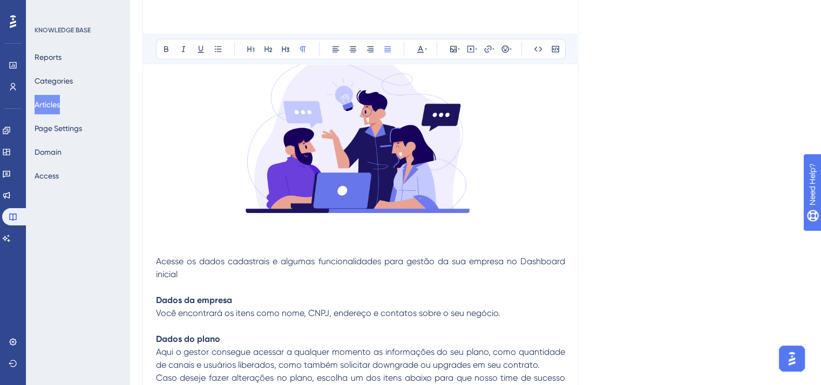
scroll to position [9, 0]
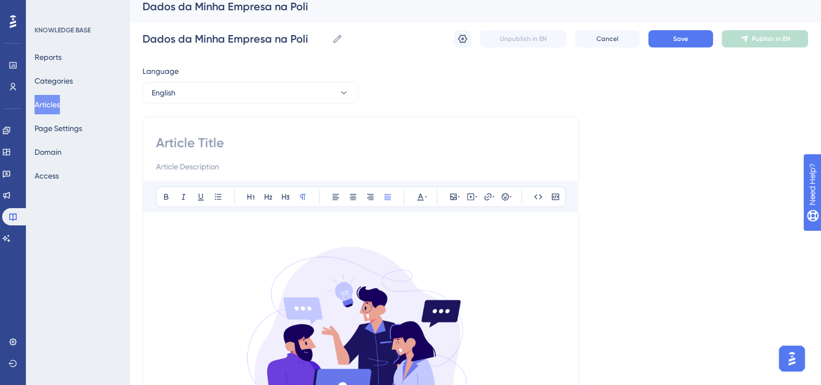
click at [216, 139] on input at bounding box center [360, 142] width 409 height 17
paste input "My Company Data in Poli"
type input "My Company Data in Poli"
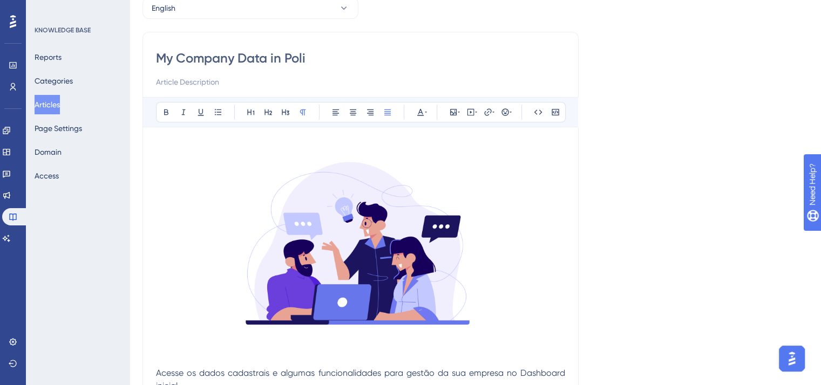
scroll to position [279, 0]
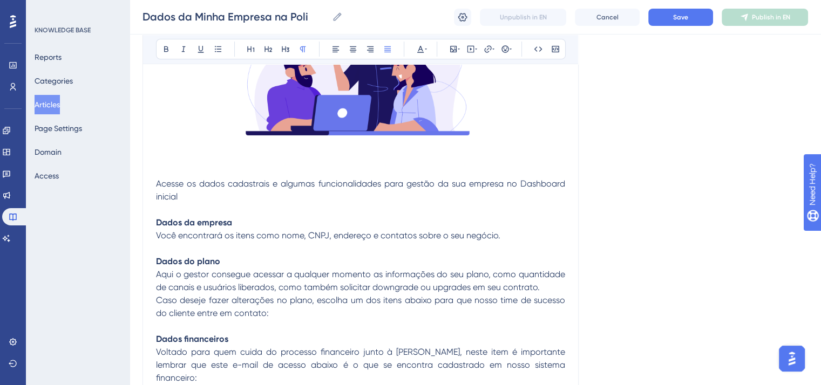
click at [156, 181] on span "Acesse os dados cadastrais e algumas funcionalidades para gestão da sua empresa…" at bounding box center [361, 190] width 411 height 23
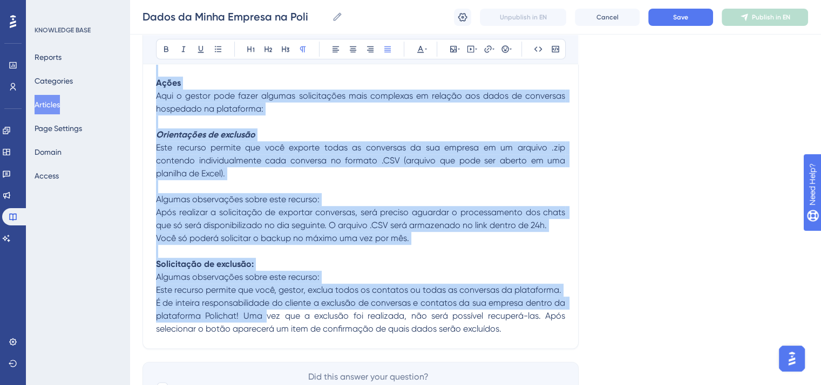
scroll to position [602, 0]
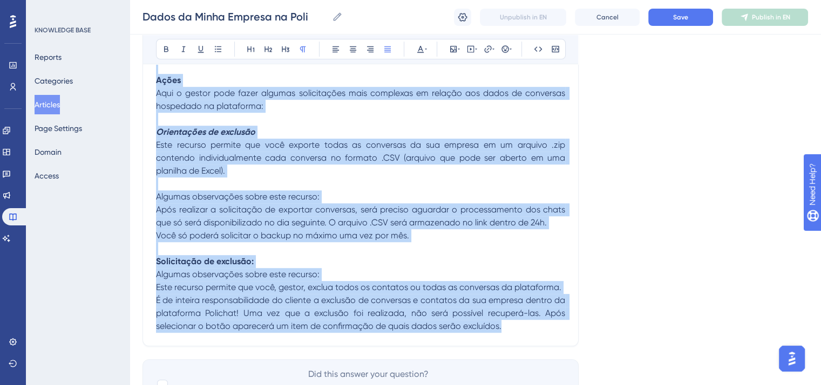
drag, startPoint x: 155, startPoint y: 181, endPoint x: 541, endPoint y: 320, distance: 410.1
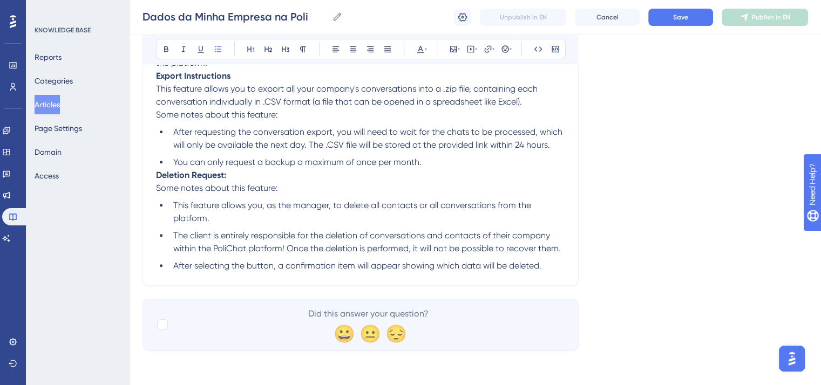
scroll to position [583, 0]
click at [164, 327] on div at bounding box center [162, 325] width 11 height 11
checkbox input "true"
click at [157, 174] on strong "Deletion Request:" at bounding box center [191, 175] width 70 height 10
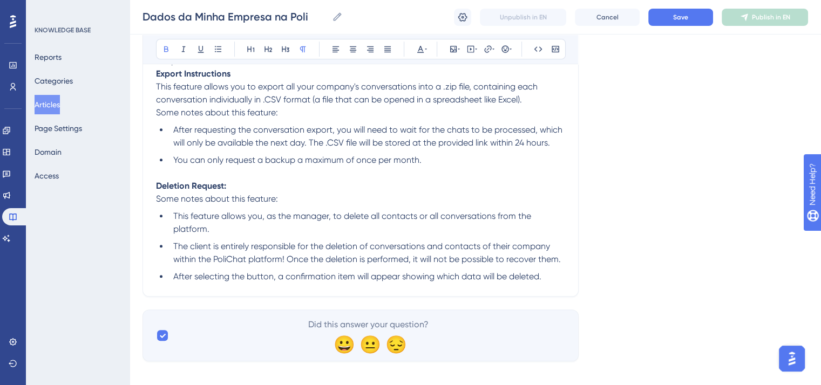
scroll to position [529, 0]
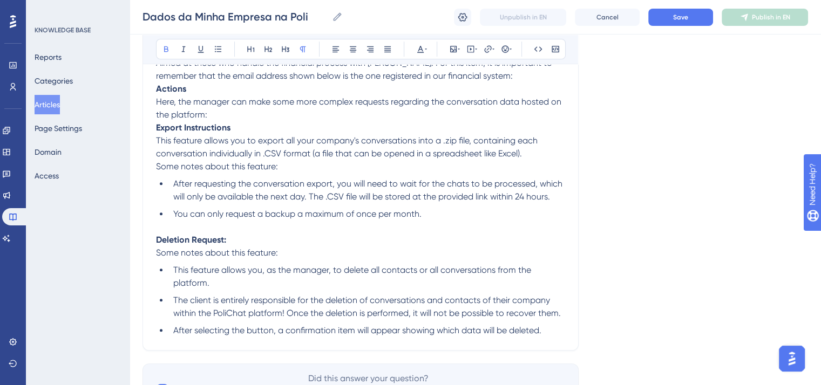
click at [158, 126] on strong "Export Instructions" at bounding box center [193, 128] width 74 height 10
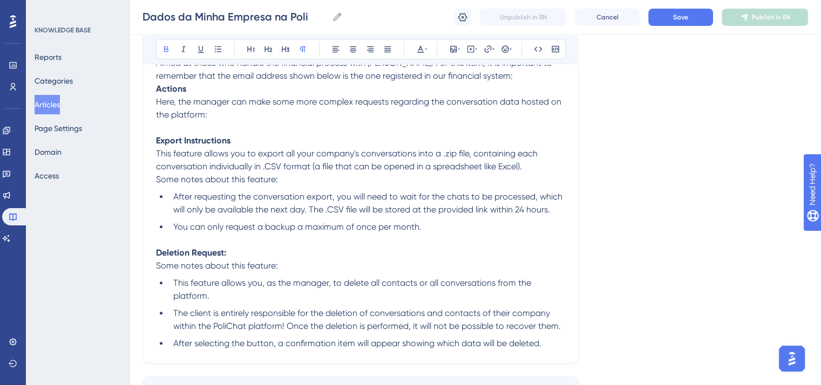
click at [157, 88] on strong "Actions" at bounding box center [171, 89] width 30 height 10
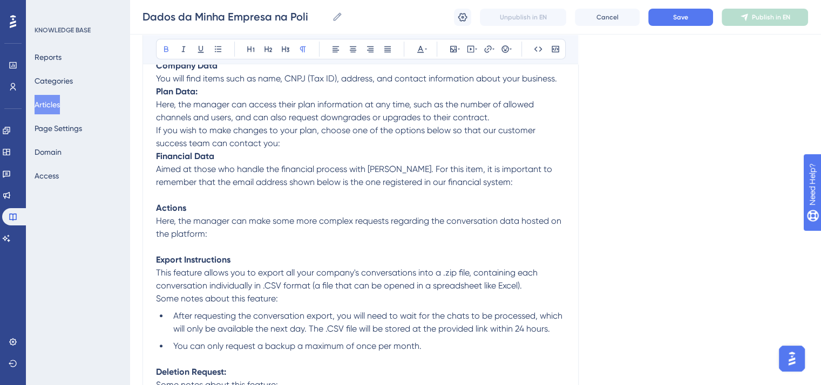
scroll to position [421, 0]
click at [156, 160] on strong "Financial Data" at bounding box center [185, 158] width 58 height 10
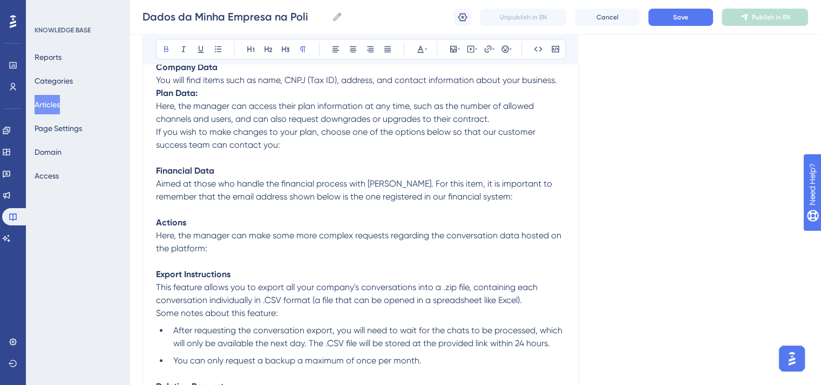
click at [157, 91] on strong "Plan Data:" at bounding box center [177, 93] width 42 height 10
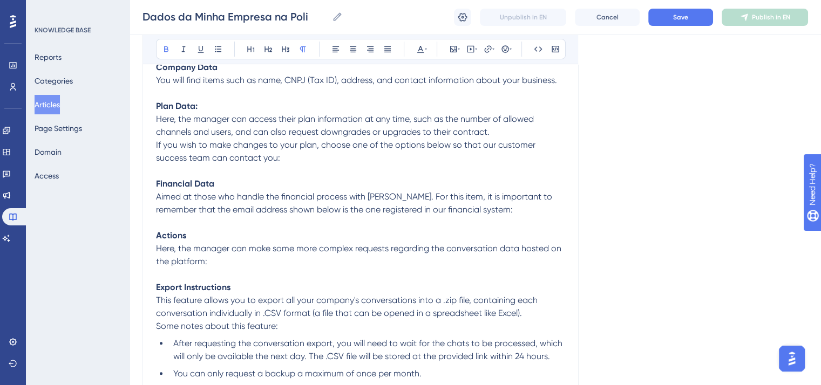
click at [212, 105] on p "Plan Data: Here, the manager can access their plan information at any time, suc…" at bounding box center [360, 132] width 409 height 65
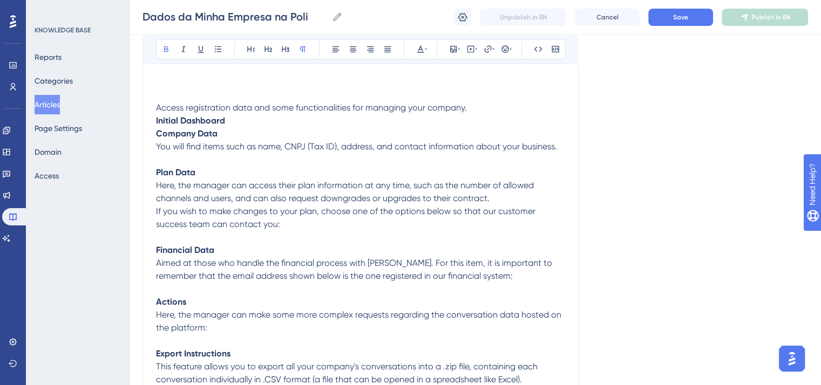
scroll to position [259, 0]
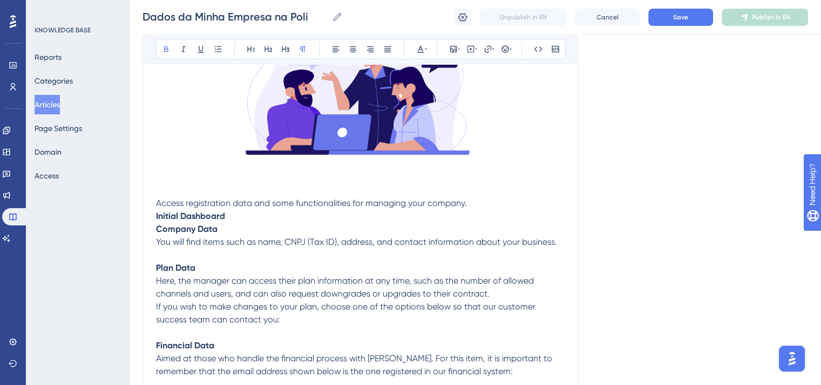
click at [156, 216] on strong "Initial Dashboard" at bounding box center [190, 216] width 69 height 10
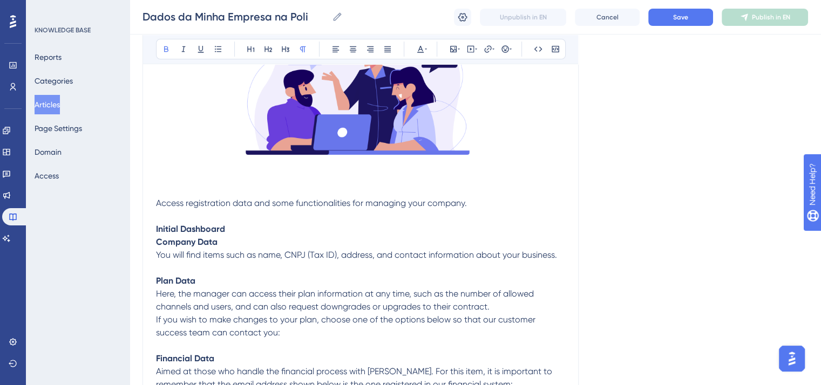
click at [236, 227] on p "Initial Dashboard" at bounding box center [360, 229] width 409 height 13
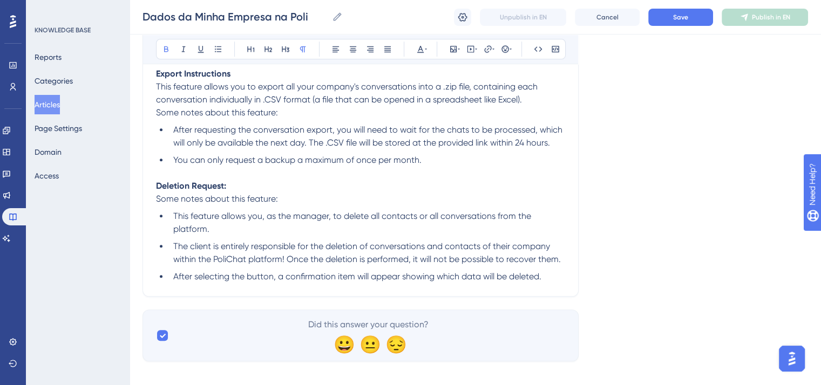
scroll to position [674, 0]
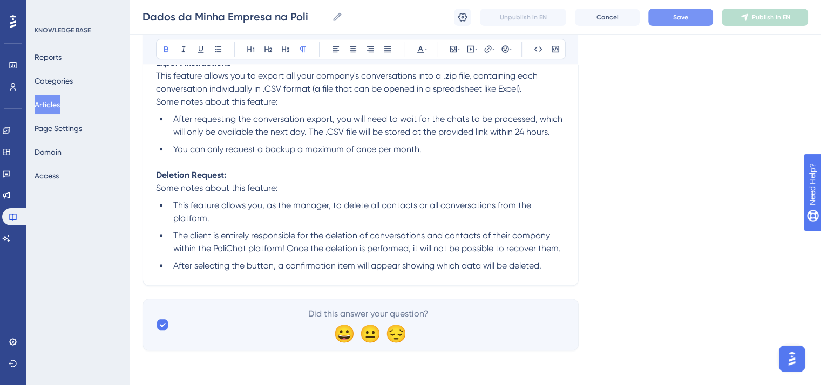
click at [684, 22] on button "Save" at bounding box center [680, 17] width 65 height 17
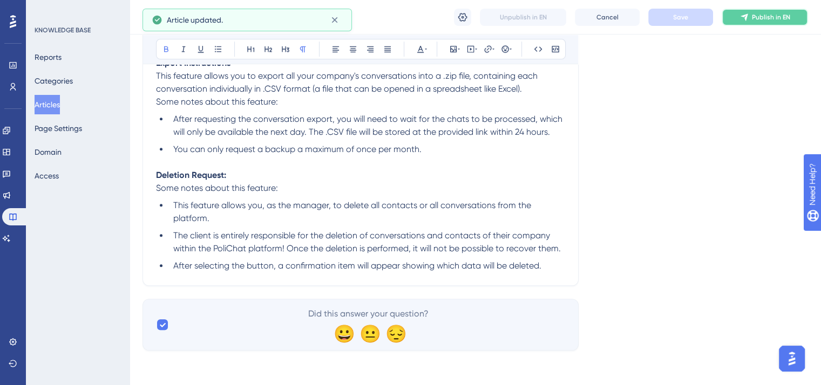
click at [774, 20] on span "Publish in EN" at bounding box center [771, 17] width 38 height 9
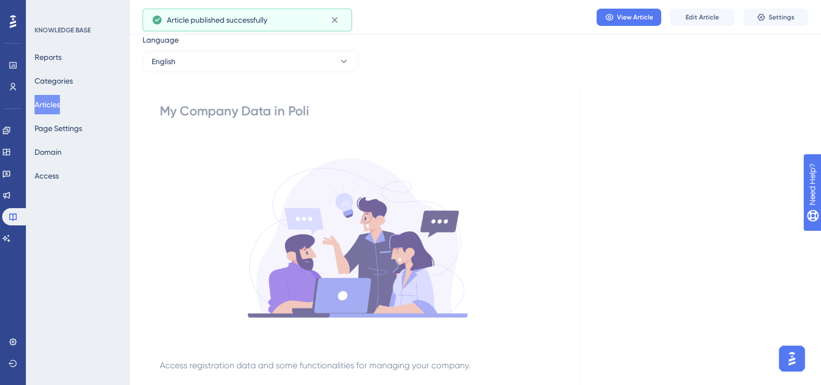
scroll to position [0, 0]
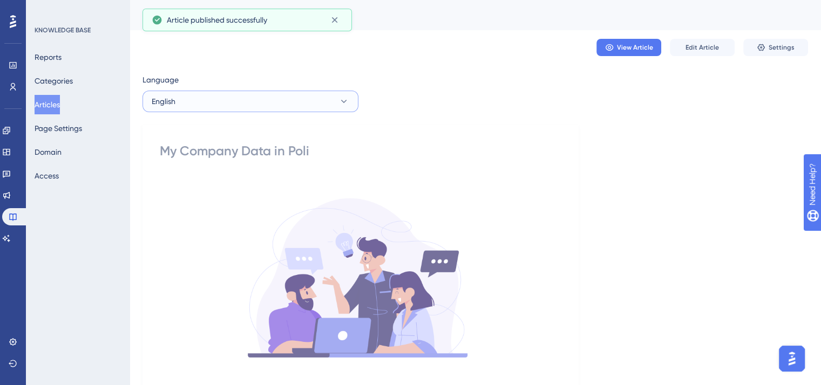
click at [264, 92] on button "English" at bounding box center [250, 102] width 216 height 22
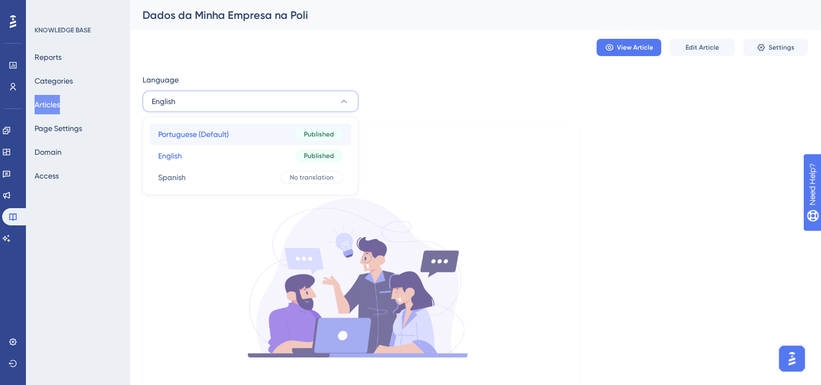
click at [272, 133] on button "Portuguese (Default) Portuguese (Default) Published" at bounding box center [251, 135] width 202 height 22
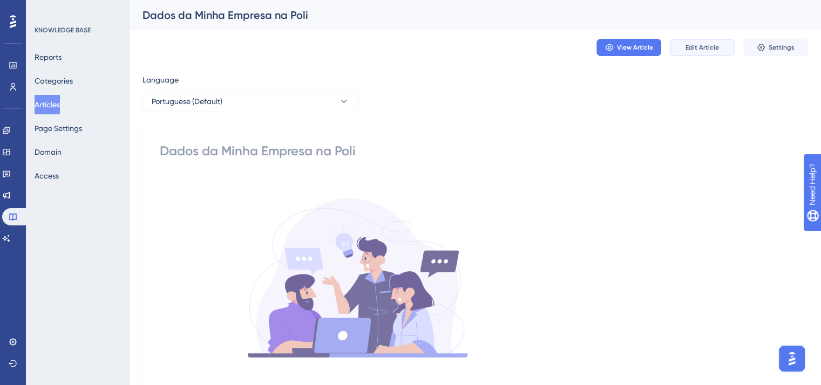
click at [695, 55] on button "Edit Article" at bounding box center [702, 47] width 65 height 17
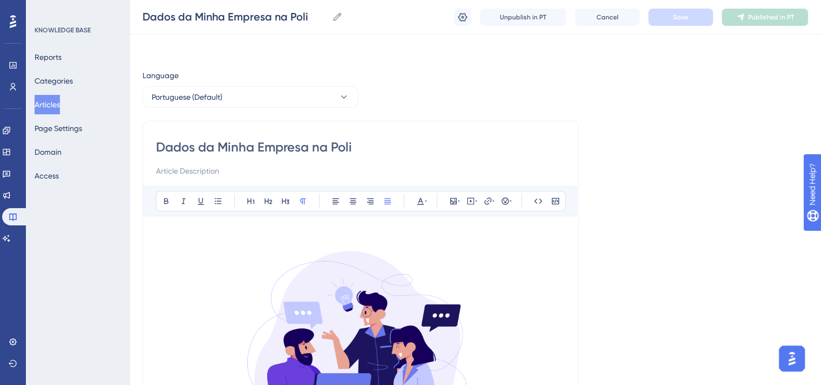
scroll to position [533, 0]
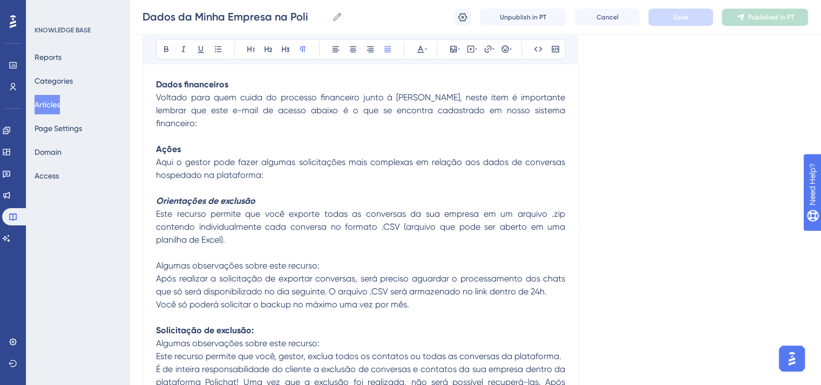
click at [381, 274] on p "Após realizar a solicitação de exportar conversas, será preciso aguardar o proc…" at bounding box center [360, 286] width 409 height 26
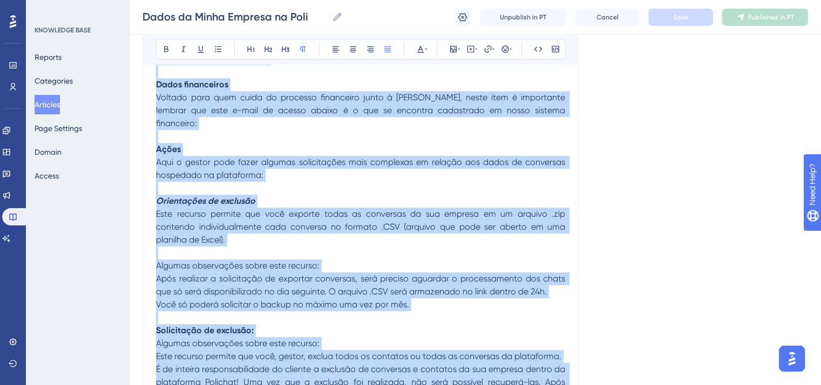
copy div "Loremi do sitam consectetu a elitsed doeiusmodtempor inci utlabo et dol magnaal…"
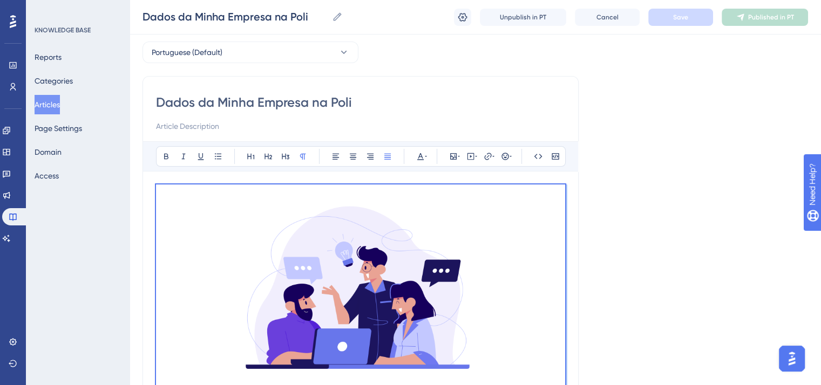
scroll to position [0, 0]
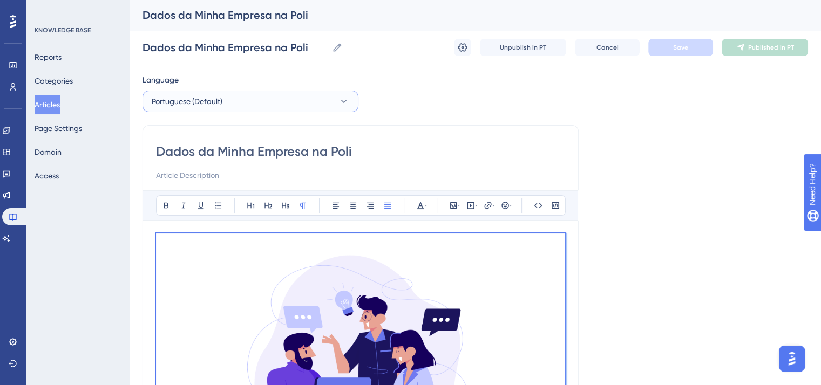
click at [236, 98] on button "Portuguese (Default)" at bounding box center [250, 102] width 216 height 22
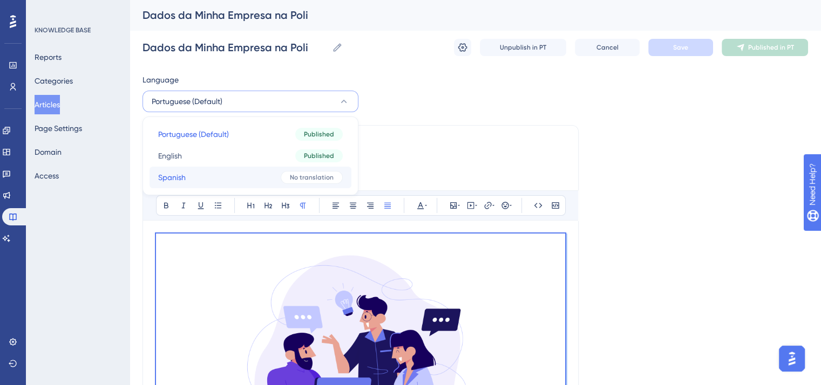
click at [234, 182] on button "Spanish Spanish No translation" at bounding box center [251, 178] width 202 height 22
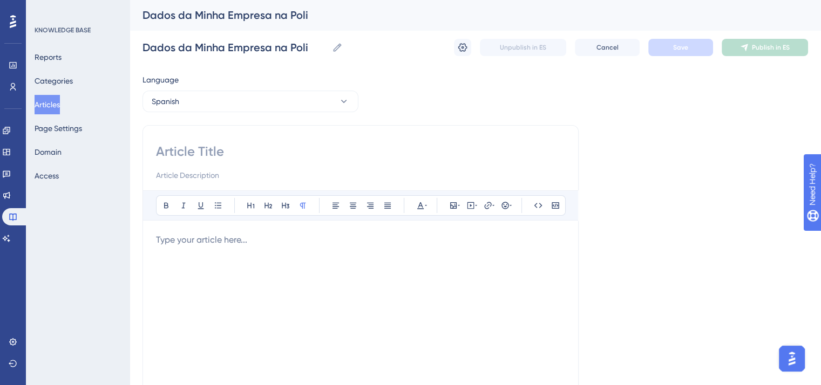
click at [236, 266] on div at bounding box center [360, 352] width 409 height 237
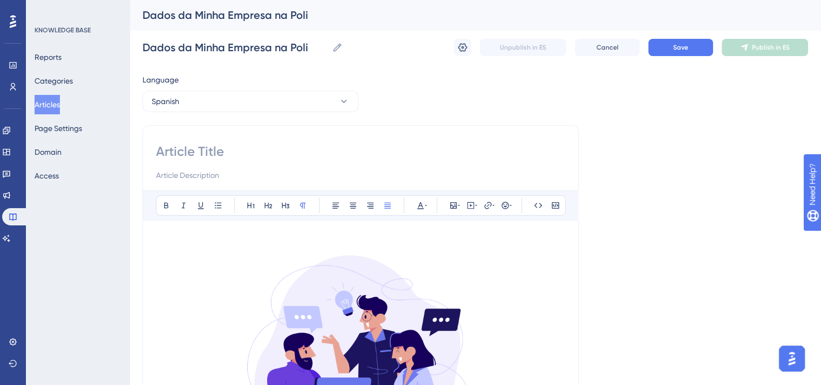
click at [195, 146] on input at bounding box center [360, 151] width 409 height 17
paste input "Datos de Mi Empresa en Poli"
type input "Datos de Mi Empresa en Poli"
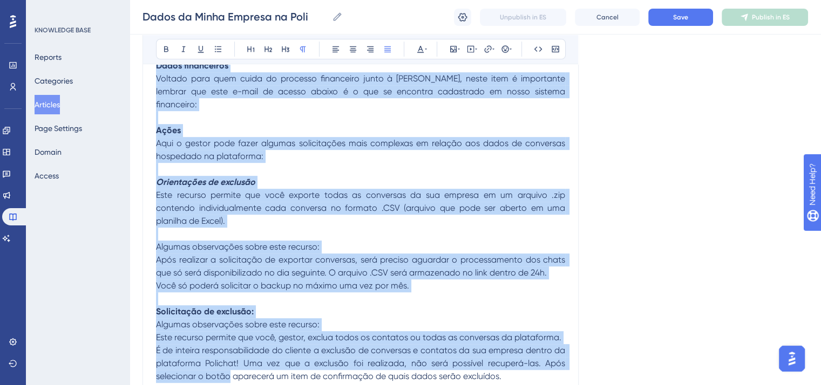
scroll to position [651, 0]
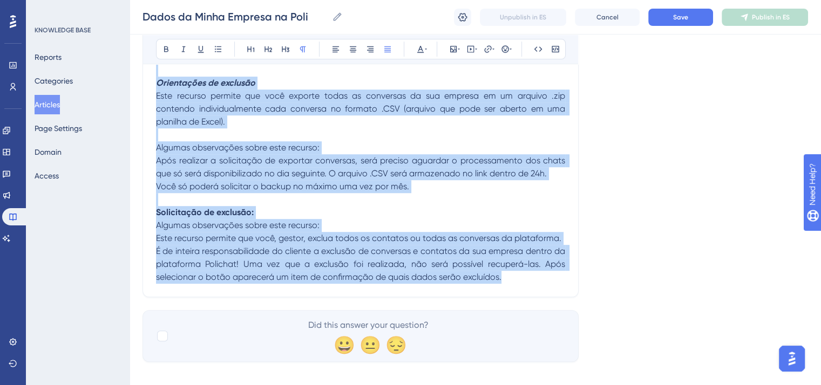
drag, startPoint x: 156, startPoint y: 247, endPoint x: 602, endPoint y: 264, distance: 446.2
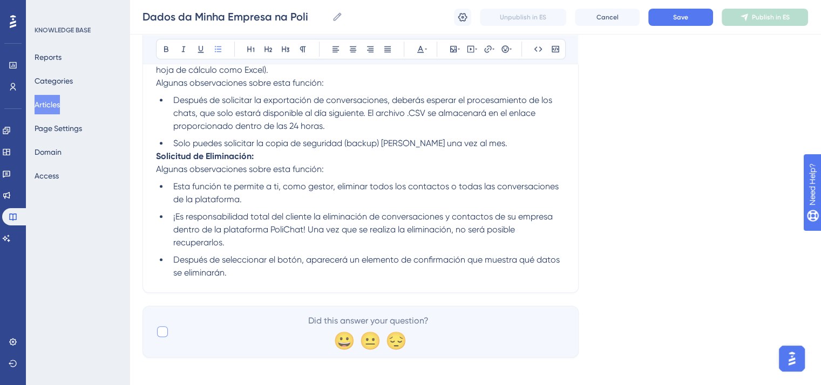
click at [161, 332] on div at bounding box center [162, 332] width 11 height 11
checkbox input "true"
click at [157, 157] on strong "Solicitud de Eliminación:" at bounding box center [205, 156] width 98 height 10
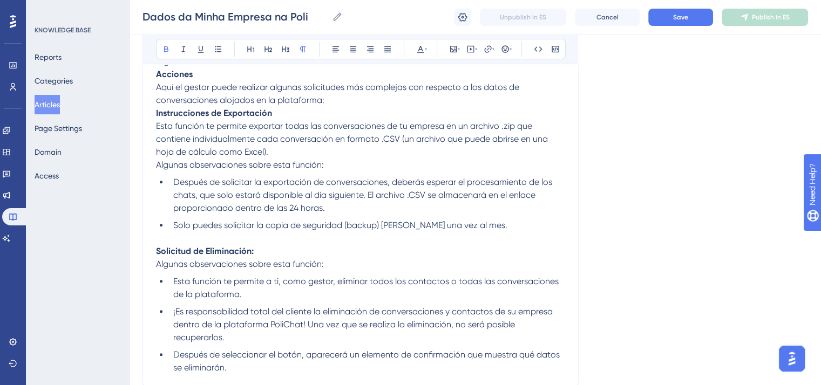
scroll to position [544, 0]
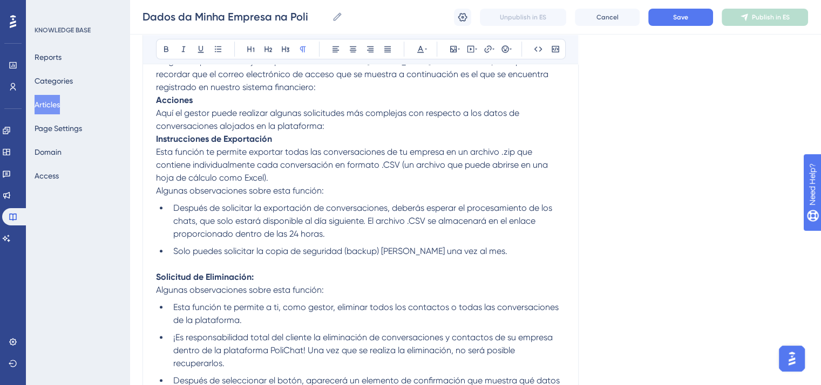
click at [156, 193] on span "Algunas observaciones sobre esta función:" at bounding box center [240, 191] width 168 height 10
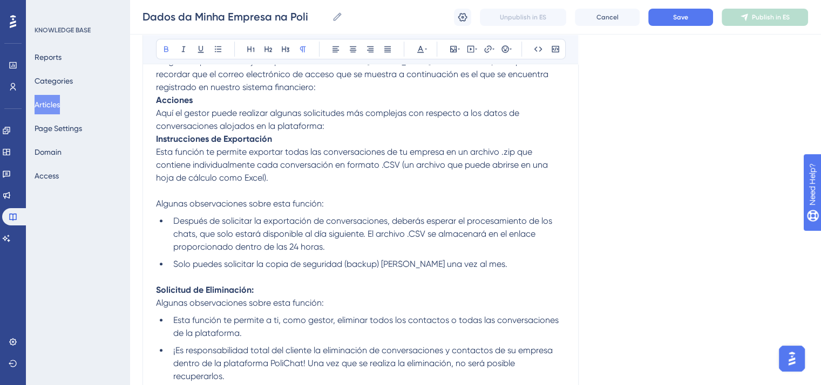
click at [157, 141] on strong "Instrucciones de Exportación" at bounding box center [214, 139] width 116 height 10
click at [155, 141] on div "Datos de Mi Empresa en Poli Bold Italic Underline Bullet Point Heading 1 Headin…" at bounding box center [360, 2] width 436 height 850
click at [159, 141] on strong "Instrucciones de Exportación" at bounding box center [214, 139] width 116 height 10
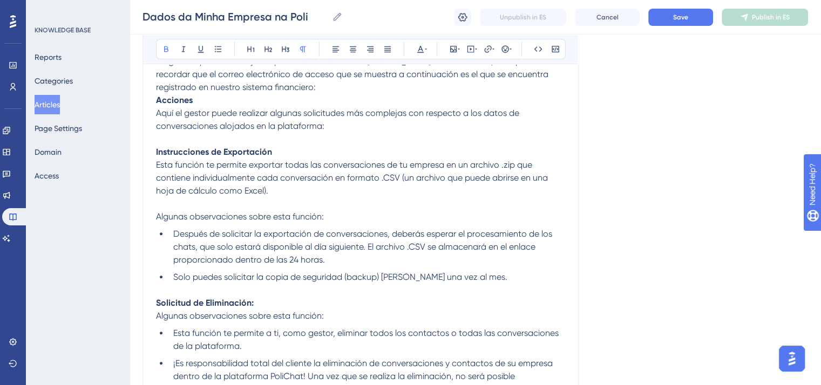
click at [157, 100] on strong "Acciones" at bounding box center [174, 100] width 37 height 10
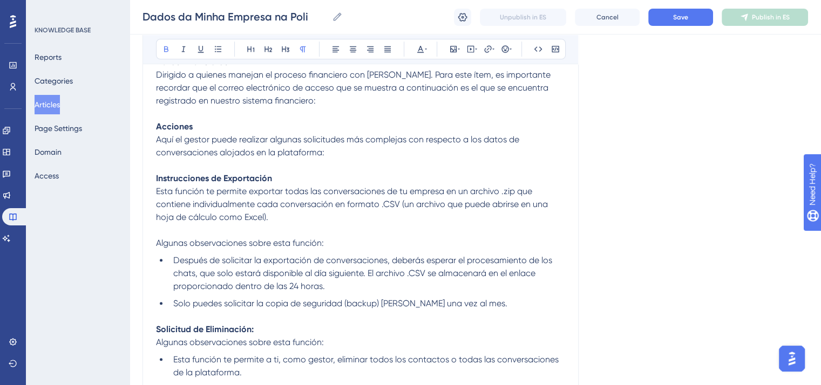
scroll to position [436, 0]
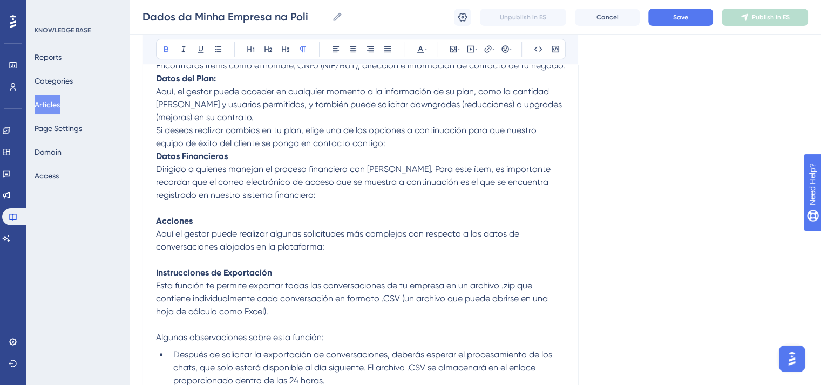
click at [157, 154] on strong "Datos Financieros" at bounding box center [192, 156] width 72 height 10
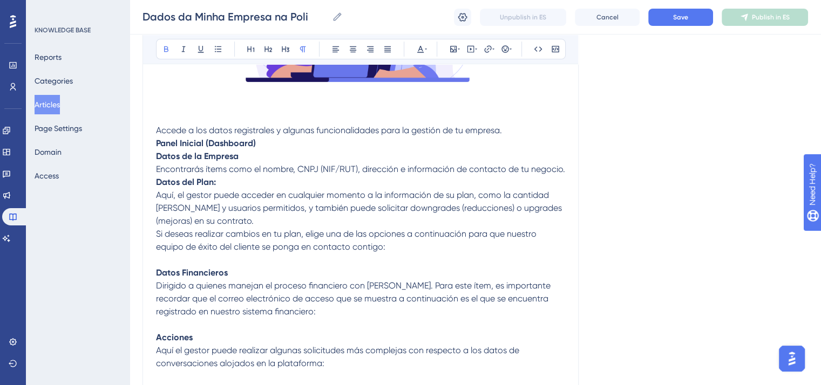
scroll to position [328, 0]
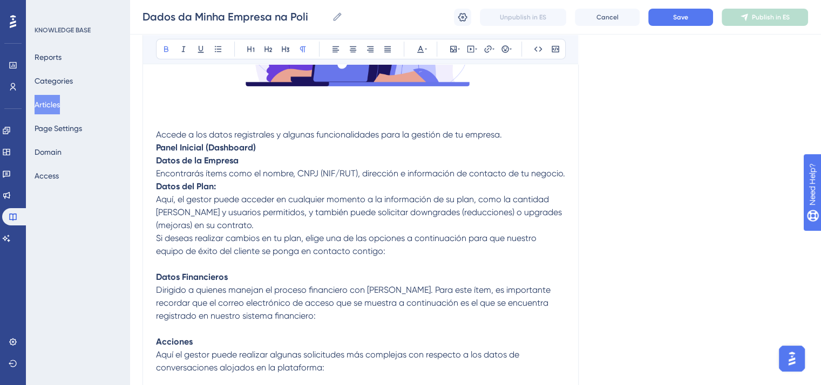
click at [241, 185] on p "Datos del Plan: Aquí, el gestor puede acceder en cualquier momento a la informa…" at bounding box center [360, 219] width 409 height 78
click at [158, 185] on strong "Datos del Plan" at bounding box center [185, 186] width 58 height 10
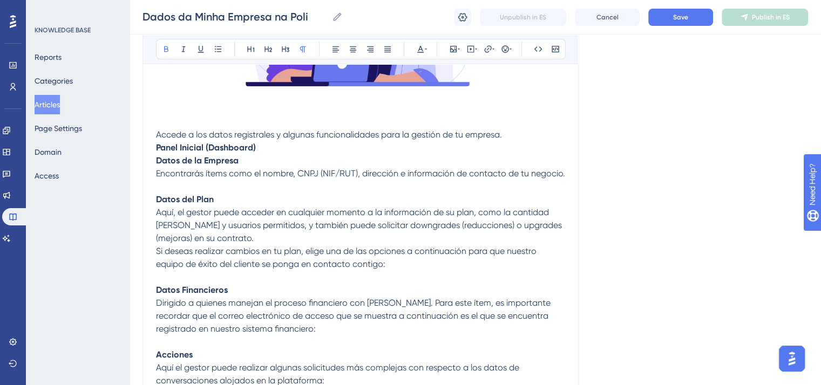
click at [158, 147] on strong "Panel Inicial (Dashboard)" at bounding box center [206, 147] width 100 height 10
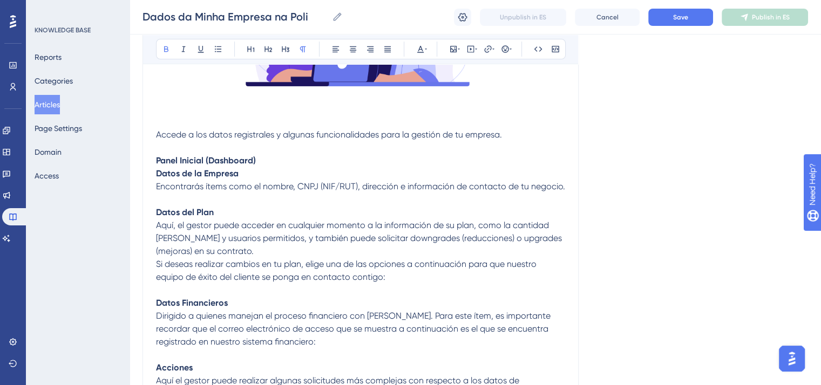
click at [158, 175] on strong "Datos de la Empresa" at bounding box center [197, 173] width 83 height 10
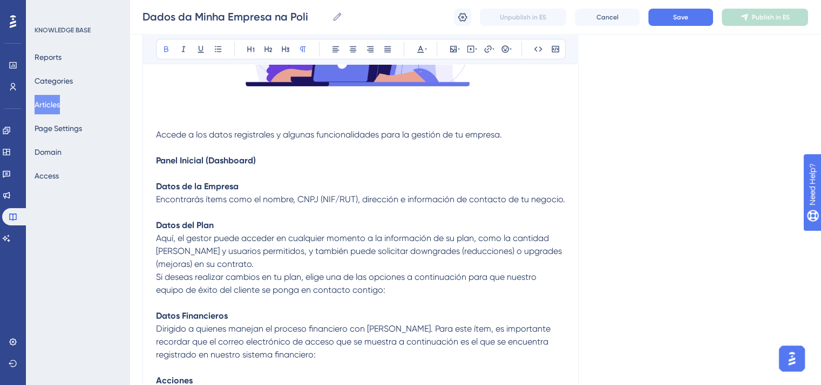
click at [298, 159] on p "Panel Inicial (Dashboard)" at bounding box center [360, 160] width 409 height 13
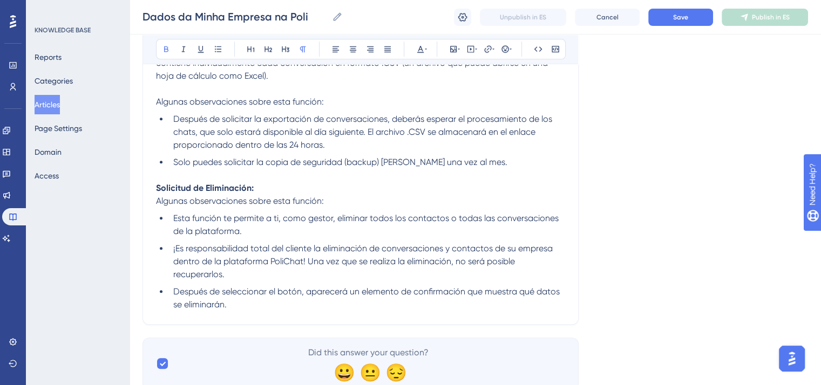
scroll to position [764, 0]
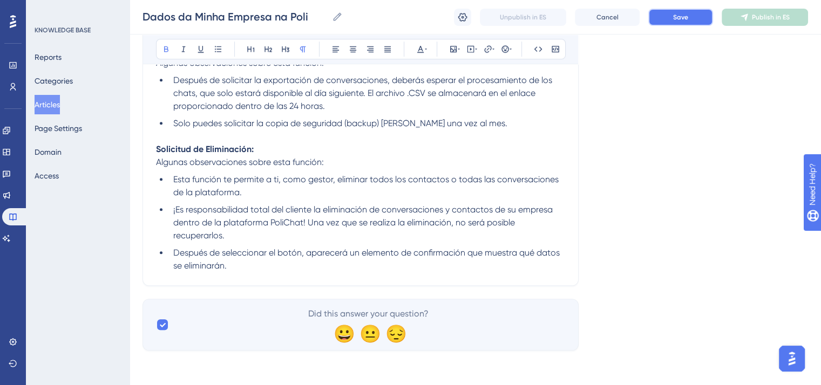
click at [708, 19] on button "Save" at bounding box center [680, 17] width 65 height 17
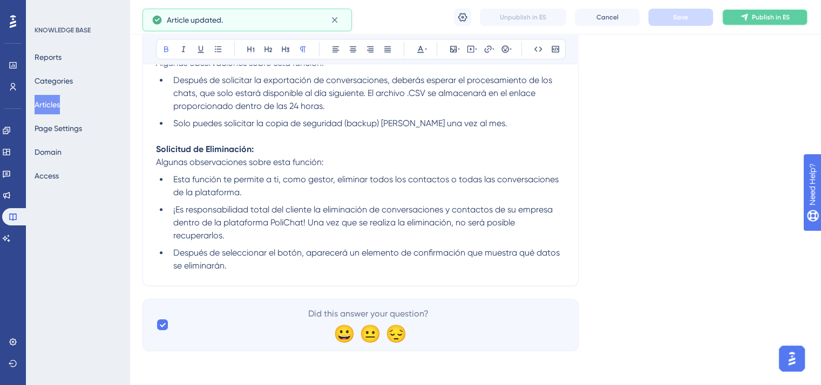
click at [764, 15] on span "Publish in ES" at bounding box center [771, 17] width 38 height 9
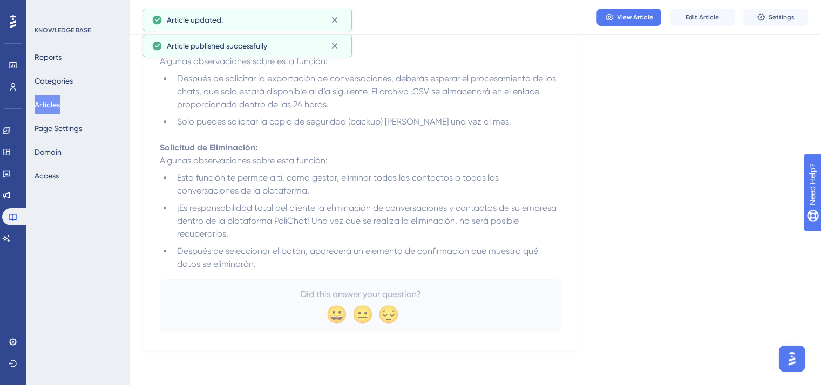
scroll to position [719, 0]
click at [57, 110] on button "Articles" at bounding box center [47, 104] width 25 height 19
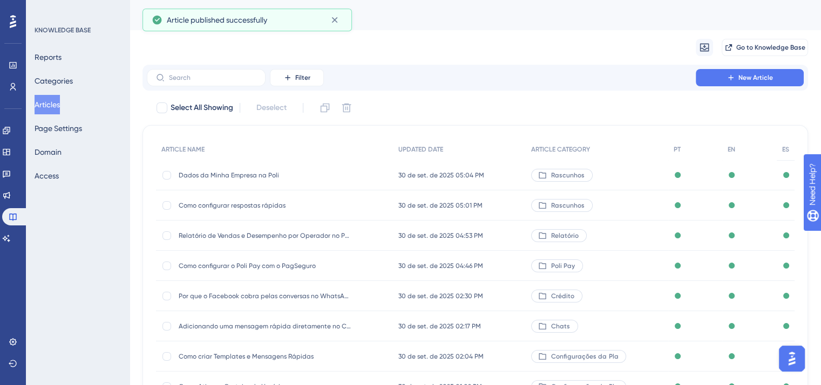
scroll to position [164, 0]
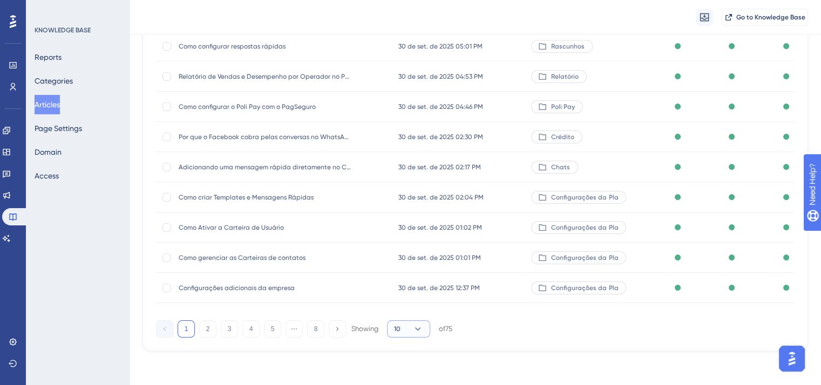
click at [393, 333] on button "10" at bounding box center [408, 329] width 43 height 17
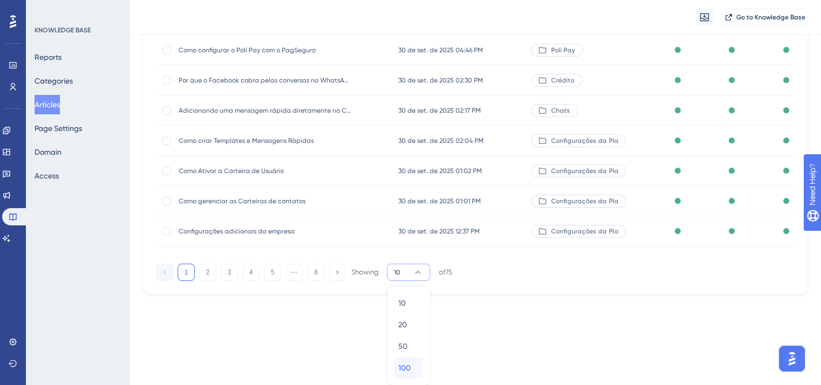
click at [405, 372] on span "100" at bounding box center [404, 368] width 12 height 13
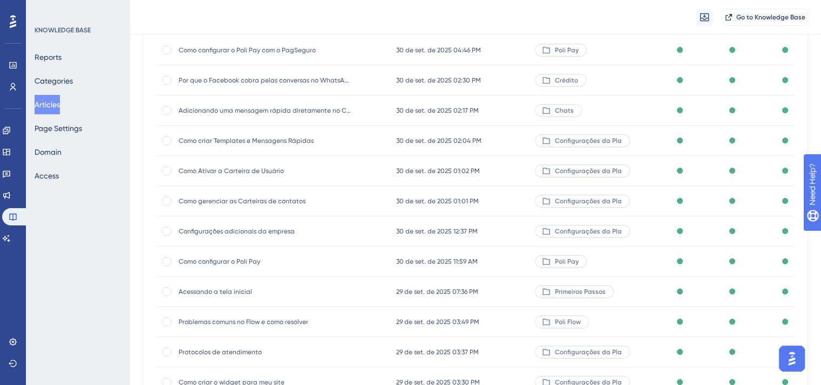
scroll to position [490, 0]
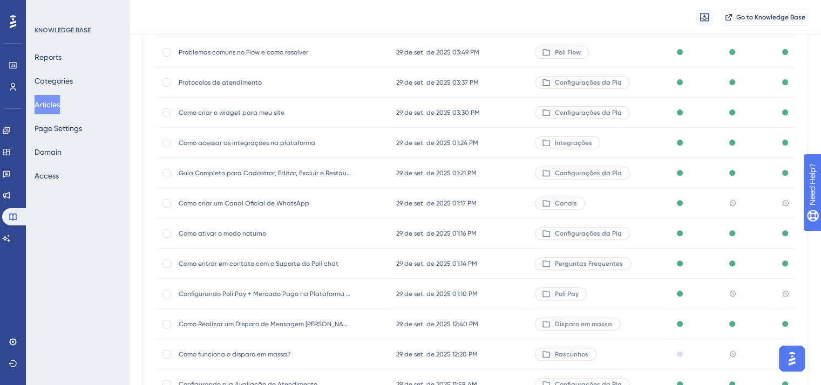
click at [244, 201] on span "Como criar um Canal Oficial de WhatsApp" at bounding box center [265, 203] width 173 height 9
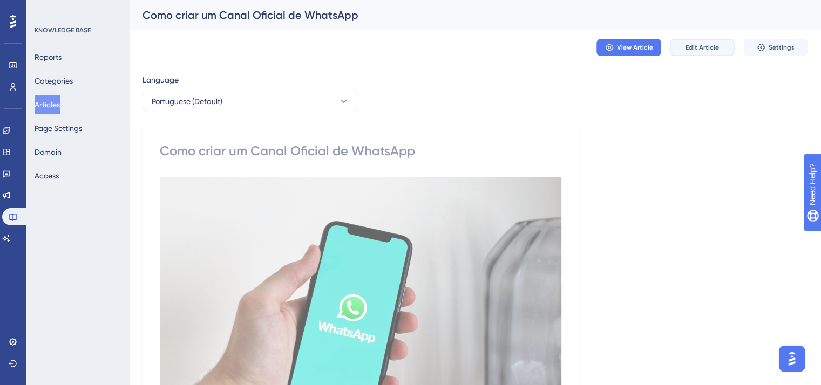
click at [698, 49] on span "Edit Article" at bounding box center [701, 47] width 33 height 9
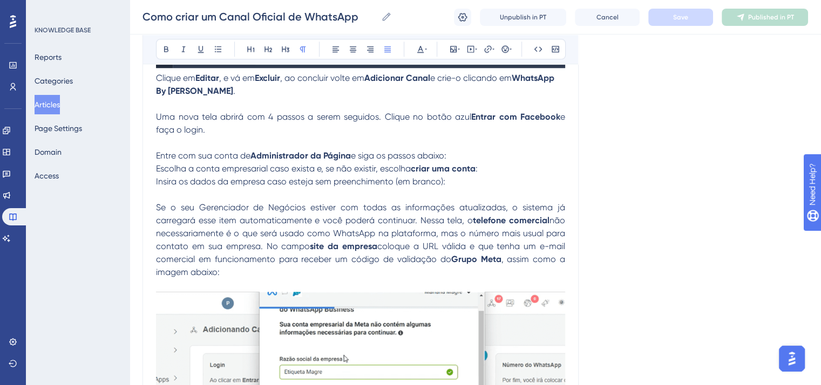
click at [239, 184] on span "Insira os dados da empresa caso esteja sem preenchimento (em branco):" at bounding box center [300, 181] width 289 height 10
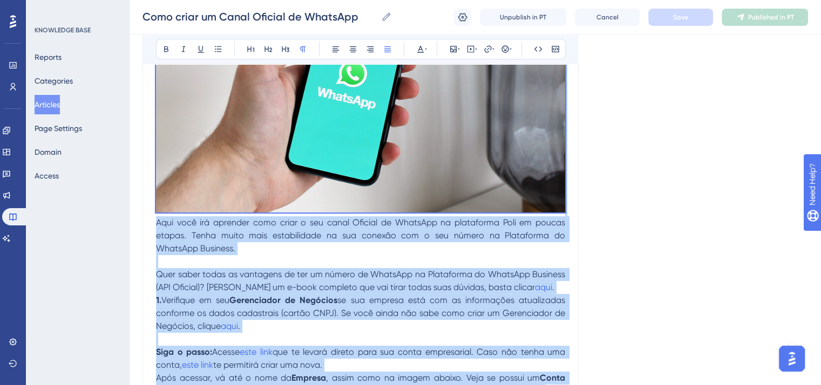
scroll to position [0, 0]
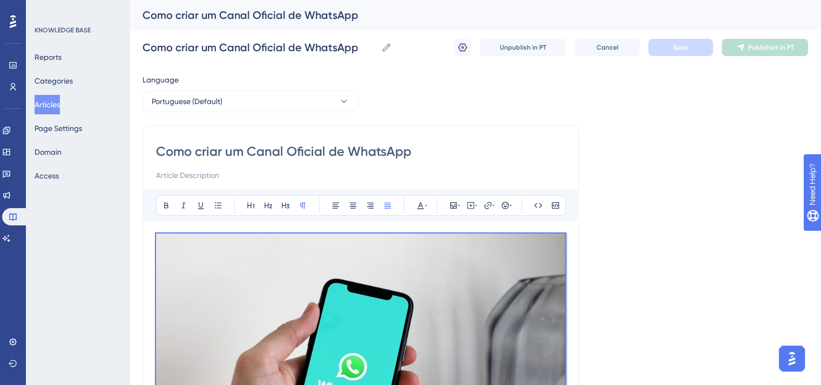
copy div "Lore ipsu dol sitametc adip elits d eiu tempo Incidid ut LaborEet do magnaaliqu…"
click at [261, 147] on input "Como criar um Canal Oficial de WhatsApp" at bounding box center [360, 151] width 409 height 17
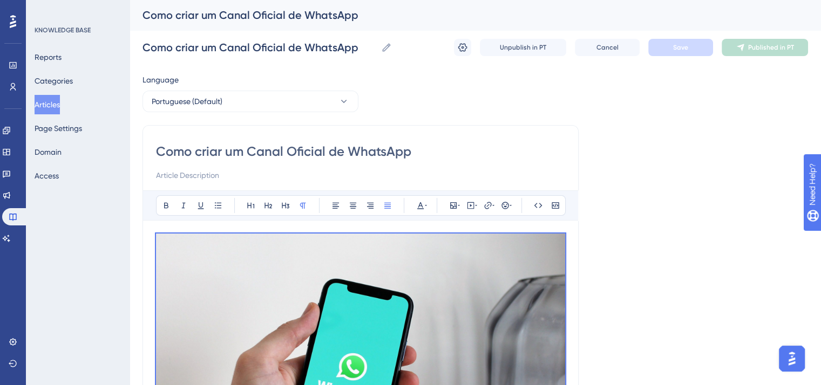
scroll to position [324, 0]
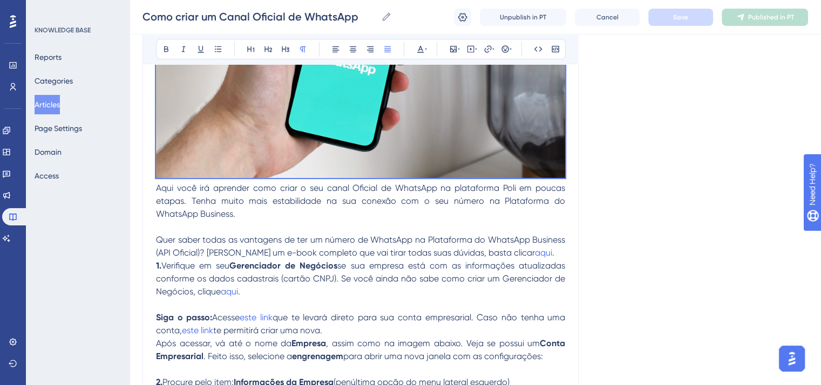
click at [285, 228] on p at bounding box center [360, 227] width 409 height 13
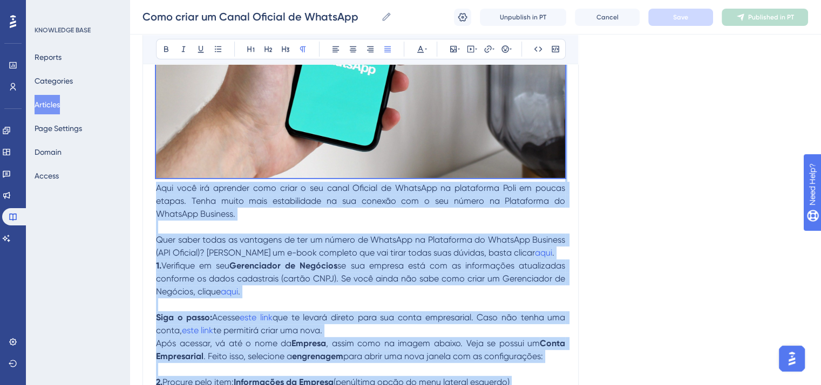
copy div "Lore ipsu dol sitametc adip elits d eiu tempo Incidid ut LaborEet do magnaaliqu…"
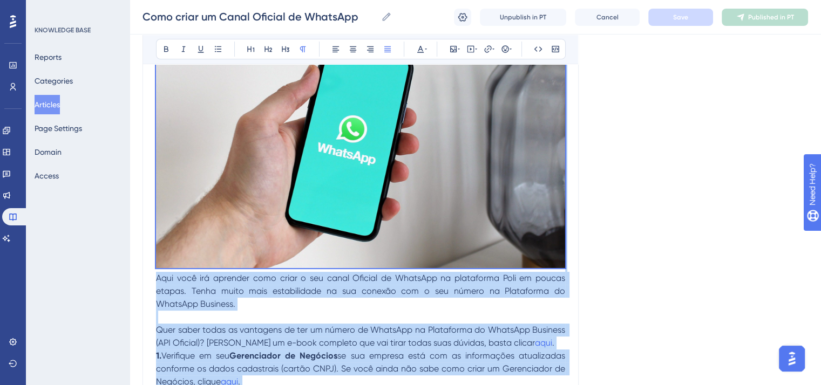
scroll to position [0, 0]
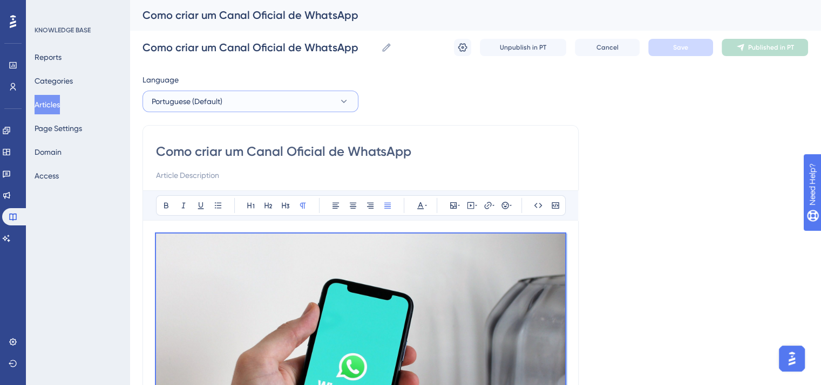
click at [246, 104] on button "Portuguese (Default)" at bounding box center [250, 102] width 216 height 22
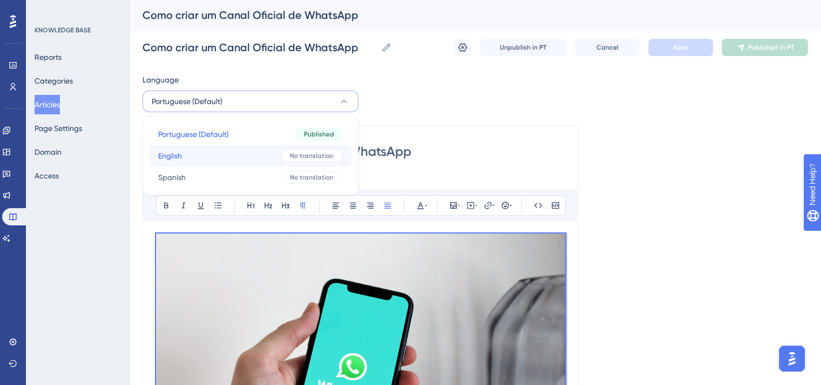
click at [248, 159] on button "English English No translation" at bounding box center [251, 156] width 202 height 22
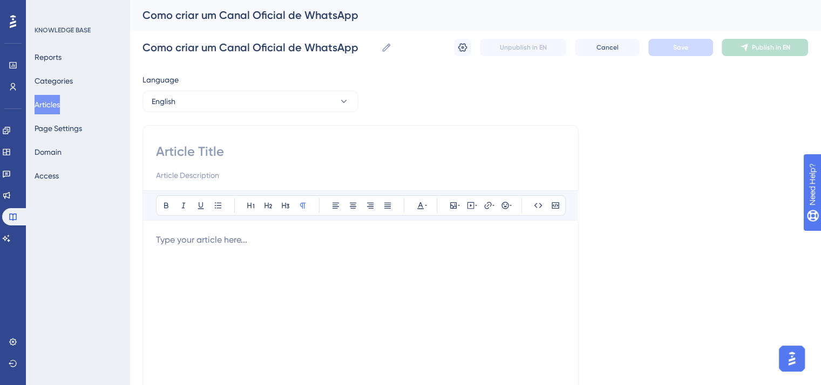
click at [276, 253] on div at bounding box center [360, 352] width 409 height 237
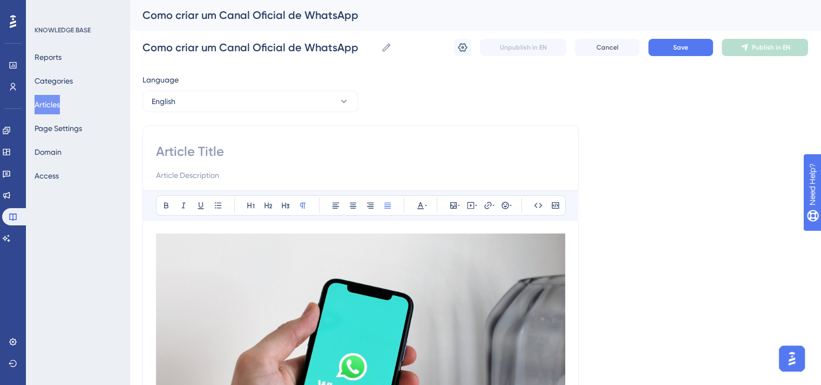
click at [236, 147] on input at bounding box center [360, 151] width 409 height 17
paste input "How to Create an Official WhatsApp Channel"
click at [203, 148] on input "How to Create an Official WhatsApp Channel" at bounding box center [360, 151] width 409 height 17
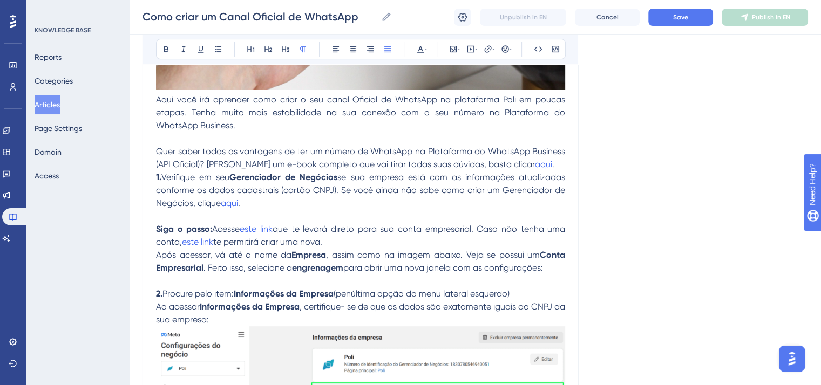
scroll to position [432, 0]
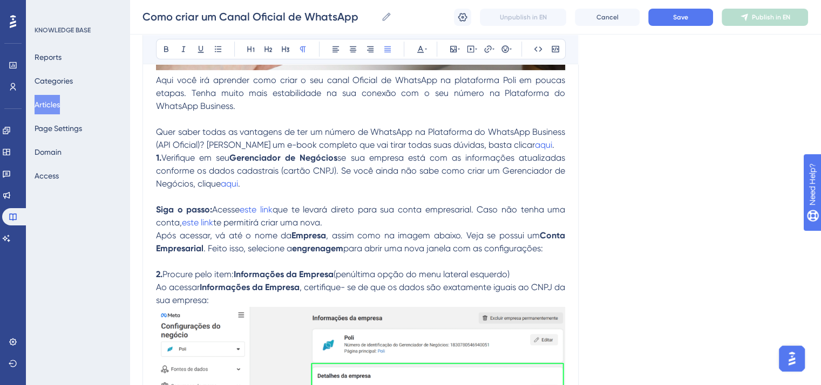
type input "How to create an Official WhatsApp Channel"
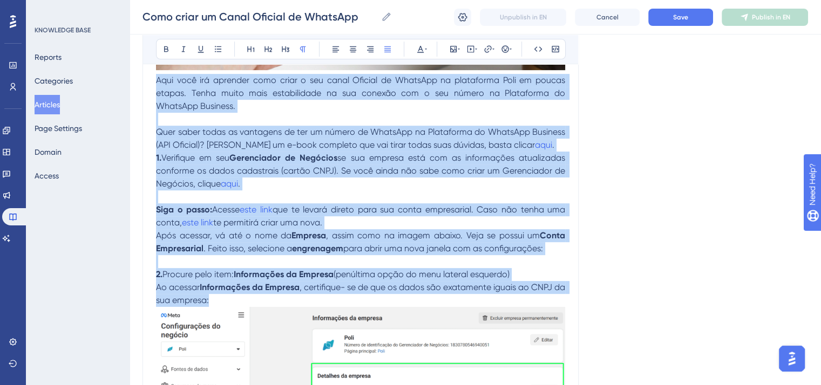
drag, startPoint x: 233, startPoint y: 303, endPoint x: 148, endPoint y: 83, distance: 236.0
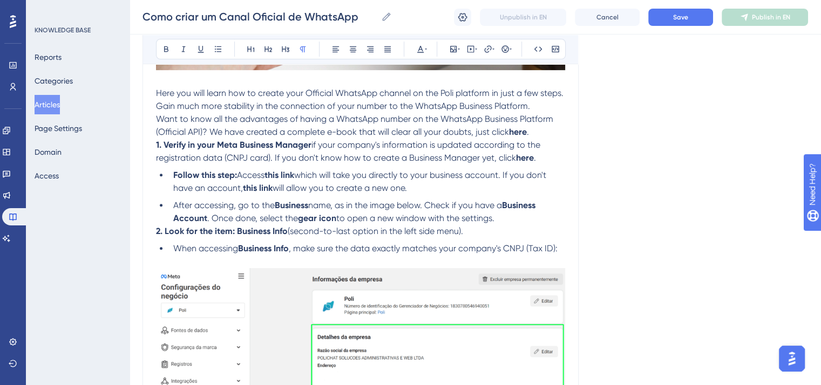
click at [546, 132] on p "Want to know all the advantages of having a WhatsApp number on the WhatsApp Bus…" at bounding box center [360, 126] width 409 height 26
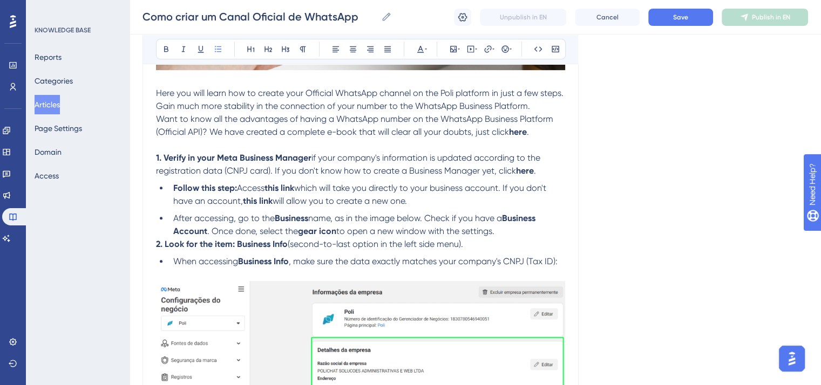
click at [508, 234] on li "After accessing, go to the Business name, as in the image below. Check if you h…" at bounding box center [367, 225] width 396 height 26
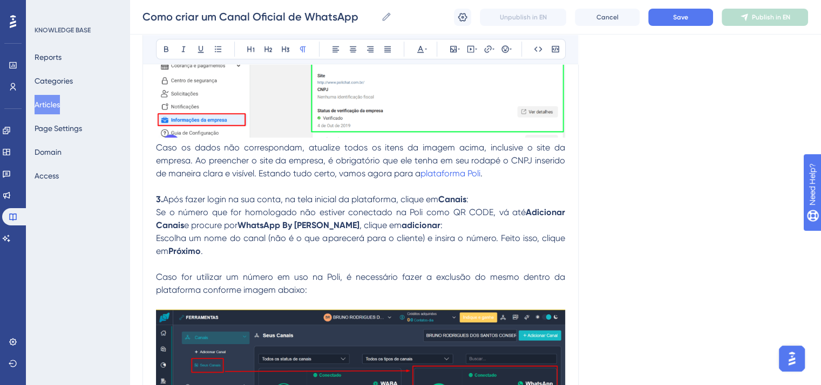
scroll to position [810, 0]
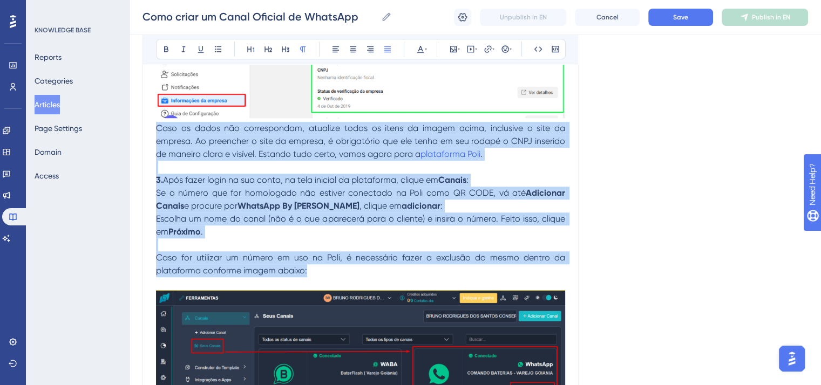
drag, startPoint x: 330, startPoint y: 275, endPoint x: 155, endPoint y: 135, distance: 223.5
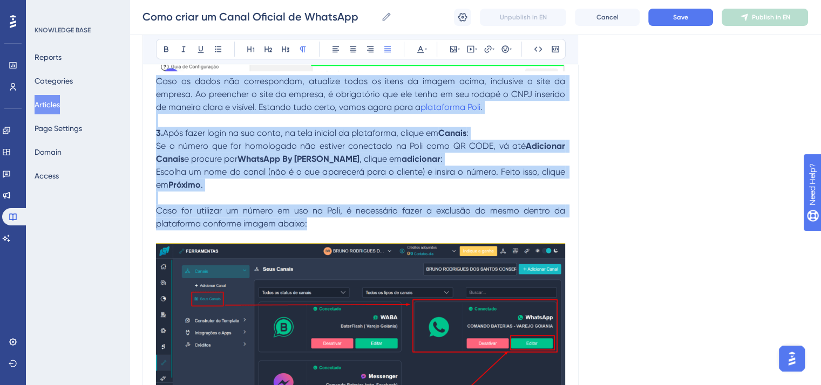
scroll to position [864, 0]
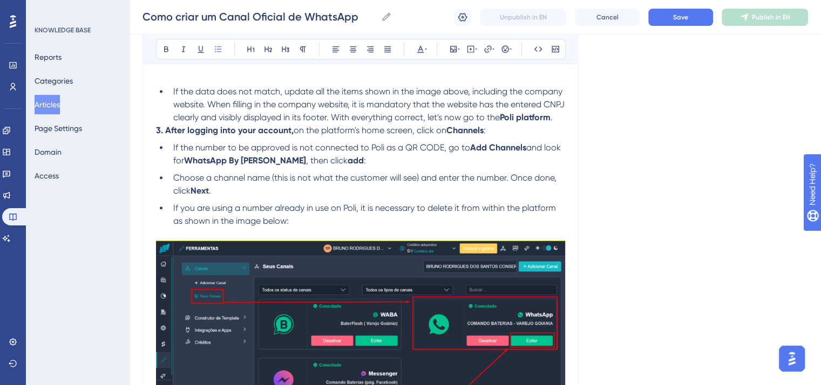
click at [174, 94] on span "If the data does not match, update all the items shown in the image above, incl…" at bounding box center [369, 104] width 393 height 36
click at [239, 124] on li "If the data does not match, update all the items shown in the image above, incl…" at bounding box center [367, 104] width 396 height 39
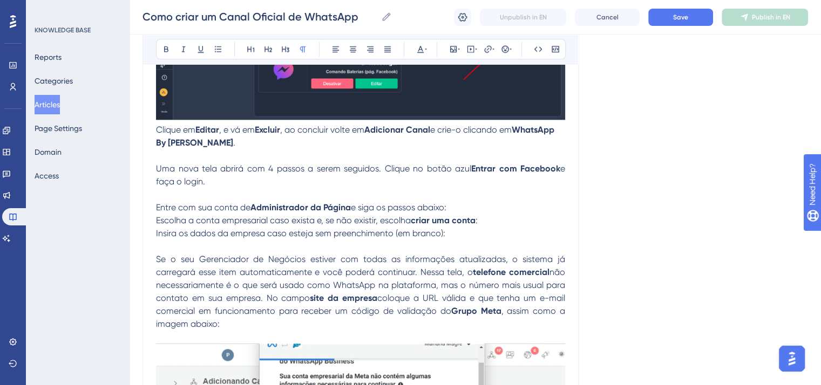
scroll to position [1241, 0]
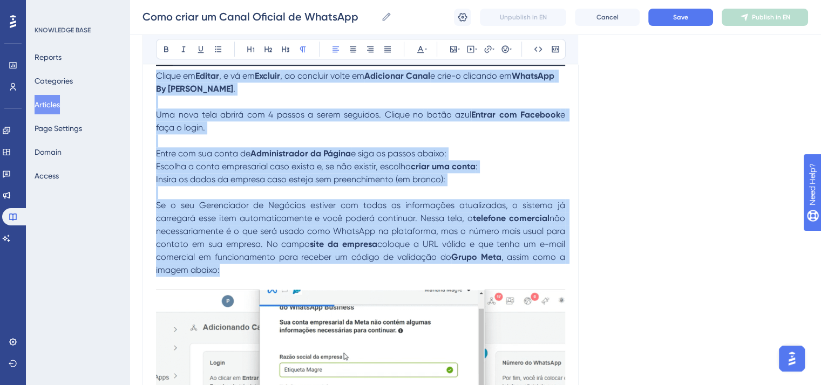
drag, startPoint x: 233, startPoint y: 297, endPoint x: 153, endPoint y: 94, distance: 217.9
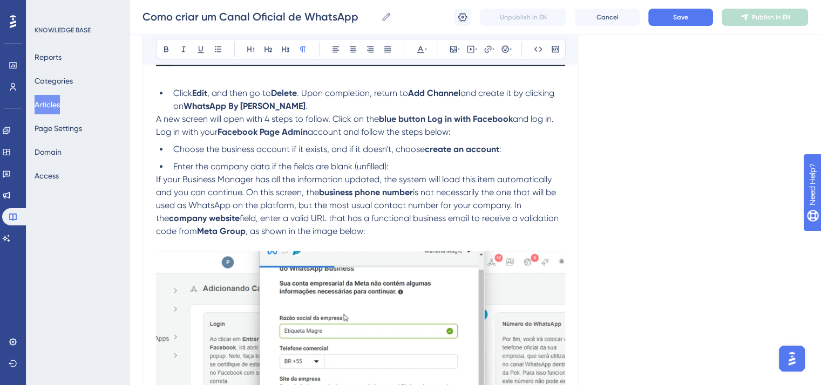
click at [158, 124] on span "A new screen will open with 4 steps to follow. Click on the" at bounding box center [267, 119] width 223 height 10
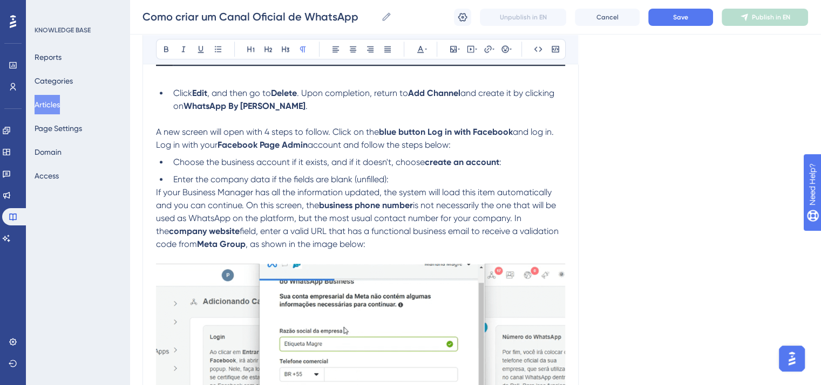
click at [157, 150] on span "Log in with your" at bounding box center [187, 145] width 62 height 10
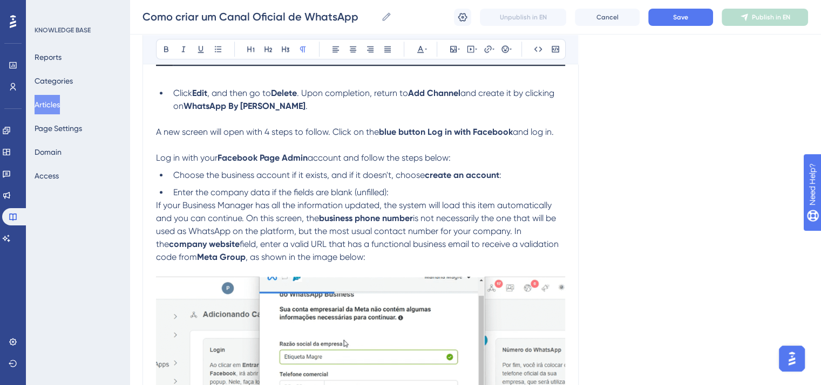
click at [156, 223] on span "If your Business Manager has all the information updated, the system will load …" at bounding box center [355, 211] width 398 height 23
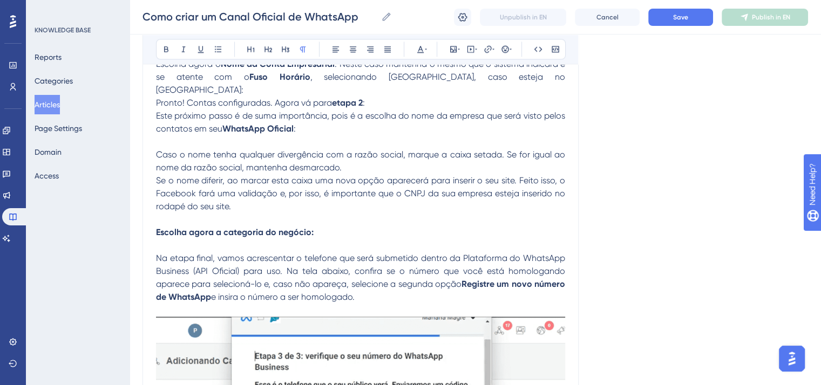
scroll to position [1673, 0]
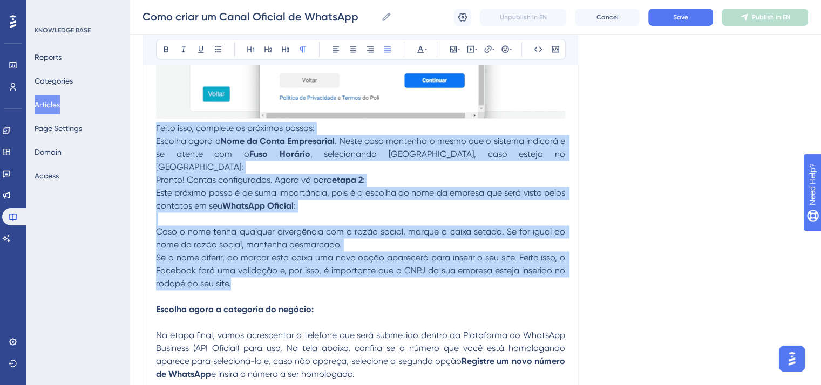
drag, startPoint x: 245, startPoint y: 296, endPoint x: 151, endPoint y: 154, distance: 170.4
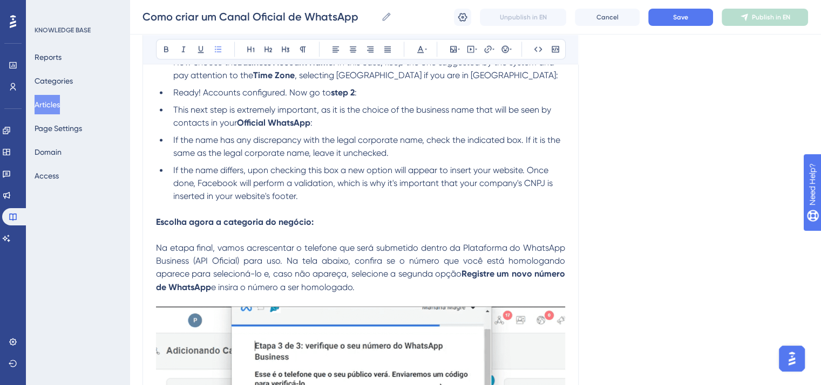
scroll to position [1781, 0]
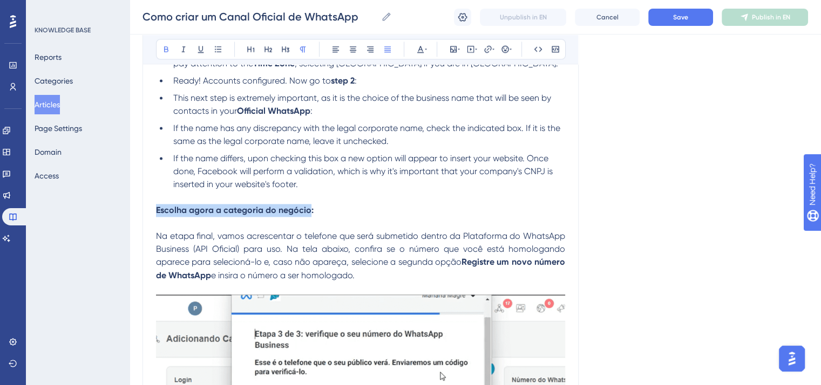
drag, startPoint x: 309, startPoint y: 236, endPoint x: 156, endPoint y: 234, distance: 152.8
click at [156, 215] on strong "Escolha agora a categoria do negócio:" at bounding box center [235, 210] width 158 height 10
drag, startPoint x: 305, startPoint y: 237, endPoint x: 149, endPoint y: 236, distance: 156.5
click at [149, 236] on div "How to create an Official WhatsApp Channel Bold Italic Underline Bullet Point H…" at bounding box center [360, 361] width 436 height 4043
click at [168, 51] on icon at bounding box center [166, 49] width 9 height 9
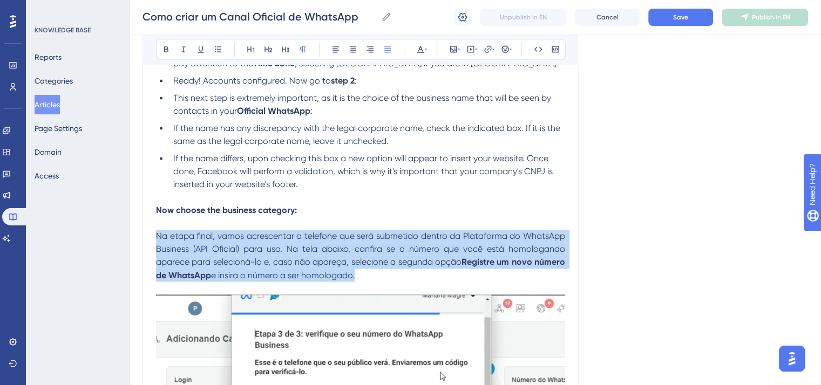
drag, startPoint x: 361, startPoint y: 302, endPoint x: 156, endPoint y: 263, distance: 208.3
click at [156, 263] on p "Na etapa final, vamos acrescentar o telefone que será submetido dentro da Plata…" at bounding box center [360, 256] width 409 height 52
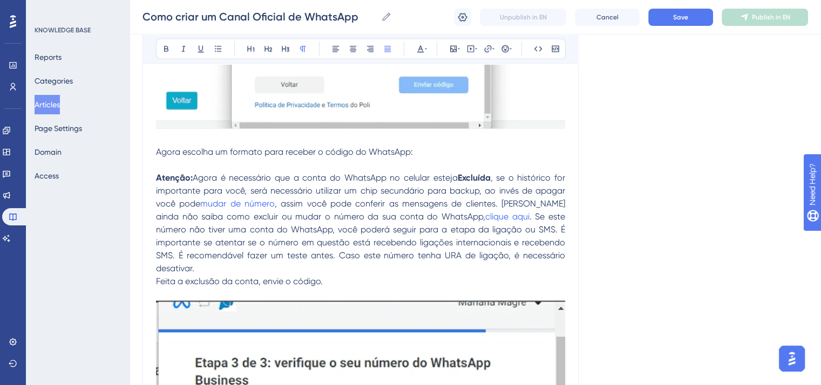
scroll to position [2267, 0]
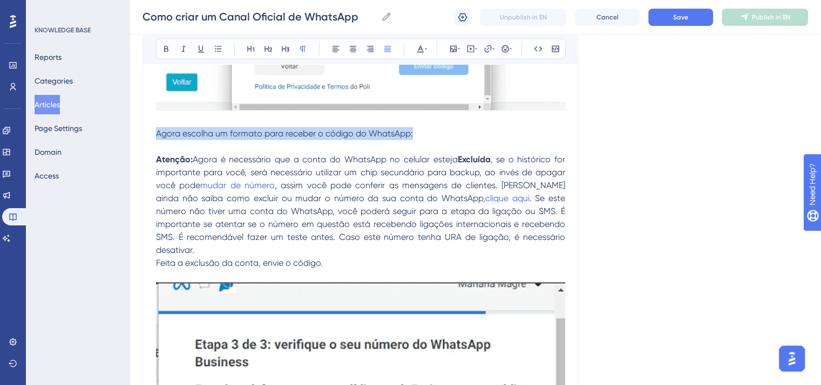
drag, startPoint x: 431, startPoint y: 163, endPoint x: 157, endPoint y: 158, distance: 274.2
click at [157, 140] on p "Agora escolha um formato para receber o código do WhatsApp:" at bounding box center [360, 133] width 409 height 13
paste div
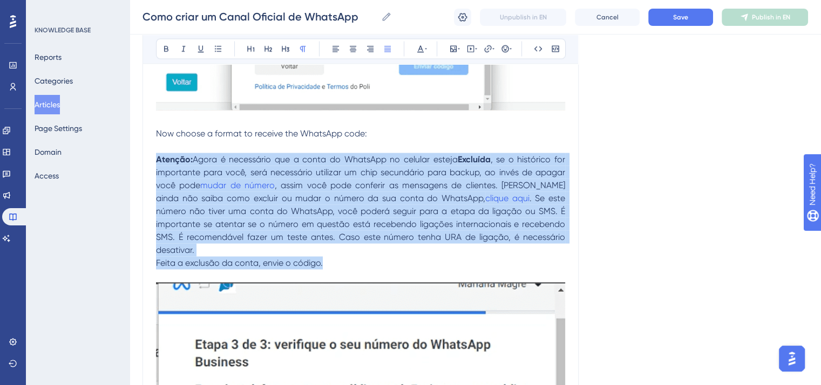
drag, startPoint x: 339, startPoint y: 279, endPoint x: 158, endPoint y: 185, distance: 204.5
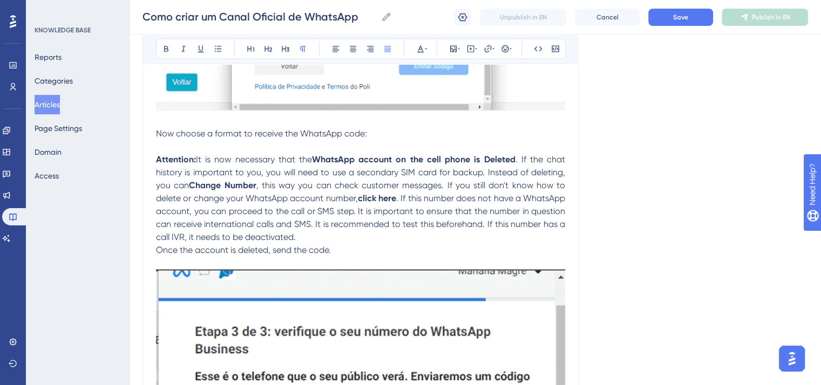
click at [324, 257] on p "Attention: It is now necessary that the WhatsApp account on the cell phone is D…" at bounding box center [360, 205] width 409 height 104
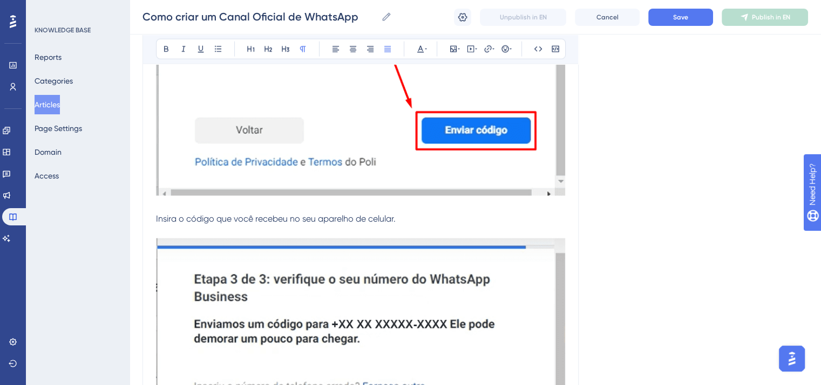
scroll to position [2861, 0]
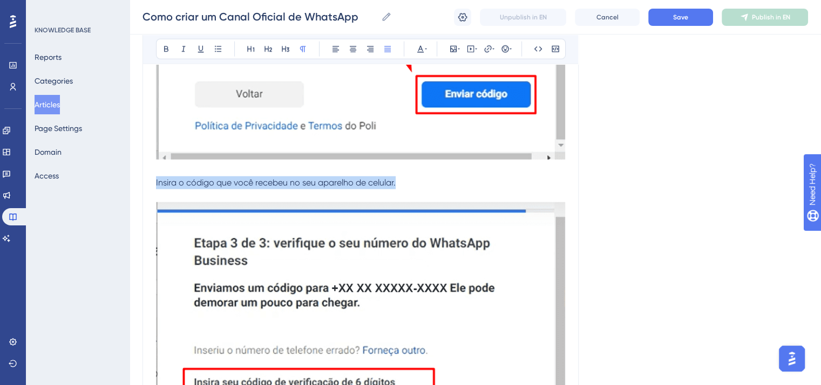
drag, startPoint x: 412, startPoint y: 211, endPoint x: 153, endPoint y: 207, distance: 259.1
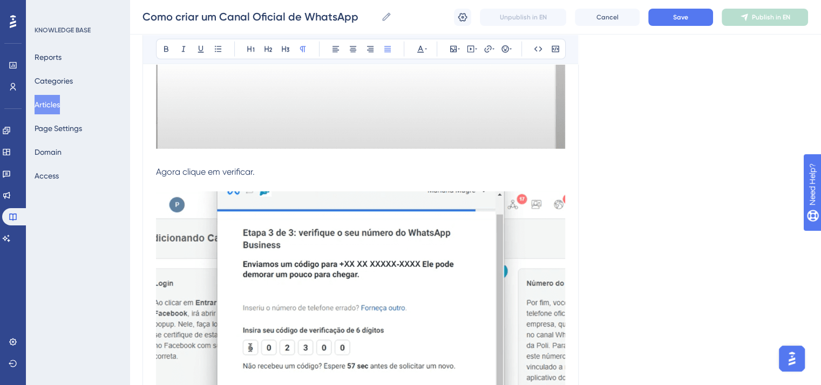
scroll to position [3292, 0]
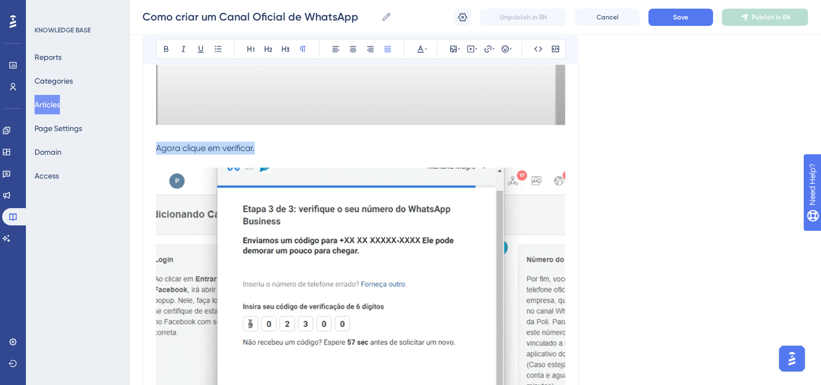
drag, startPoint x: 265, startPoint y: 175, endPoint x: 158, endPoint y: 172, distance: 106.9
click at [158, 155] on p "Agora clique em verificar." at bounding box center [360, 148] width 409 height 13
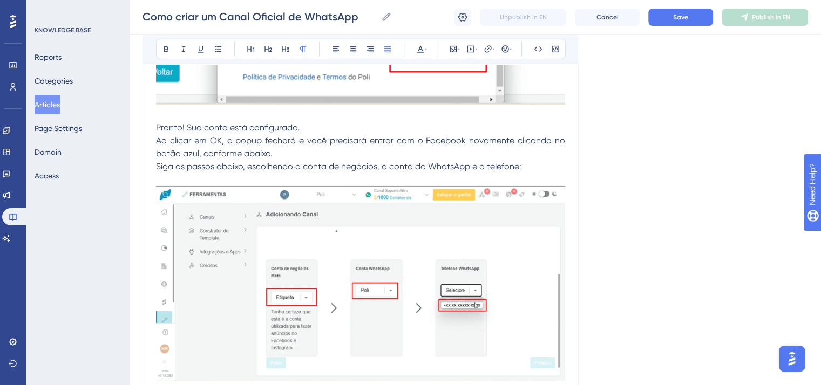
scroll to position [3724, 0]
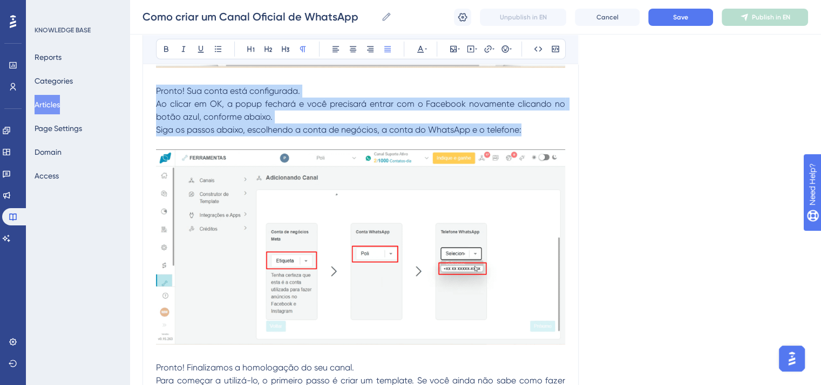
drag, startPoint x: 532, startPoint y: 157, endPoint x: 151, endPoint y: 120, distance: 383.4
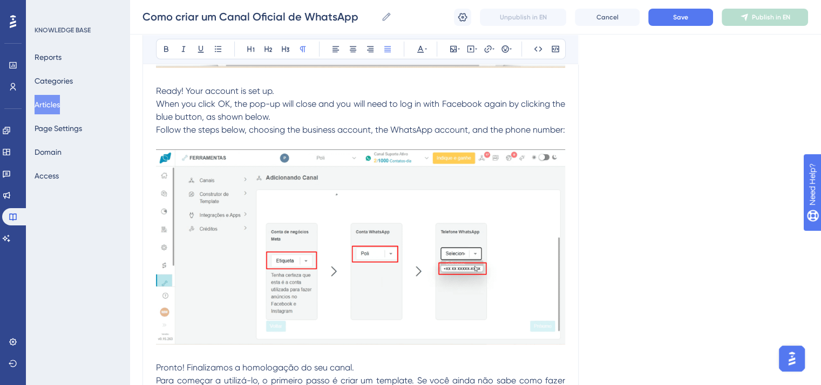
click at [286, 120] on p "Ready! Your account is set up. When you click OK, the pop-up will close and you…" at bounding box center [360, 111] width 409 height 52
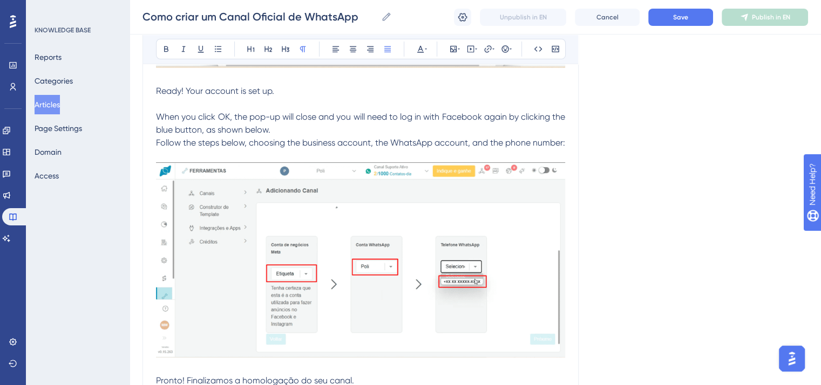
click at [300, 150] on p "When you click OK, the pop-up will close and you will need to log in with Faceb…" at bounding box center [360, 124] width 409 height 52
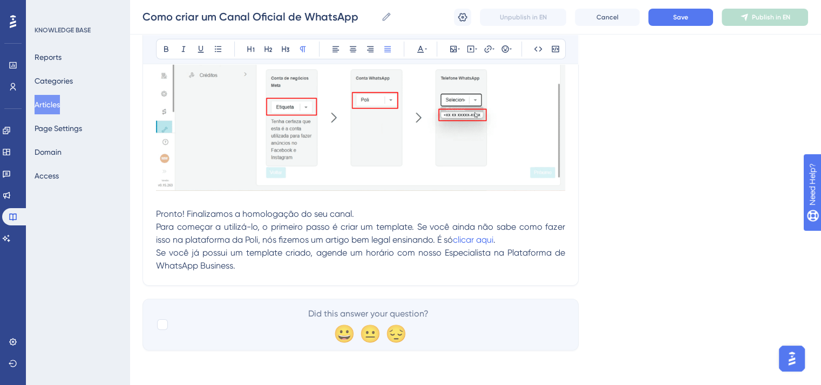
scroll to position [3932, 0]
click at [161, 324] on div at bounding box center [162, 325] width 11 height 11
checkbox input "true"
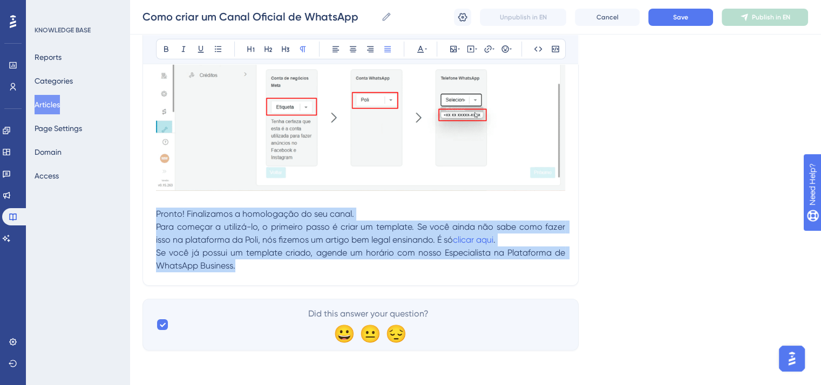
drag, startPoint x: 244, startPoint y: 271, endPoint x: 139, endPoint y: 213, distance: 119.6
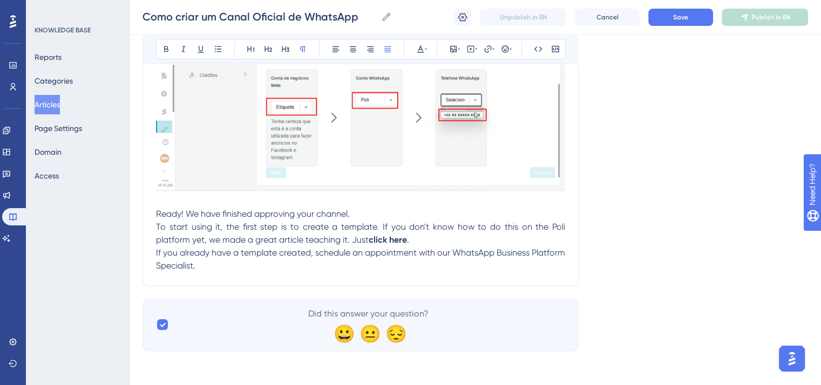
click at [382, 210] on p "Ready! We have finished approving your channel. To start using it, the first st…" at bounding box center [360, 240] width 409 height 65
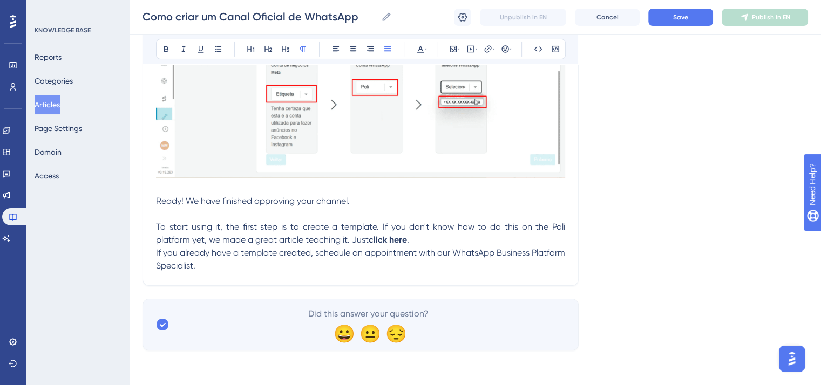
click at [427, 255] on p "To start using it, the first step is to create a template. If you don't know ho…" at bounding box center [360, 240] width 409 height 65
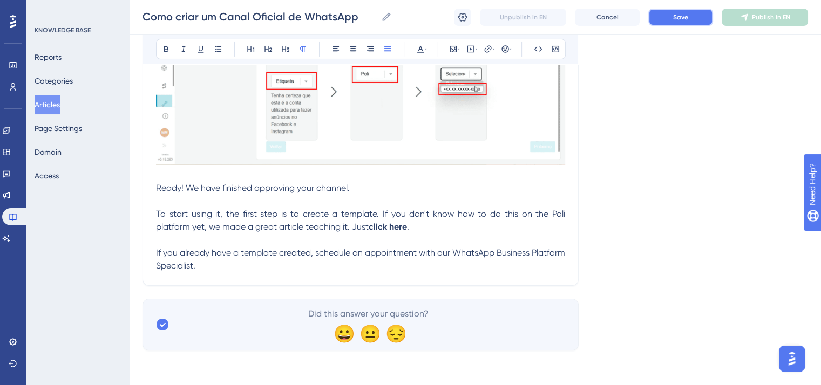
click at [697, 9] on button "Save" at bounding box center [680, 17] width 65 height 17
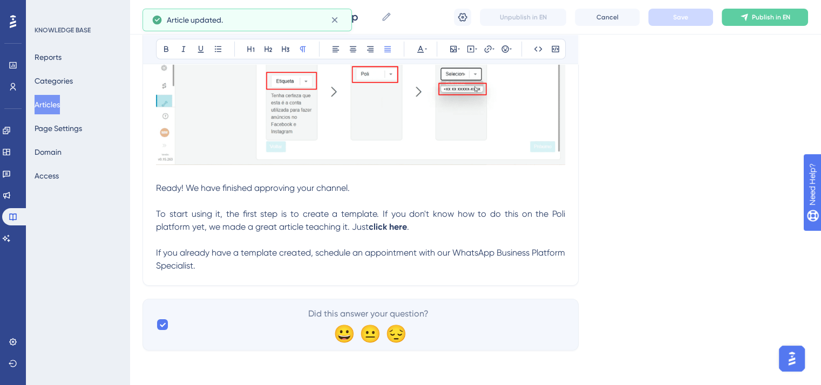
click at [280, 271] on span "If you already have a template created, schedule an appointment with our WhatsA…" at bounding box center [361, 259] width 411 height 23
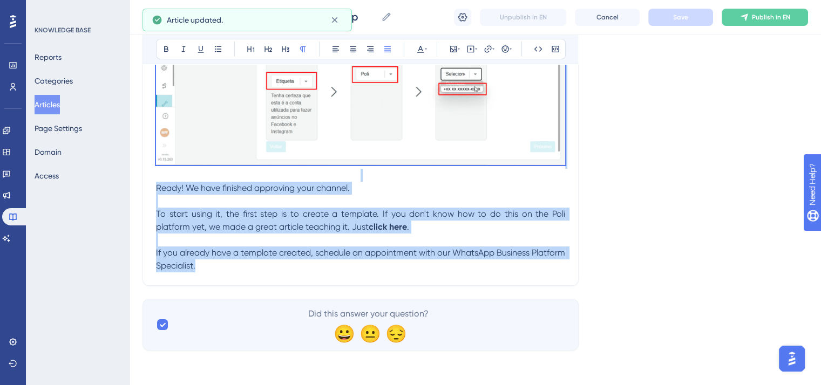
copy div "Lore ips dolo sitam con ad elitse doei Temporin UtlabOre etdolor ma ali Enim ad…"
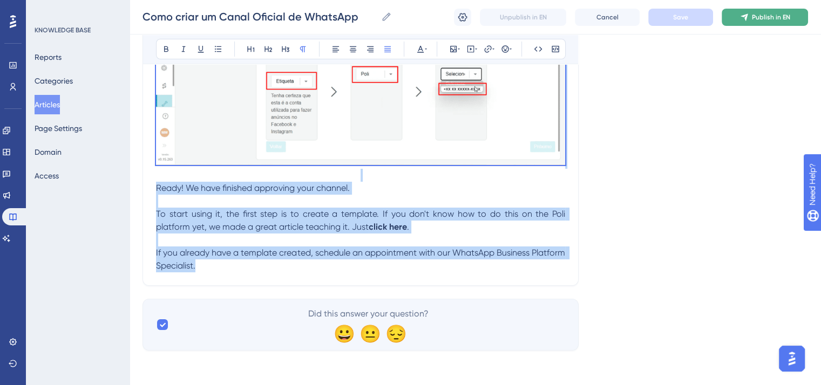
click at [769, 22] on button "Publish in EN" at bounding box center [765, 17] width 86 height 17
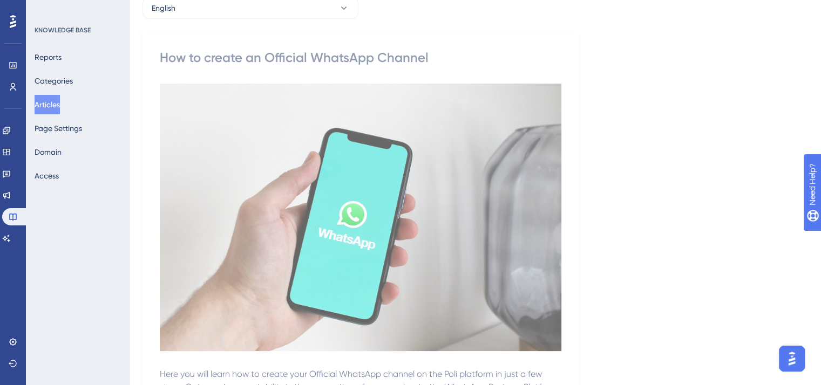
scroll to position [0, 0]
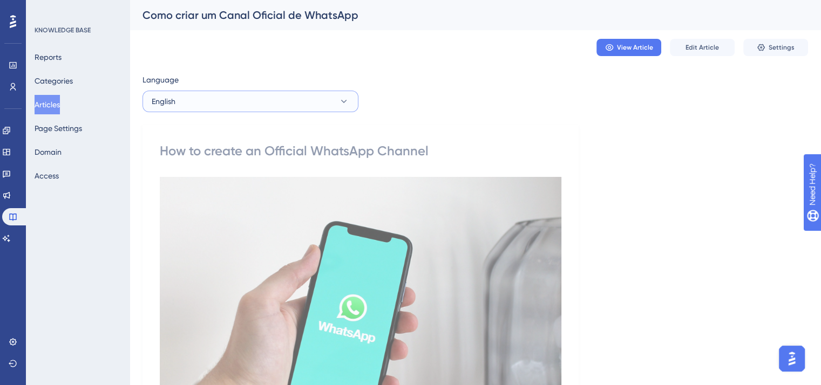
click at [175, 101] on button "English" at bounding box center [250, 102] width 216 height 22
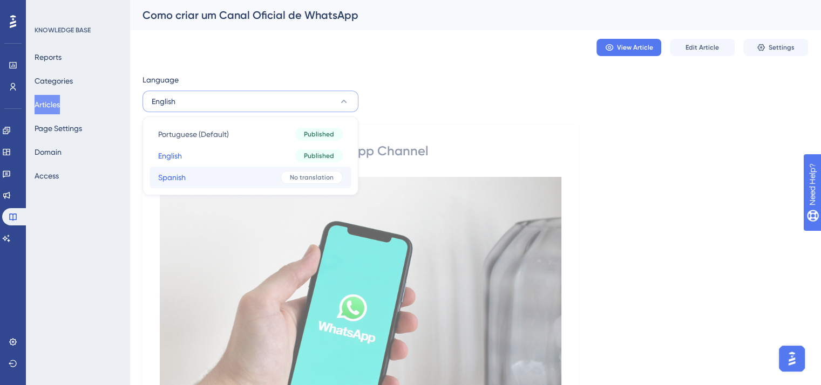
click at [187, 178] on button "Spanish Spanish No translation" at bounding box center [251, 178] width 202 height 22
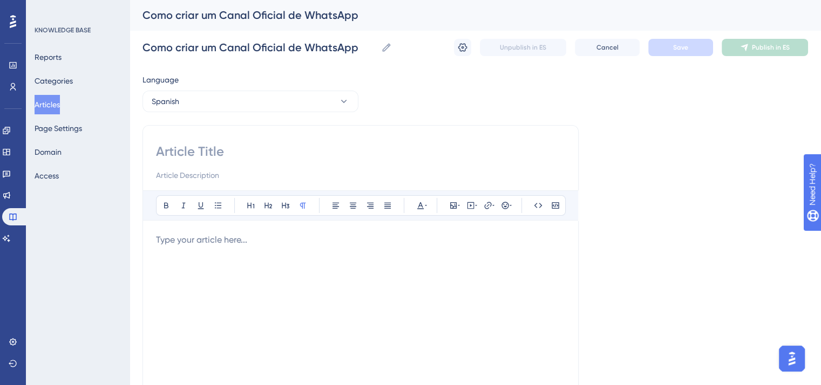
click at [218, 255] on div at bounding box center [360, 352] width 409 height 237
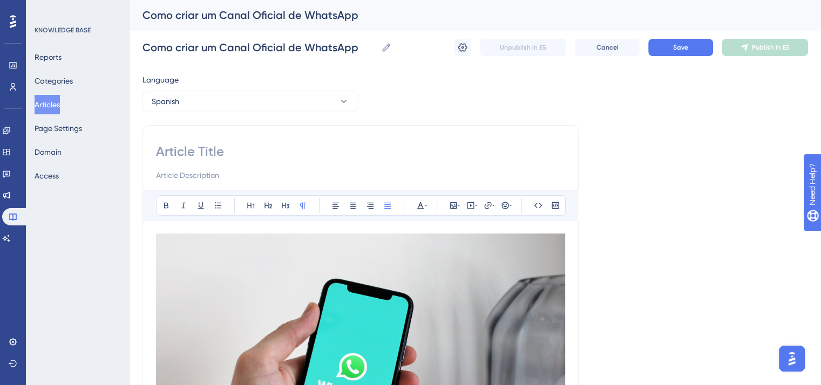
click at [197, 147] on input at bounding box center [360, 151] width 409 height 17
paste input "Cómo Crear un Canal Oficial de WhatsApp"
drag, startPoint x: 197, startPoint y: 147, endPoint x: 205, endPoint y: 147, distance: 8.1
click at [205, 147] on input "Cómo Crear un Canal Oficial de WhatsApp" at bounding box center [360, 151] width 409 height 17
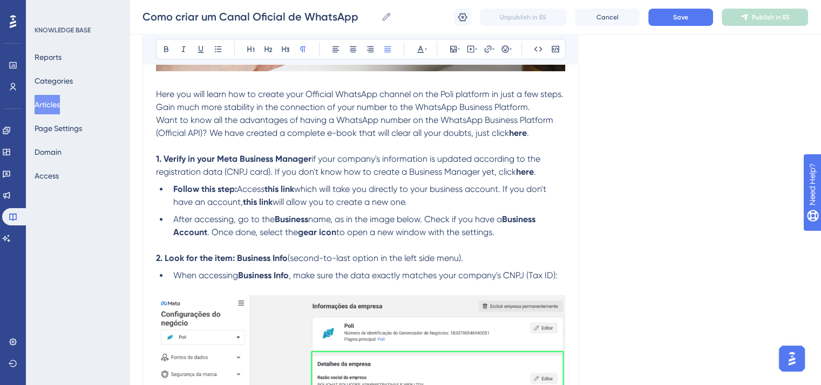
scroll to position [432, 0]
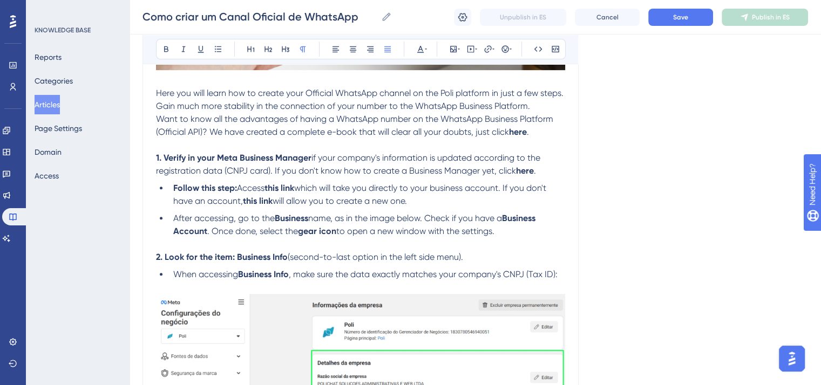
type input "Cómo crear un Canal Oficial de WhatsApp"
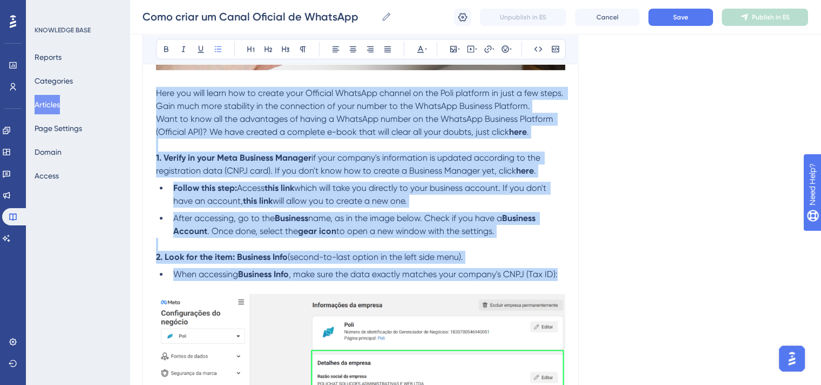
drag, startPoint x: 561, startPoint y: 277, endPoint x: 156, endPoint y: 93, distance: 444.5
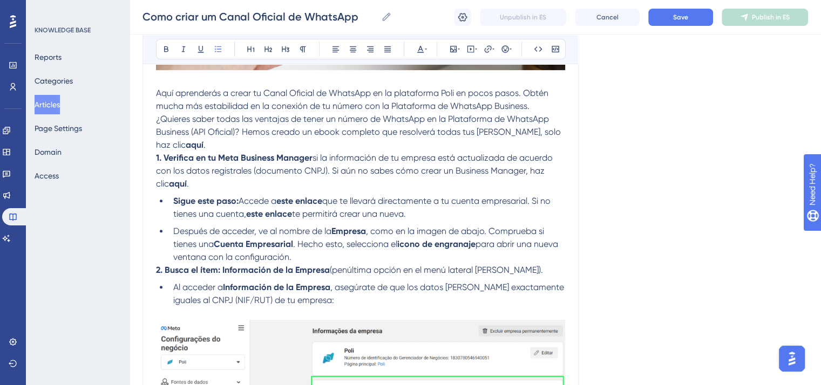
click at [212, 142] on p "¿Quieres saber todas las ventajas de tener un número de WhatsApp en la Platafor…" at bounding box center [360, 132] width 409 height 39
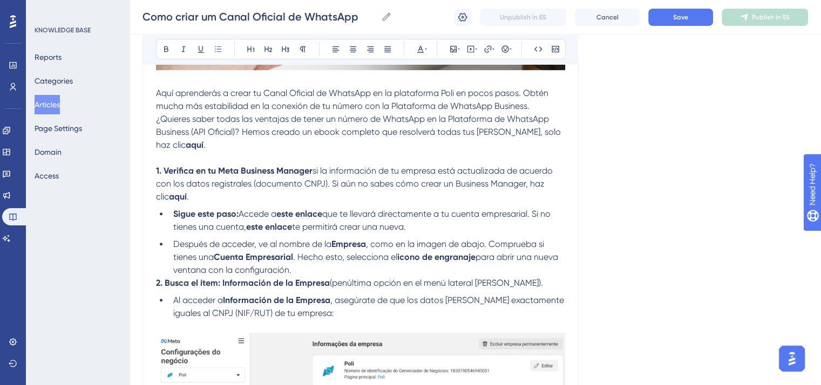
click at [370, 277] on li "Después de acceder, ve al nombre de la Empresa , como en la imagen de abajo. Co…" at bounding box center [367, 257] width 396 height 39
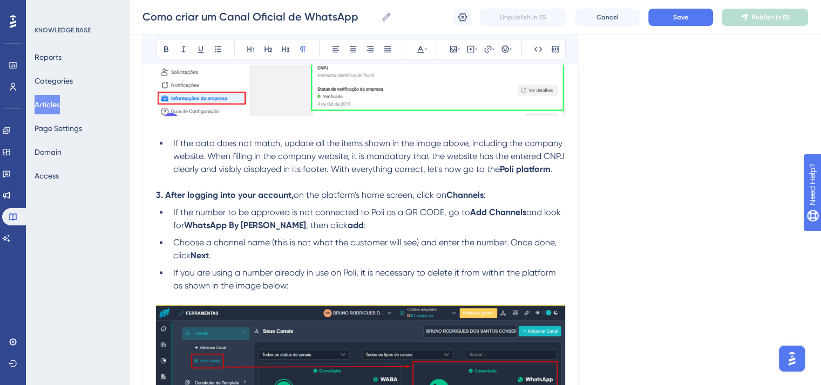
scroll to position [918, 0]
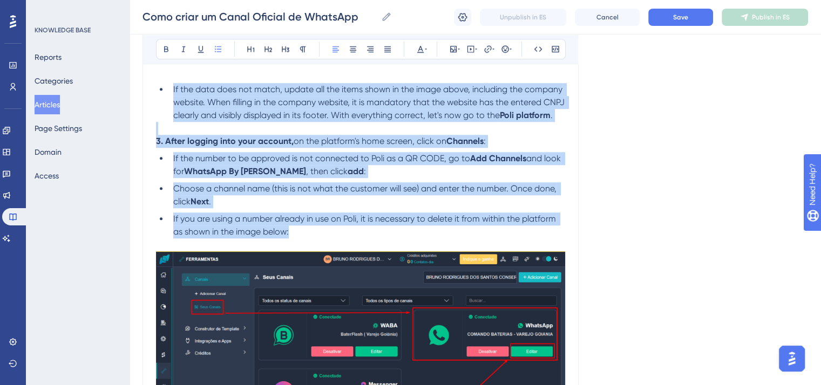
drag, startPoint x: 305, startPoint y: 253, endPoint x: 169, endPoint y: 87, distance: 214.5
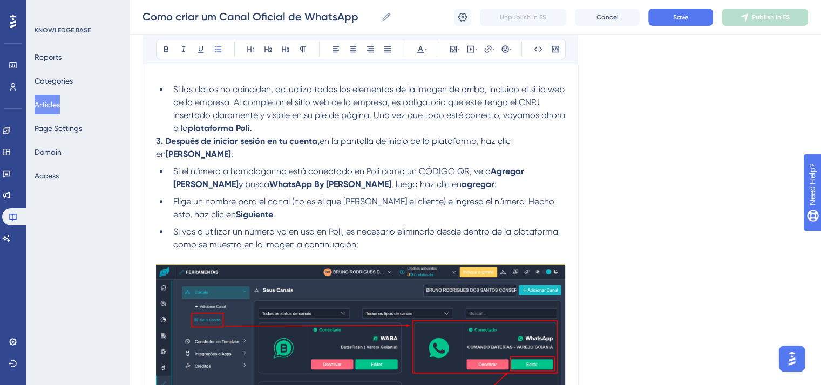
click at [272, 130] on li "Si los datos no coinciden, actualiza todos los elementos de la imagen de arriba…" at bounding box center [367, 109] width 396 height 52
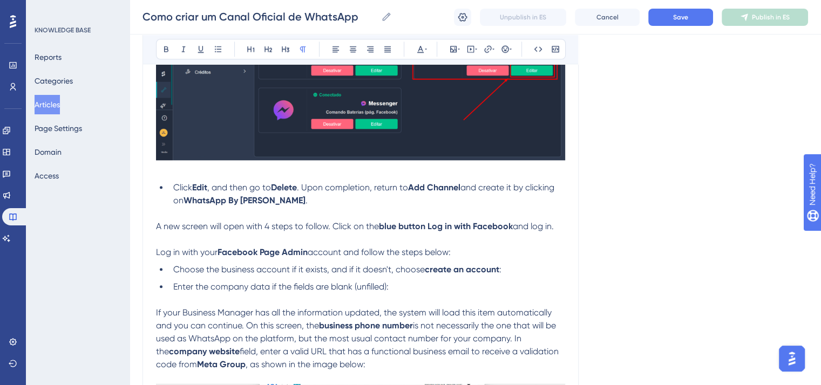
scroll to position [1295, 0]
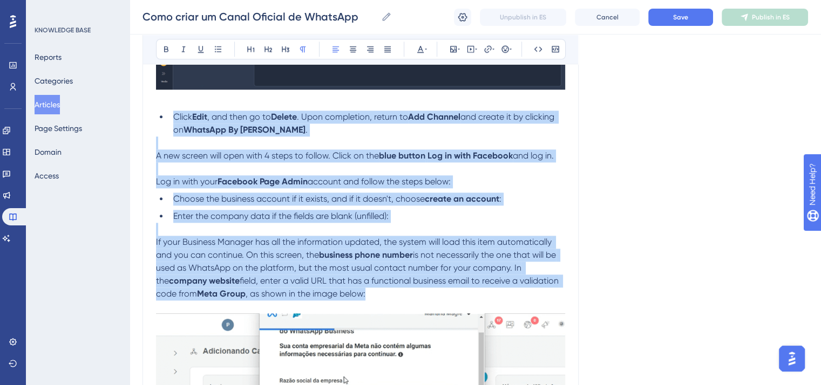
drag, startPoint x: 368, startPoint y: 292, endPoint x: 171, endPoint y: 107, distance: 270.0
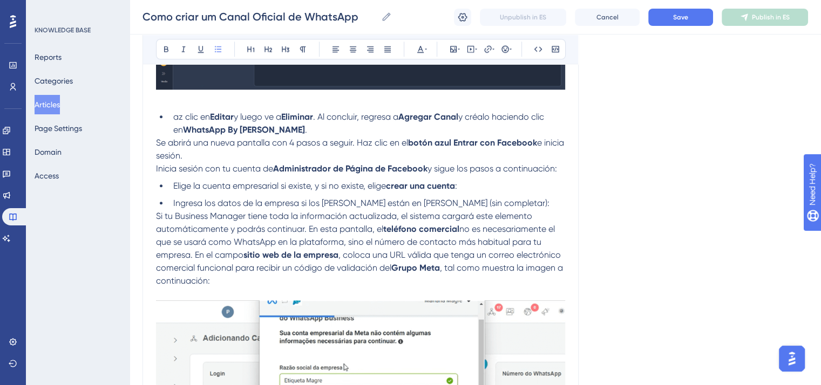
click at [274, 126] on li "az clic en Editar y luego ve a Eliminar . Al concluir, regresa a Agregar Canal …" at bounding box center [367, 124] width 396 height 26
click at [173, 112] on span "az clic en" at bounding box center [191, 117] width 37 height 10
click at [290, 124] on li "Haz clic en Editar y luego ve a Eliminar . Al concluir, regresa a Agregar Canal…" at bounding box center [367, 124] width 396 height 26
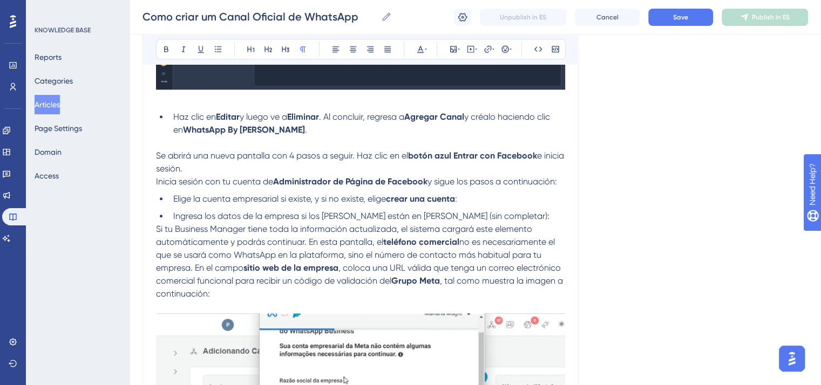
click at [219, 166] on p "Se abrirá una nueva pantalla con 4 pasos a seguir. Haz clic en el botón azul En…" at bounding box center [360, 163] width 409 height 26
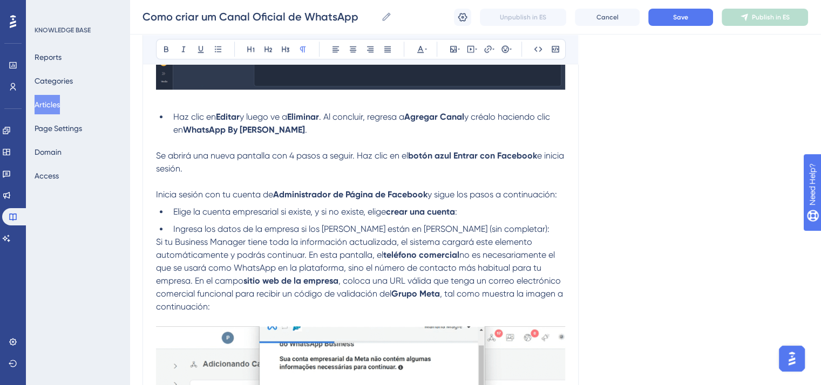
click at [158, 237] on span "Si tu Business Manager tiene toda la información actualizada, el sistema cargar…" at bounding box center [345, 248] width 378 height 23
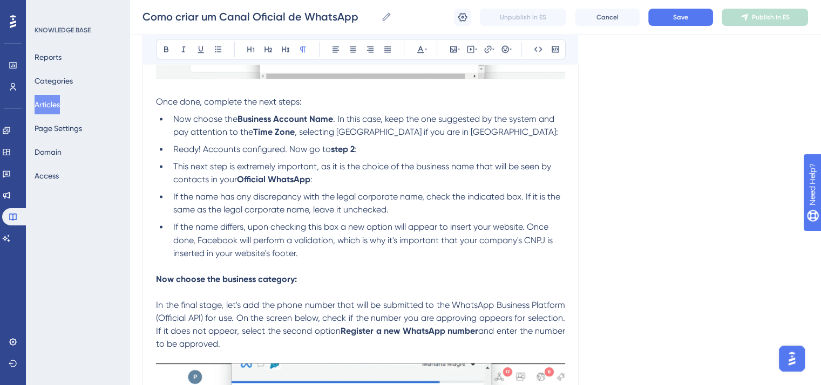
scroll to position [1835, 0]
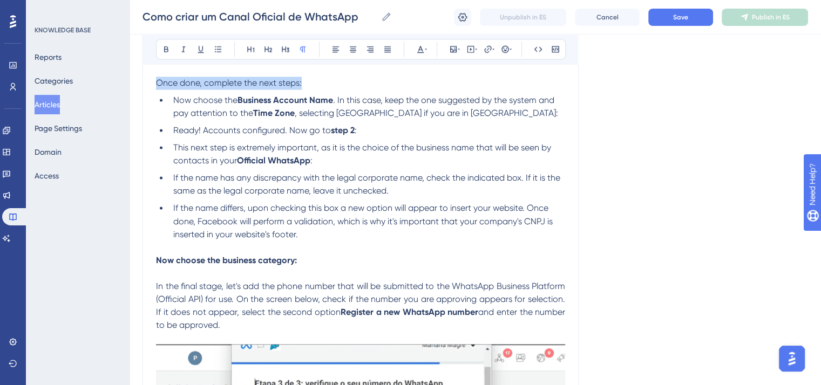
drag, startPoint x: 309, startPoint y: 80, endPoint x: 158, endPoint y: 81, distance: 151.1
click at [158, 81] on p "Once done, complete the next steps:" at bounding box center [360, 83] width 409 height 13
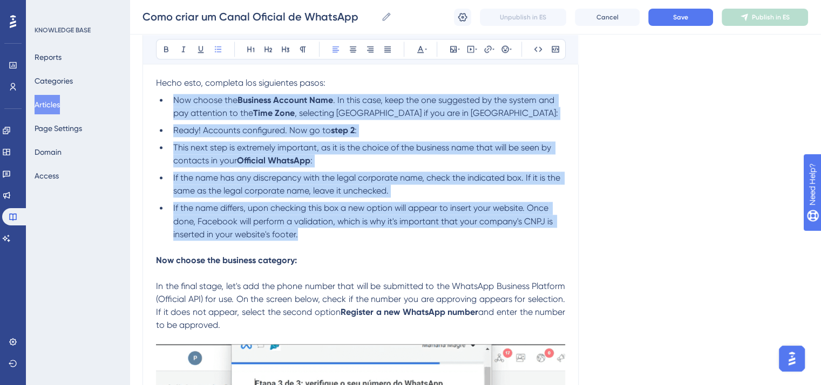
drag, startPoint x: 309, startPoint y: 236, endPoint x: 164, endPoint y: 100, distance: 198.6
click at [164, 100] on ul "Now choose the Business Account Name . In this case, keep the one suggested by …" at bounding box center [360, 167] width 409 height 147
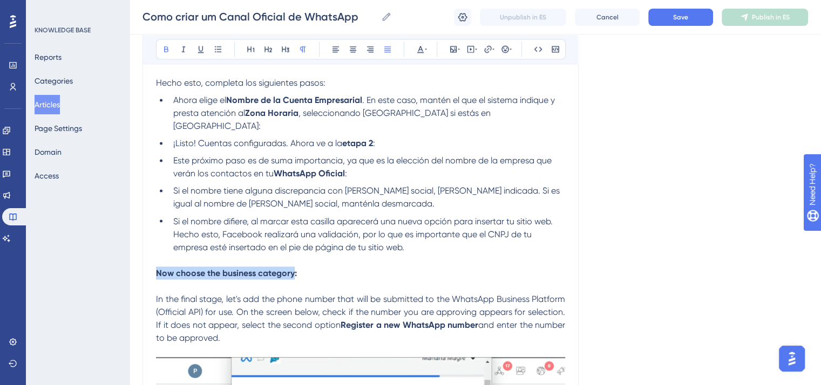
drag, startPoint x: 294, startPoint y: 261, endPoint x: 154, endPoint y: 263, distance: 139.3
click at [154, 263] on div "Cómo crear un Canal Oficial de WhatsApp Bold Italic Underline Bullet Point Head…" at bounding box center [360, 392] width 436 height 4212
drag, startPoint x: 300, startPoint y: 260, endPoint x: 150, endPoint y: 257, distance: 150.6
click at [150, 257] on div "Cómo crear un Canal Oficial de WhatsApp Bold Italic Underline Bullet Point Head…" at bounding box center [360, 392] width 436 height 4212
click at [165, 49] on icon at bounding box center [166, 49] width 9 height 9
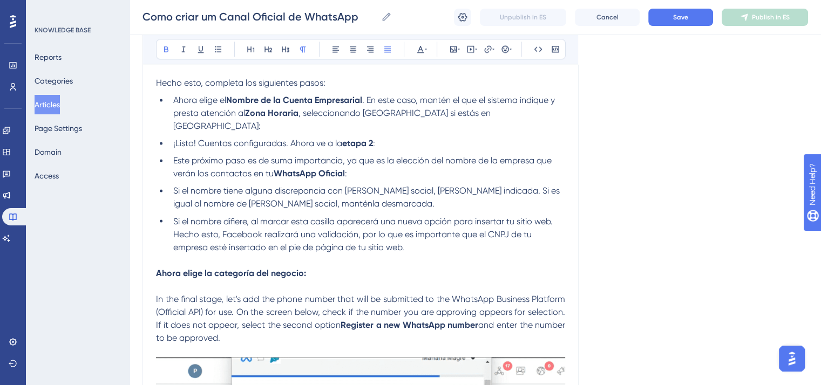
scroll to position [1943, 0]
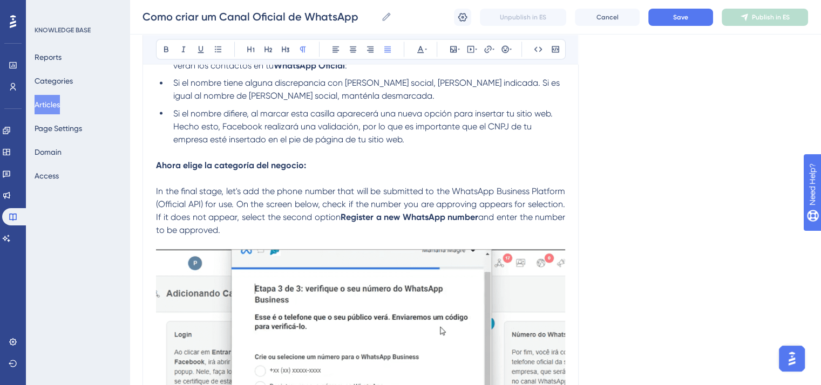
drag, startPoint x: 261, startPoint y: 219, endPoint x: 149, endPoint y: 178, distance: 119.7
click at [149, 178] on div "Cómo crear un Canal Oficial de WhatsApp Bold Italic Underline Bullet Point Head…" at bounding box center [360, 284] width 436 height 4212
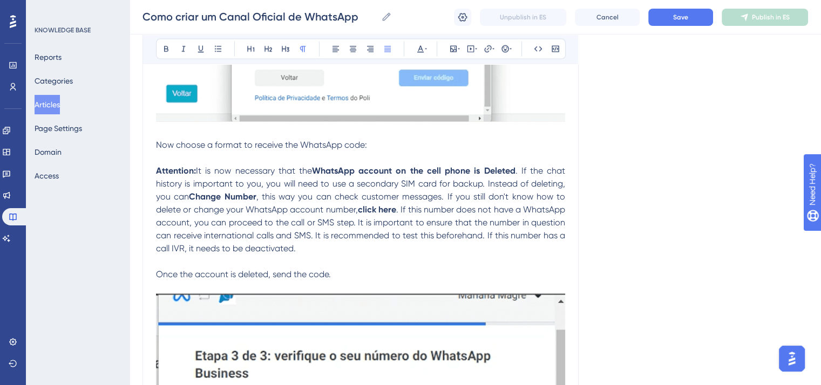
scroll to position [2375, 0]
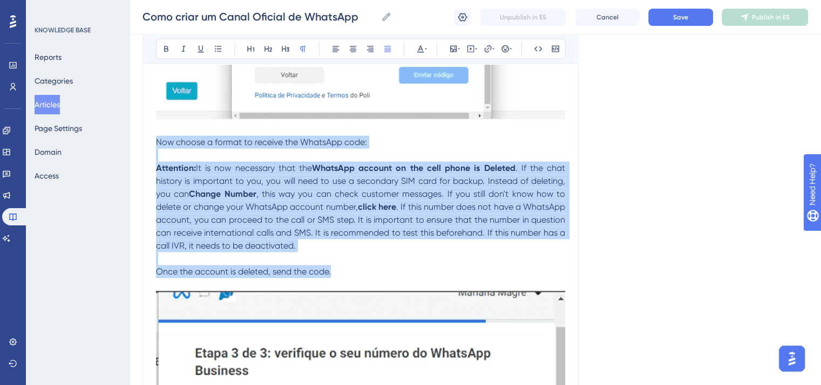
drag, startPoint x: 339, startPoint y: 264, endPoint x: 157, endPoint y: 131, distance: 225.6
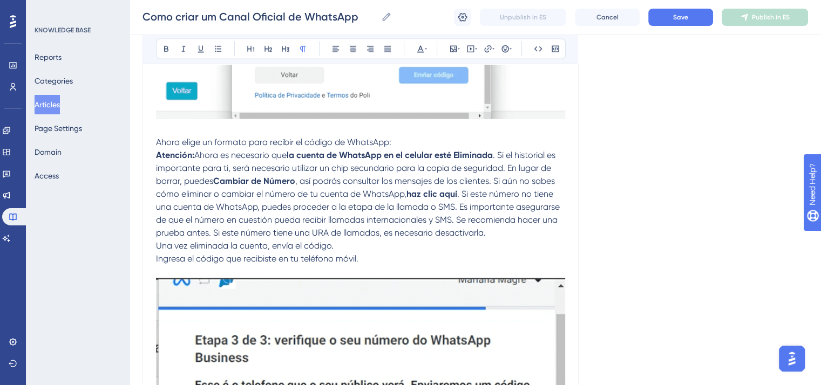
click at [397, 136] on p "Ahora elige un formato para recibir el código de WhatsApp:" at bounding box center [360, 142] width 409 height 13
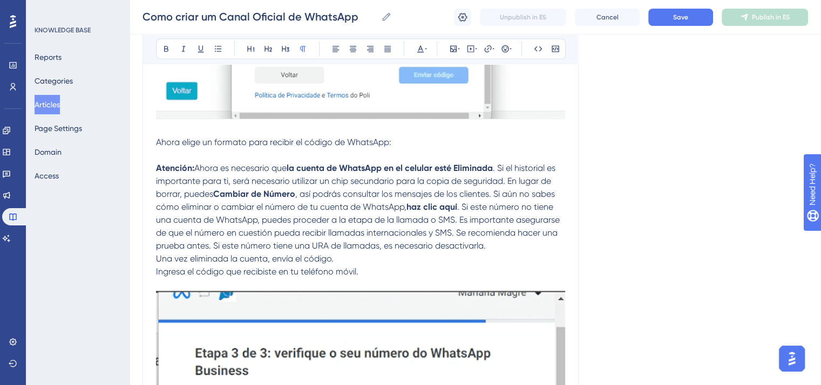
click at [498, 232] on p "Atención: Ahora es necesario que la cuenta de WhatsApp en el celular esté Elimi…" at bounding box center [360, 214] width 409 height 104
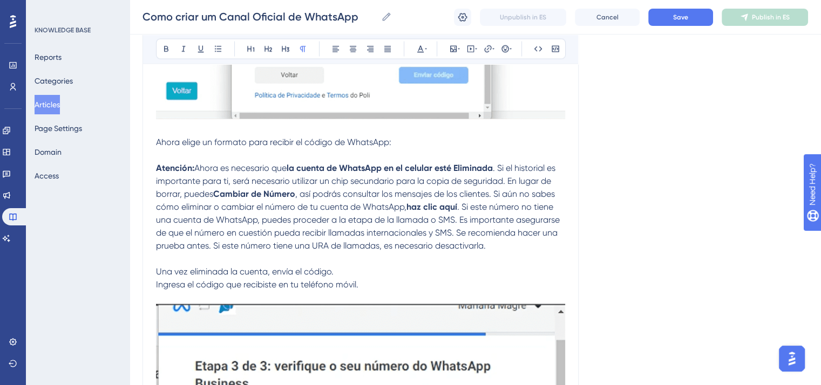
click at [352, 259] on p "Una vez eliminada la cuenta, envía el código." at bounding box center [360, 266] width 409 height 26
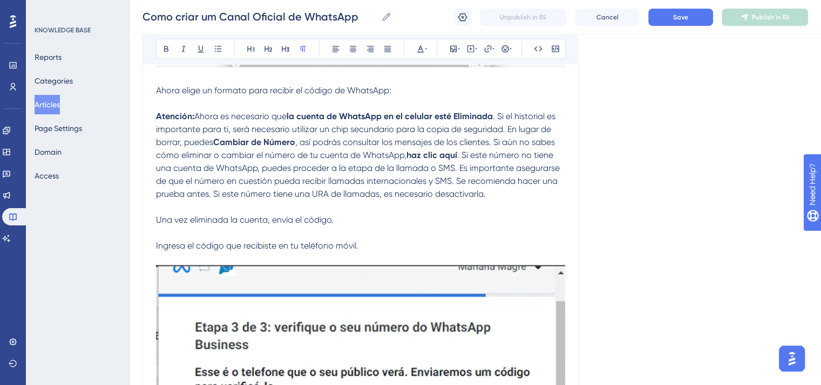
scroll to position [2537, 0]
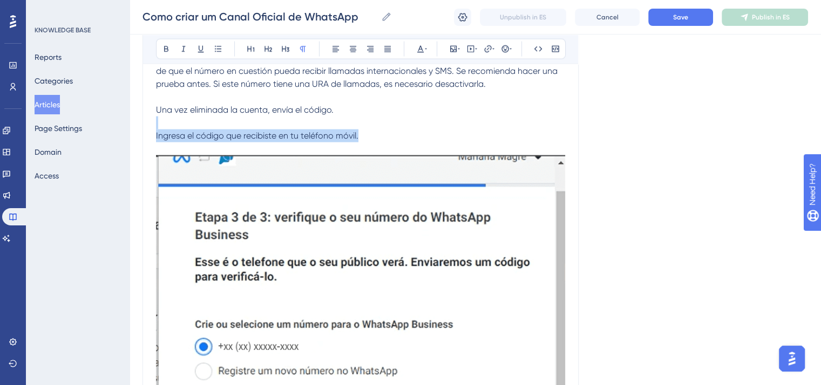
drag, startPoint x: 375, startPoint y: 121, endPoint x: 150, endPoint y: 113, distance: 225.8
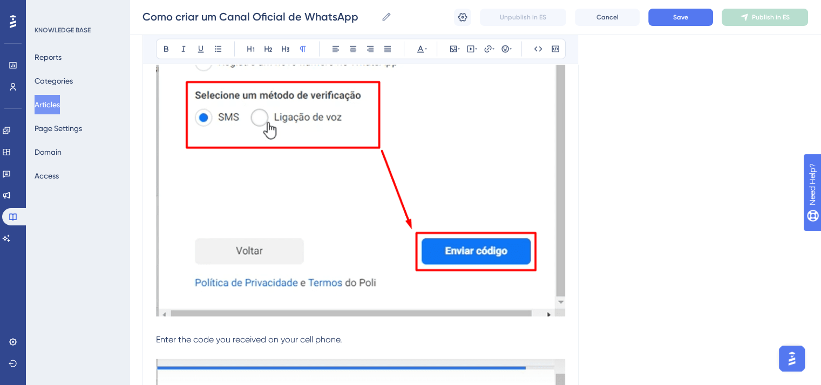
scroll to position [2861, 0]
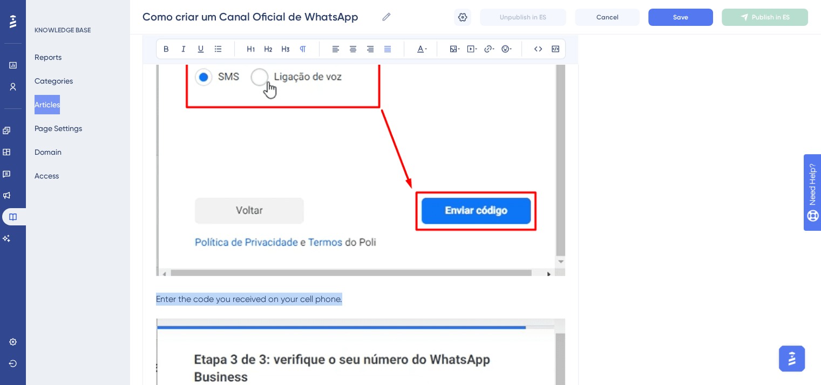
drag, startPoint x: 365, startPoint y: 287, endPoint x: 146, endPoint y: 283, distance: 219.2
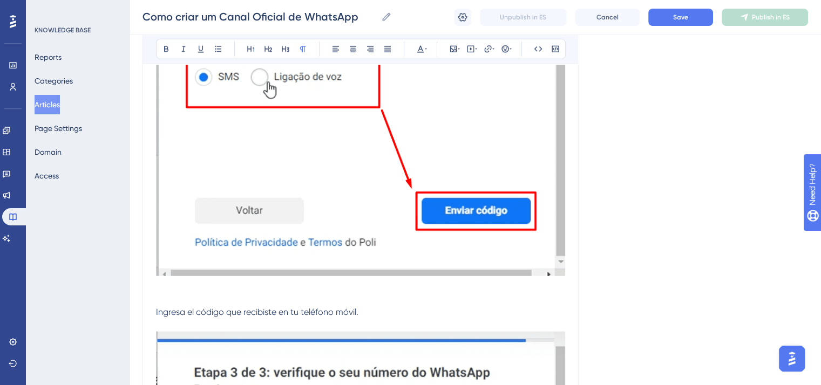
click at [169, 293] on p at bounding box center [360, 299] width 409 height 13
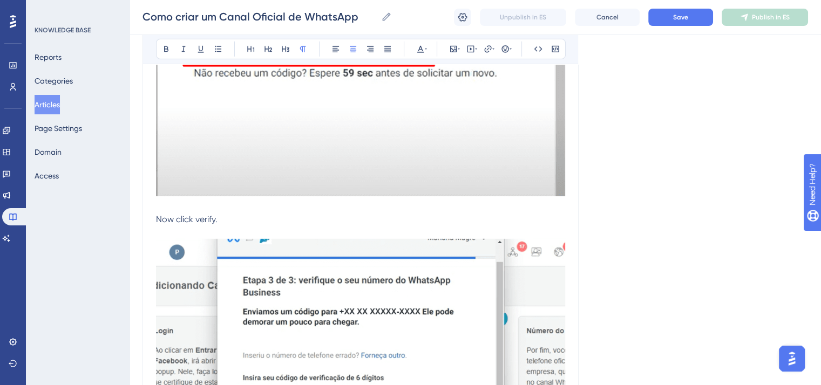
scroll to position [3346, 0]
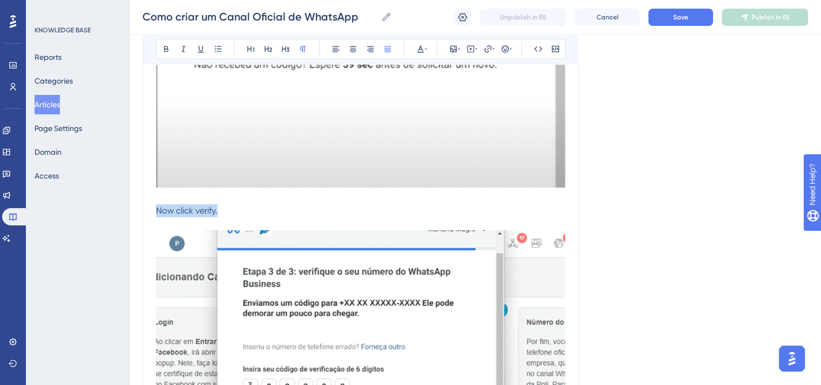
drag, startPoint x: 225, startPoint y: 206, endPoint x: 155, endPoint y: 202, distance: 69.7
click at [156, 205] on p "Now click verify." at bounding box center [360, 211] width 409 height 13
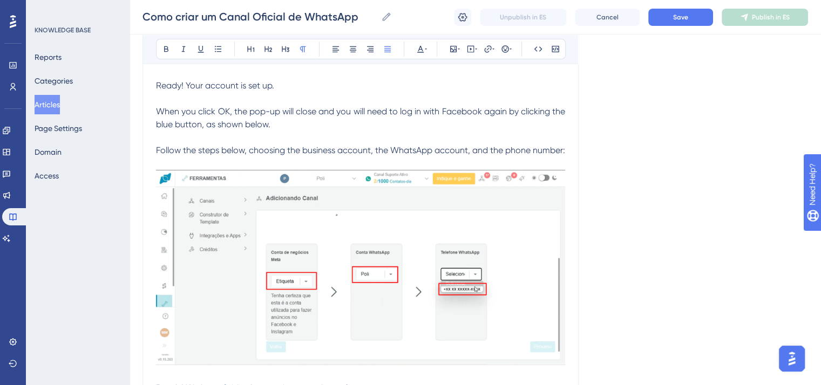
scroll to position [3820, 0]
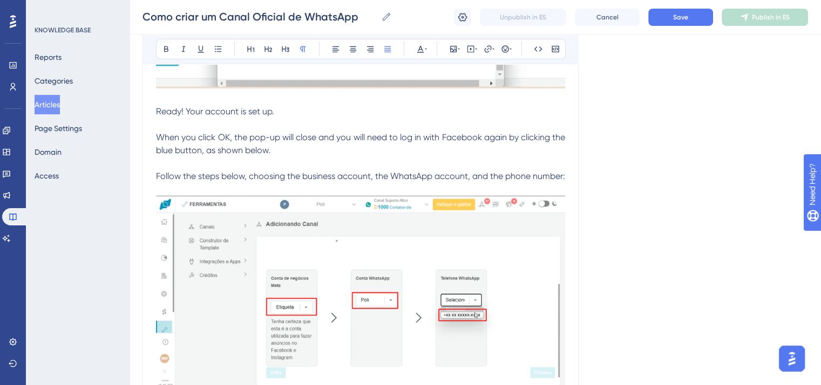
drag, startPoint x: 566, startPoint y: 165, endPoint x: 400, endPoint y: 165, distance: 165.2
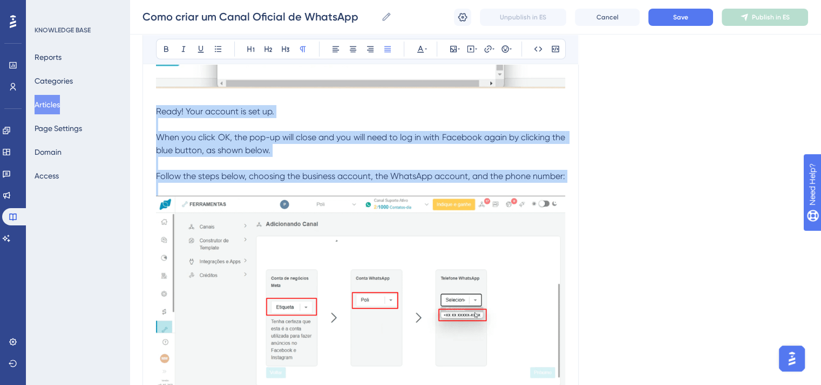
drag, startPoint x: 156, startPoint y: 101, endPoint x: 561, endPoint y: 178, distance: 412.0
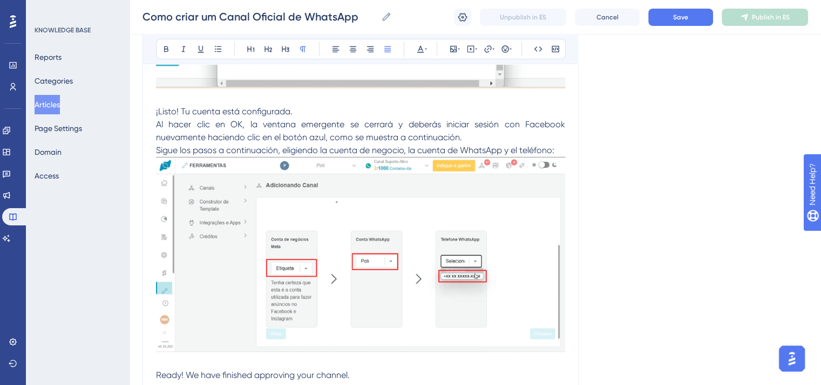
click at [309, 105] on p "¡Listo! Tu cuenta está configurada. Al hacer clic en OK, la ventana emergente s…" at bounding box center [360, 131] width 409 height 52
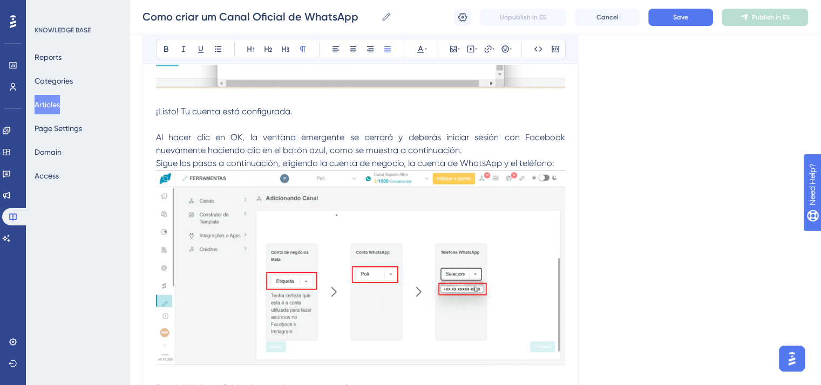
click at [473, 142] on p "Al hacer clic en OK, la ventana emergente se cerrará y deberás iniciar sesión c…" at bounding box center [360, 144] width 409 height 52
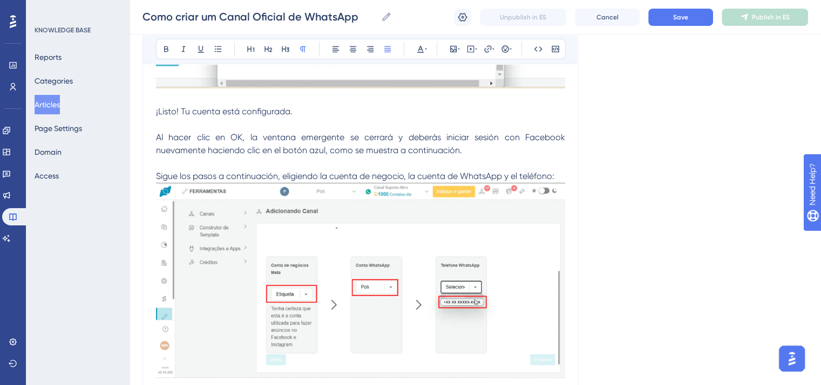
click at [561, 166] on p "Sigue los pasos a continuación, eligiendo la cuenta de negocio, la cuenta de Wh…" at bounding box center [360, 170] width 409 height 26
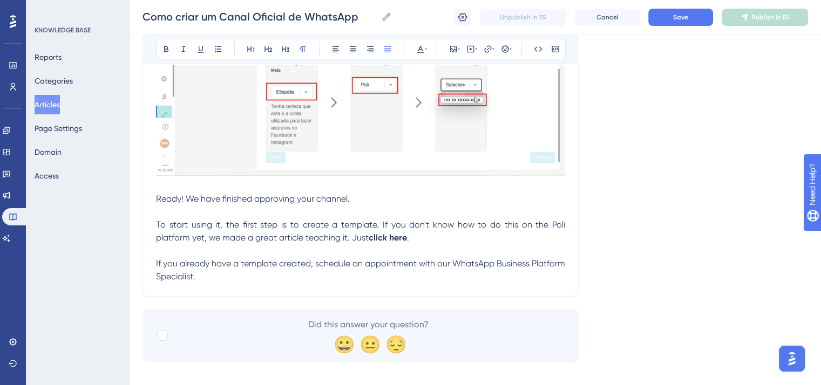
scroll to position [4036, 0]
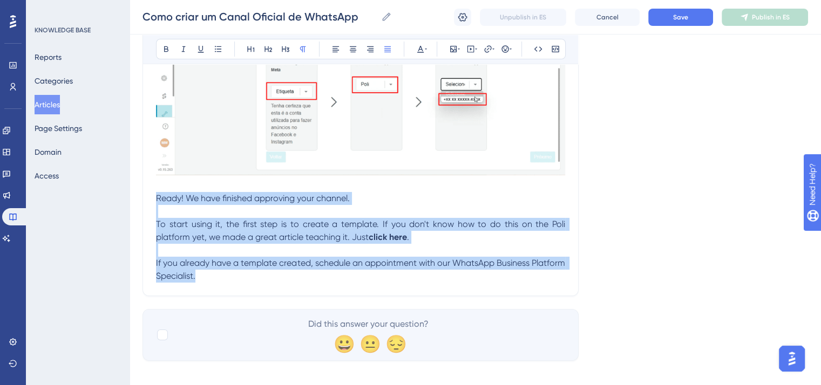
drag, startPoint x: 157, startPoint y: 186, endPoint x: 243, endPoint y: 277, distance: 125.2
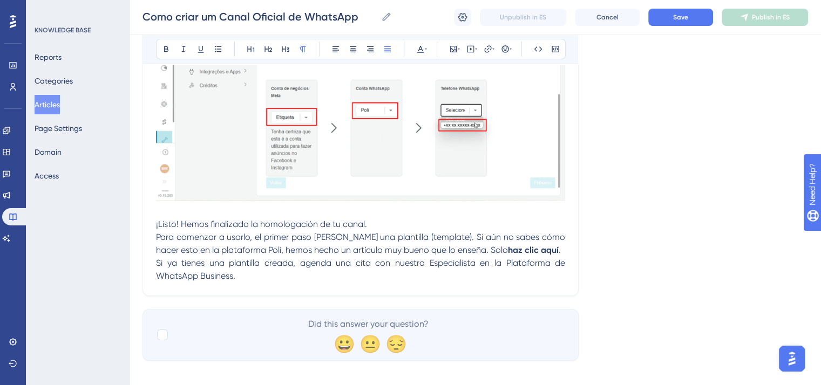
click at [396, 218] on p "¡Listo! Hemos finalizado la homologación de tu canal. Para comenzar a usarlo, e…" at bounding box center [360, 250] width 409 height 65
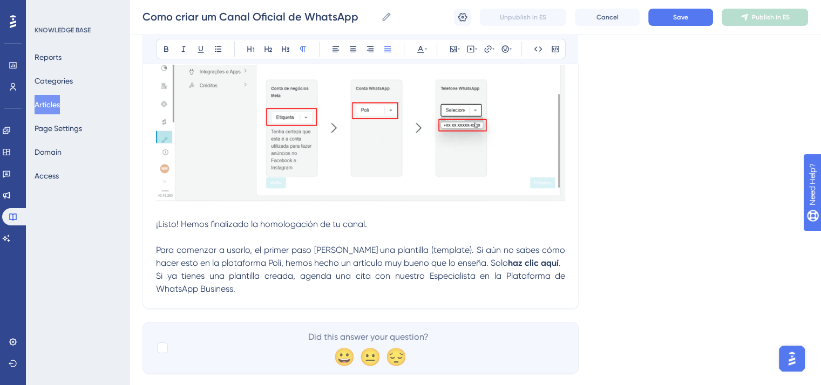
click at [553, 254] on p "Para comenzar a usarlo, el primer paso [PERSON_NAME] una plantilla (template). …" at bounding box center [360, 263] width 409 height 65
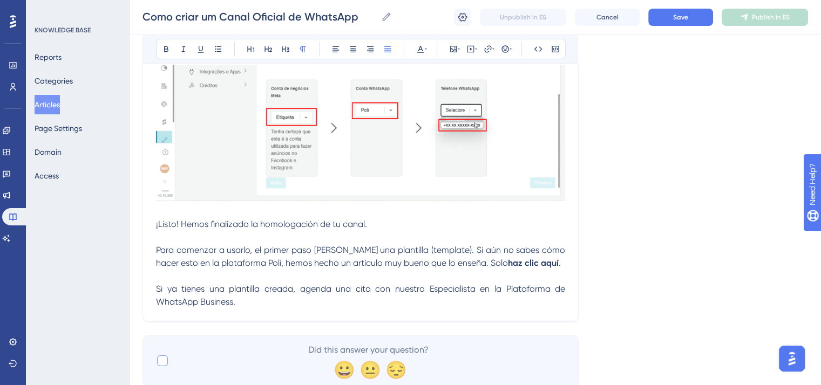
click at [162, 356] on div at bounding box center [162, 361] width 11 height 11
checkbox input "true"
click at [670, 21] on button "Save" at bounding box center [680, 17] width 65 height 17
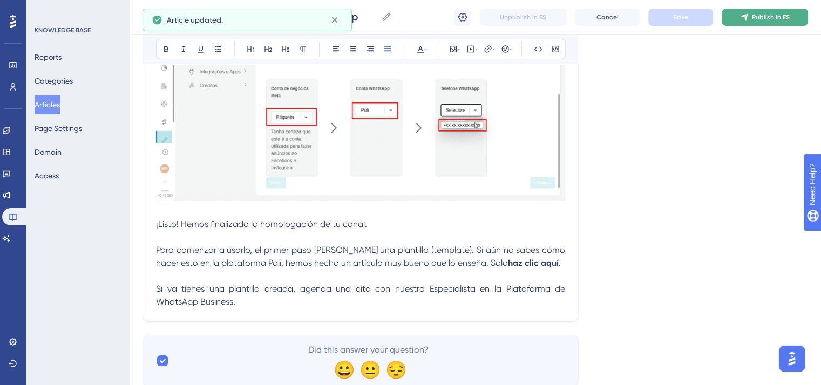
click at [802, 24] on button "Publish in ES" at bounding box center [765, 17] width 86 height 17
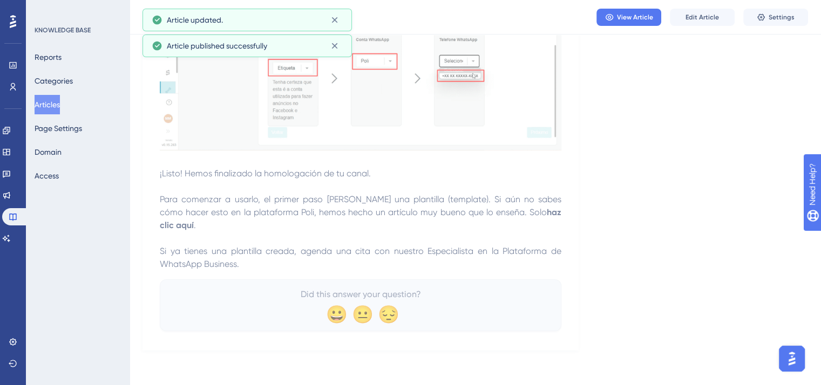
scroll to position [3972, 0]
click at [55, 103] on button "Articles" at bounding box center [47, 104] width 25 height 19
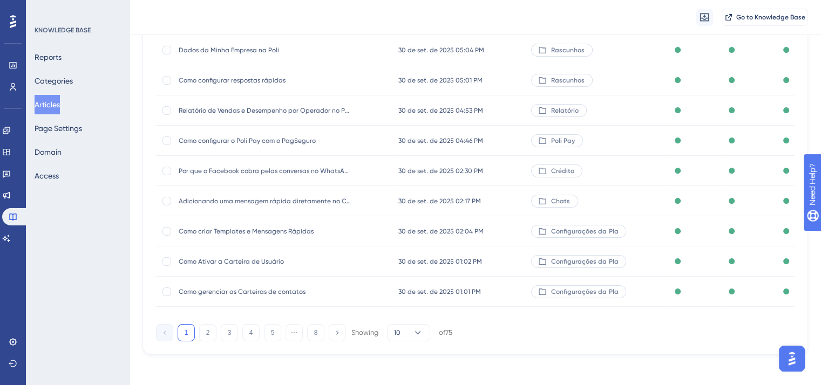
scroll to position [164, 0]
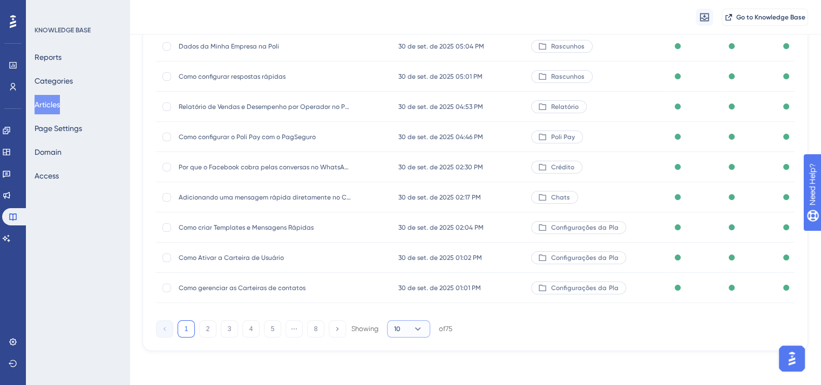
click at [407, 327] on button "10" at bounding box center [408, 329] width 43 height 17
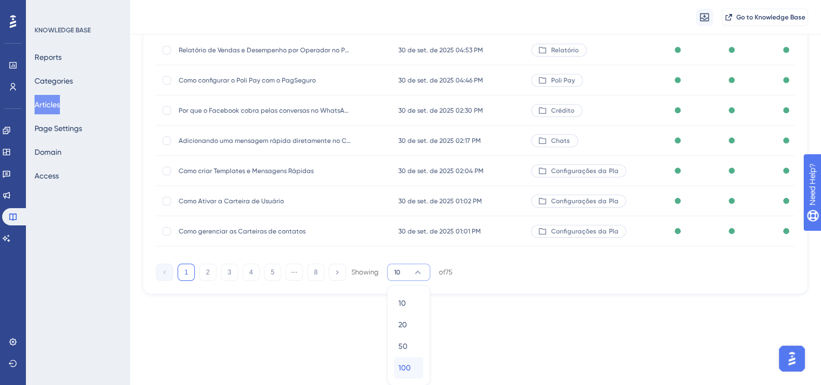
click at [409, 371] on span "100" at bounding box center [404, 368] width 12 height 13
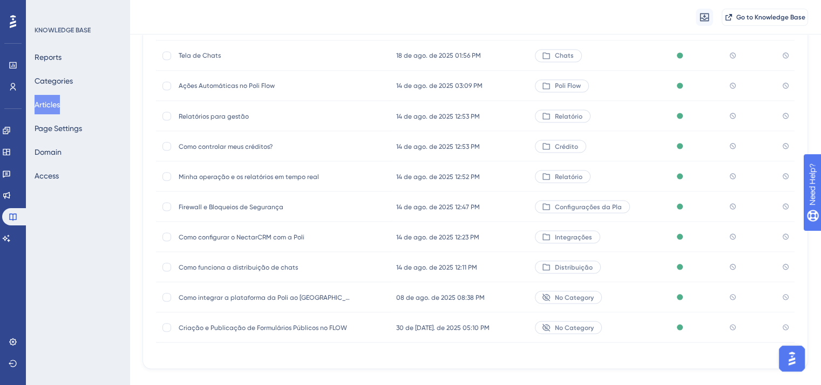
scroll to position [2107, 0]
